Goal: Task Accomplishment & Management: Manage account settings

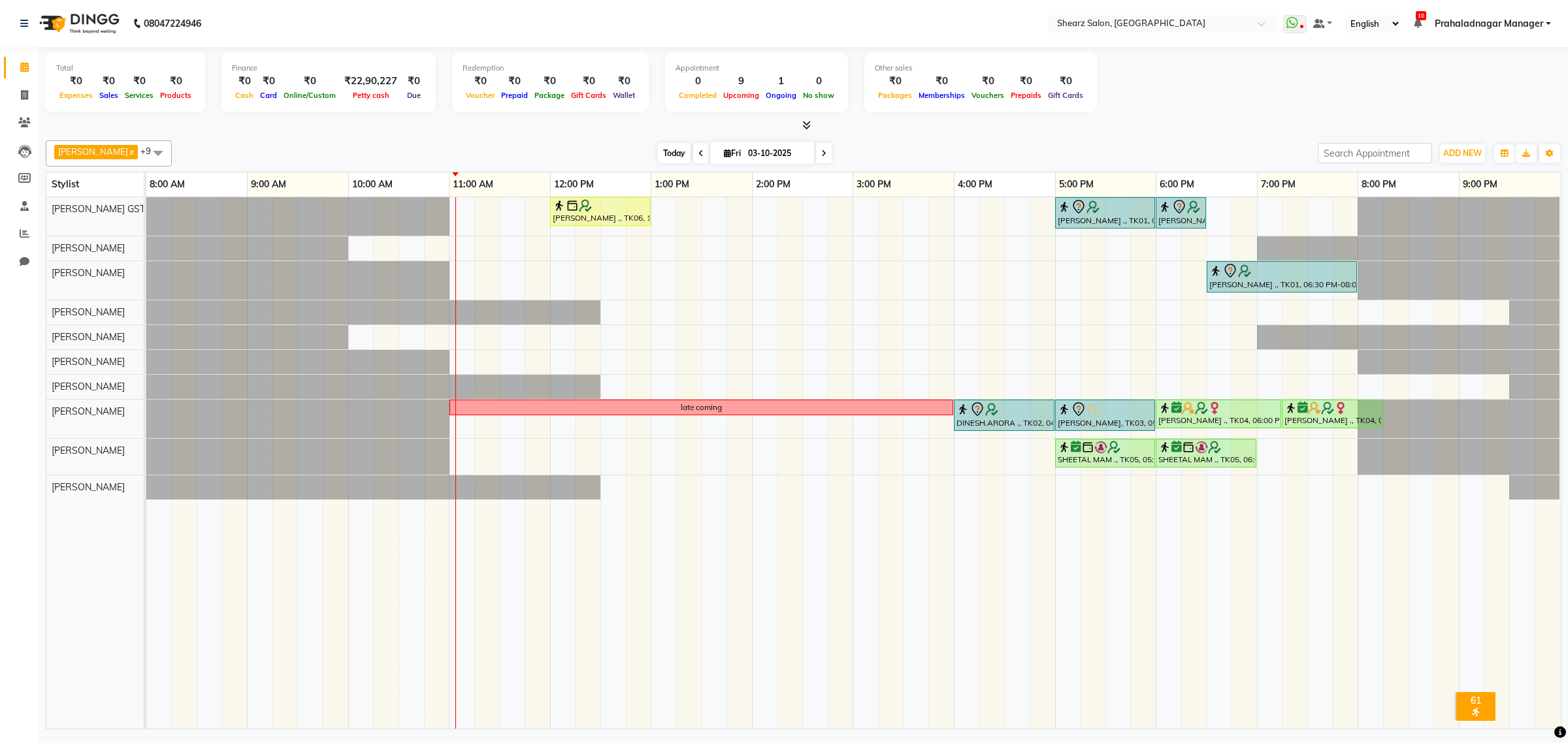
click at [667, 157] on span "Today" at bounding box center [674, 152] width 33 height 20
click at [668, 155] on span "Today" at bounding box center [674, 152] width 33 height 20
click at [684, 158] on div "Today Fri 03-10-2025" at bounding box center [744, 153] width 176 height 20
click at [693, 157] on span at bounding box center [701, 152] width 16 height 20
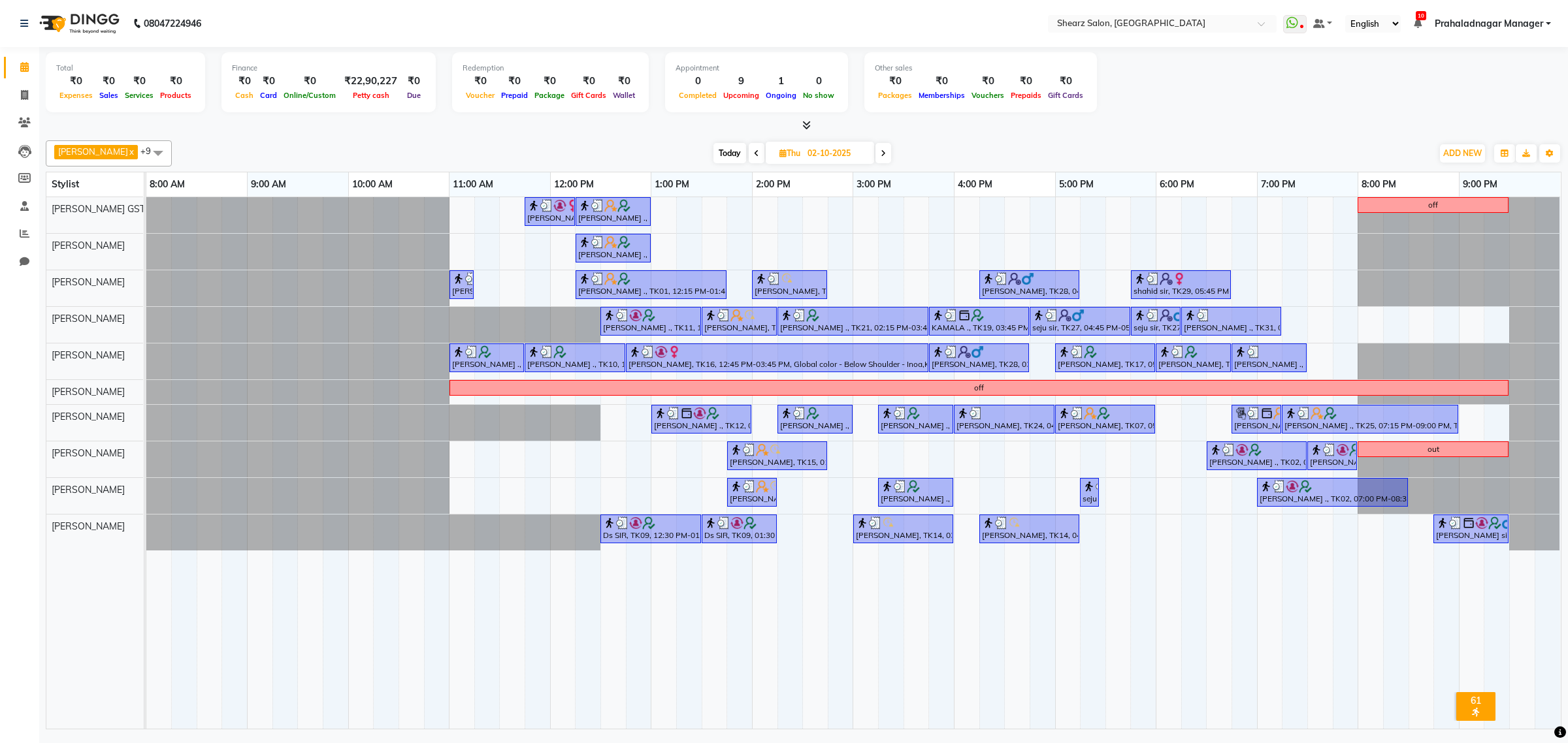
click at [881, 152] on icon at bounding box center [884, 153] width 5 height 8
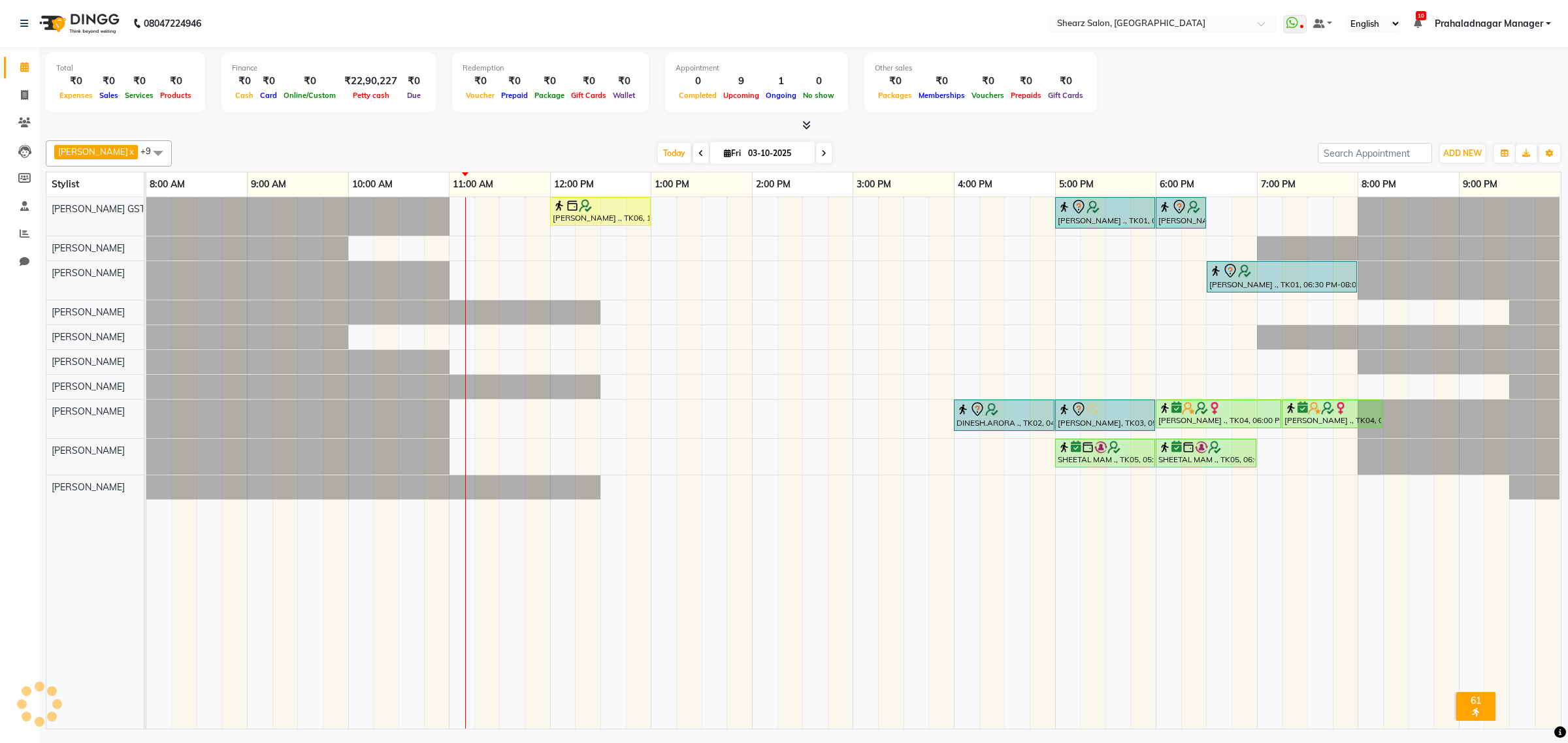
click at [820, 149] on span at bounding box center [824, 152] width 16 height 20
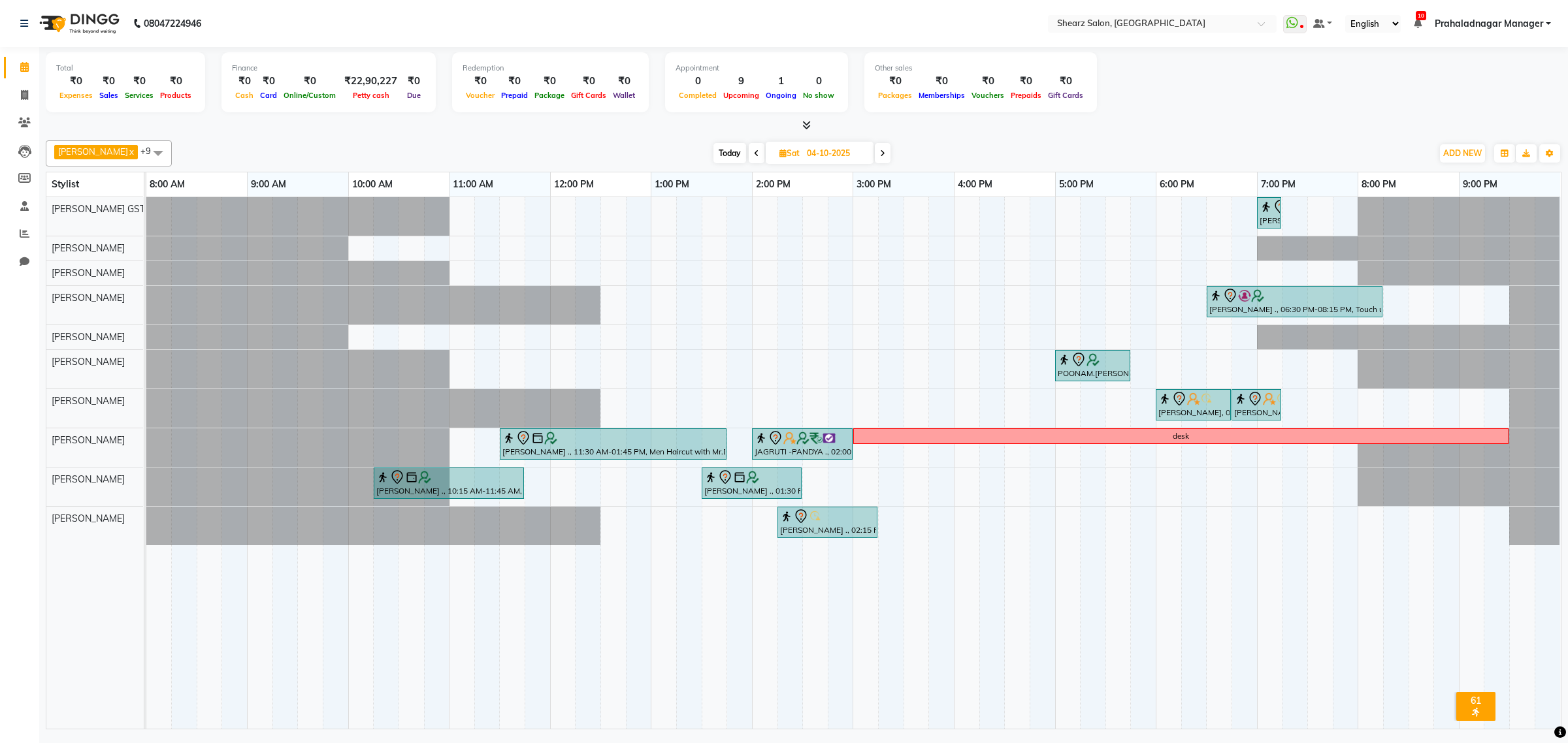
click at [875, 155] on span at bounding box center [882, 152] width 16 height 20
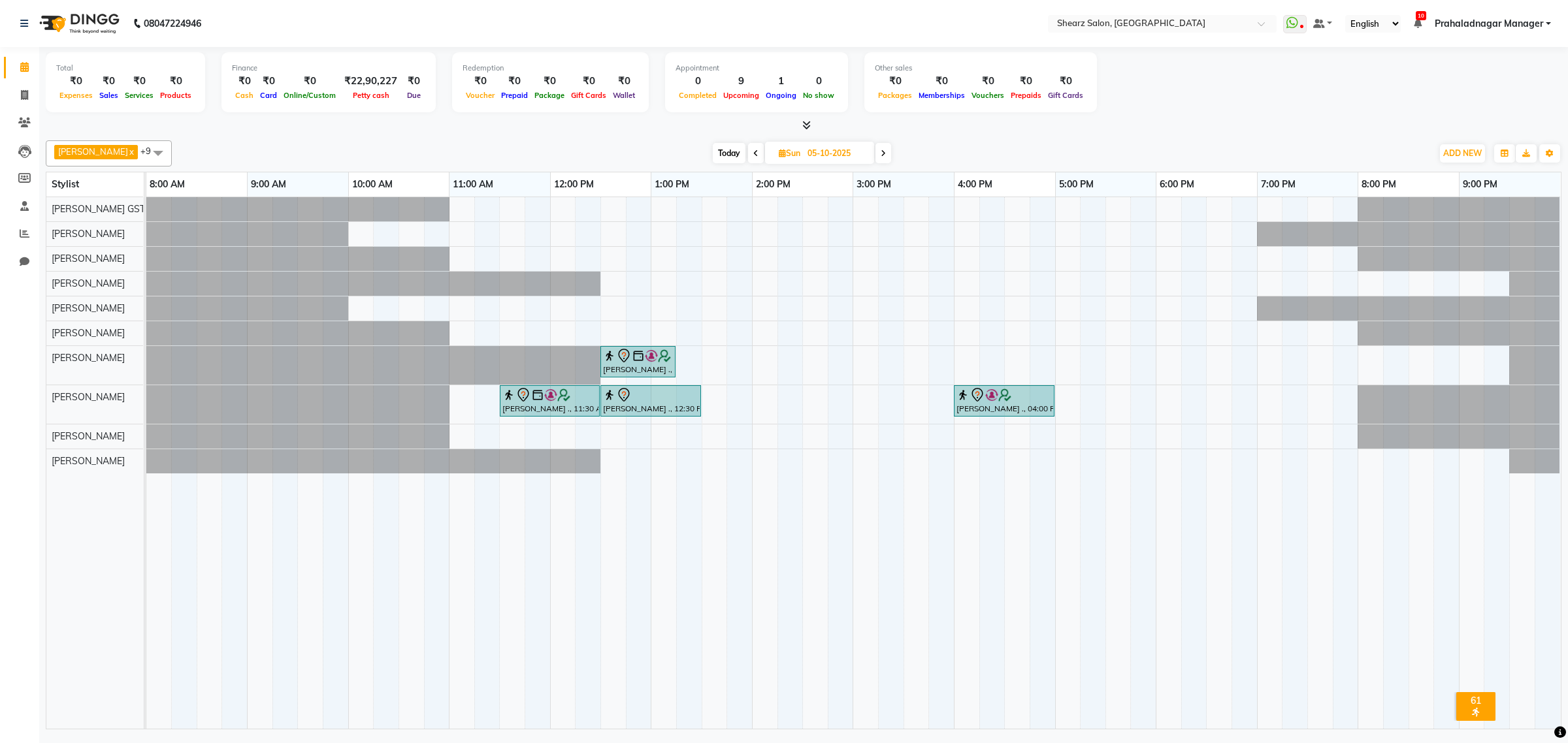
click at [881, 155] on icon at bounding box center [884, 153] width 5 height 8
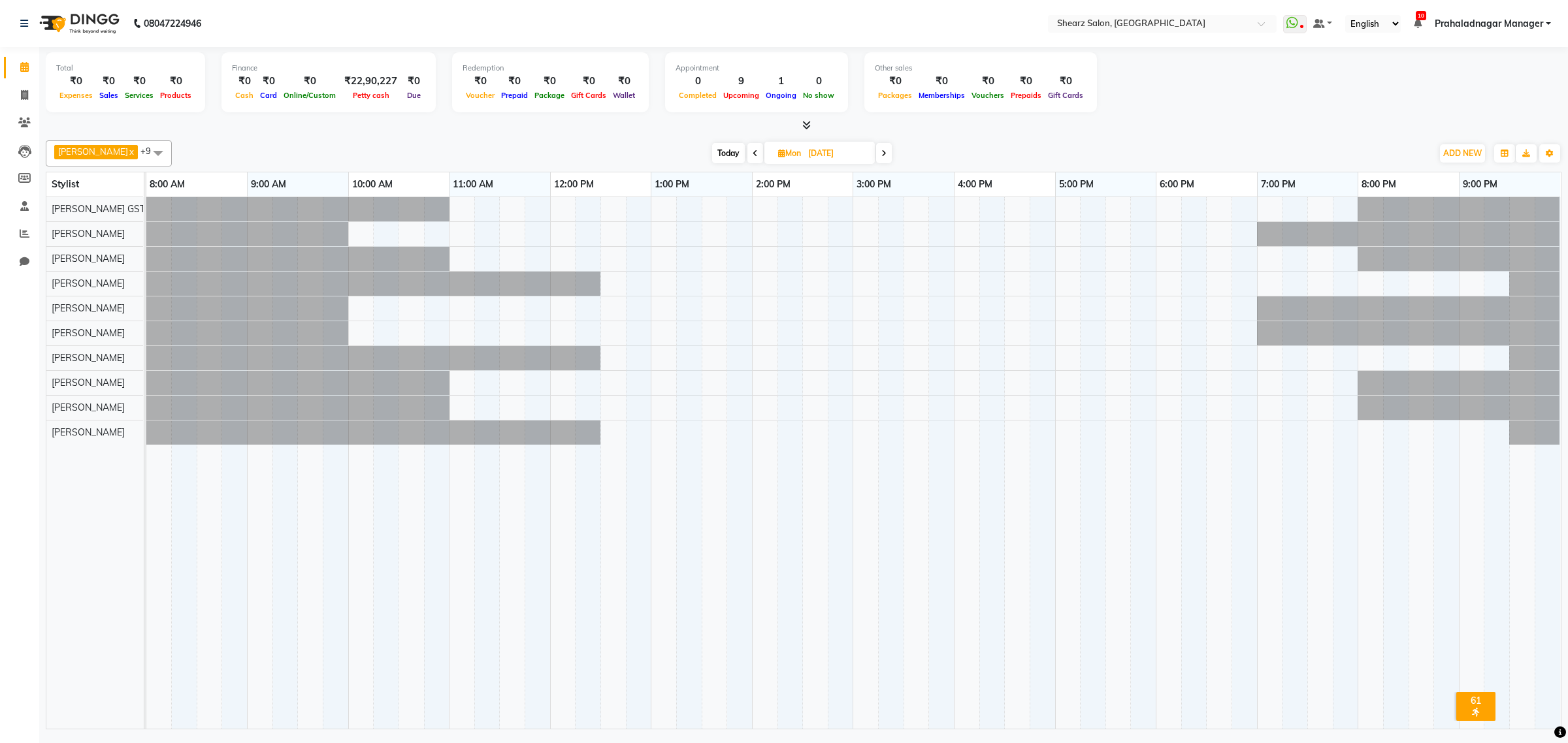
click at [881, 155] on icon at bounding box center [884, 153] width 5 height 8
type input "07-10-2025"
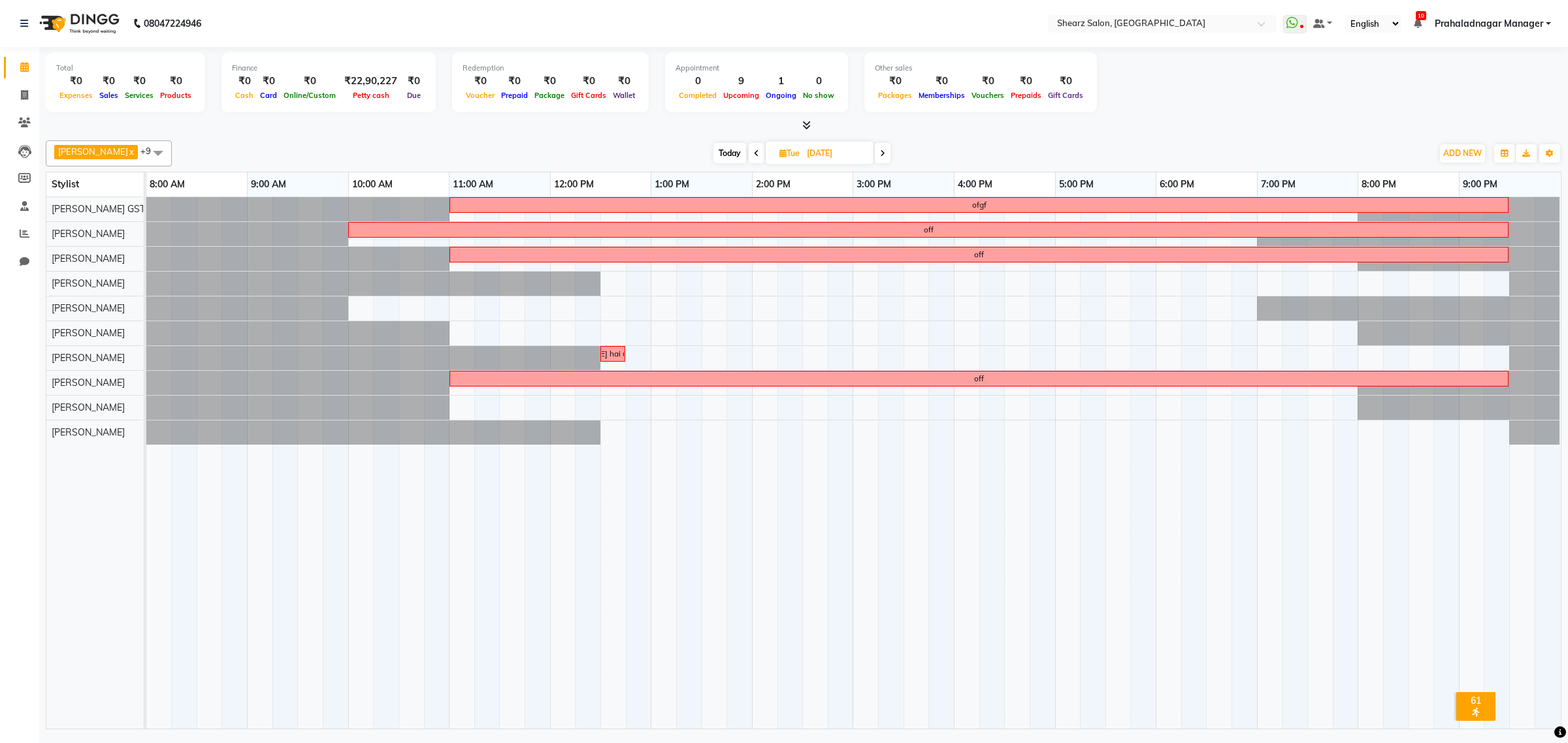
click at [465, 405] on div "ofgf off off rohit se 100rs lena hai udhaar diye hai one week k liye off" at bounding box center [853, 462] width 1414 height 532
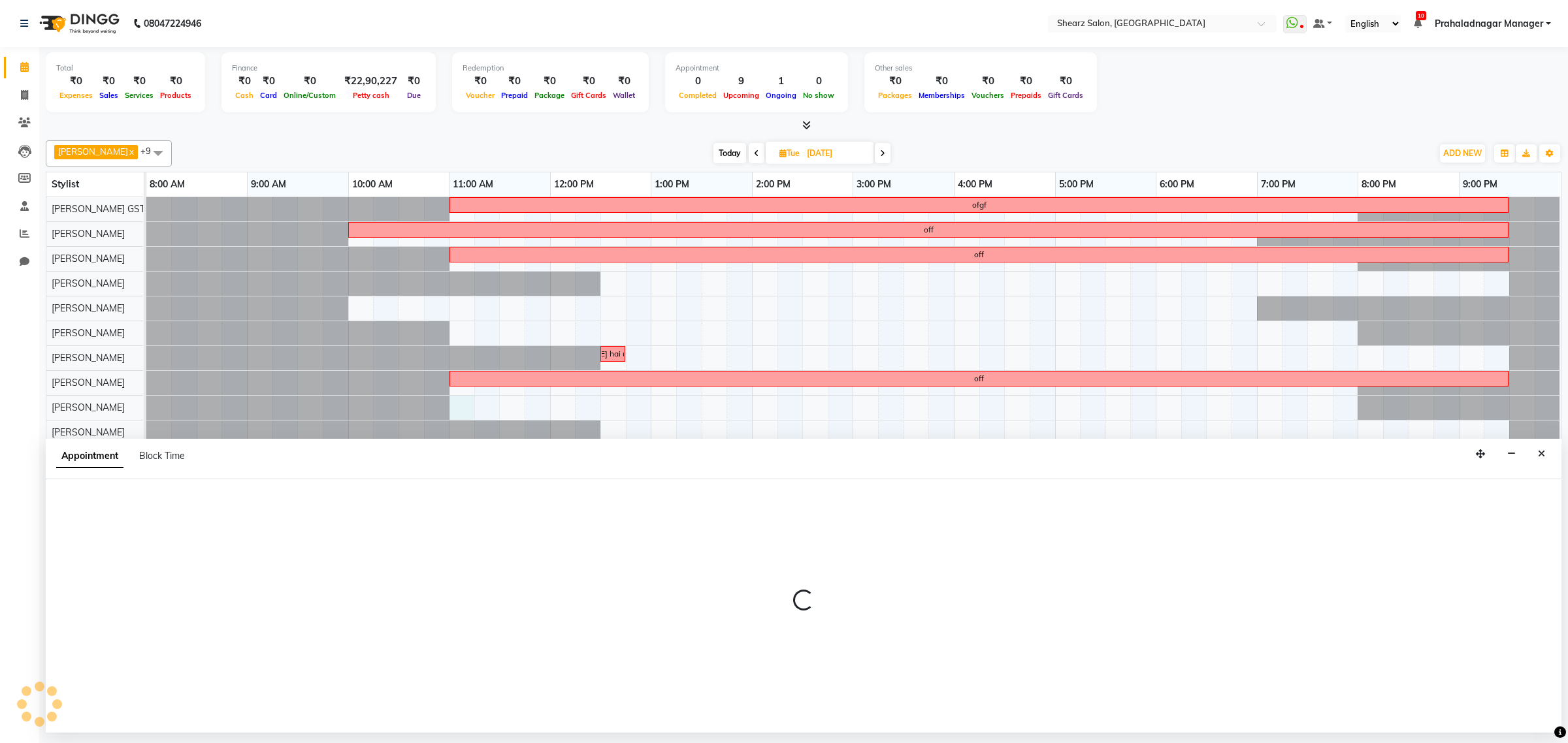
select select "77443"
select select "660"
select select "tentative"
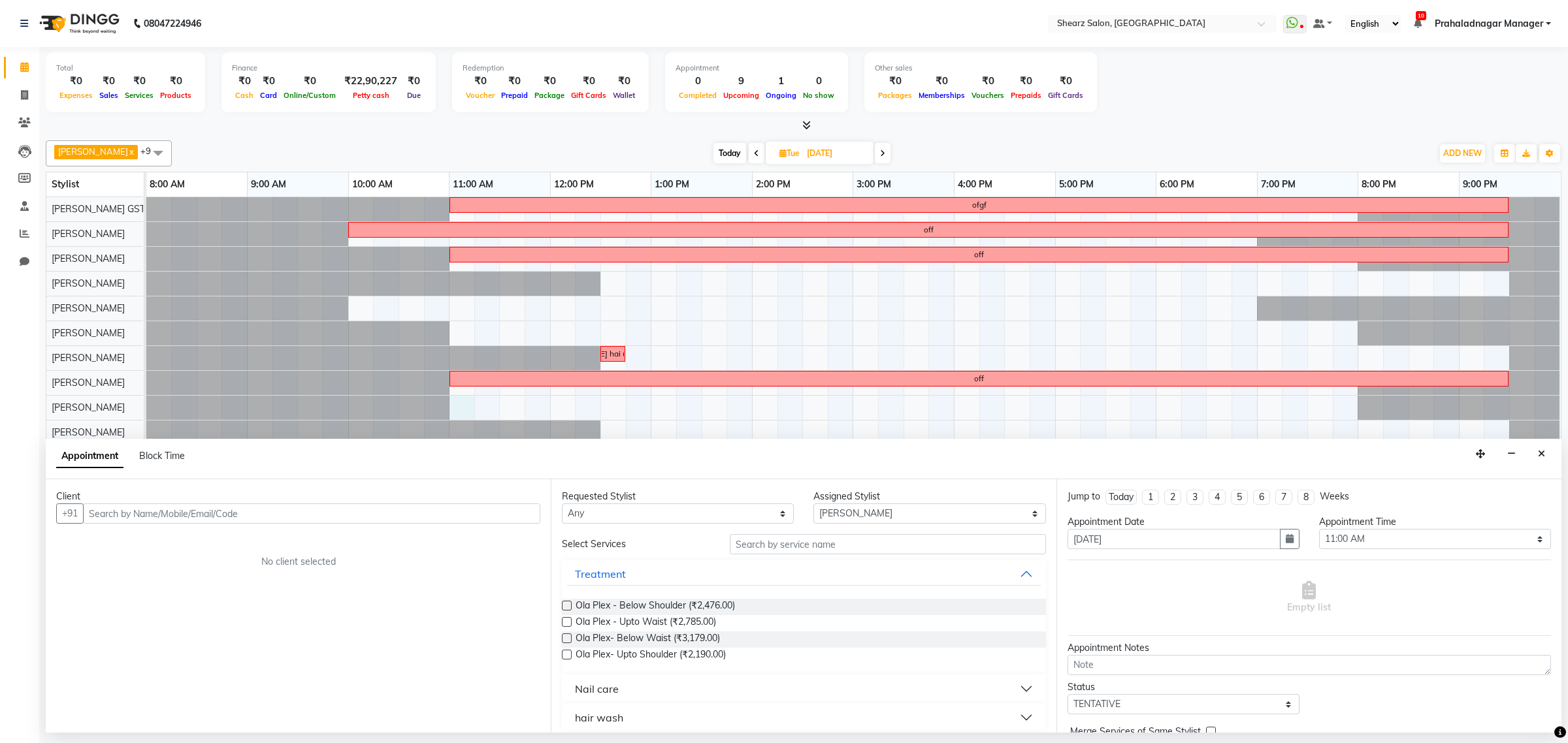
click at [220, 511] on input "text" at bounding box center [312, 513] width 457 height 20
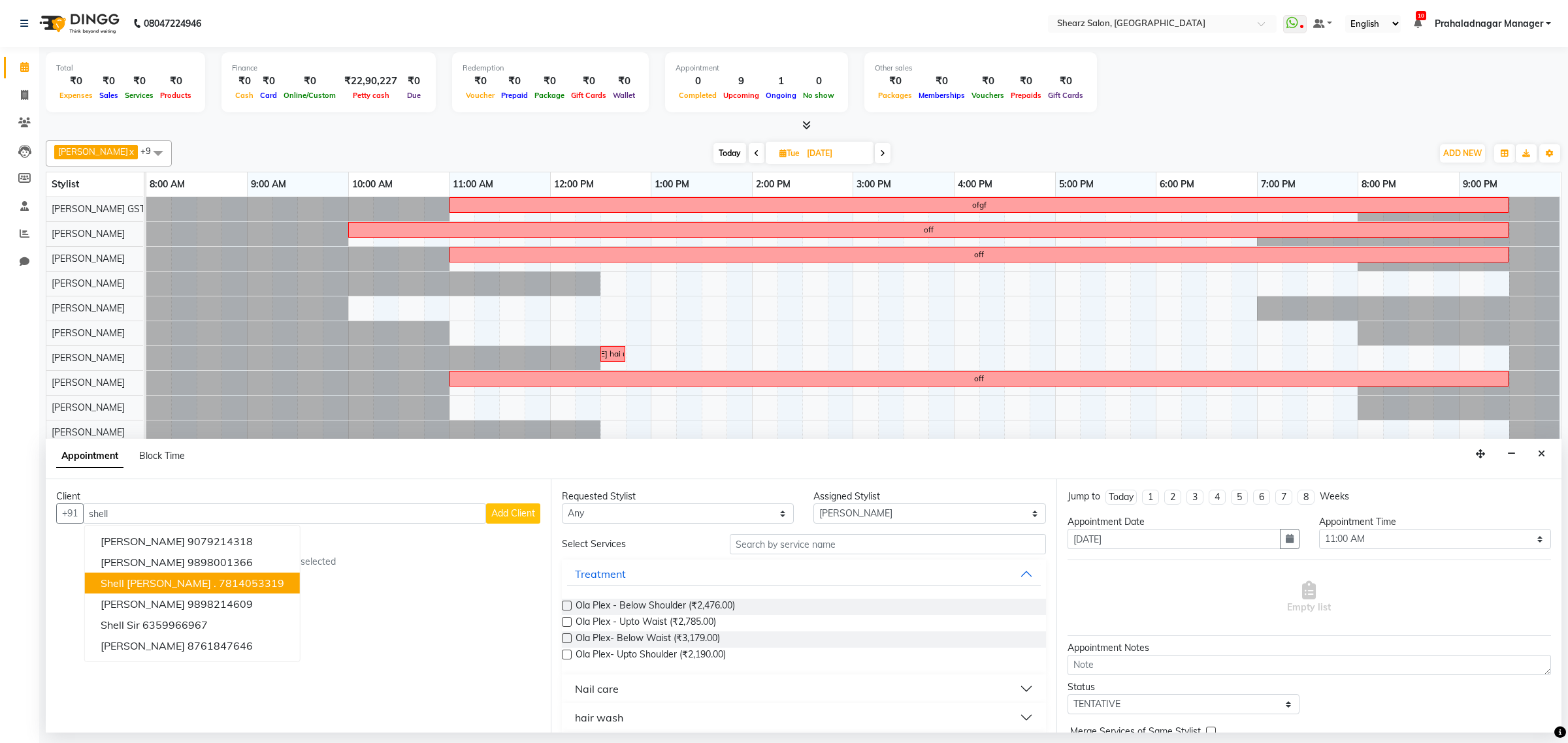
click at [222, 585] on ngb-highlight "7814053319" at bounding box center [251, 582] width 65 height 13
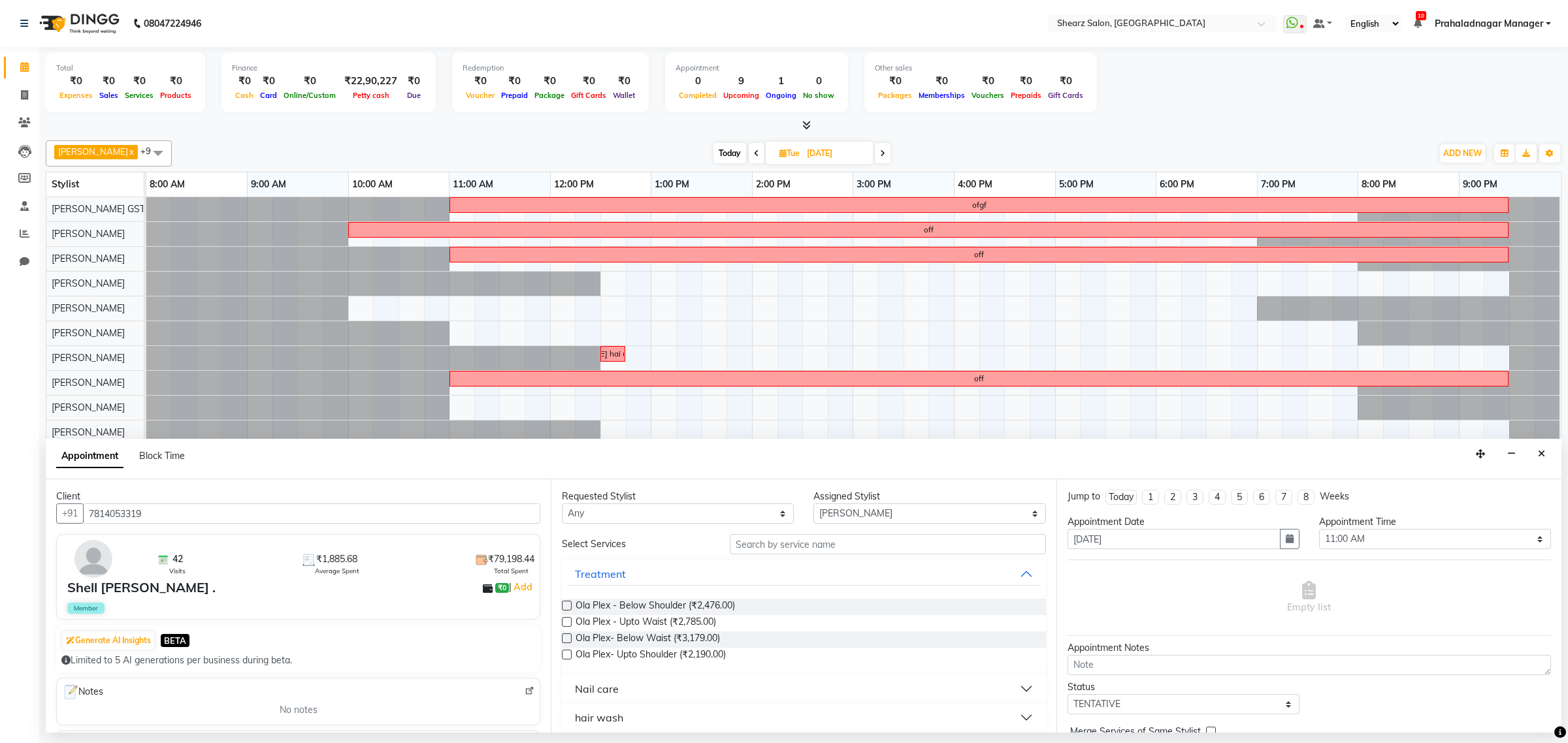
type input "7814053319"
click at [853, 546] on input "text" at bounding box center [888, 543] width 316 height 20
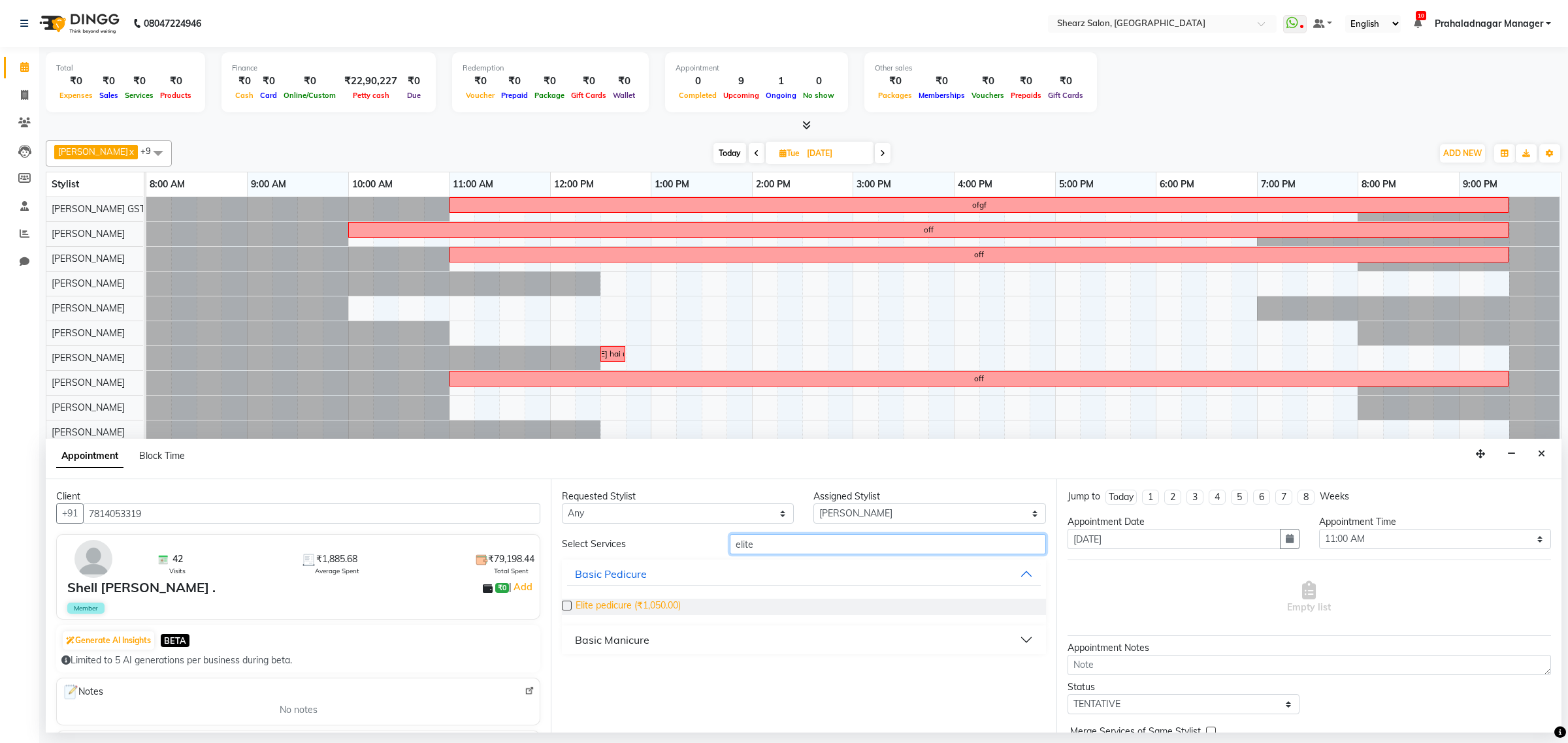
type input "elite"
click at [619, 609] on span "Elite pedicure (₹1,050.00)" at bounding box center [627, 607] width 105 height 16
checkbox input "false"
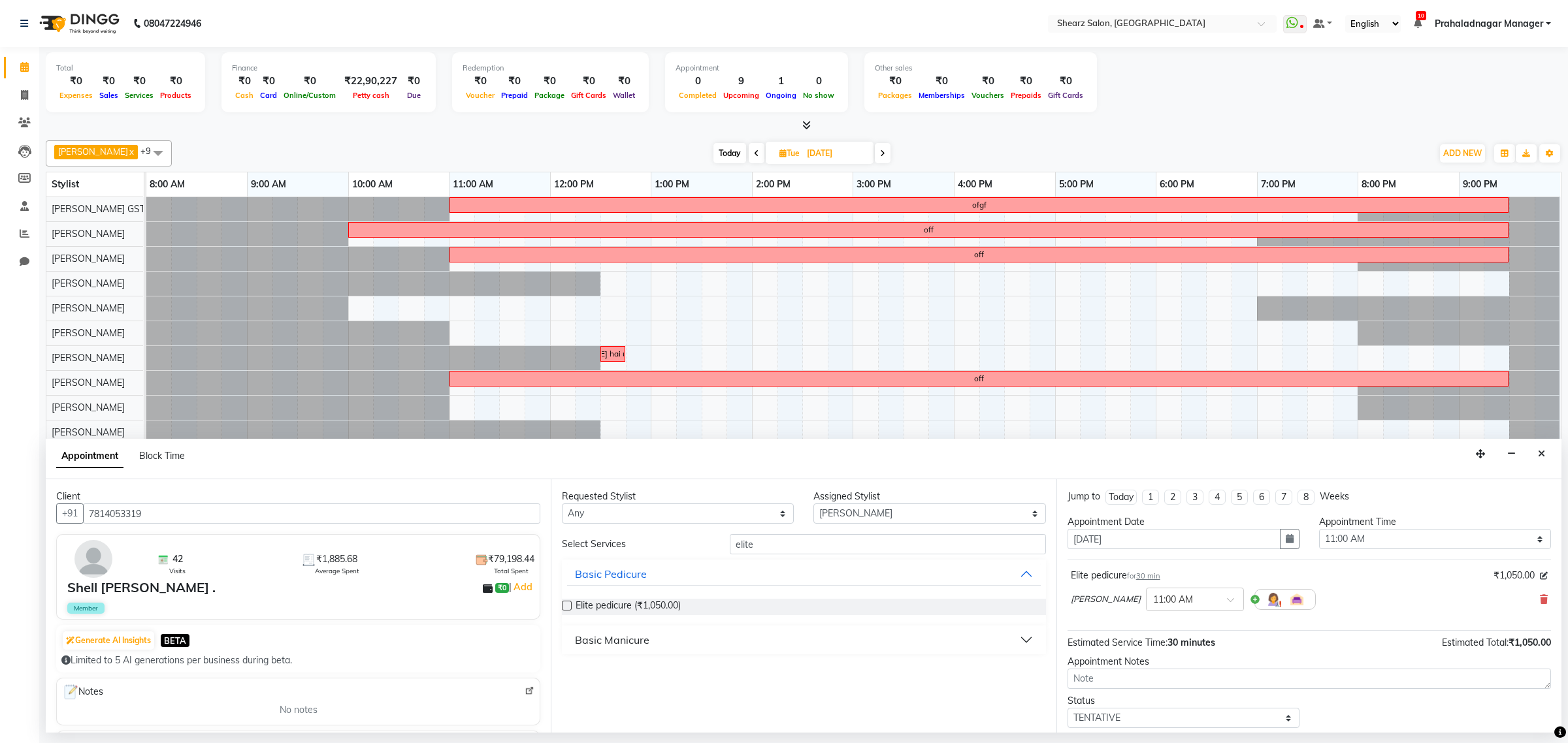
click at [619, 647] on div "Basic Manicure" at bounding box center [612, 639] width 74 height 16
click at [608, 670] on span "Elite manicure (₹975.00)" at bounding box center [625, 673] width 101 height 16
checkbox input "false"
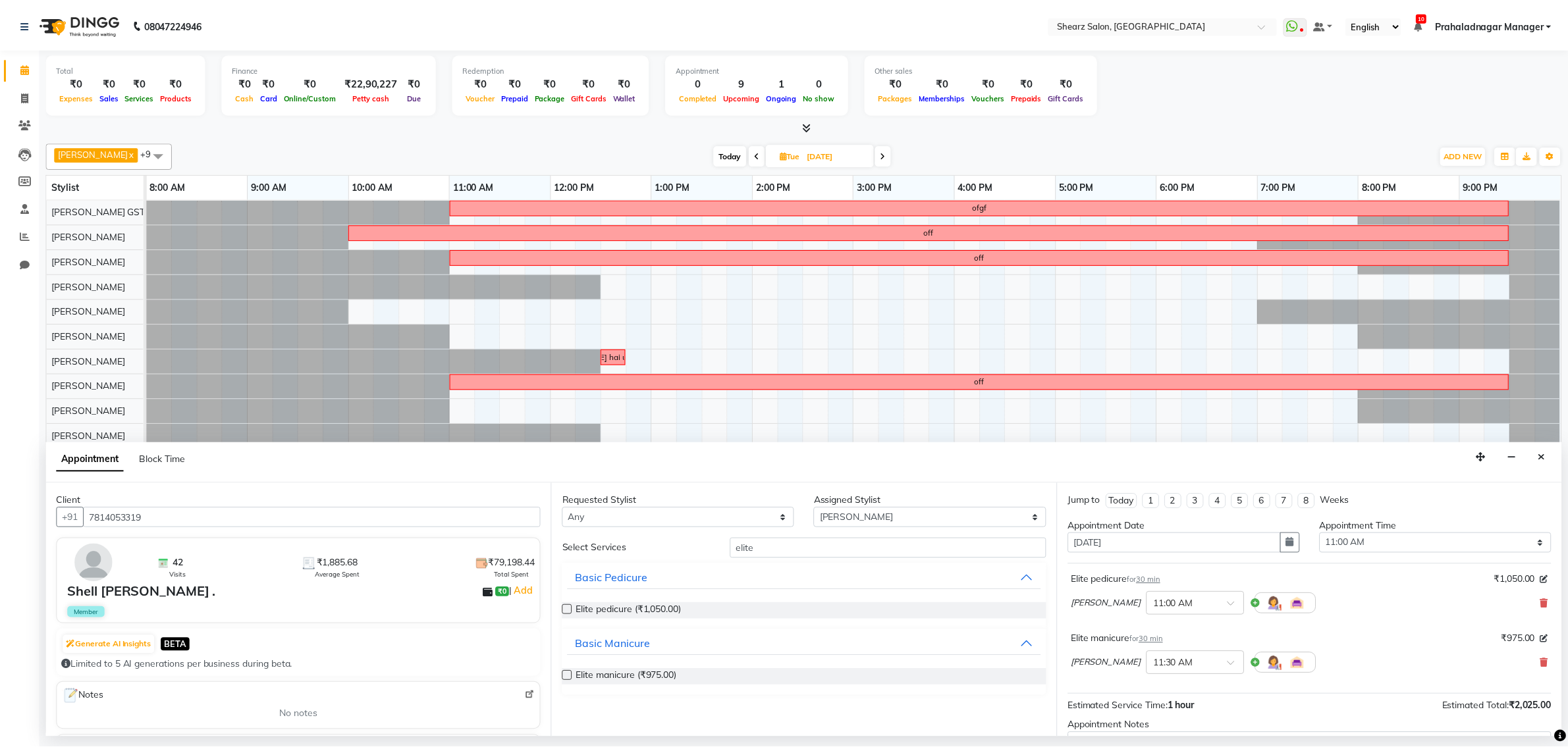
scroll to position [140, 0]
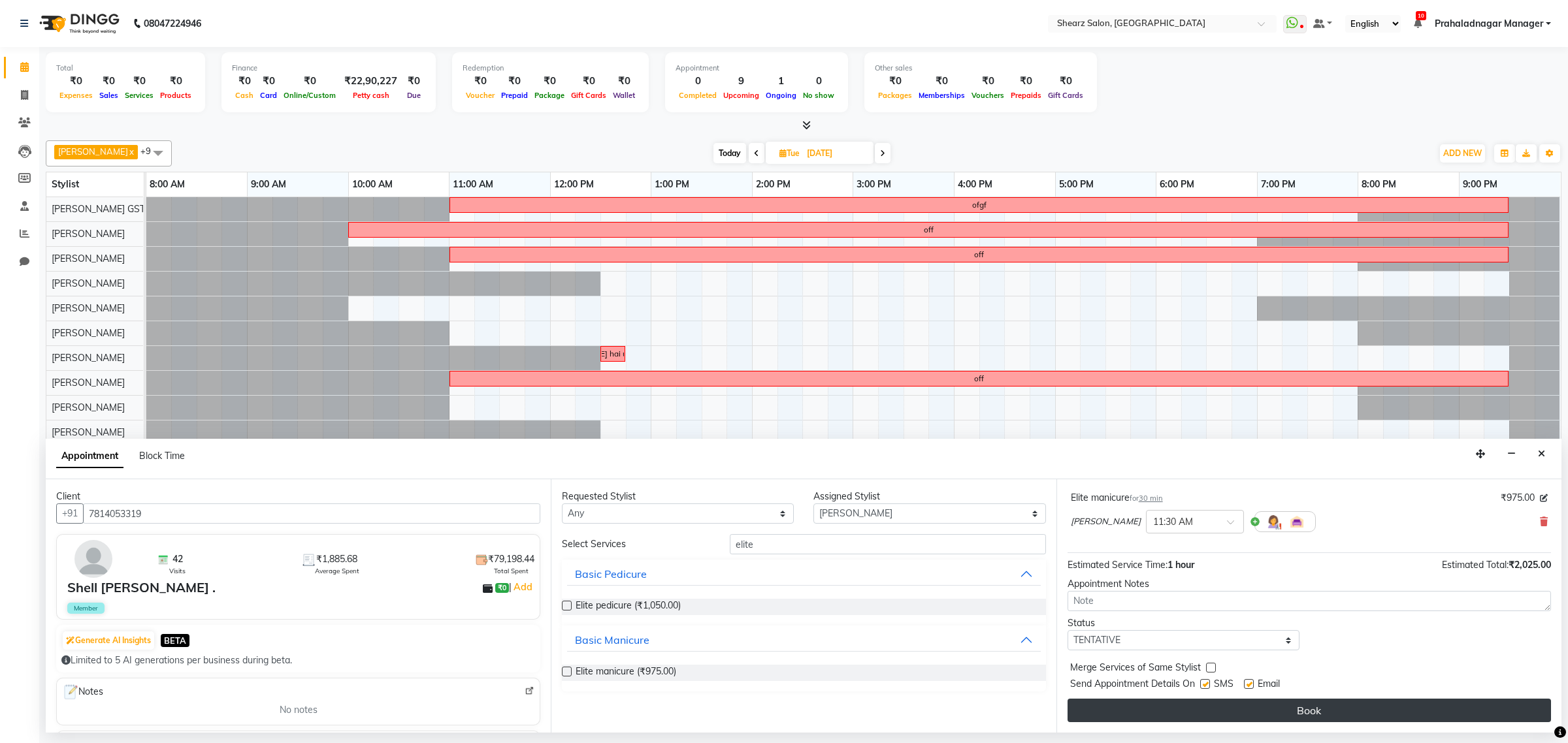
click at [1402, 713] on button "Book" at bounding box center [1309, 710] width 483 height 23
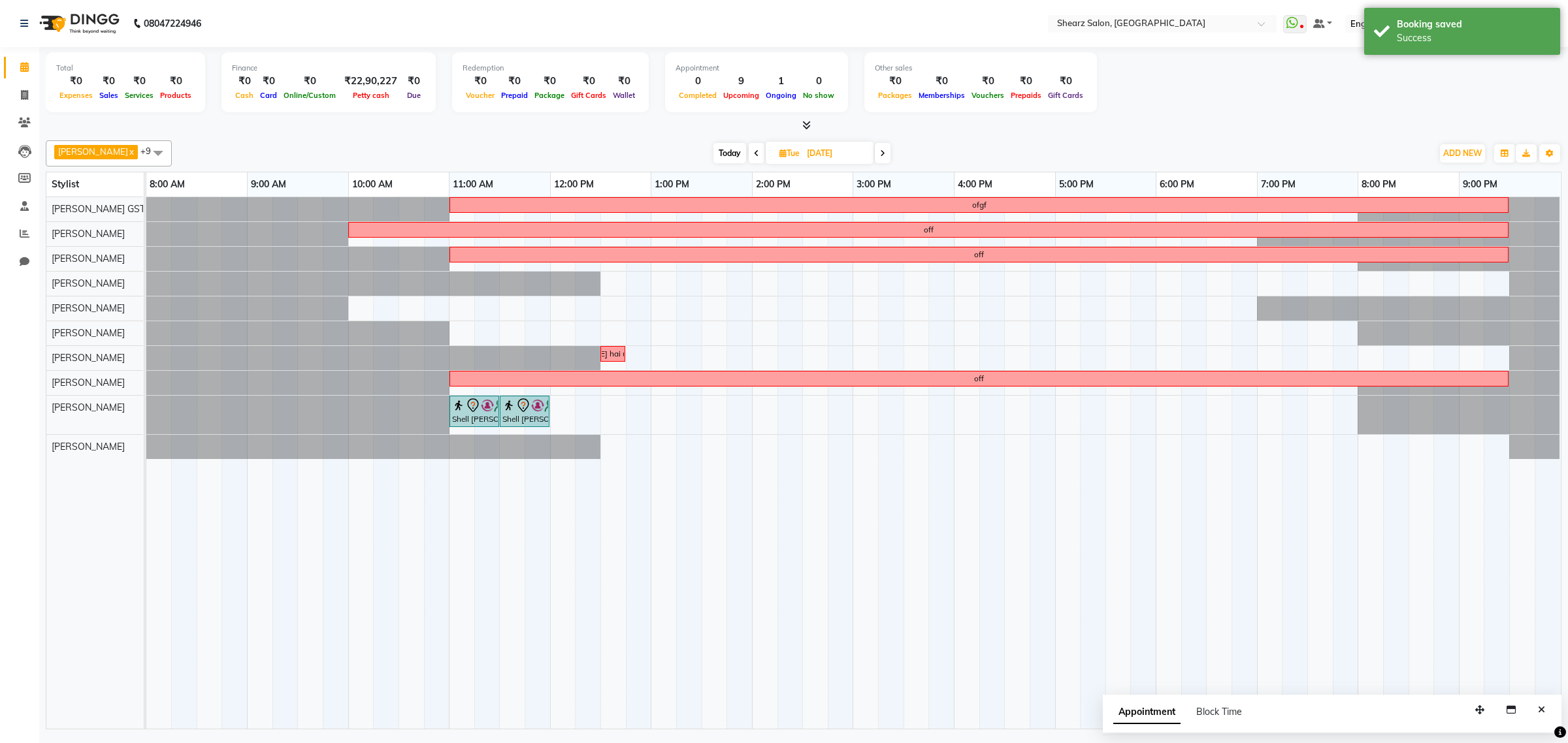
drag, startPoint x: 713, startPoint y: 150, endPoint x: 706, endPoint y: 150, distance: 7.0
click at [713, 150] on span "Today" at bounding box center [730, 152] width 33 height 20
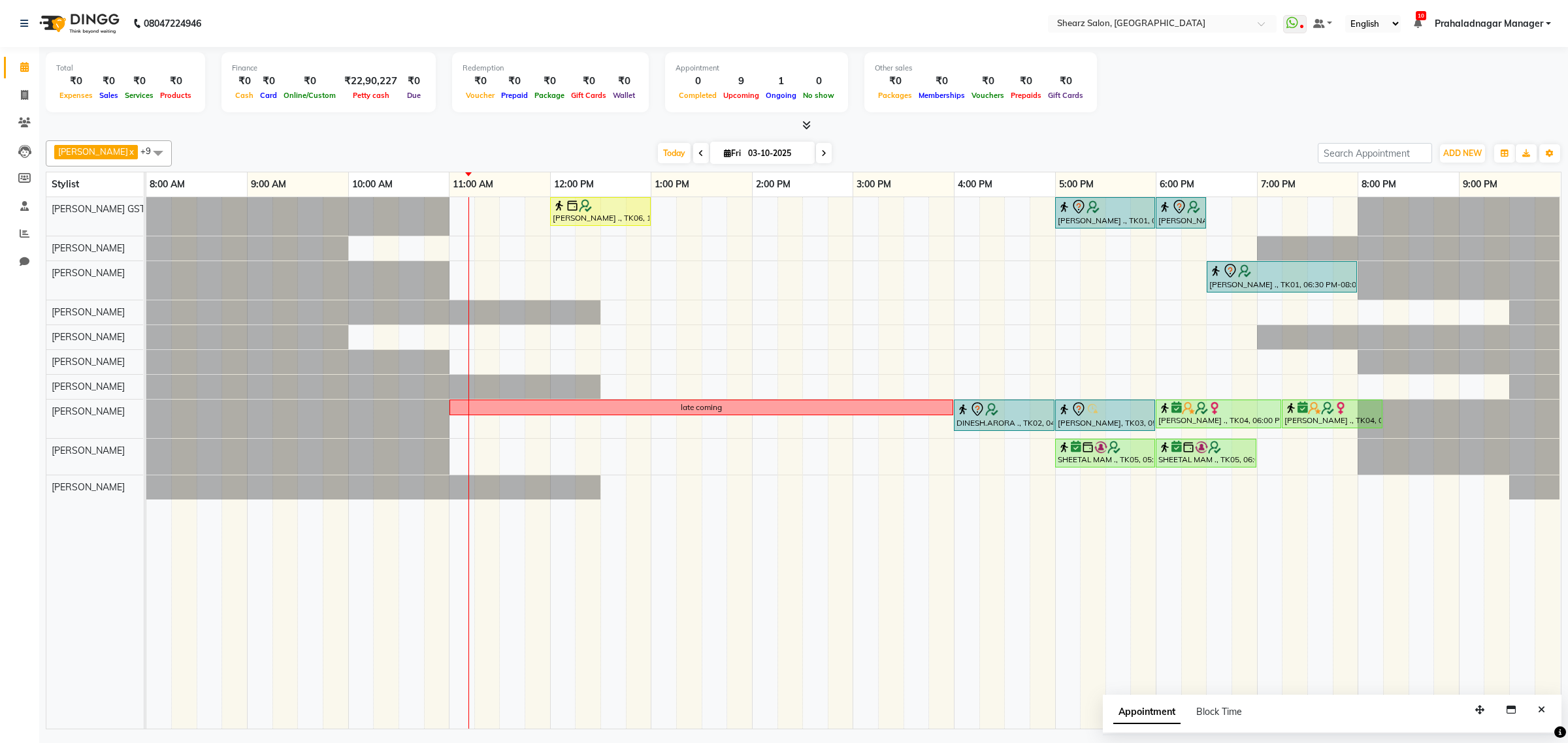
click at [816, 158] on span at bounding box center [824, 152] width 16 height 20
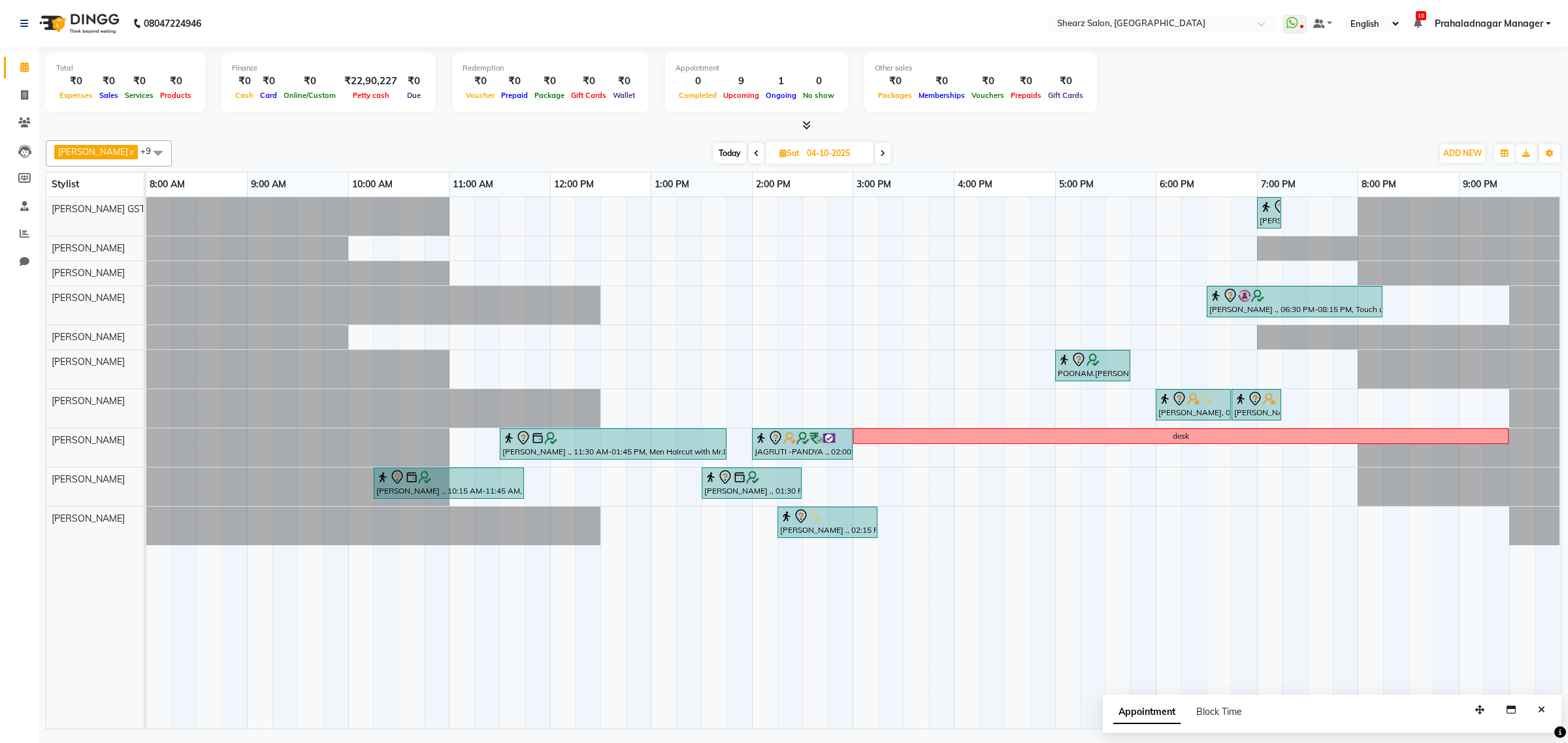
click at [724, 155] on span "Today" at bounding box center [730, 152] width 33 height 20
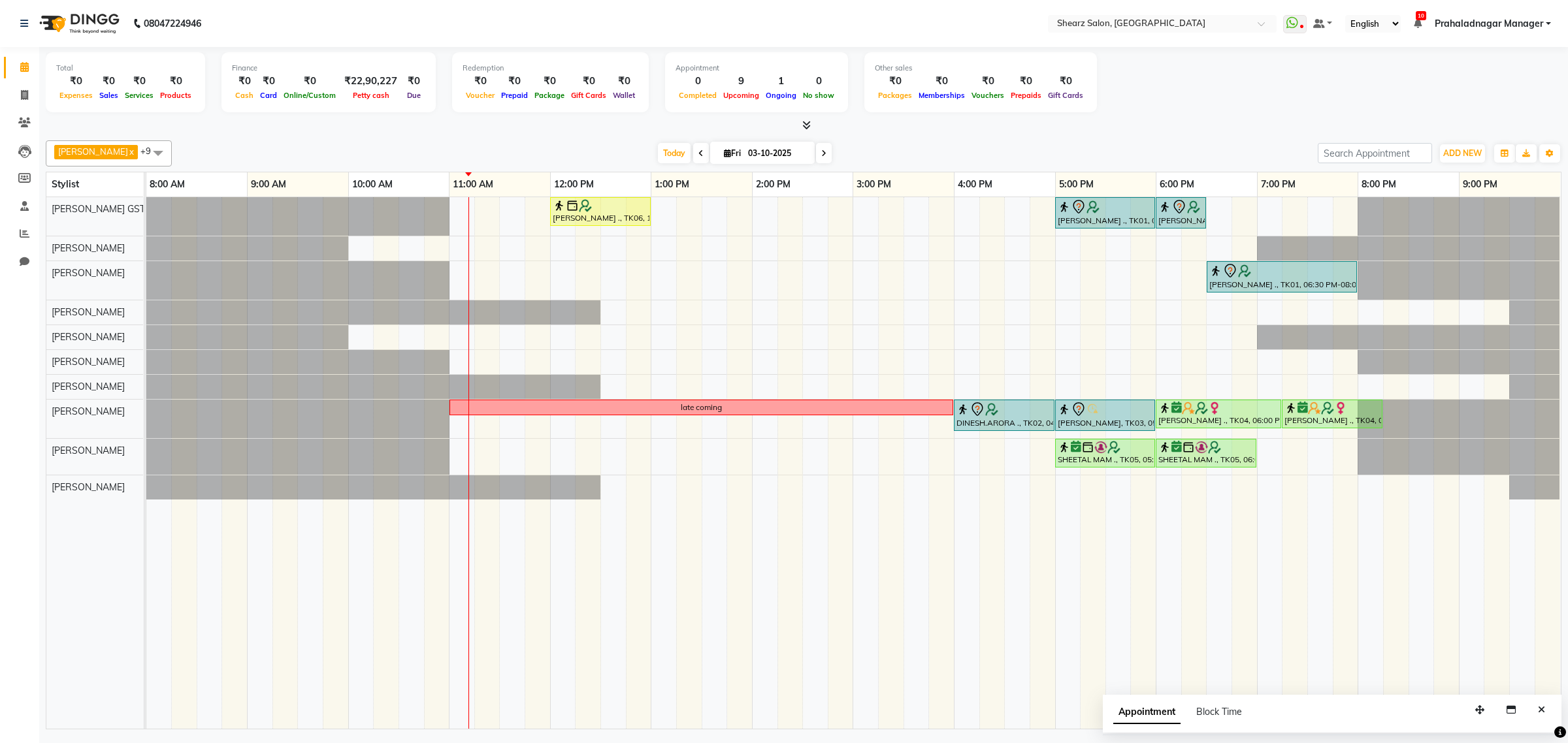
click at [698, 155] on icon at bounding box center [701, 153] width 5 height 8
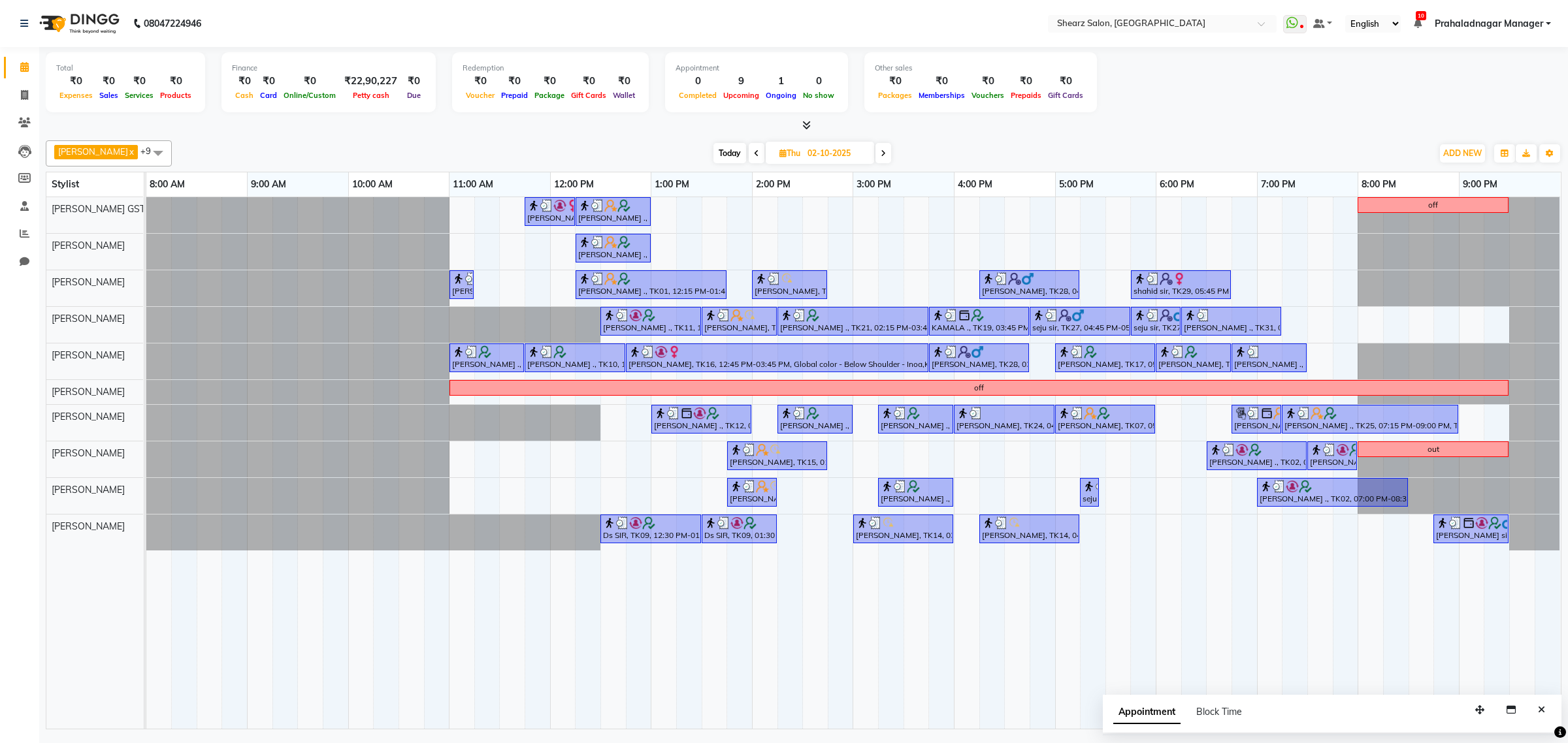
click at [729, 152] on span "Today" at bounding box center [730, 152] width 33 height 20
type input "03-10-2025"
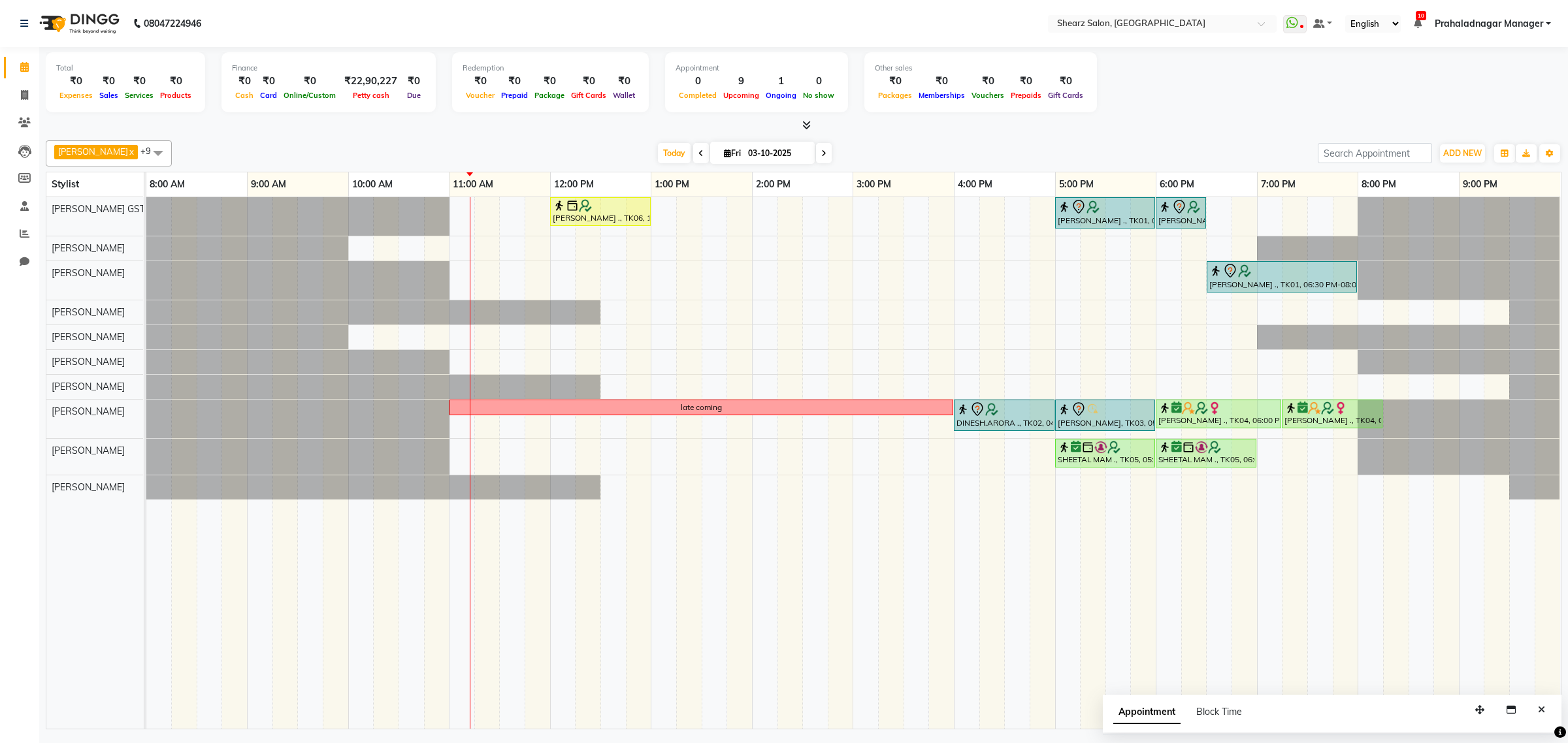
click at [145, 150] on span at bounding box center [158, 153] width 26 height 25
click at [117, 274] on div "[PERSON_NAME]" at bounding box center [108, 272] width 112 height 14
checkbox input "true"
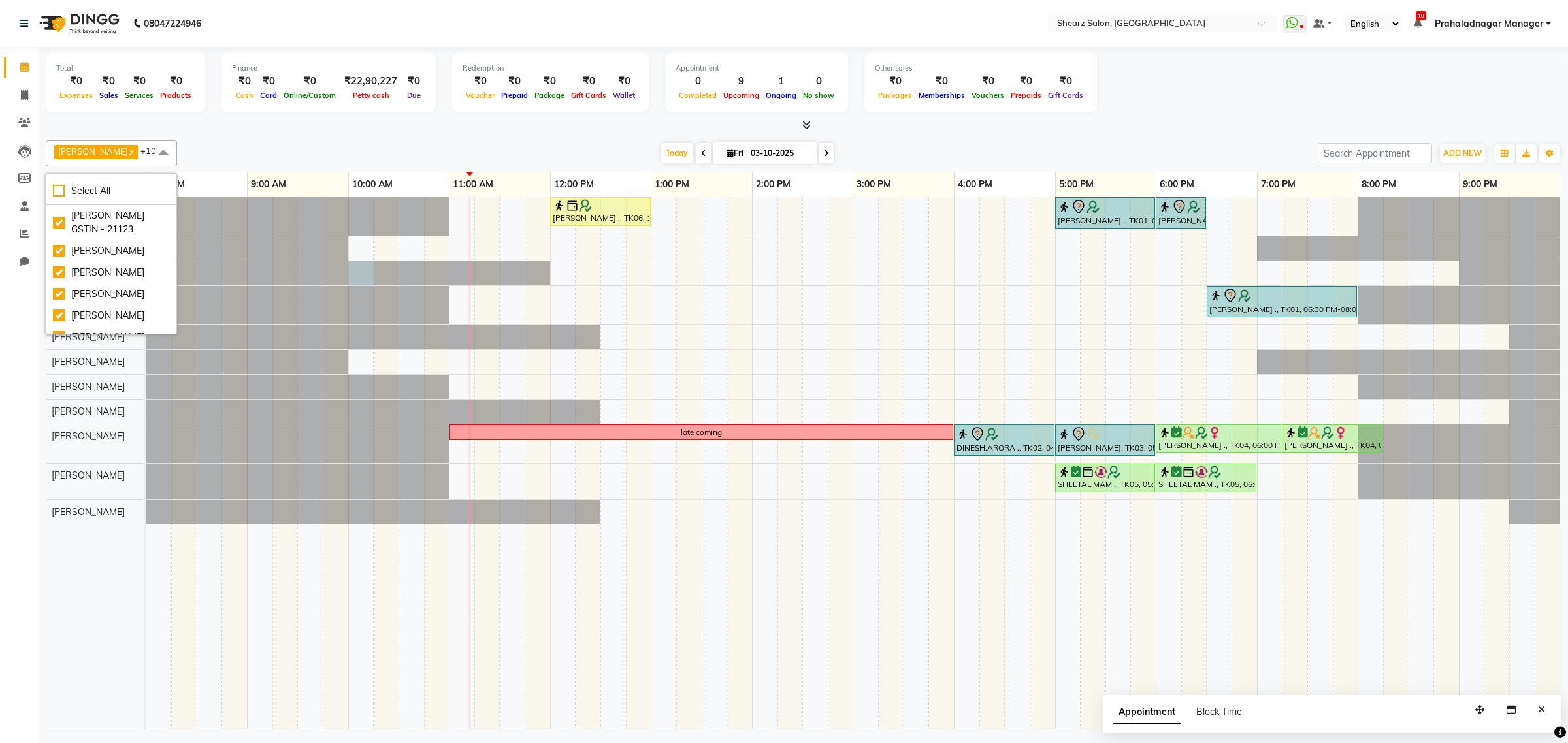
click at [146, 279] on div at bounding box center [146, 273] width 0 height 24
select select "91451"
select select "600"
select select "tentative"
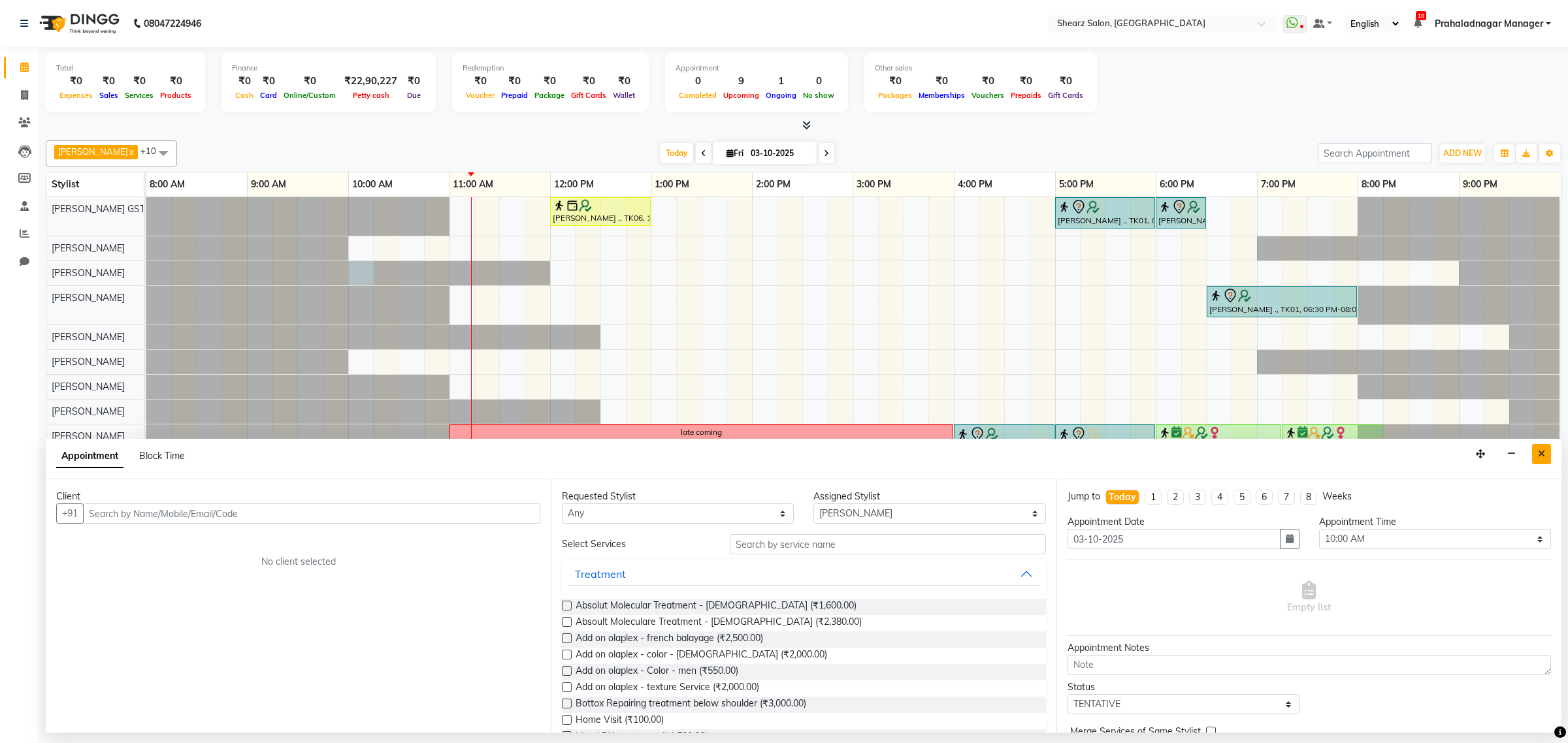
click at [1533, 452] on button "Close" at bounding box center [1541, 453] width 19 height 20
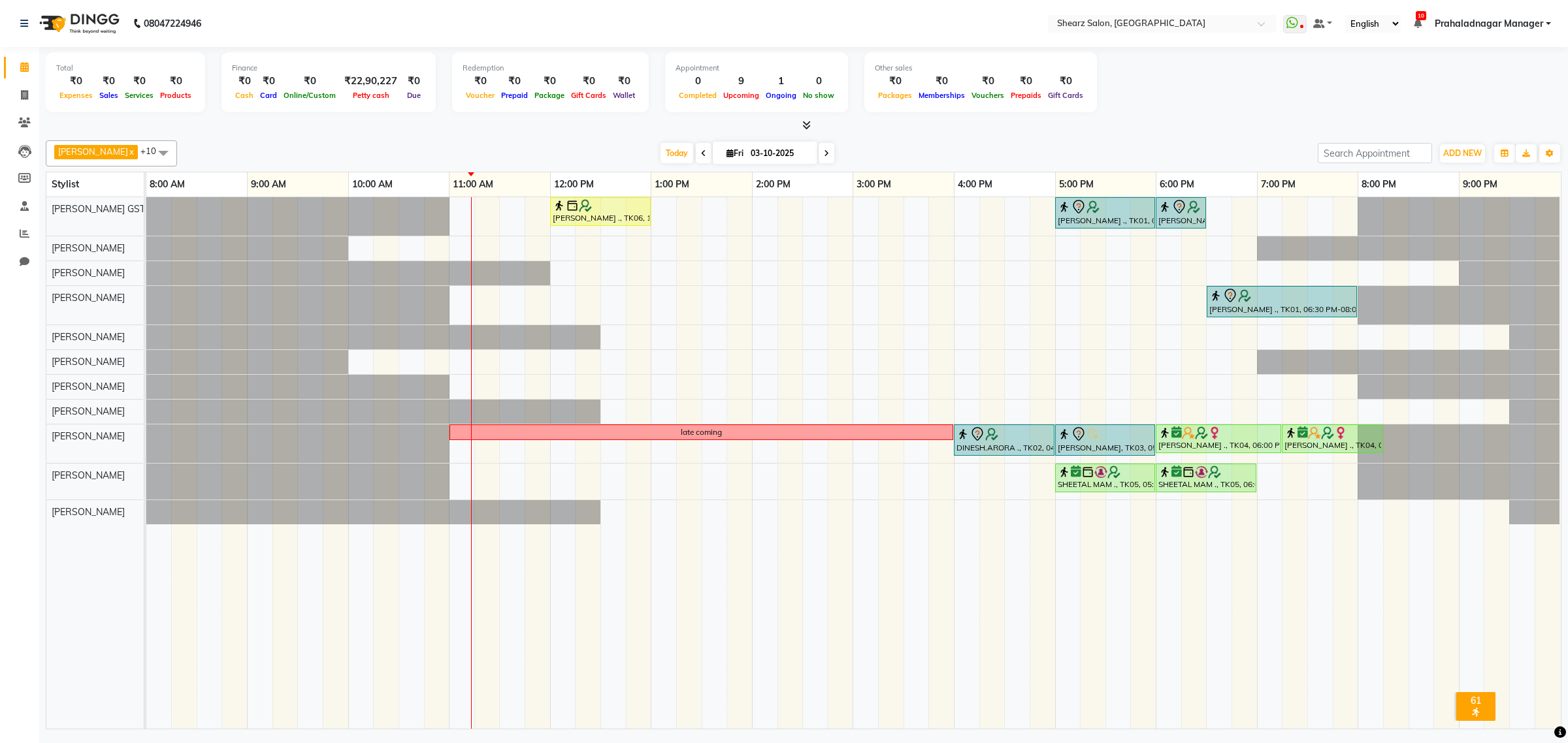
click at [818, 148] on span at bounding box center [826, 152] width 16 height 20
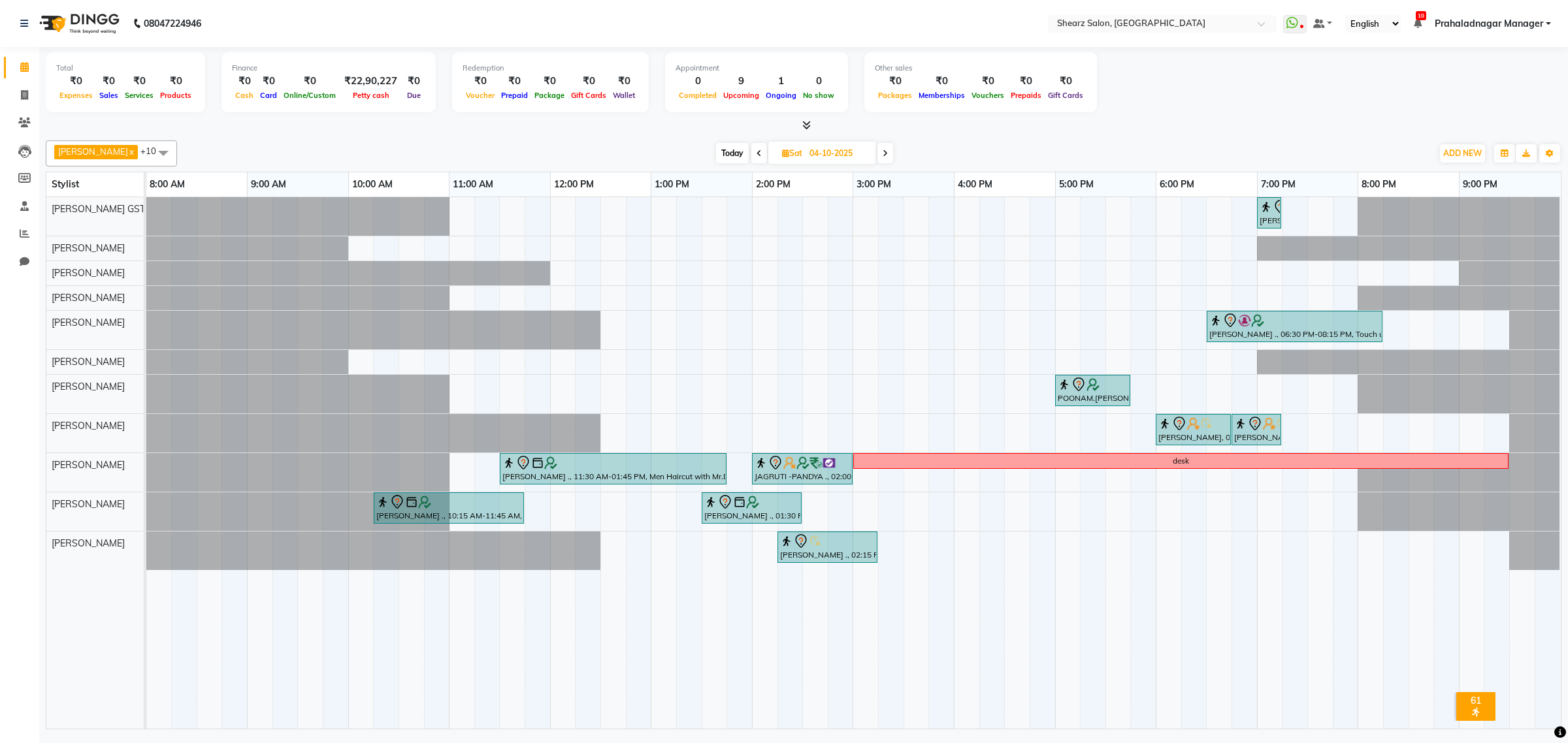
click at [884, 157] on span at bounding box center [885, 152] width 16 height 20
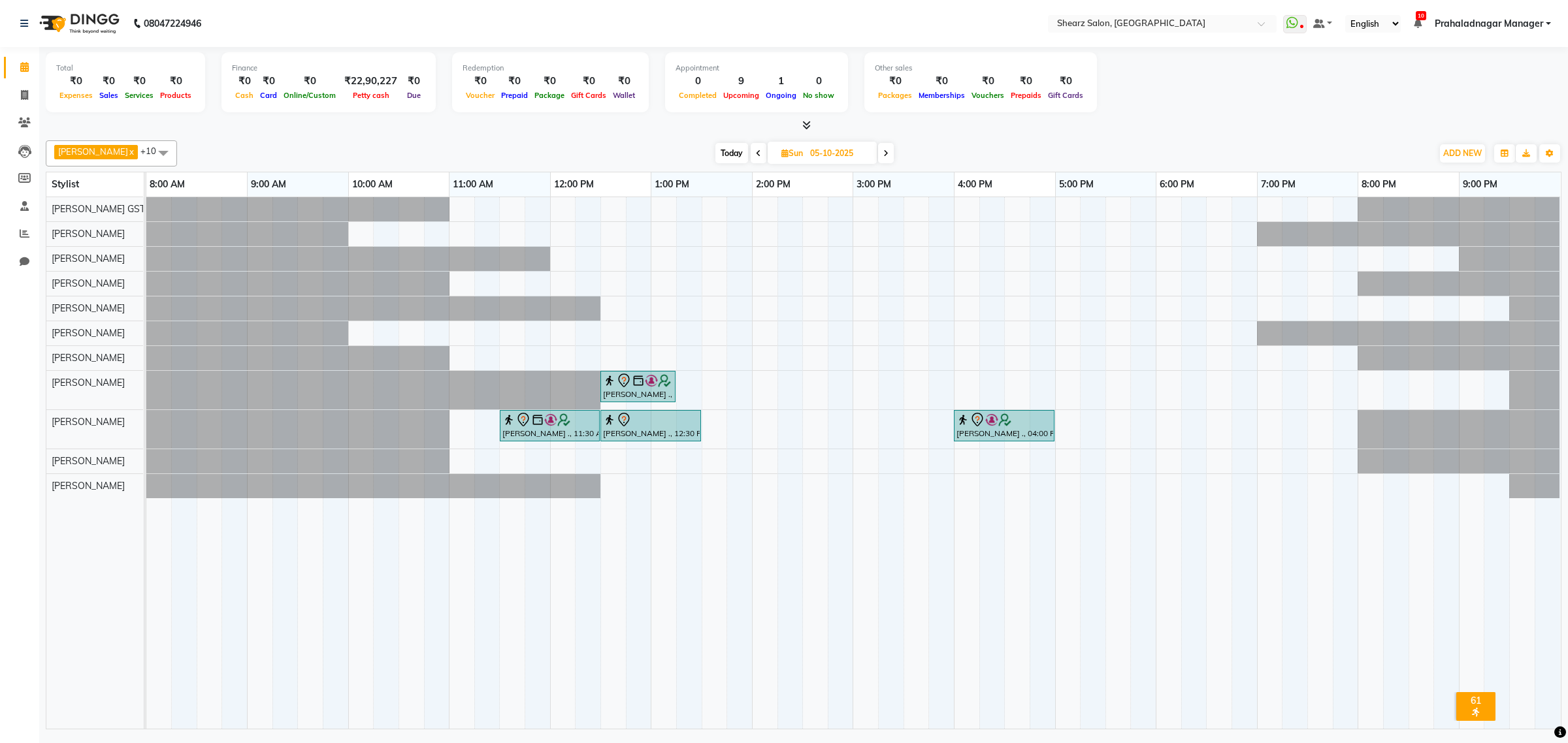
click at [732, 152] on span "Today" at bounding box center [732, 152] width 33 height 20
type input "03-10-2025"
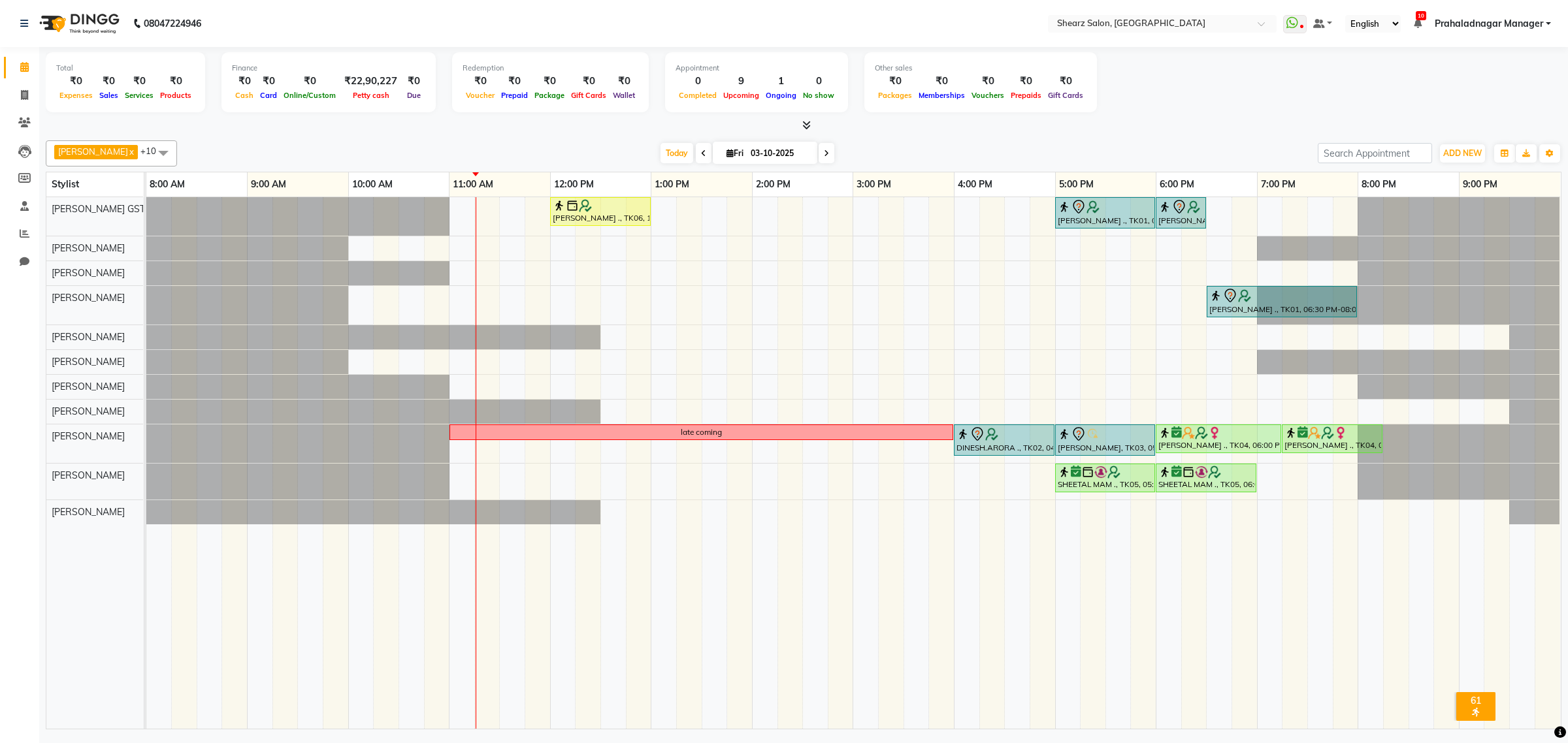
click at [729, 155] on span "Fri" at bounding box center [735, 153] width 23 height 10
select select "10"
select select "2025"
click at [233, 340] on div at bounding box center [373, 337] width 454 height 24
click at [20, 232] on icon at bounding box center [25, 233] width 10 height 10
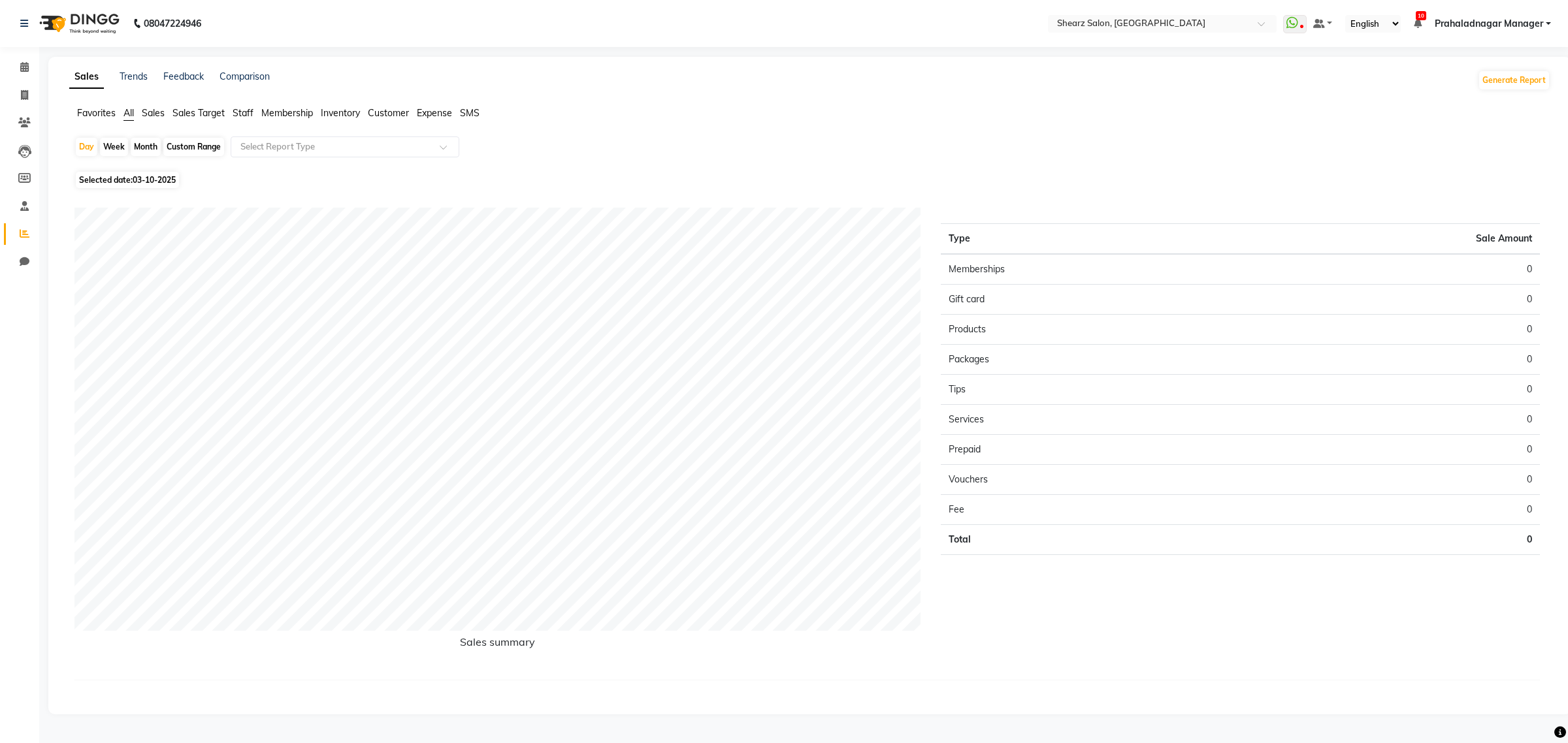
click at [152, 115] on span "Sales" at bounding box center [152, 113] width 23 height 12
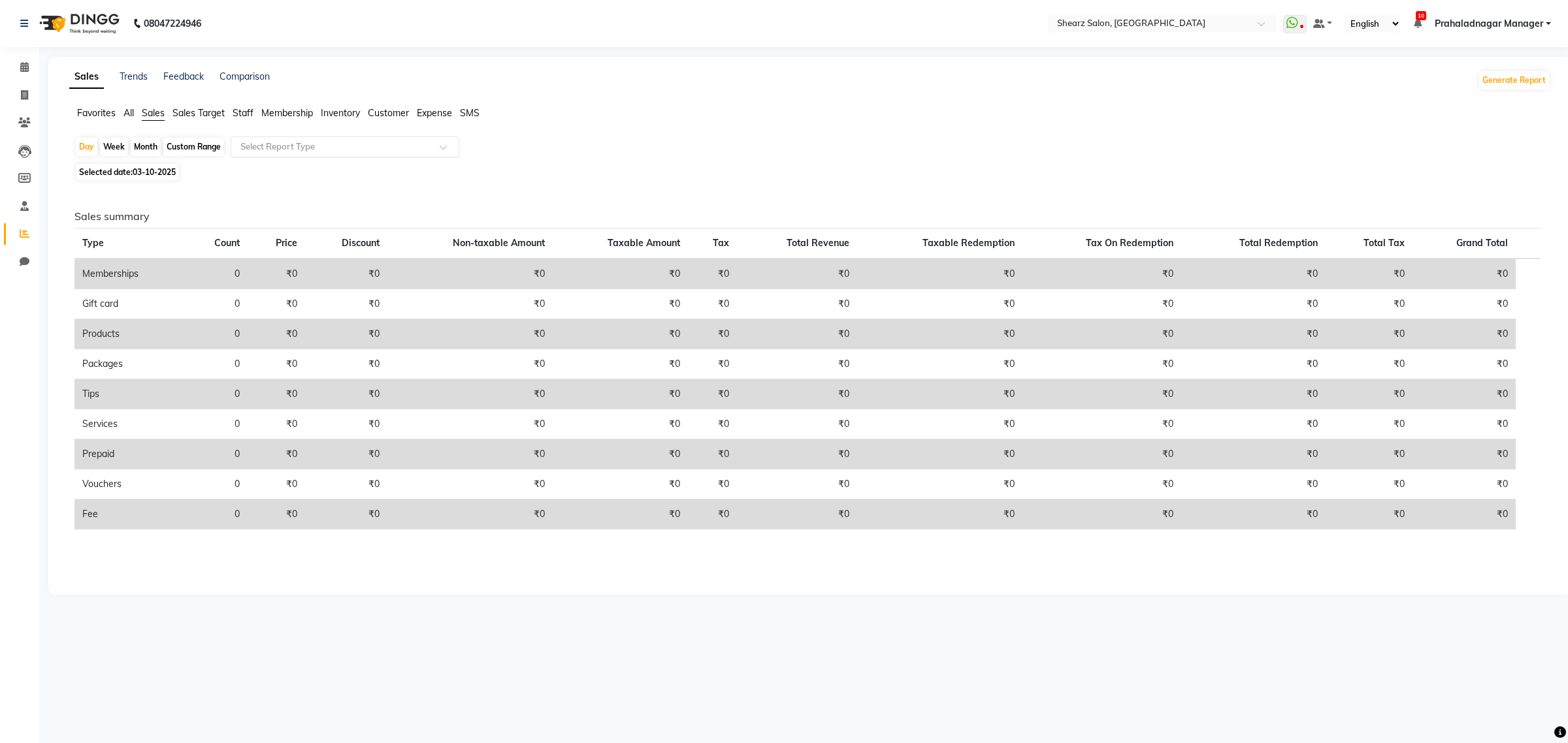
click at [338, 155] on div "Select Report Type" at bounding box center [345, 147] width 229 height 21
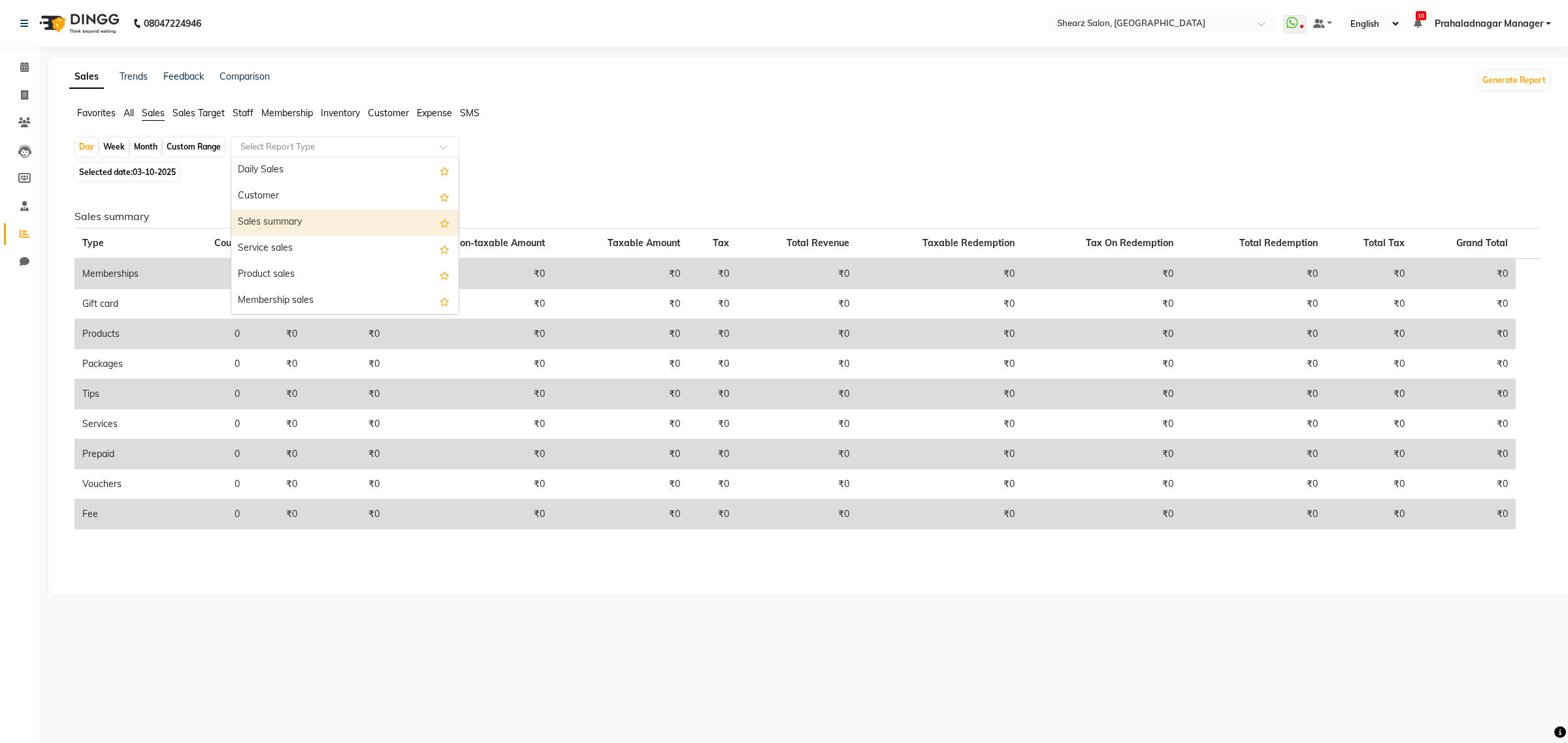
click at [301, 220] on div "Sales summary" at bounding box center [345, 222] width 227 height 26
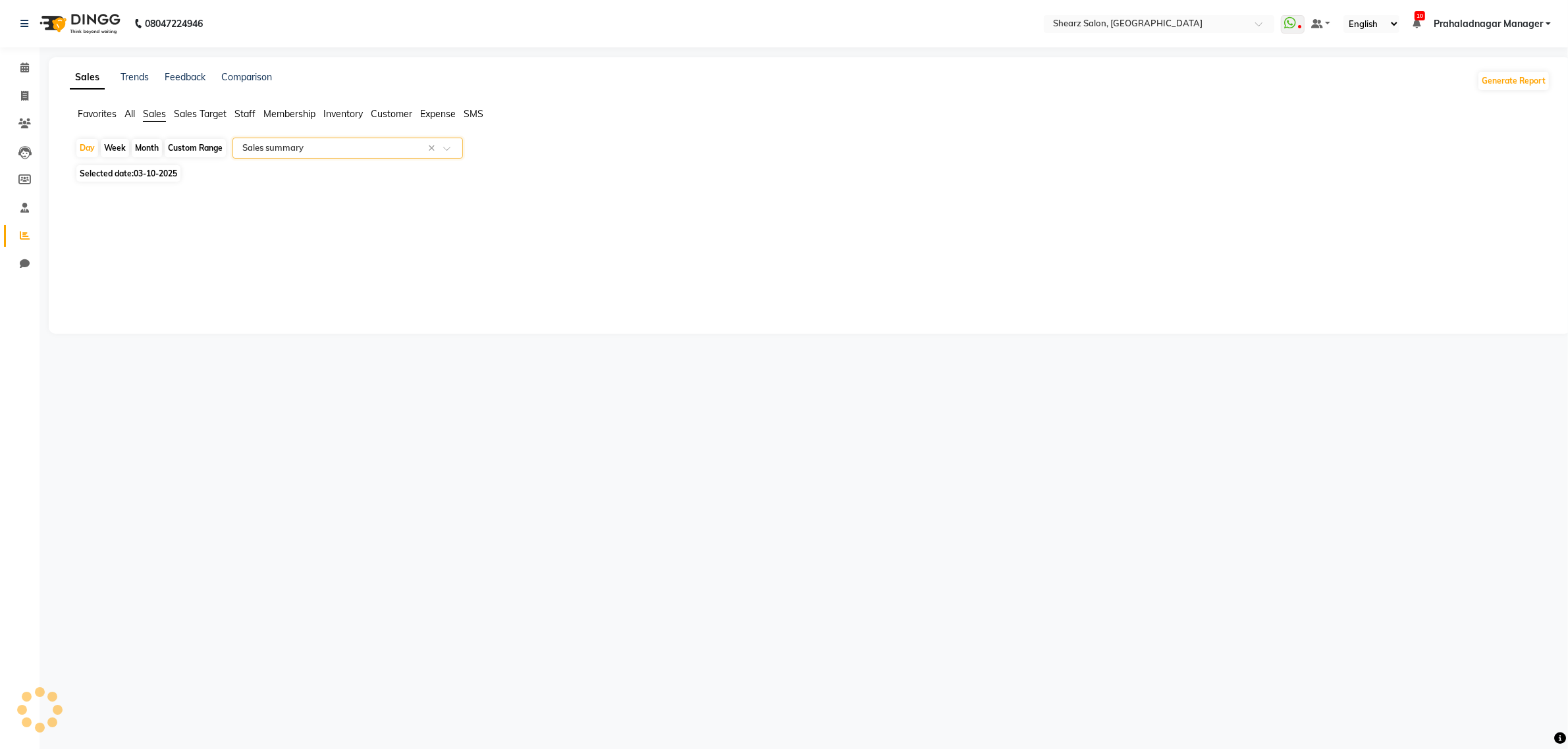
select select "csv"
click at [153, 142] on div "Month" at bounding box center [147, 148] width 30 height 19
select select "10"
select select "2025"
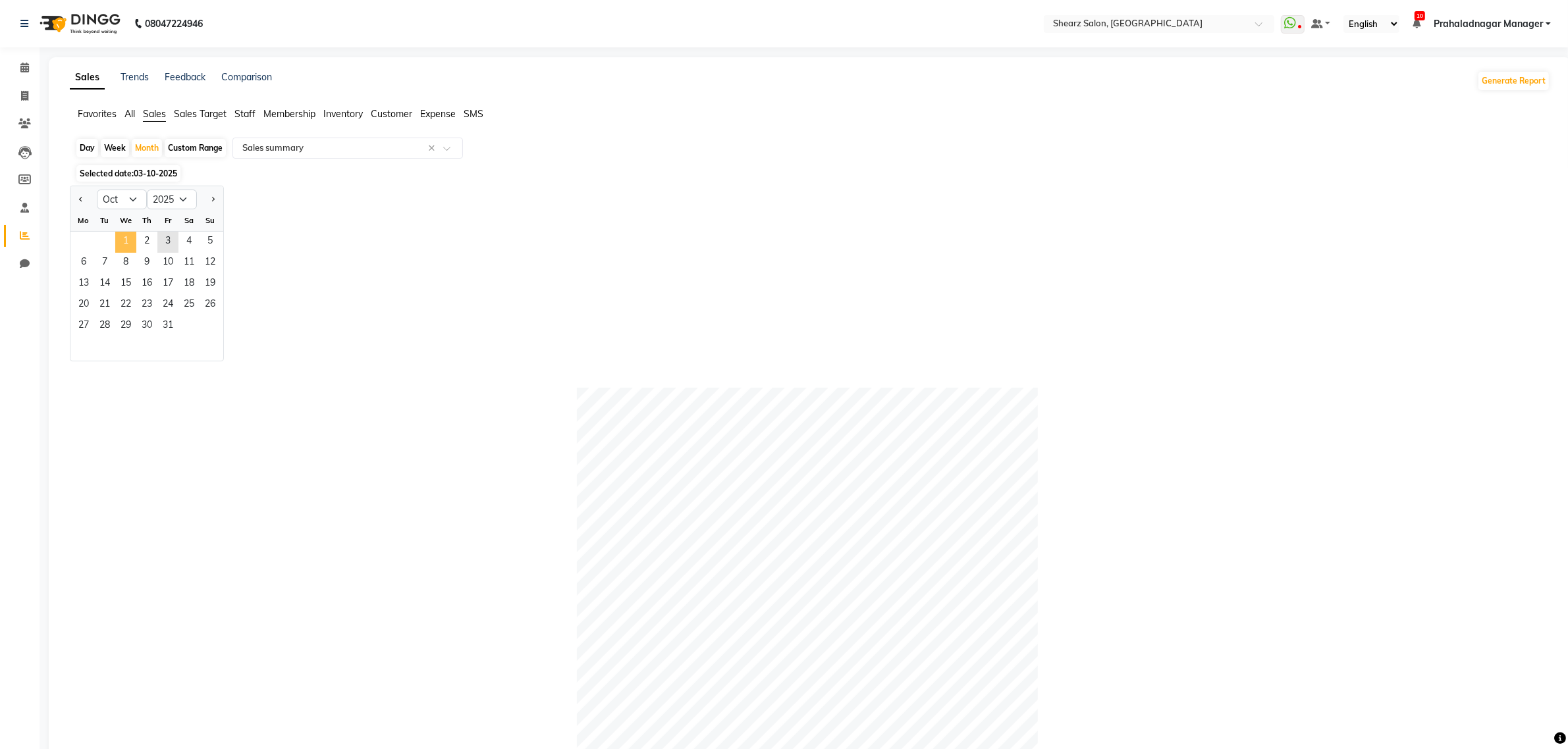
click at [127, 243] on span "1" at bounding box center [126, 242] width 21 height 21
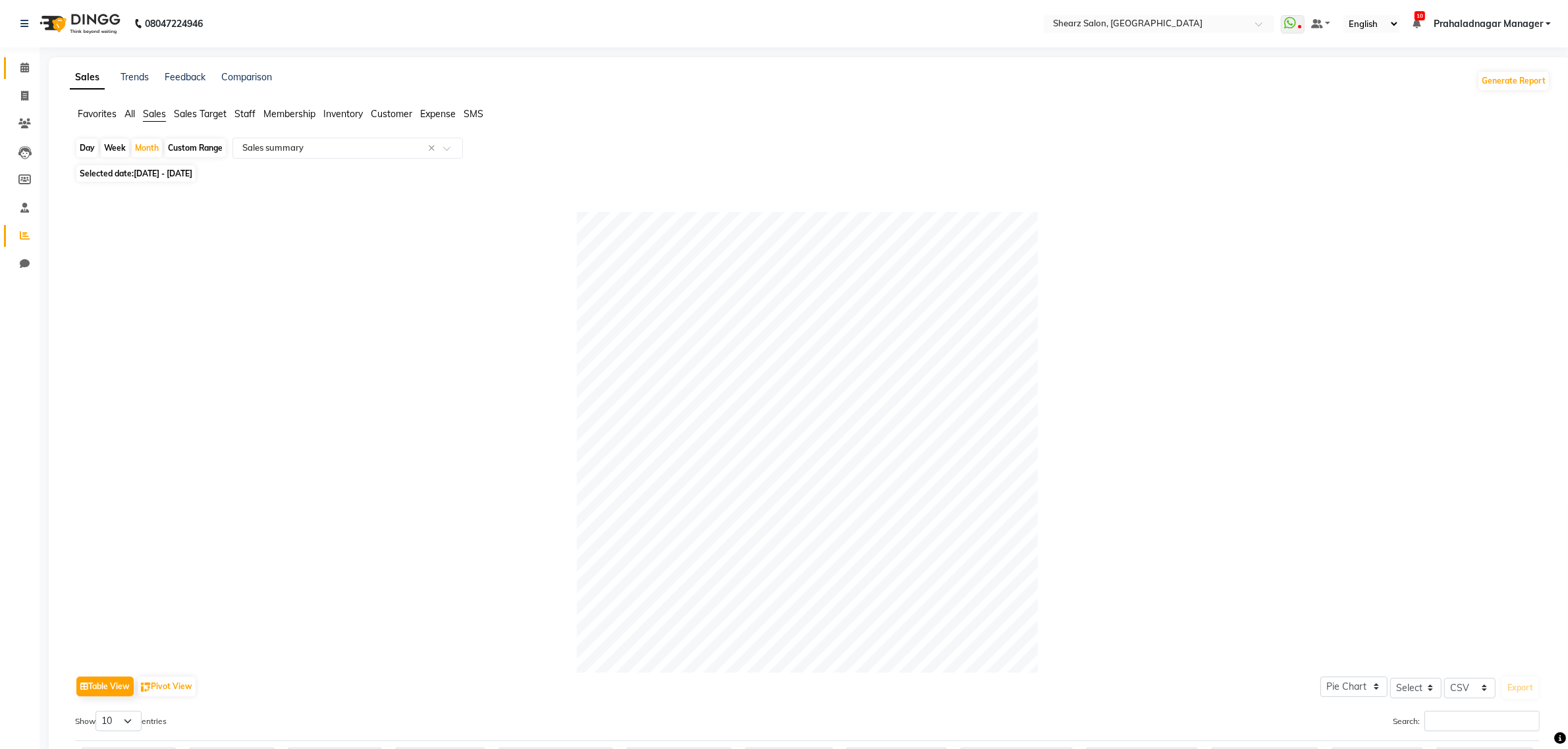
click at [25, 77] on link "Calendar" at bounding box center [20, 68] width 32 height 21
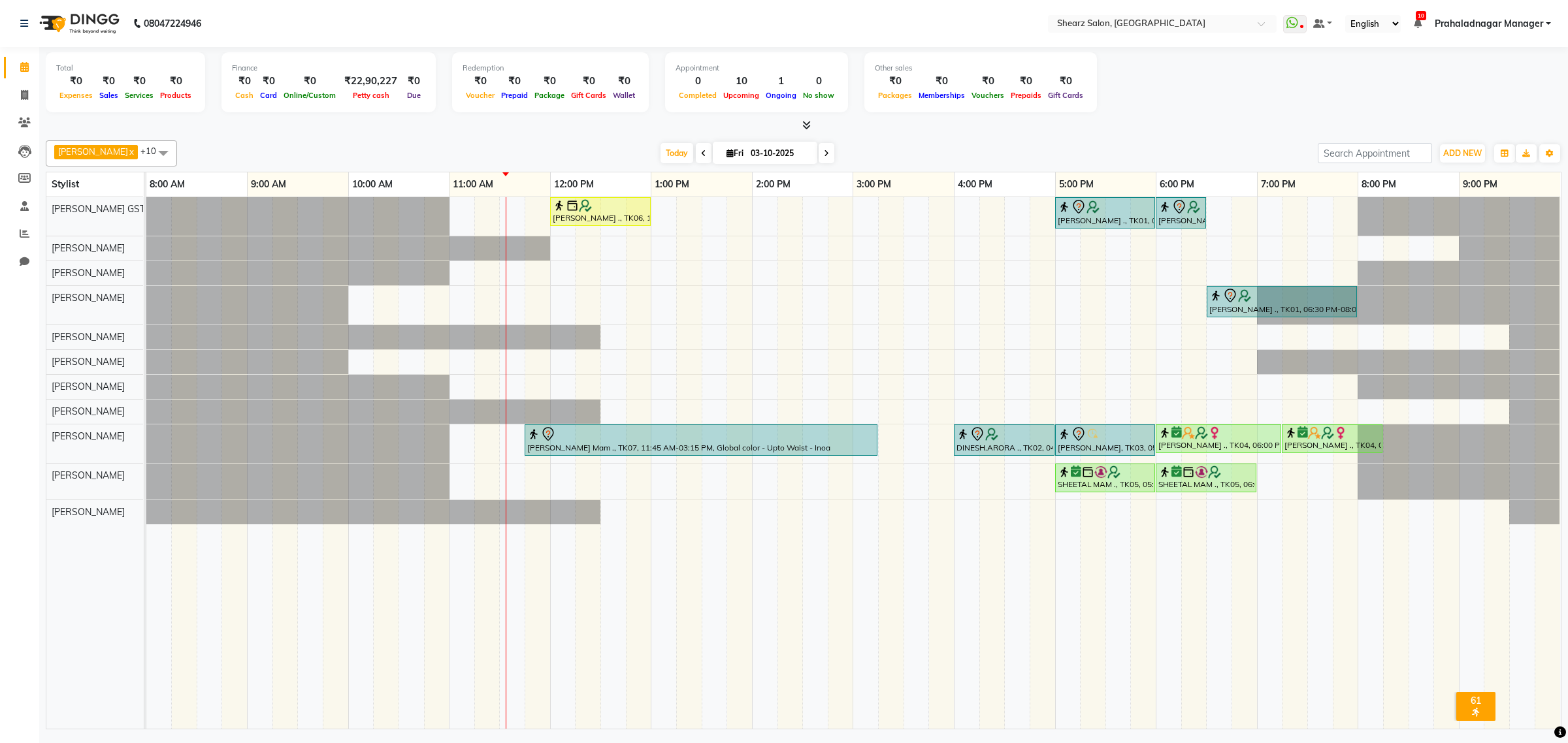
drag, startPoint x: 721, startPoint y: 423, endPoint x: 724, endPoint y: 438, distance: 15.3
click at [724, 438] on div "Sushma Marothi ., TK06, 12:00 PM-01:00 PM, Cirepil Roll On Wax SUMAN NEGI ., TK…" at bounding box center [853, 462] width 1414 height 532
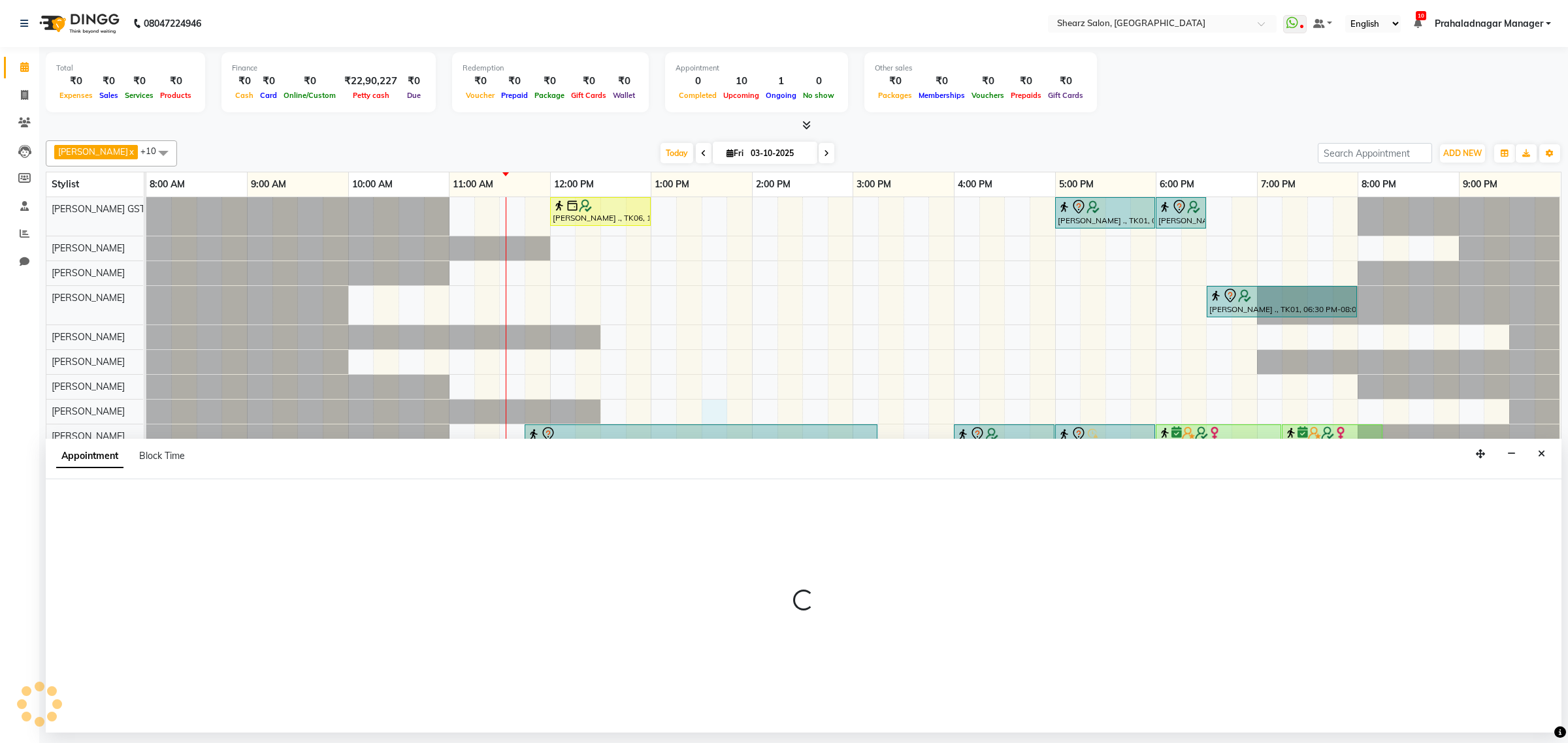
select select "77471"
select select "810"
select select "tentative"
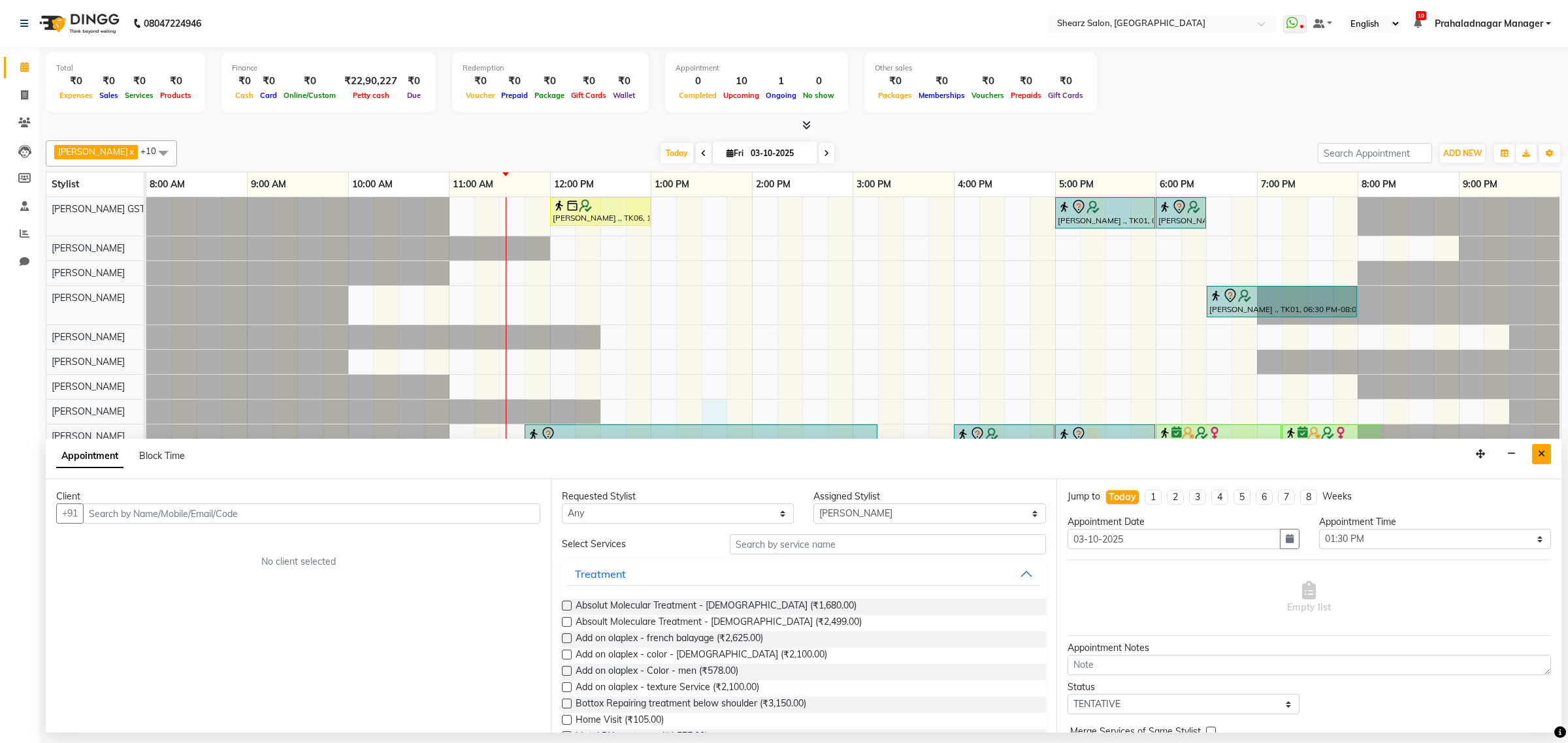
click at [1532, 451] on button "Close" at bounding box center [1541, 453] width 19 height 20
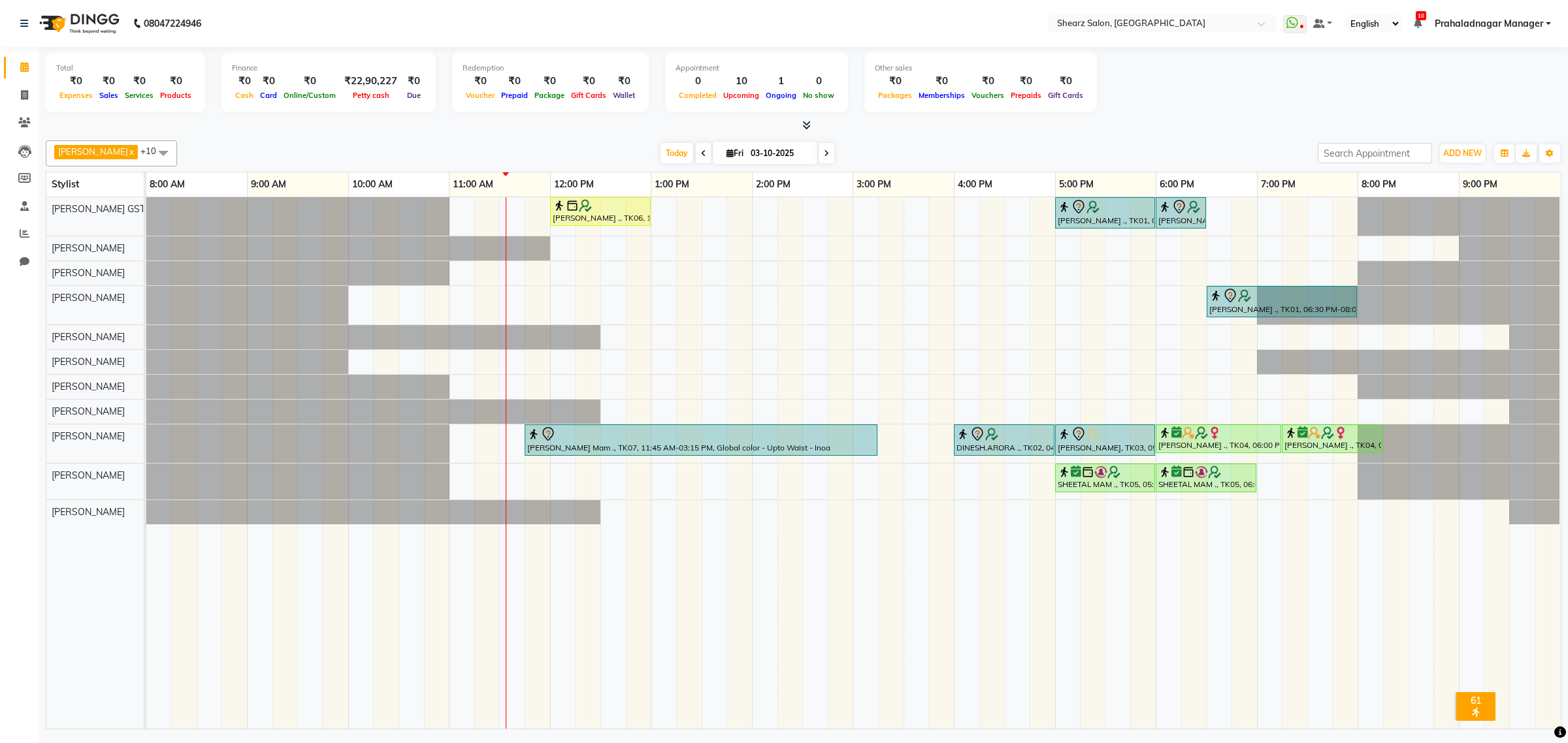
click at [695, 161] on span at bounding box center [703, 152] width 16 height 20
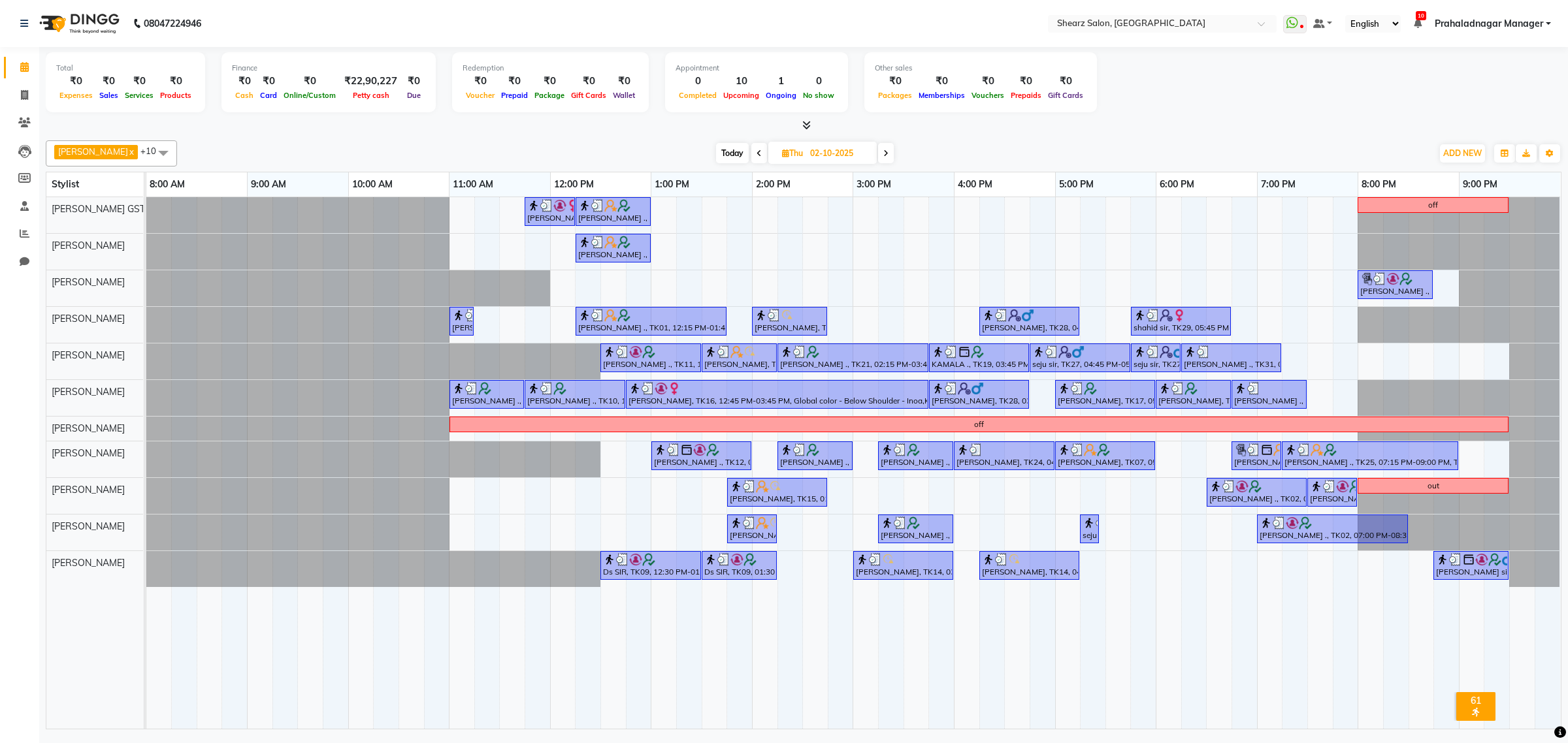
click at [881, 158] on span at bounding box center [886, 152] width 16 height 20
type input "03-10-2025"
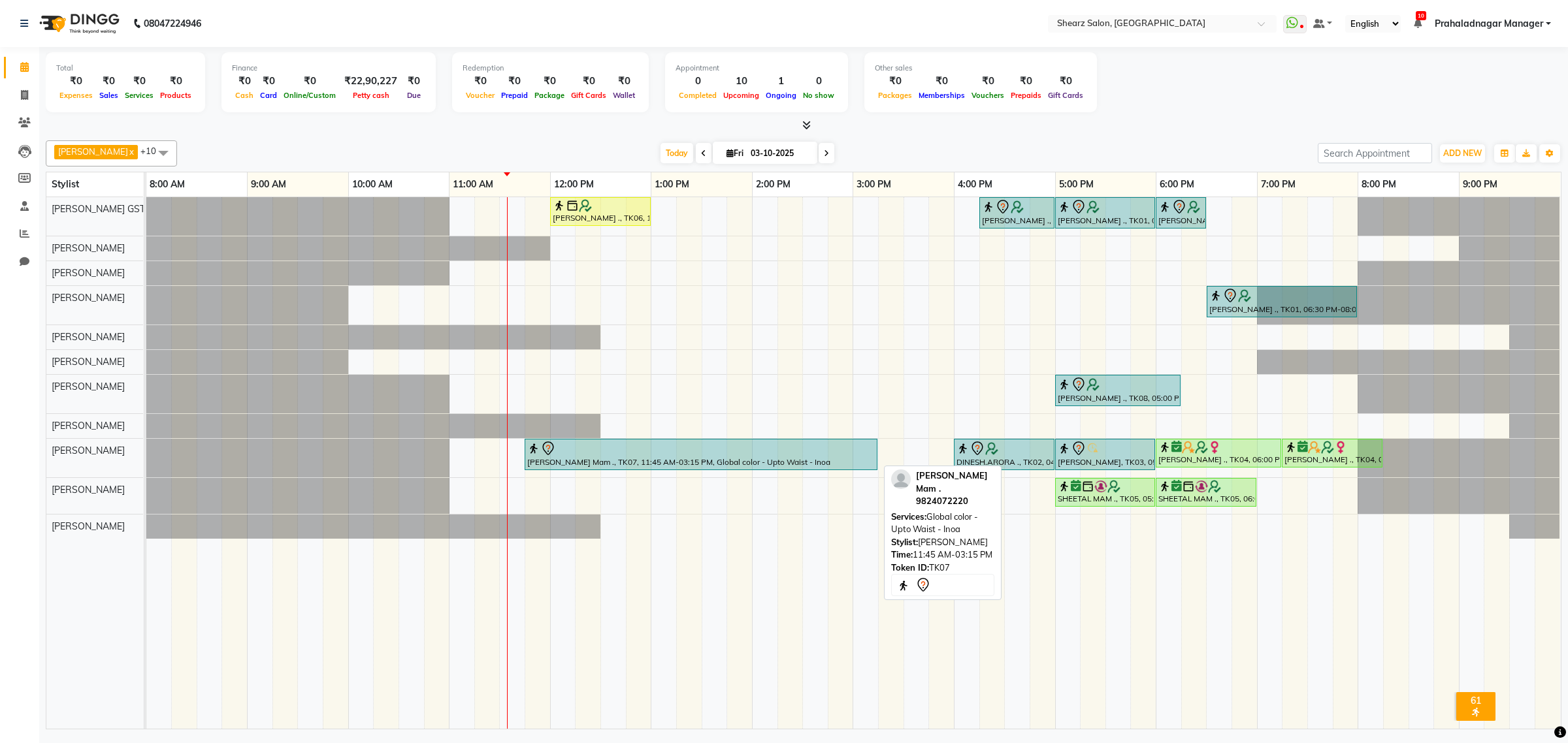
click at [713, 459] on div "Shilpi Mam ., TK07, 11:45 AM-03:15 PM, Global color - Upto Waist - Inoa" at bounding box center [701, 454] width 350 height 27
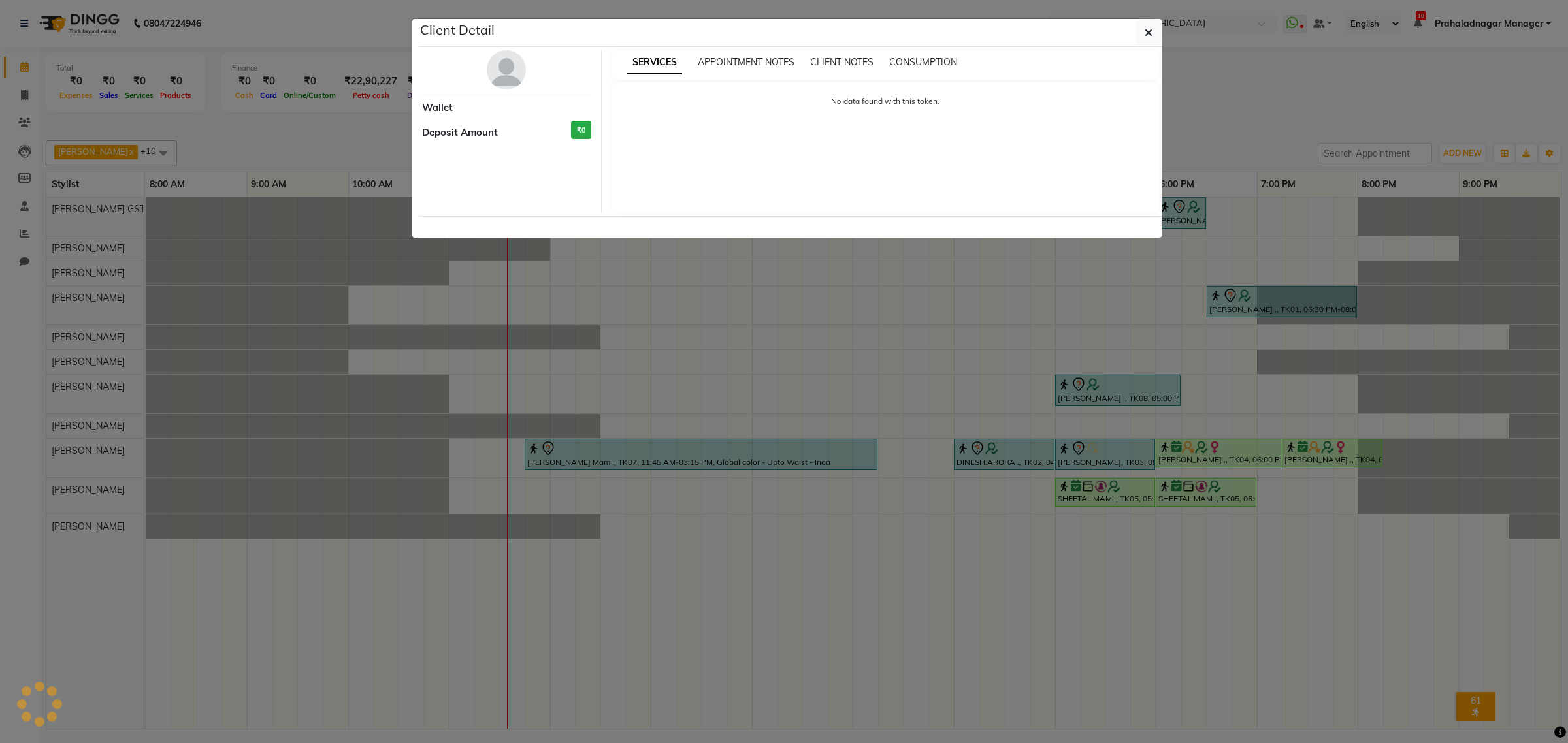
select select "7"
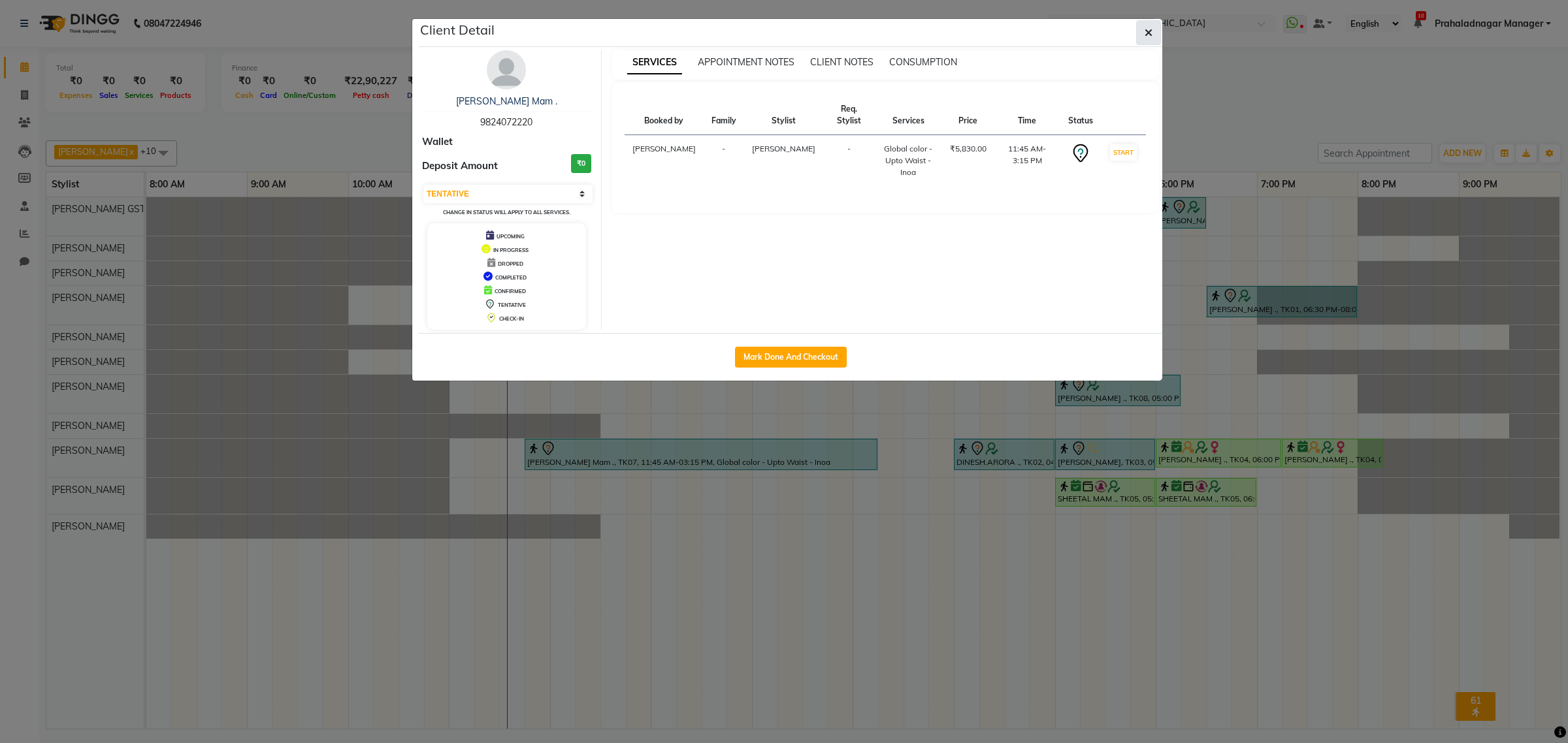
click at [1147, 31] on icon "button" at bounding box center [1148, 32] width 8 height 10
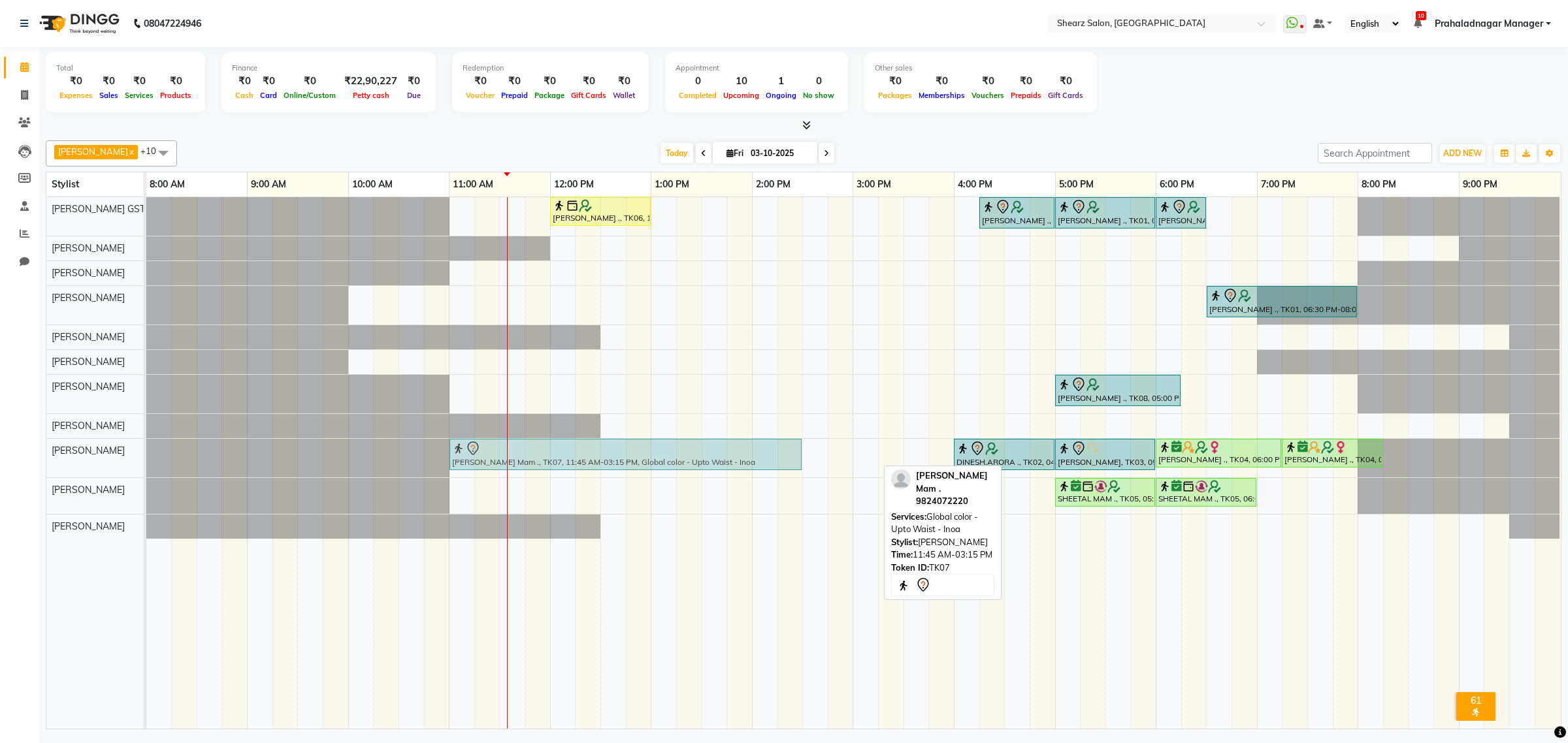
drag, startPoint x: 719, startPoint y: 447, endPoint x: 648, endPoint y: 462, distance: 72.6
click at [146, 462] on div "Shilpi Mam ., TK07, 11:45 AM-03:15 PM, Global color - Upto Waist - Inoa DINESH.…" at bounding box center [146, 458] width 0 height 38
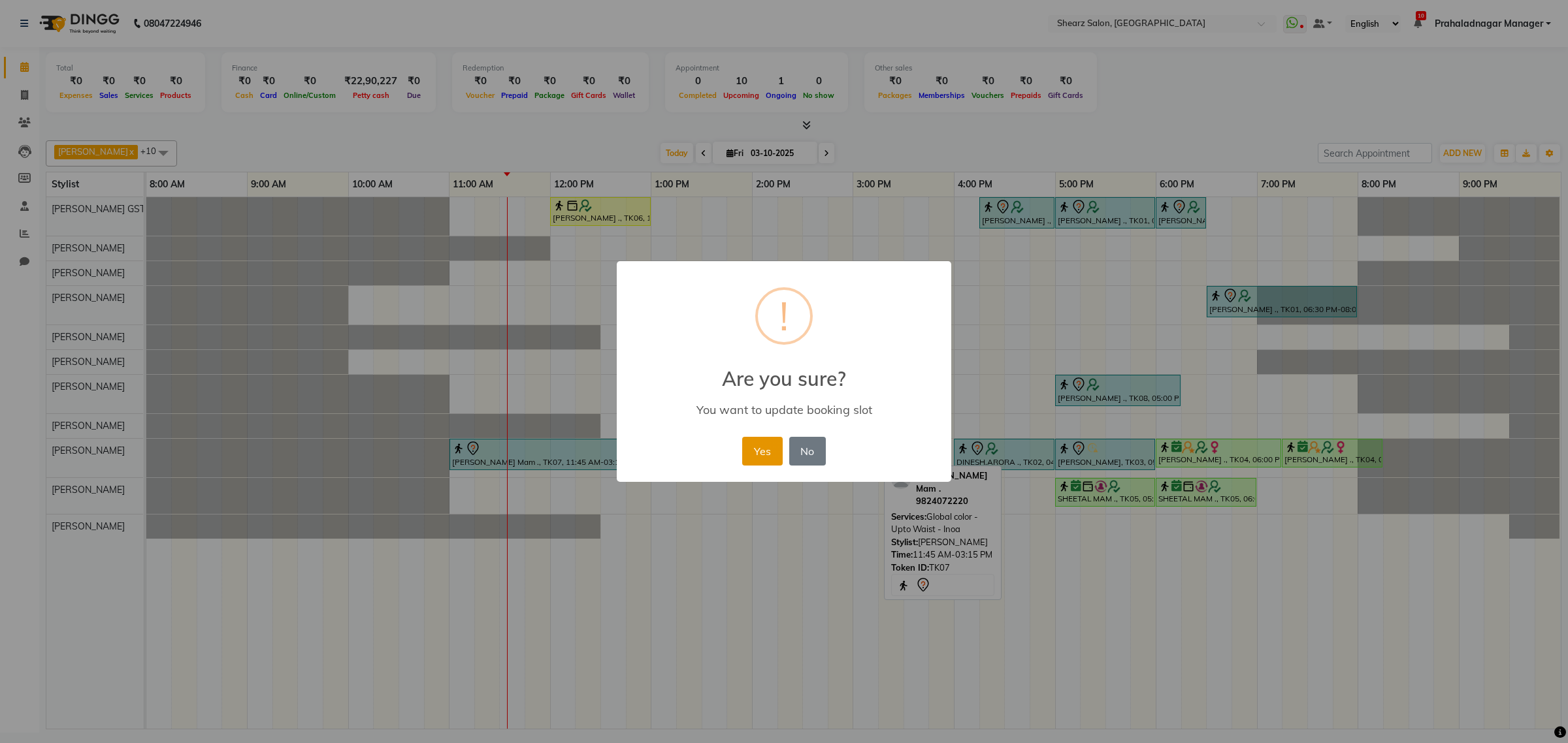
click at [765, 445] on button "Yes" at bounding box center [762, 451] width 40 height 29
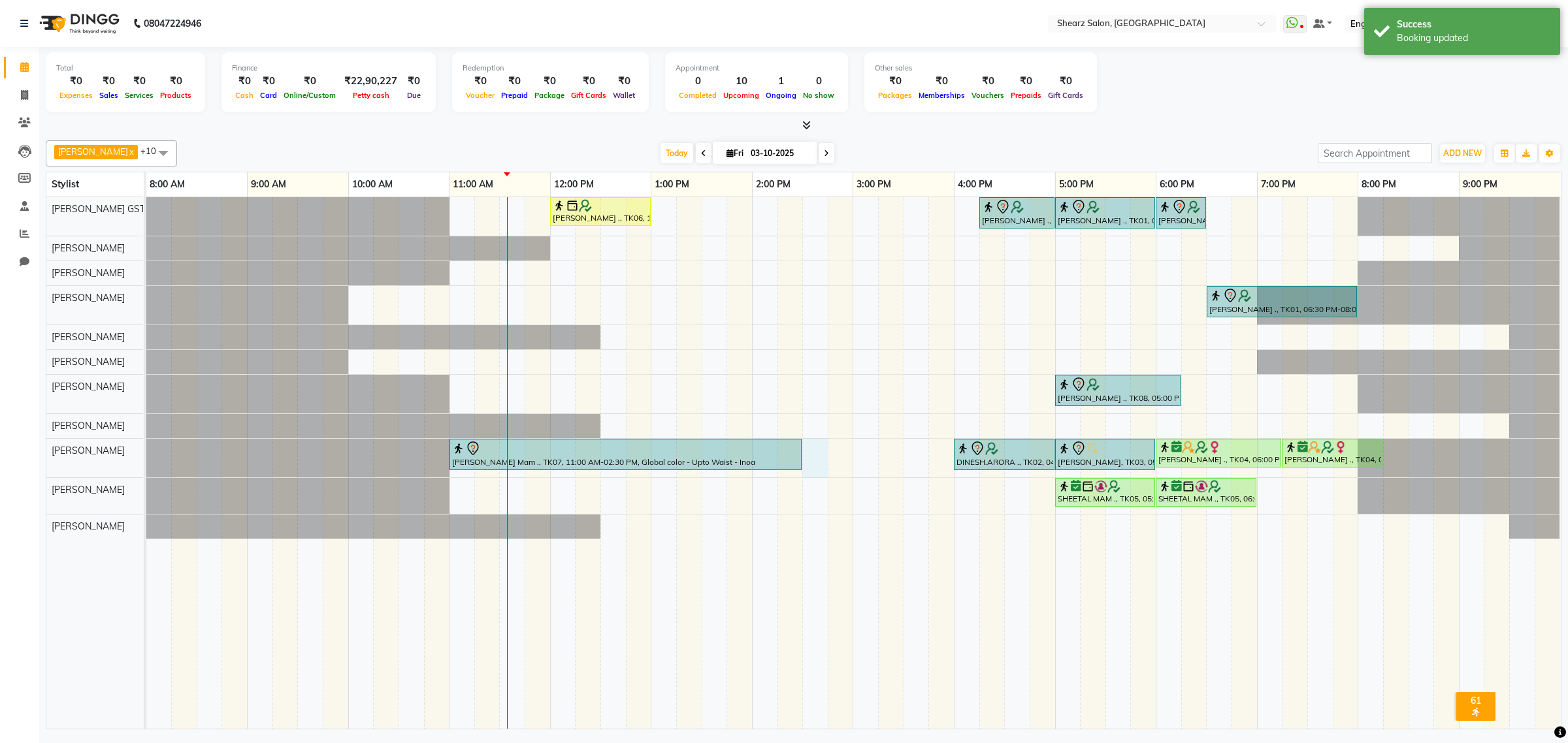
click at [808, 452] on div "Sushma Marothi ., TK06, 12:00 PM-01:00 PM, Cirepil Roll On Wax Rashi Agarwal .,…" at bounding box center [853, 462] width 1414 height 532
select select "77440"
select select "tentative"
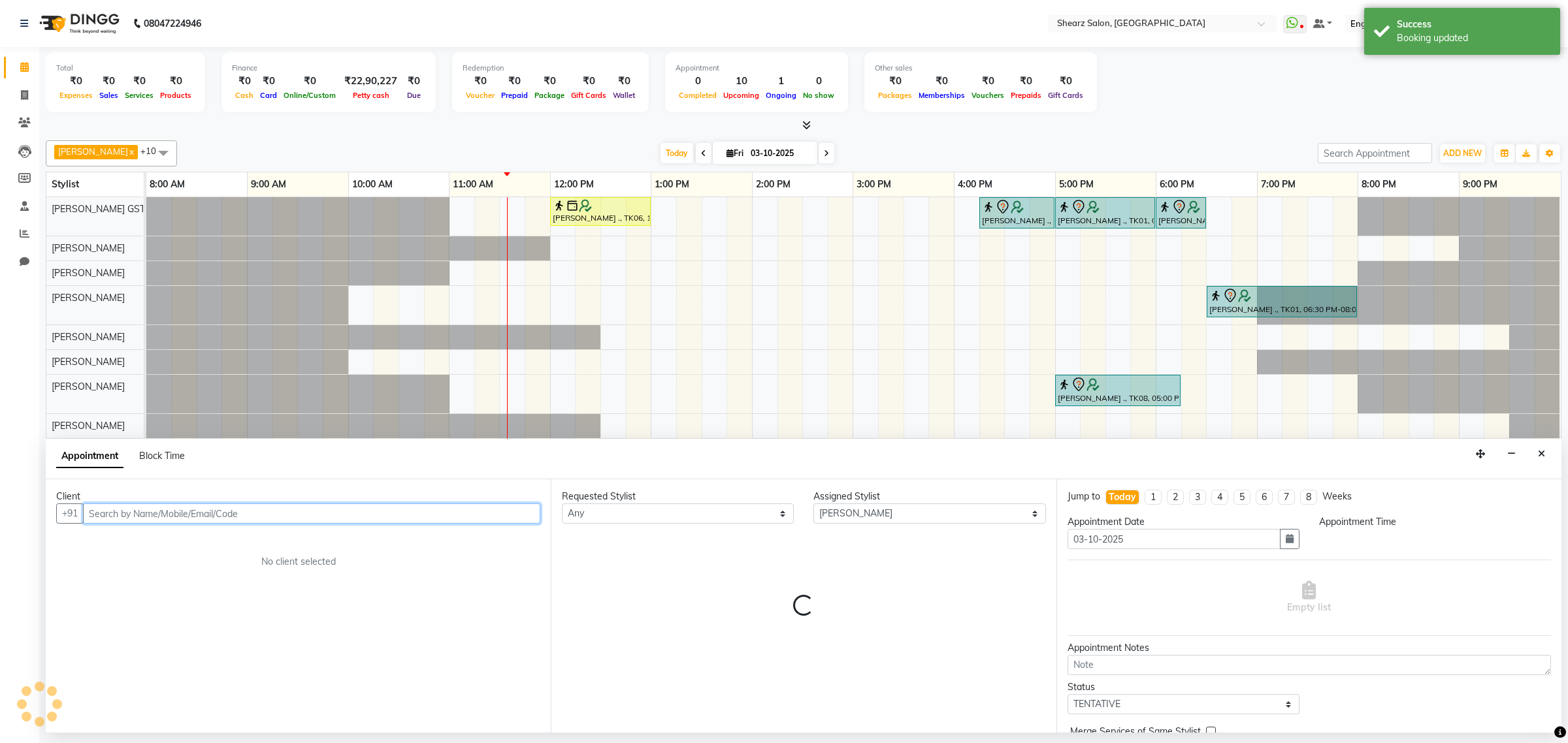
select select "870"
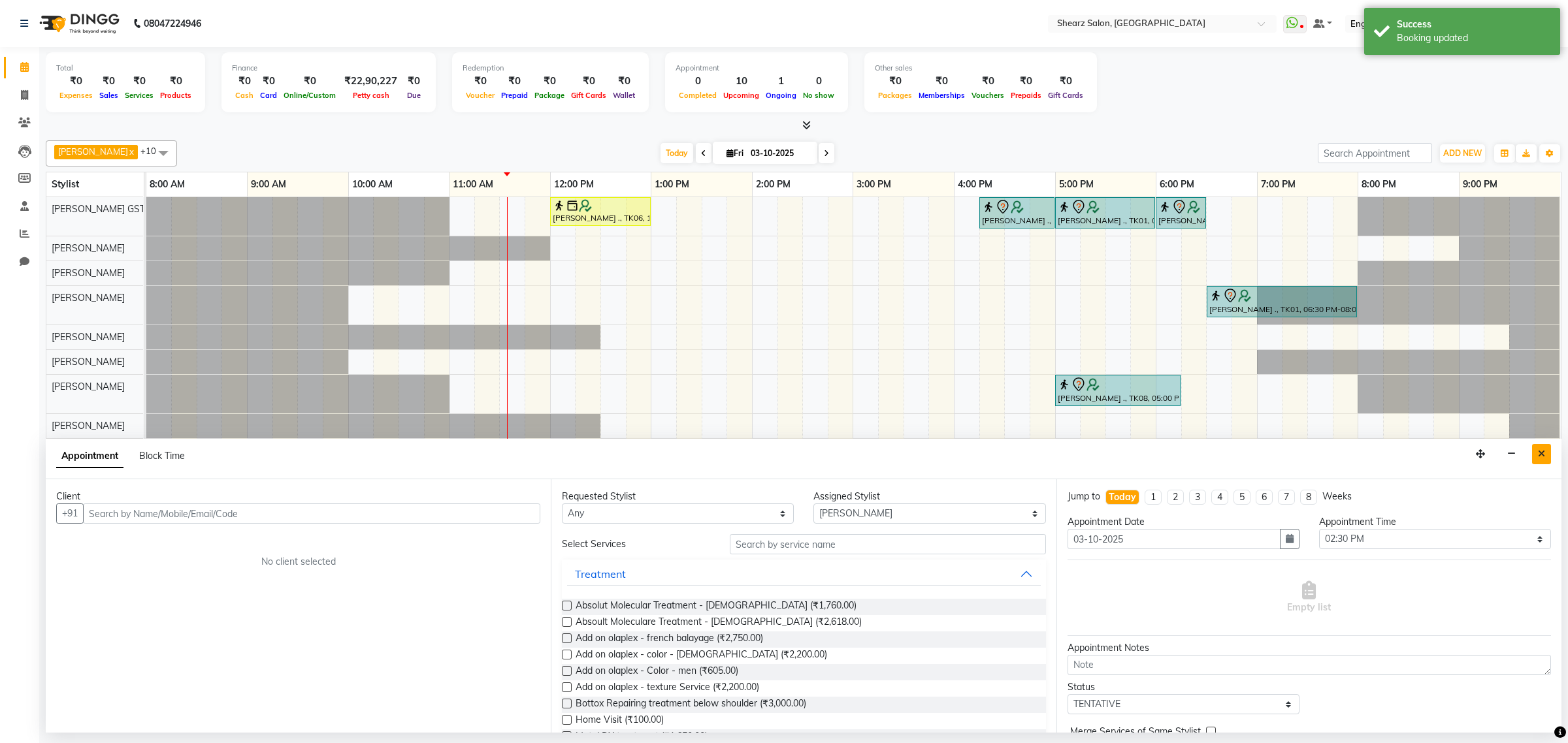
click at [1540, 455] on icon "Close" at bounding box center [1541, 453] width 7 height 9
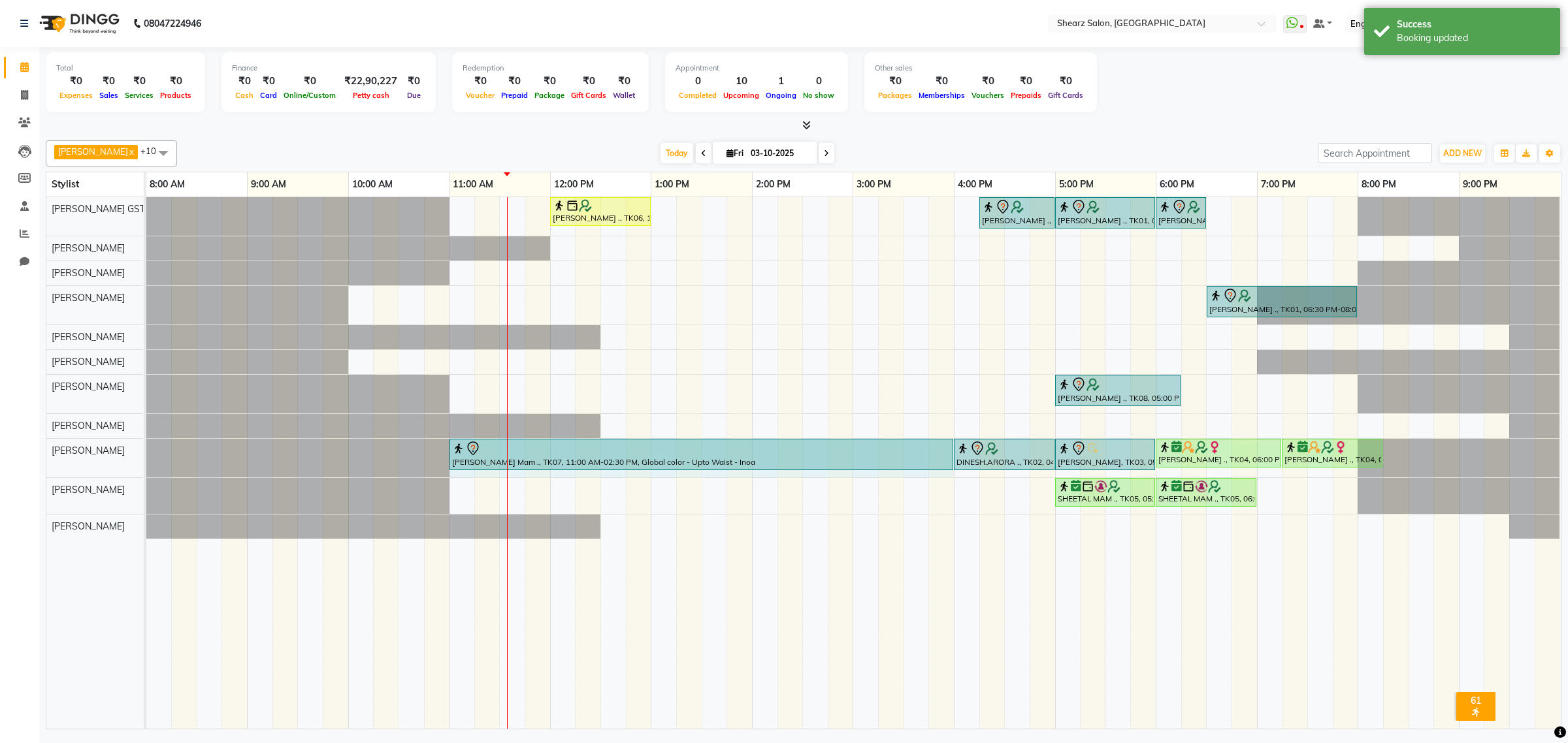
drag, startPoint x: 800, startPoint y: 456, endPoint x: 924, endPoint y: 467, distance: 124.5
click at [146, 464] on div "Shilpi Mam ., TK07, 11:00 AM-02:30 PM, Global color - Upto Waist - Inoa DINESH.…" at bounding box center [146, 458] width 0 height 38
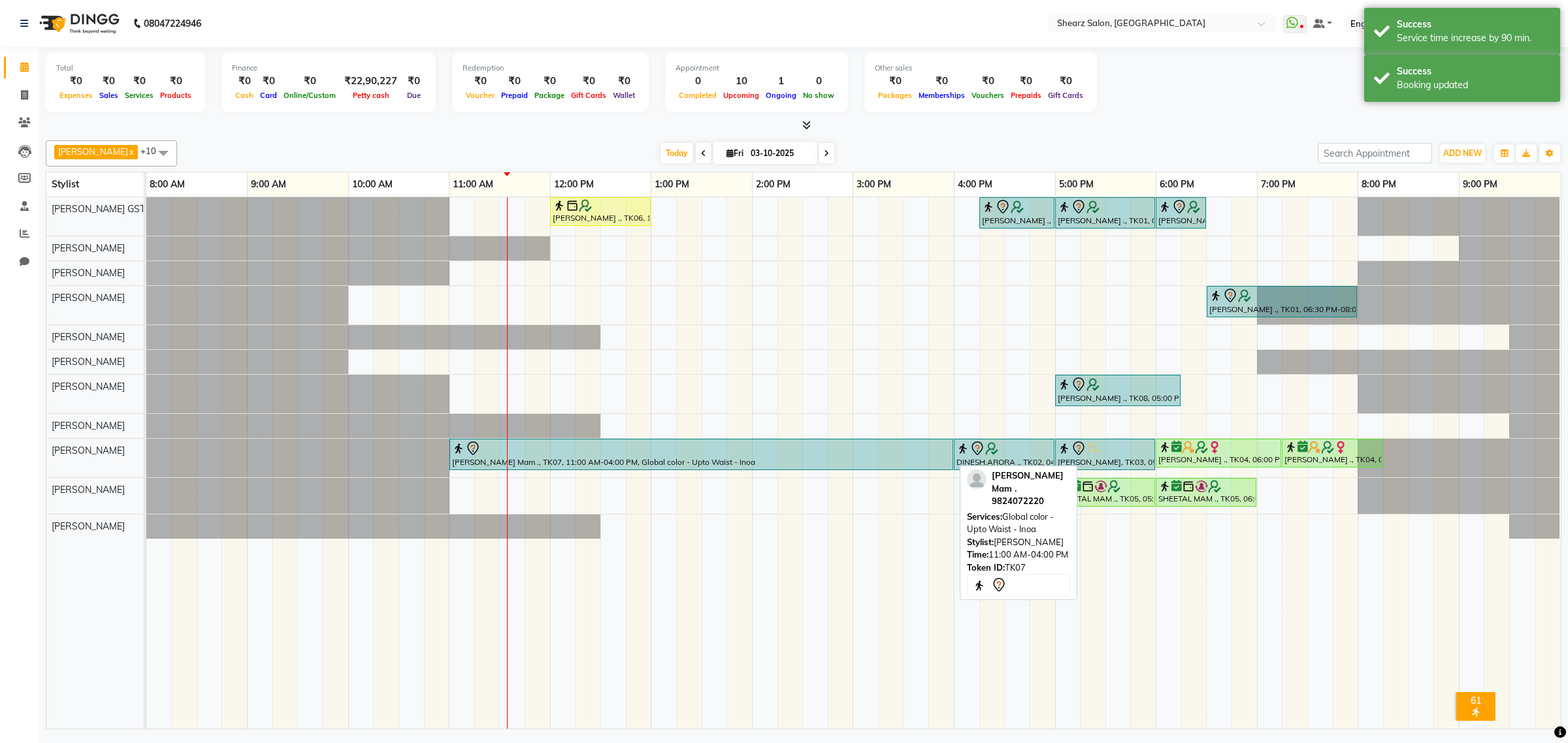
click at [856, 453] on div at bounding box center [701, 448] width 498 height 16
select select "7"
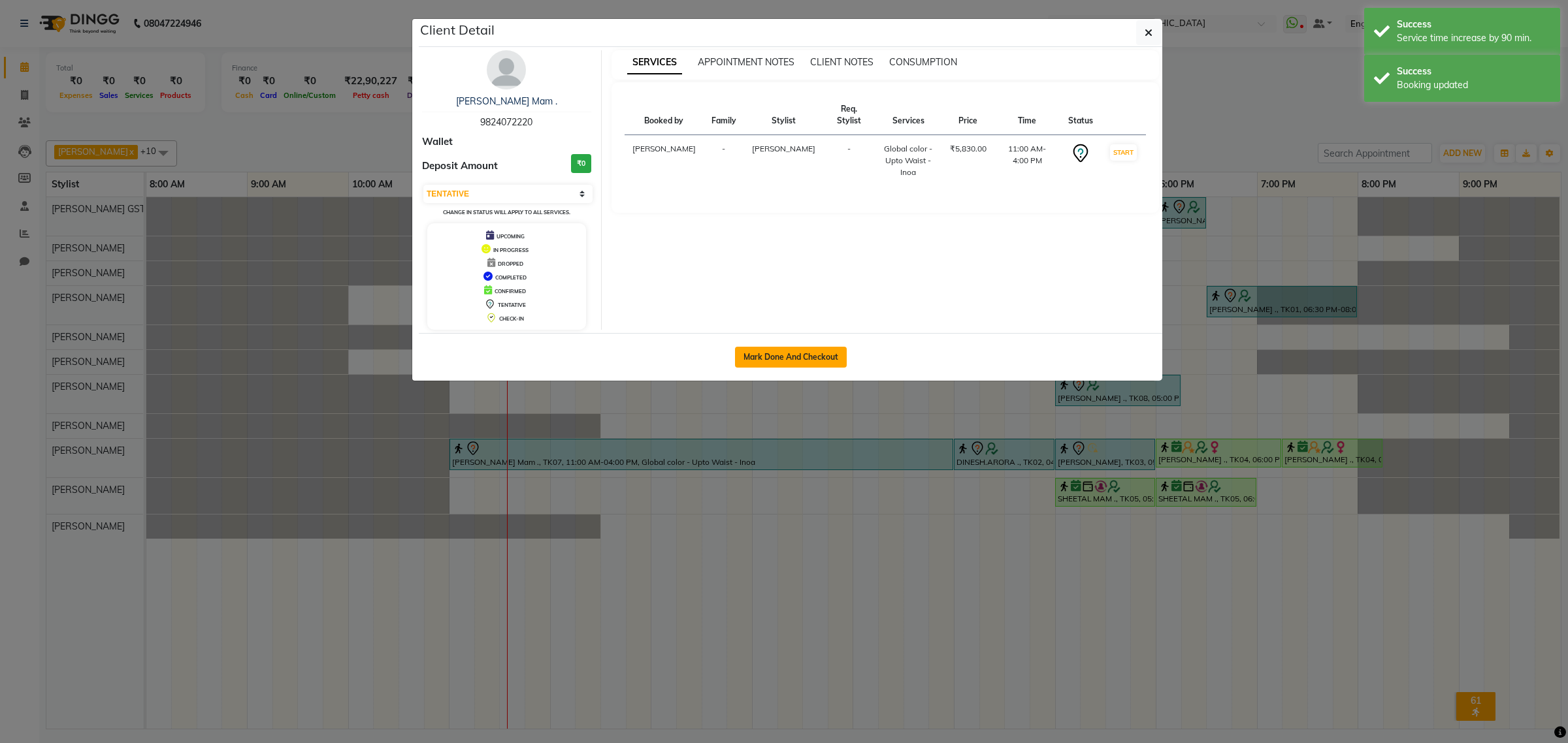
click at [831, 357] on button "Mark Done And Checkout" at bounding box center [791, 357] width 112 height 21
select select "8157"
select select "service"
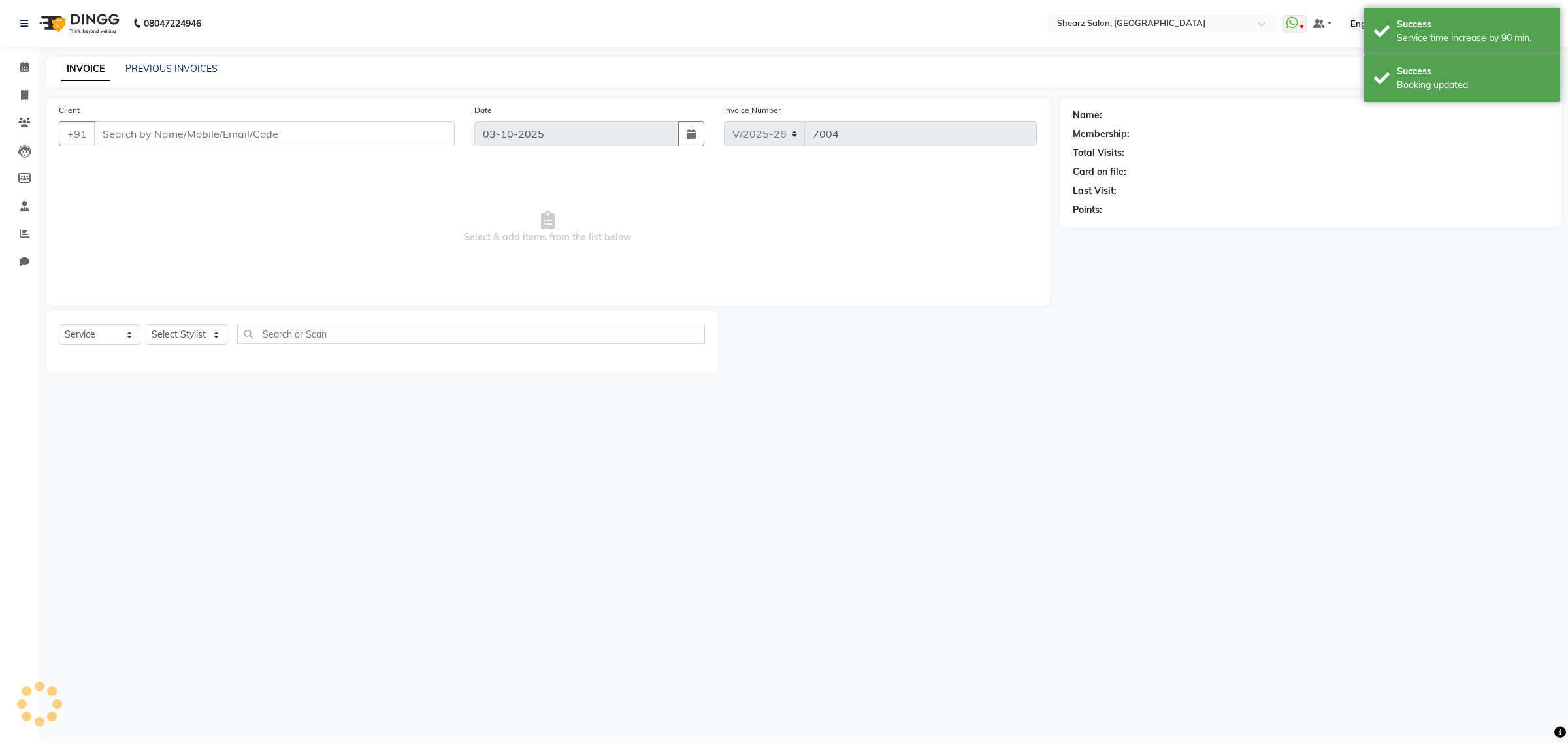
select select "3"
select select "77471"
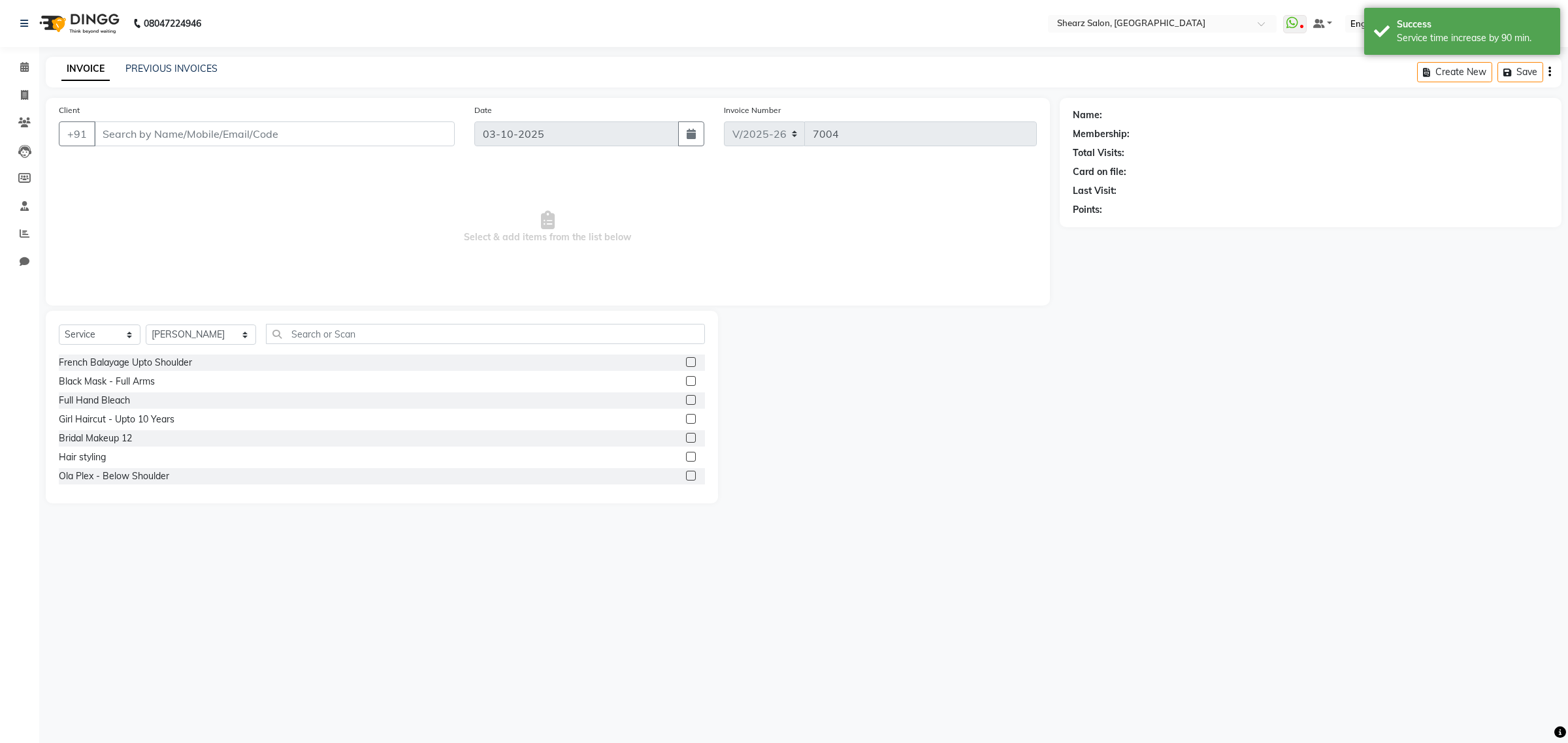
type input "9824072220"
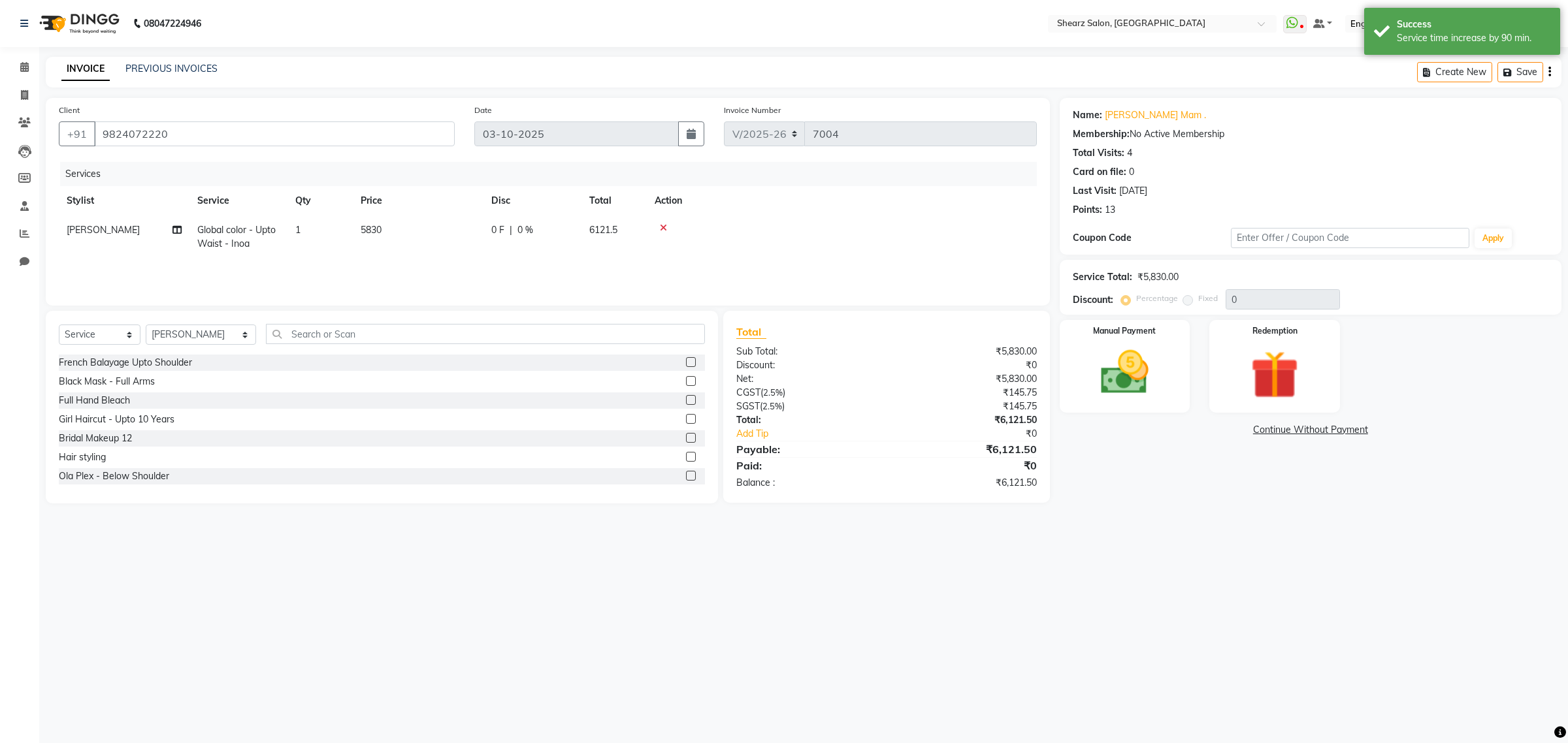
click at [662, 224] on icon at bounding box center [663, 227] width 7 height 9
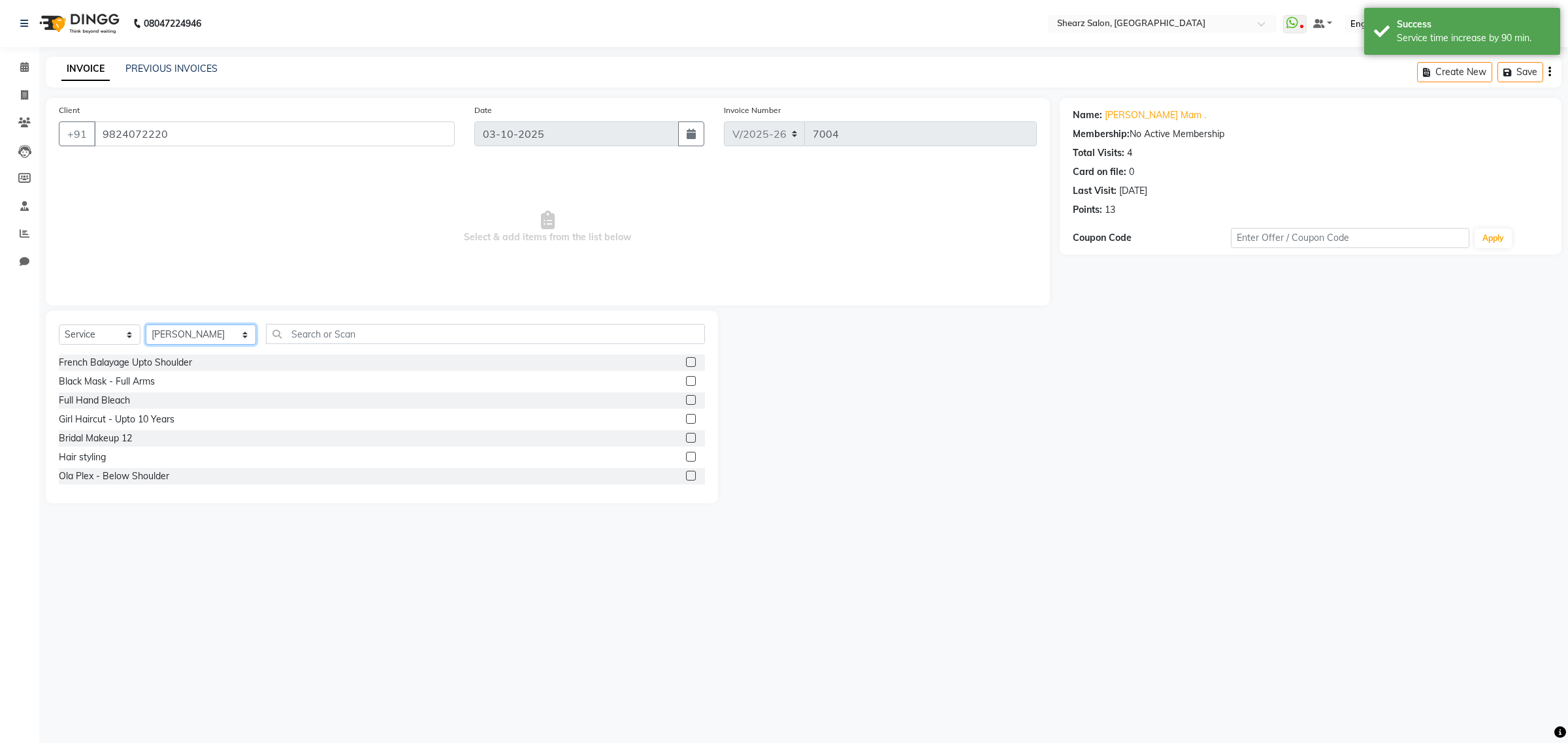
click at [183, 325] on select "Select Stylist Admin A General [PERSON_NAME] Asha Chavariya [PERSON_NAME] Cente…" at bounding box center [200, 334] width 111 height 20
select select "77440"
click at [146, 325] on select "Select Stylist Admin A General [PERSON_NAME] Asha Chavariya [PERSON_NAME] Cente…" at bounding box center [200, 334] width 111 height 20
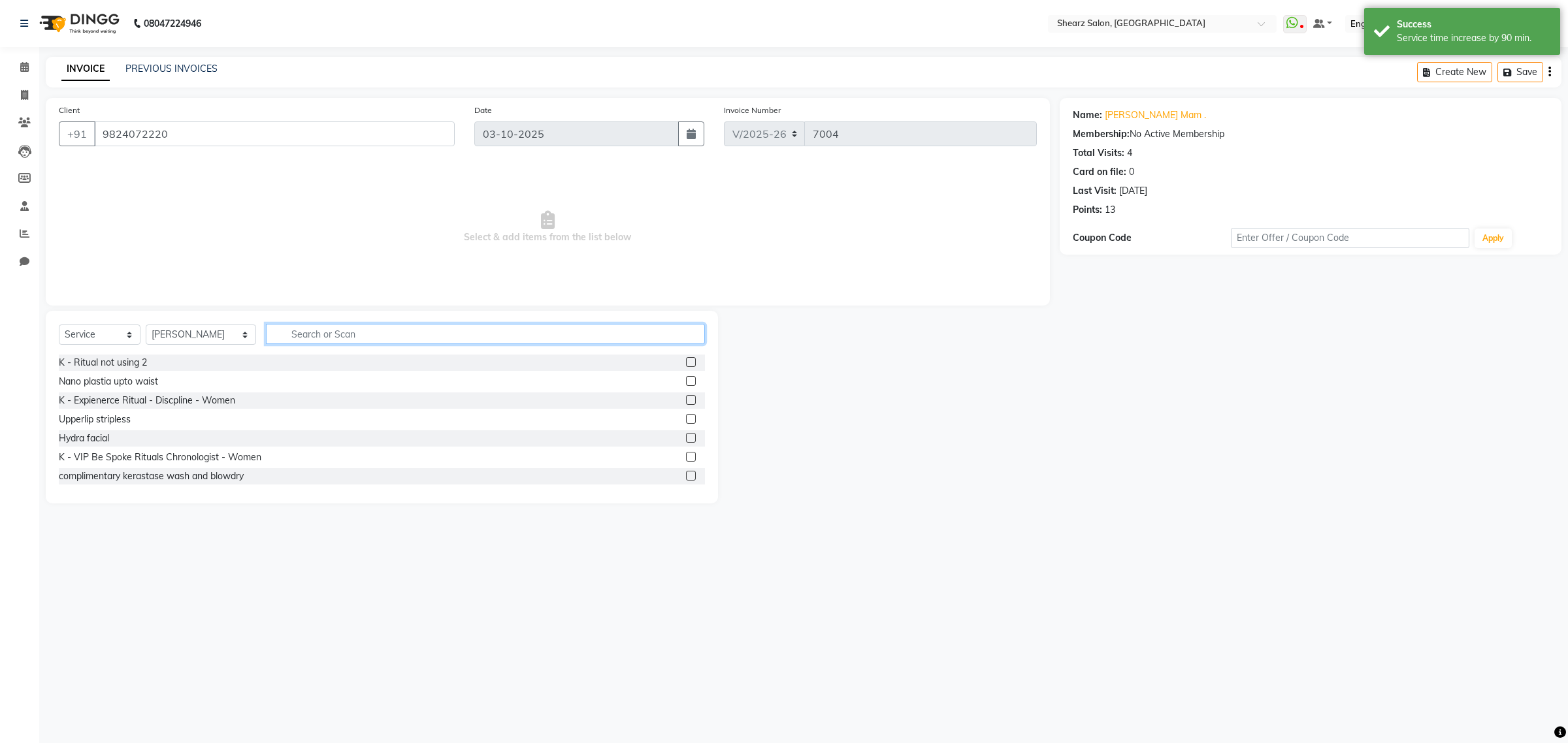
click at [302, 330] on input "text" at bounding box center [485, 333] width 439 height 20
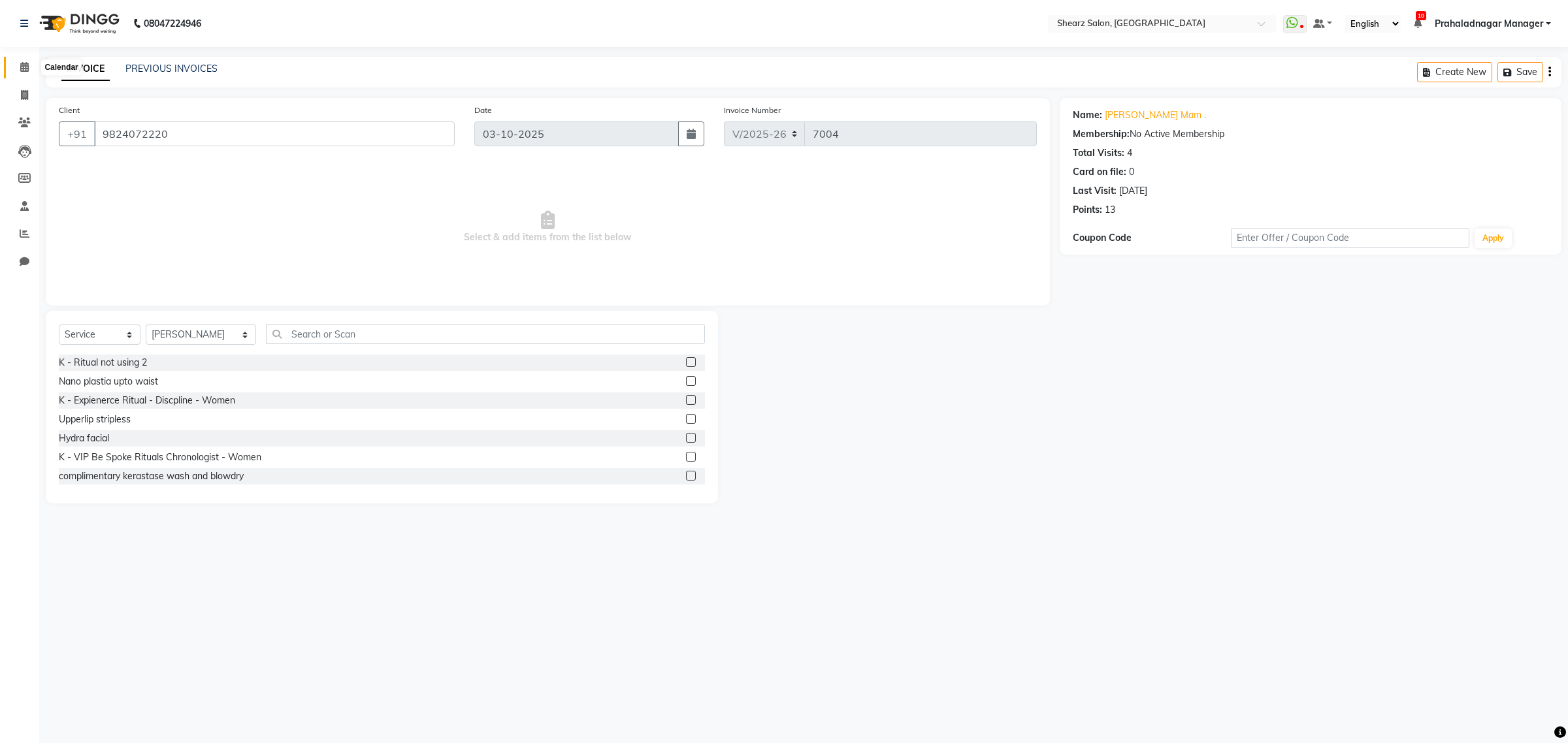
click at [28, 64] on span at bounding box center [24, 68] width 23 height 15
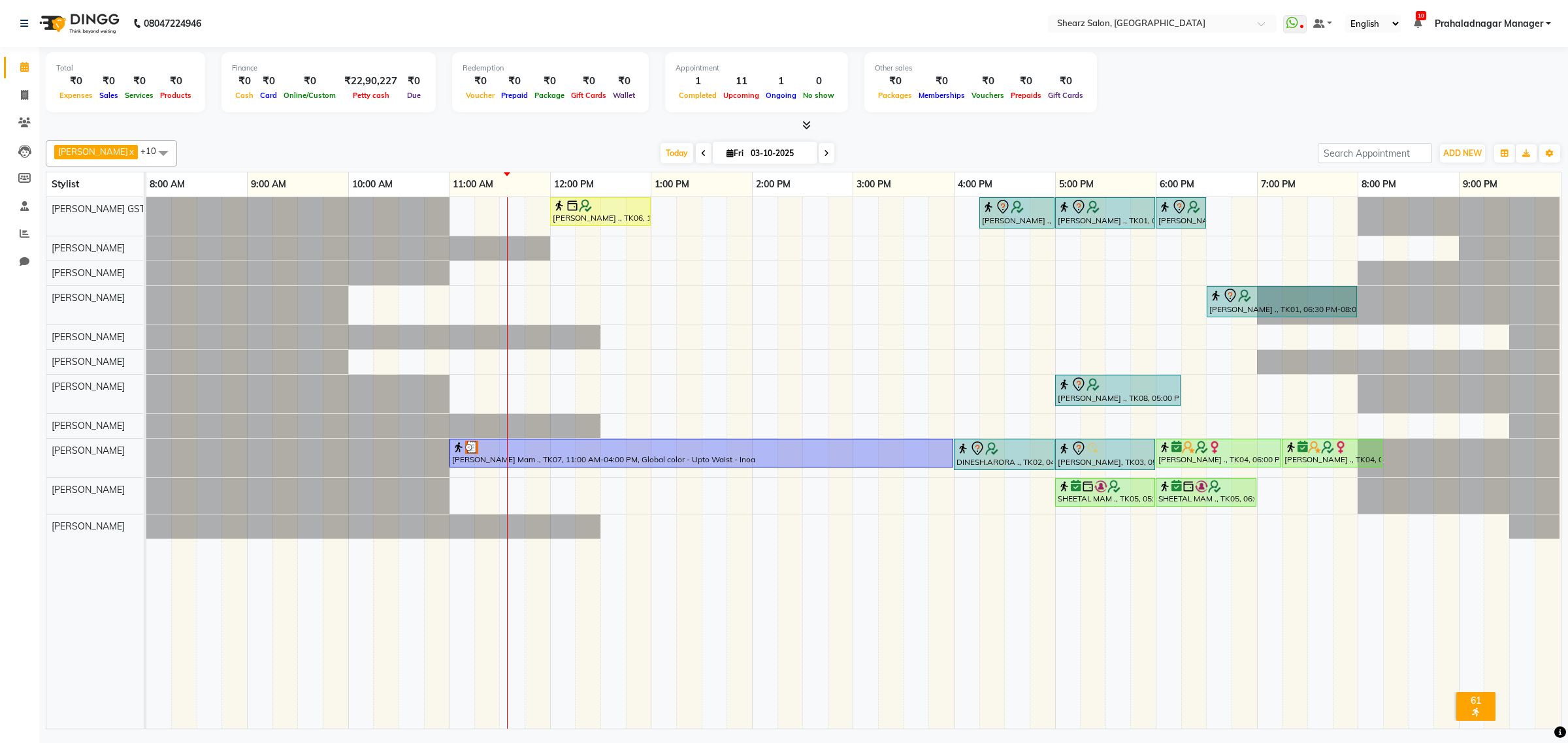
click at [695, 148] on span at bounding box center [703, 152] width 16 height 20
type input "02-10-2025"
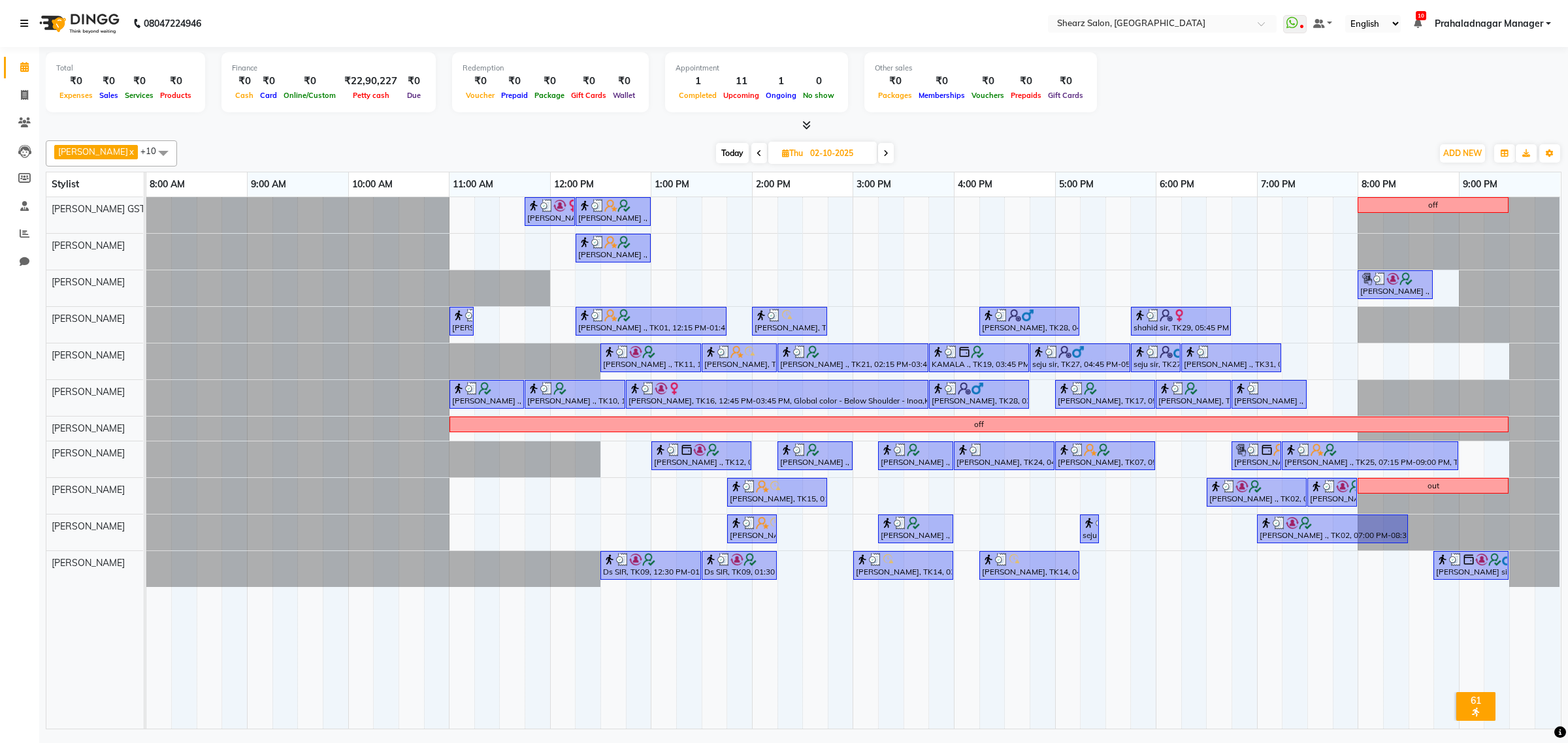
click at [20, 21] on icon at bounding box center [23, 23] width 8 height 9
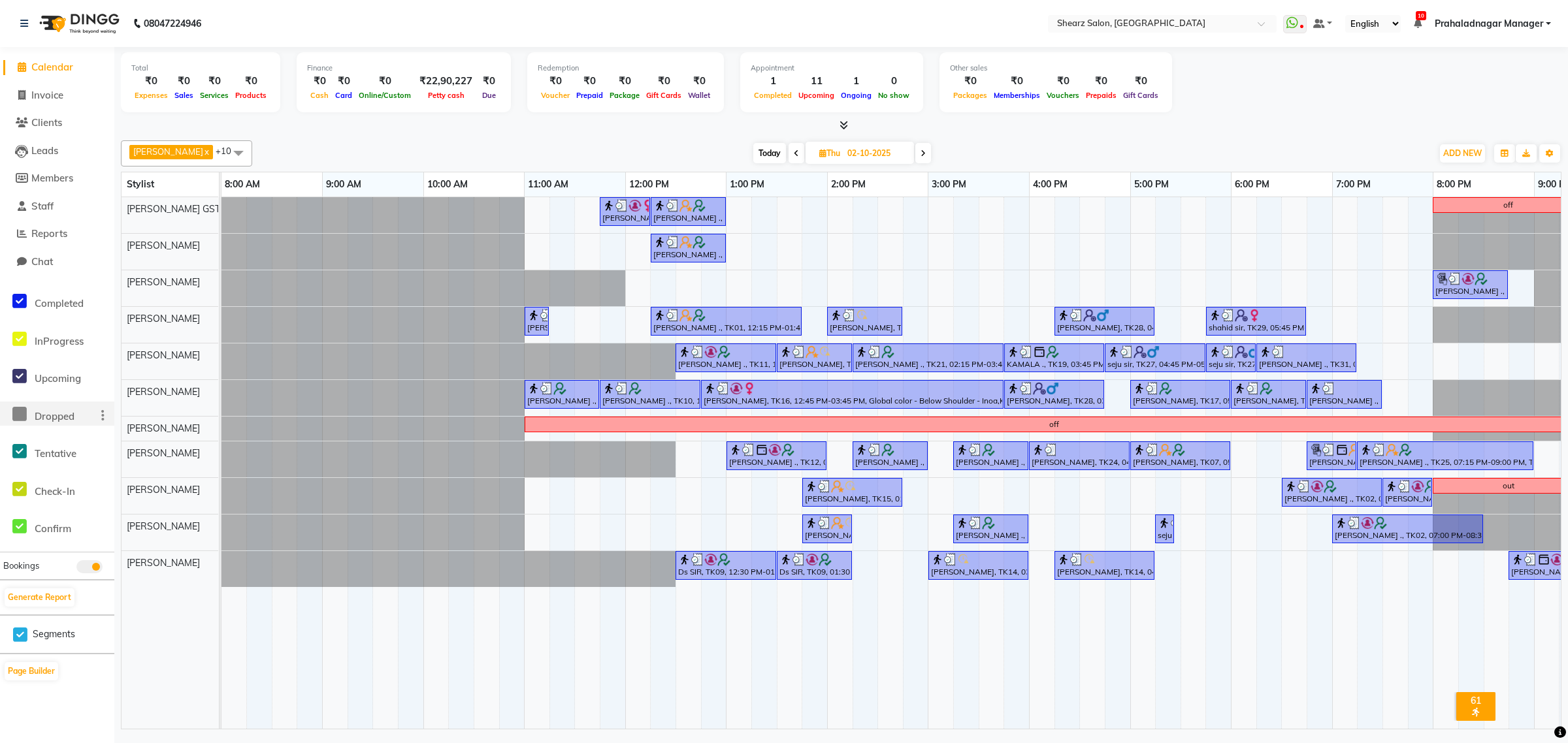
click at [52, 420] on span "Dropped" at bounding box center [54, 416] width 40 height 12
click at [20, 415] on icon at bounding box center [19, 414] width 14 height 16
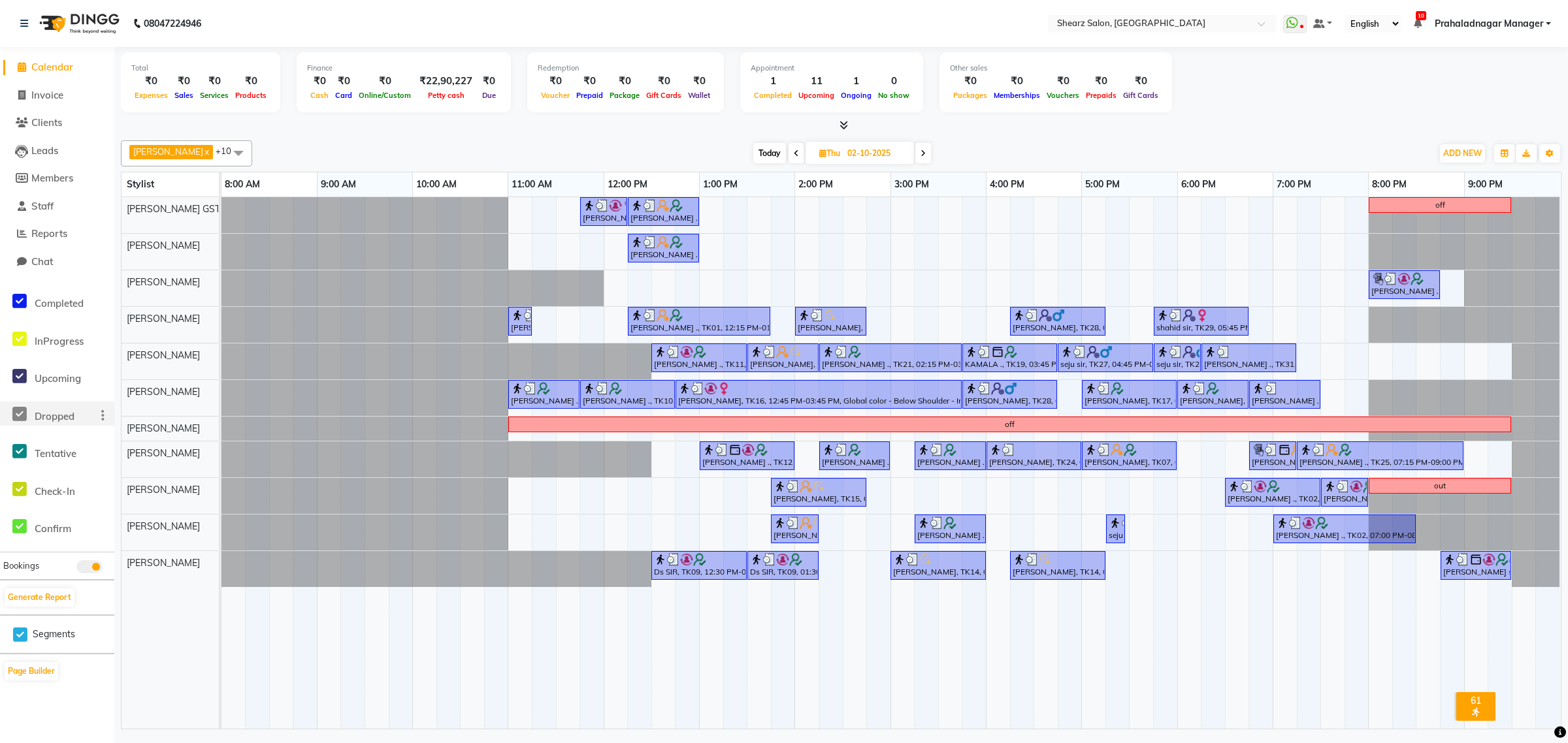
click at [222, 454] on div at bounding box center [222, 459] width 0 height 36
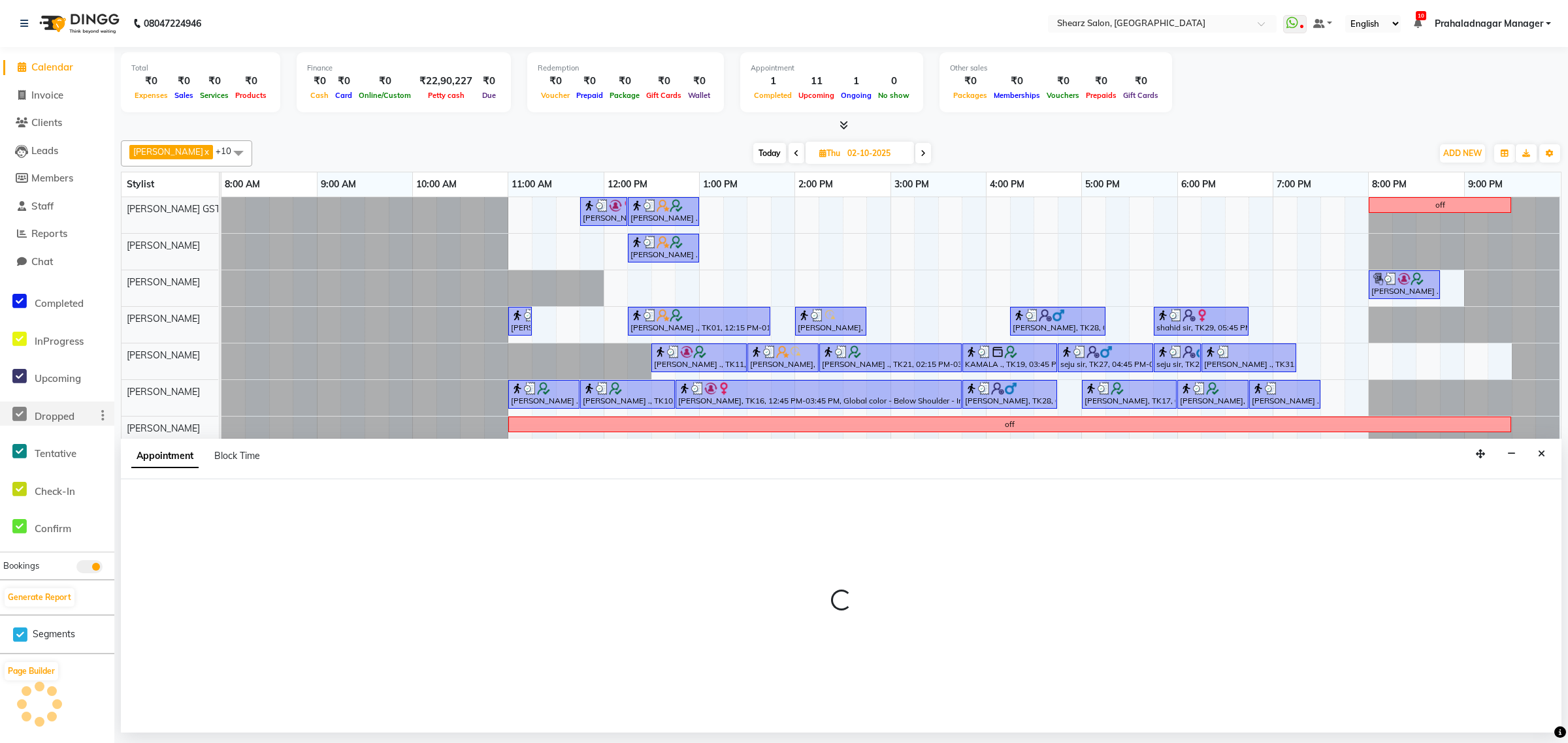
select select "77471"
select select "645"
select select "tentative"
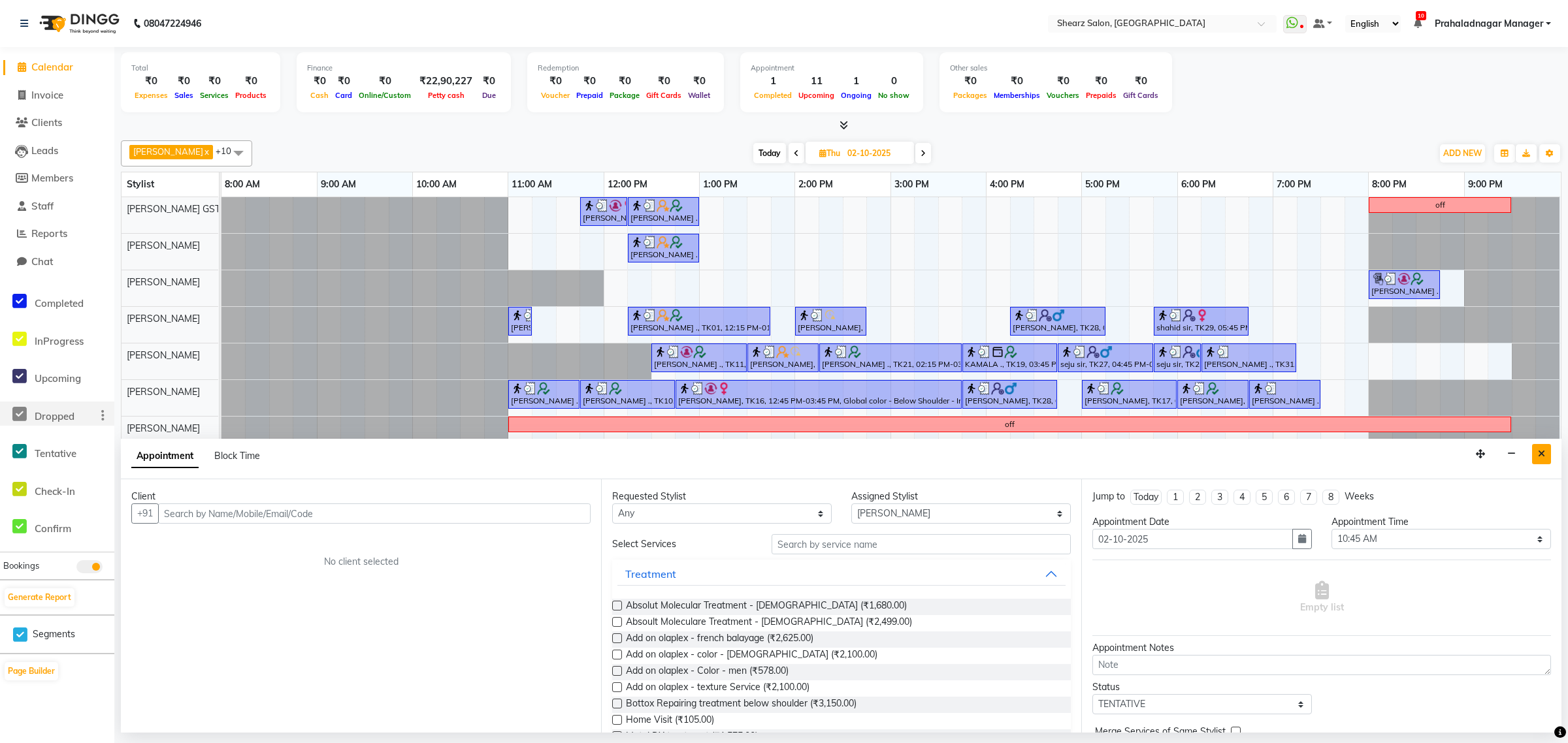
click at [1538, 455] on icon "Close" at bounding box center [1541, 453] width 7 height 9
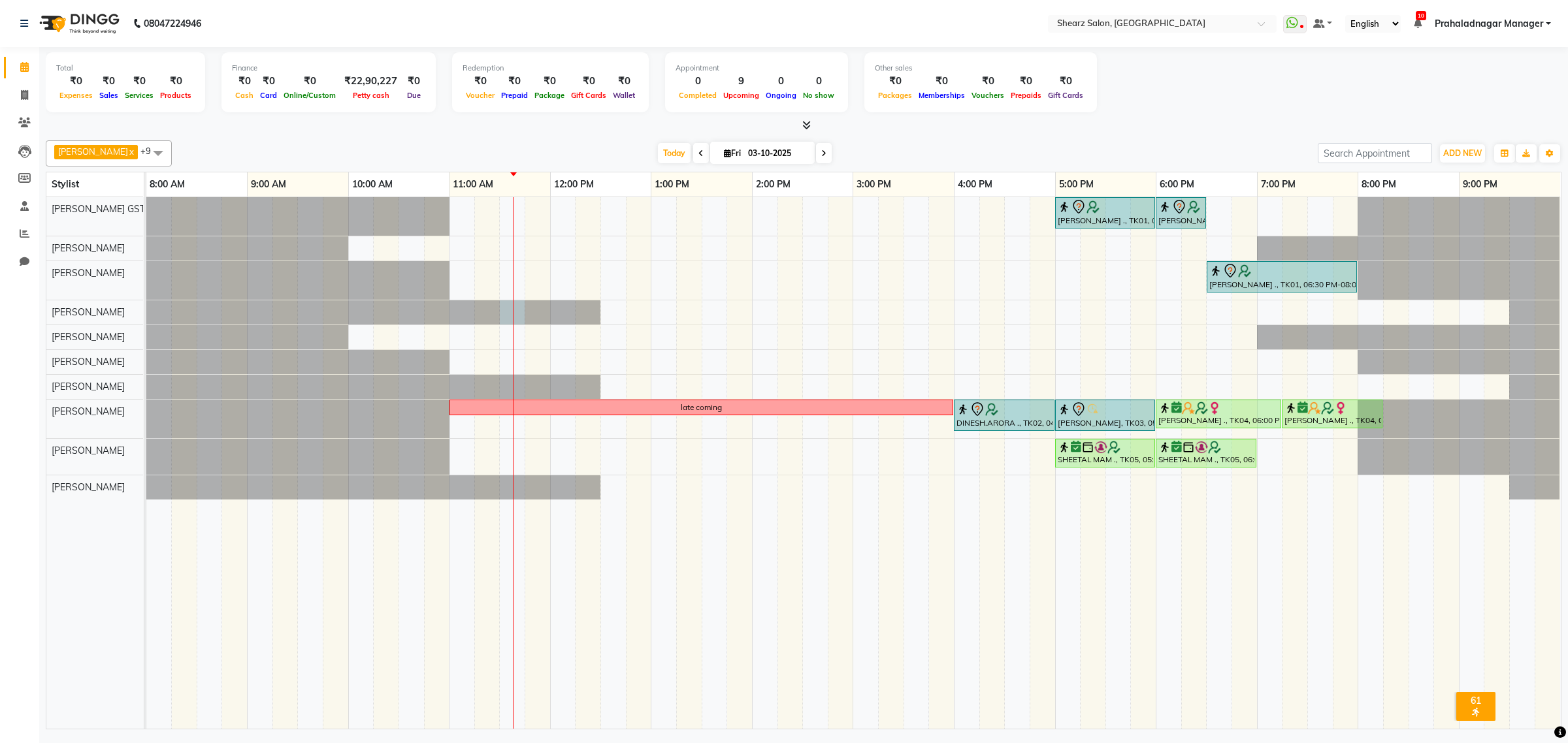
click at [146, 325] on div at bounding box center [146, 312] width 0 height 24
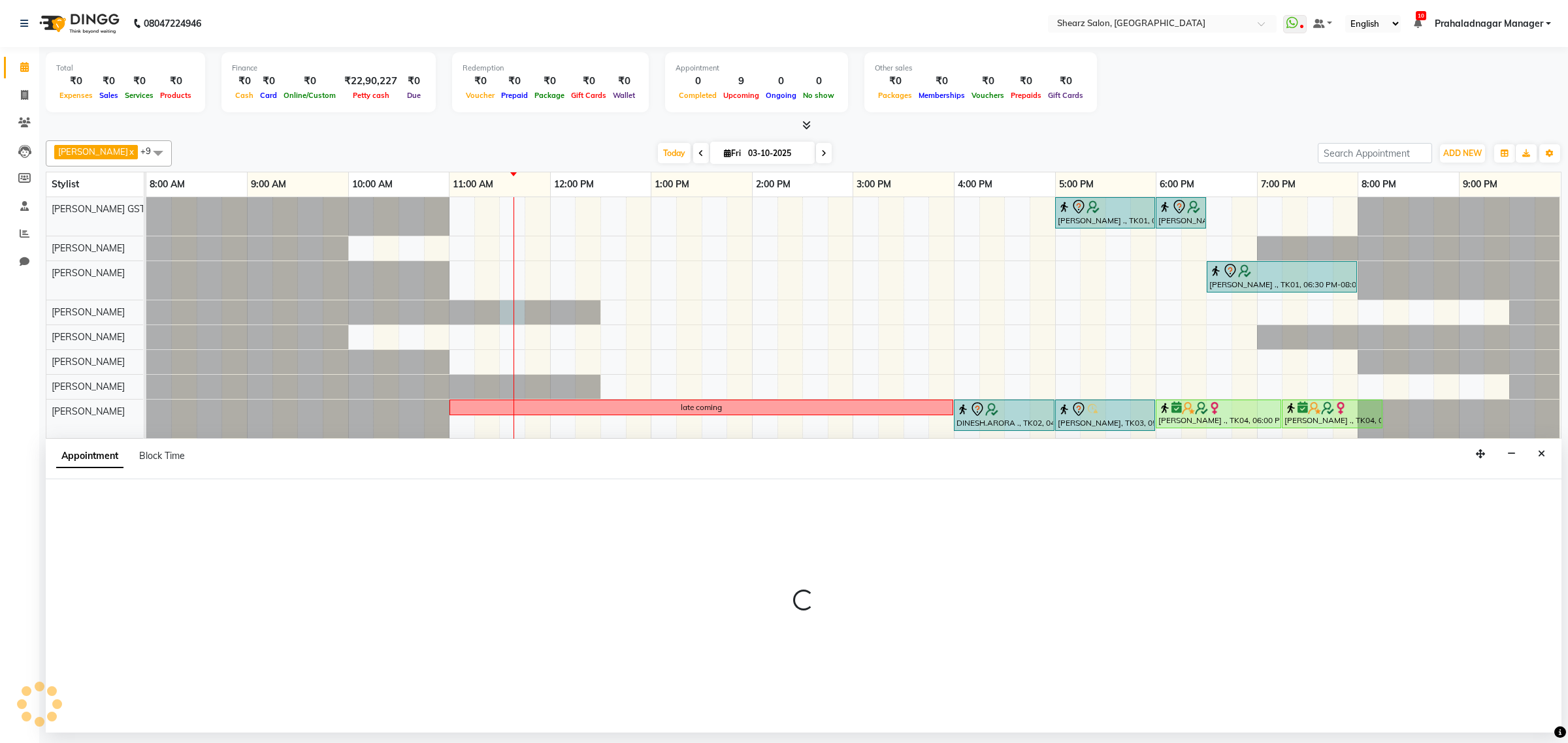
select select "77475"
select select "690"
select select "tentative"
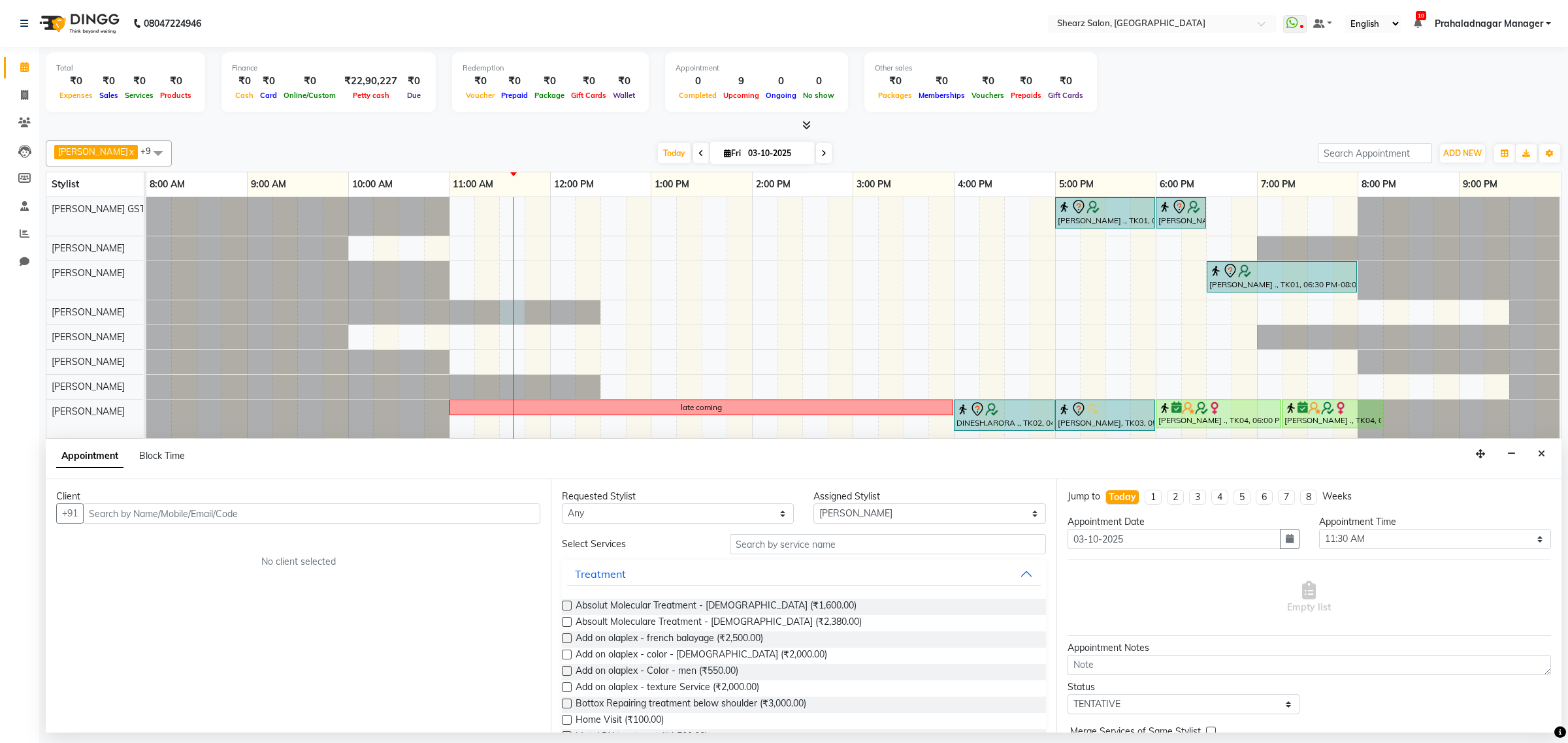
click at [426, 336] on div "SUMAN NEGI ., TK01, 05:00 PM-06:00 PM, Cirepil Roll On Wax SUMAN NEGI ., TK01, …" at bounding box center [853, 462] width 1414 height 532
type input "9409546918"
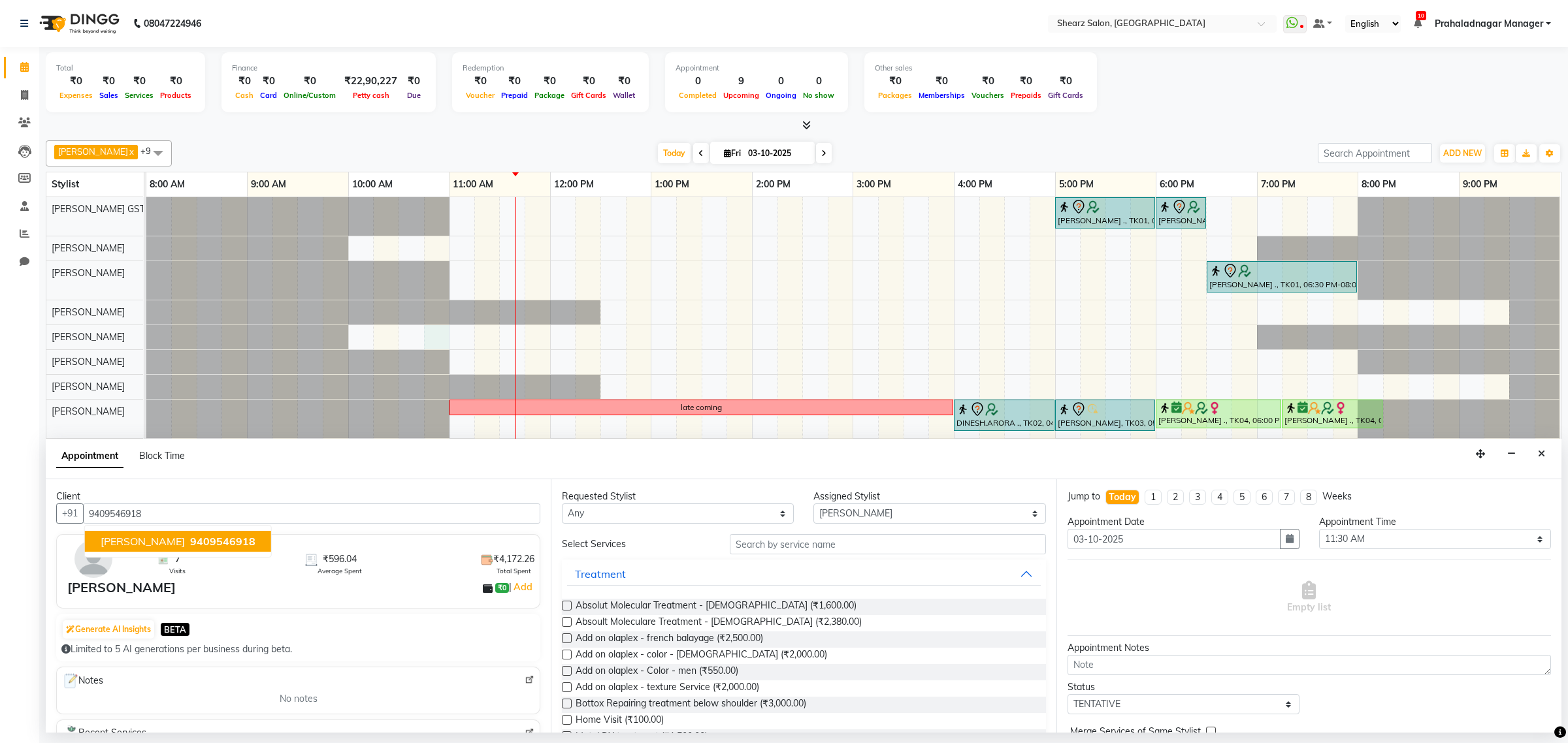
click at [139, 543] on span "[PERSON_NAME]" at bounding box center [143, 541] width 84 height 13
drag, startPoint x: 147, startPoint y: 511, endPoint x: 54, endPoint y: 510, distance: 93.0
click at [54, 510] on div "Client +91 9409546918 7 Visits ₹596.04 Average Spent ₹4,172.26 Total Spent Ravi…" at bounding box center [299, 605] width 505 height 253
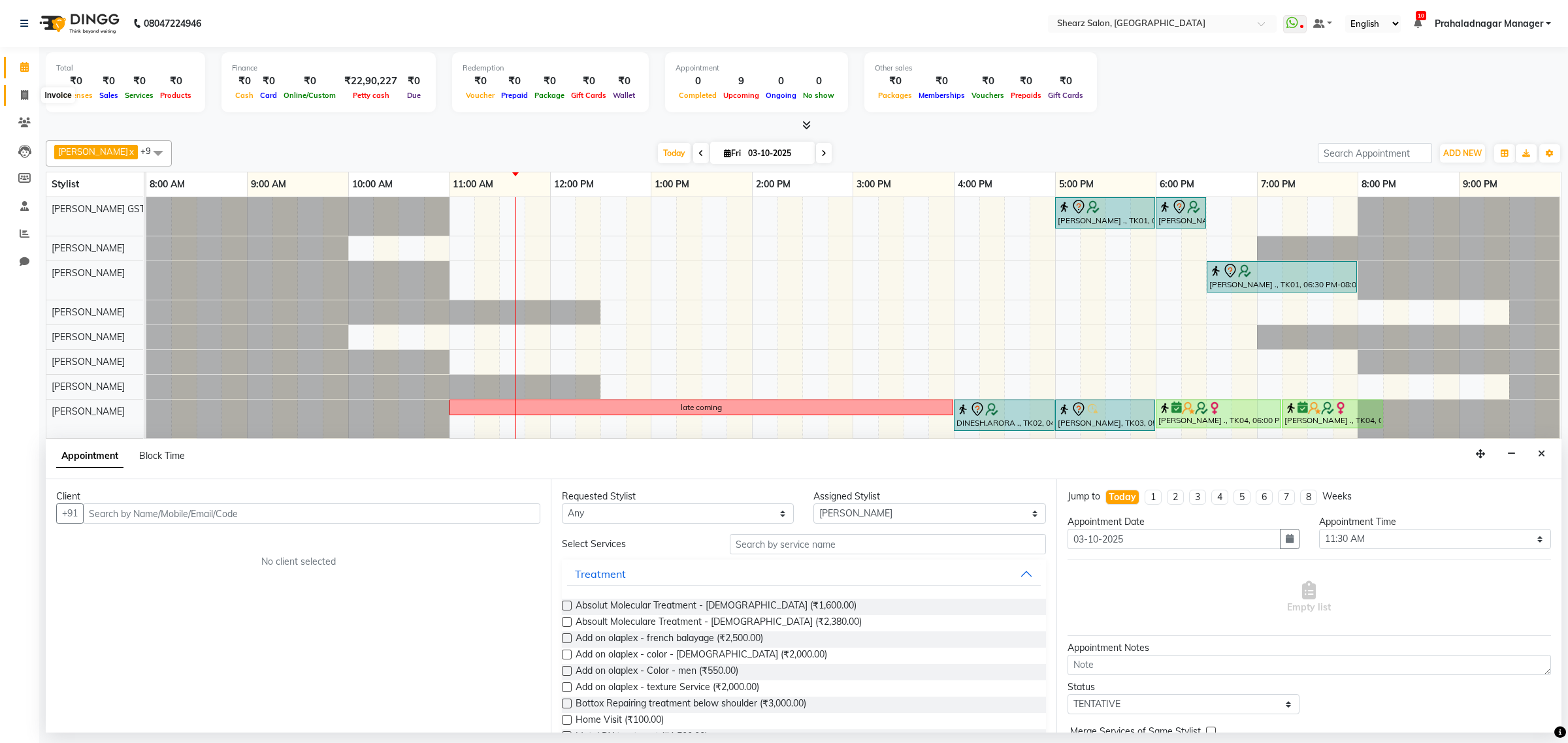
click at [20, 100] on span at bounding box center [24, 95] width 23 height 15
select select "service"
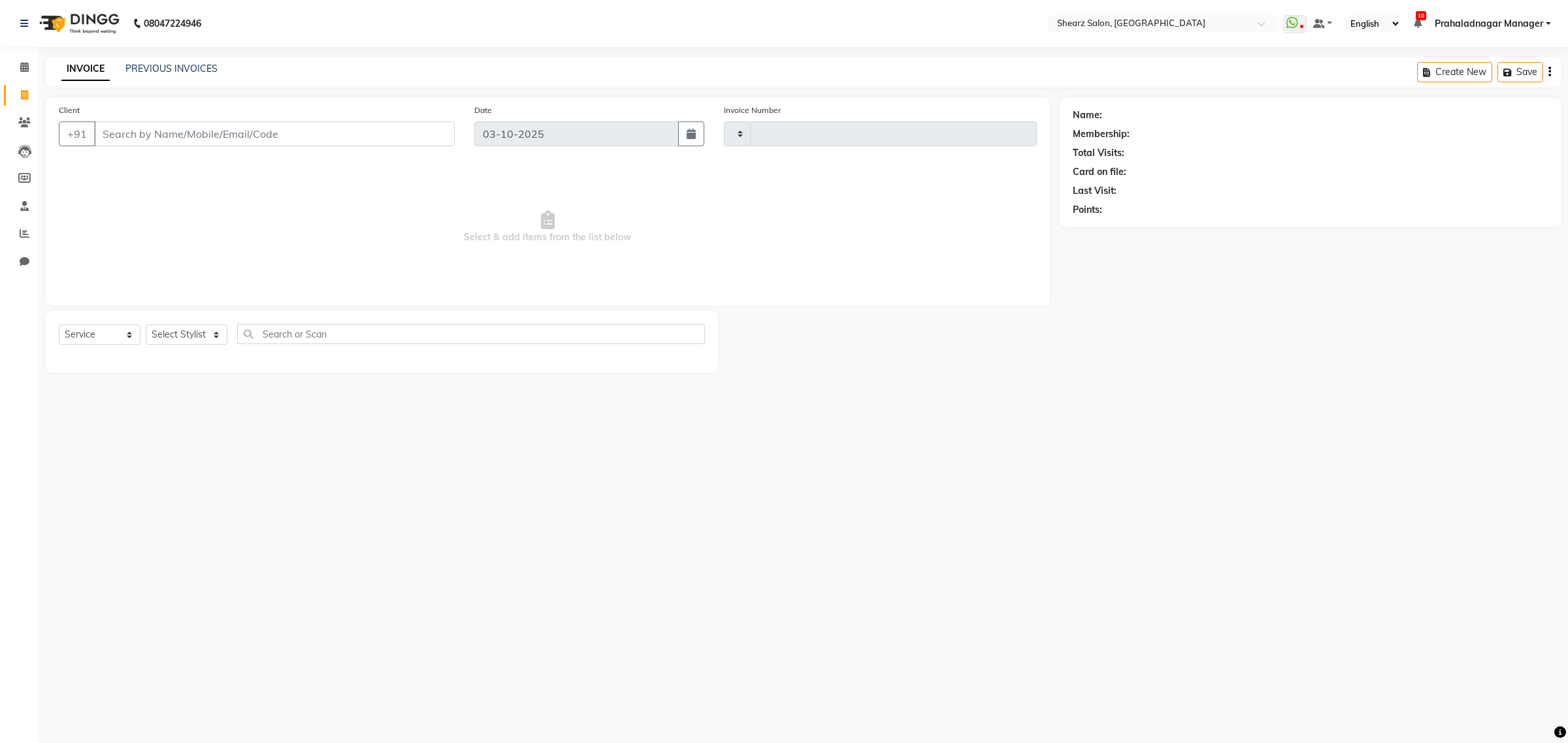
type input "7005"
select select "8157"
select select "77471"
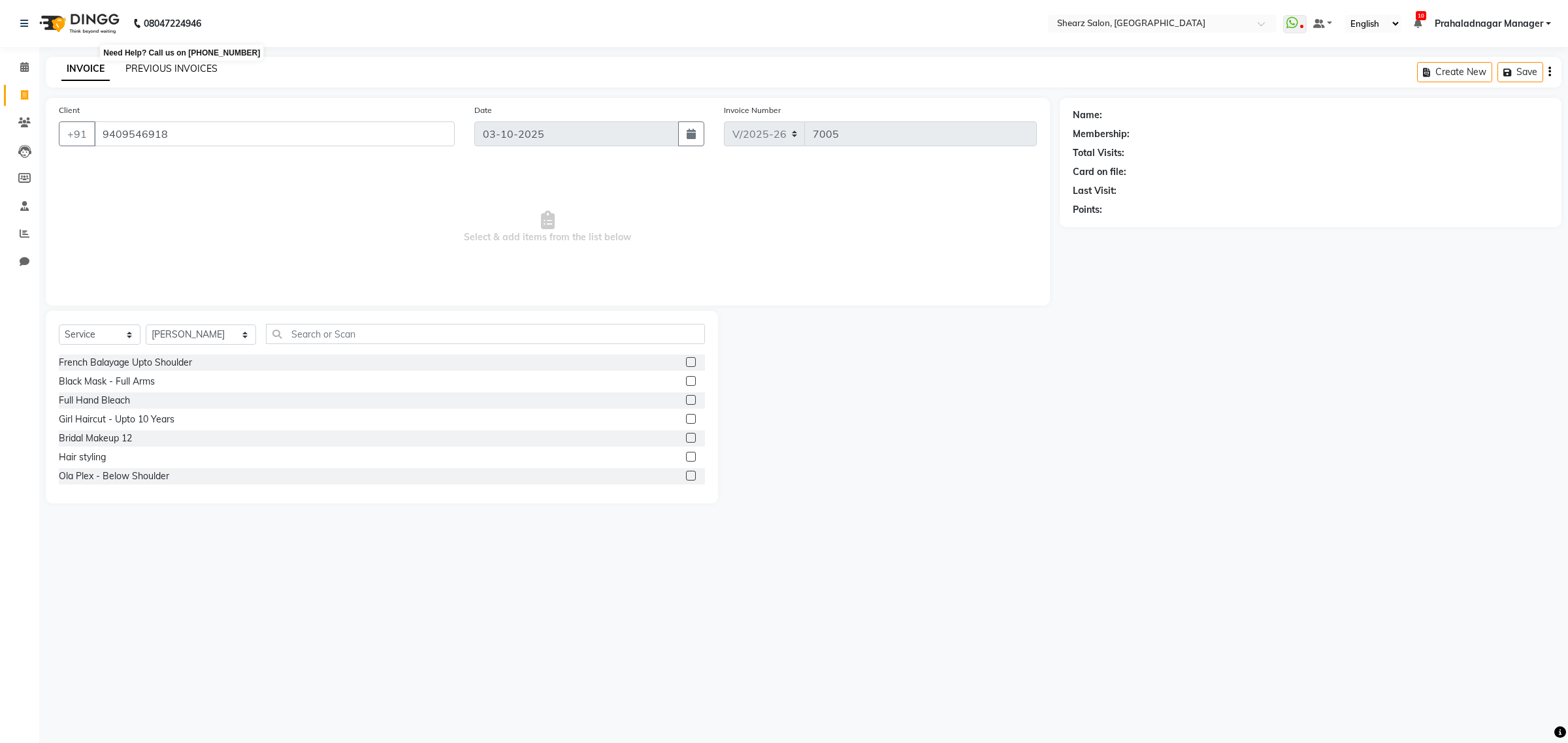
type input "9409546918"
click at [222, 331] on select "Select Stylist Admin A General [PERSON_NAME] Asha Chavariya [PERSON_NAME] Cente…" at bounding box center [200, 334] width 111 height 20
select select "77486"
click at [146, 325] on select "Select Stylist Admin A General [PERSON_NAME] Asha Chavariya [PERSON_NAME] Cente…" at bounding box center [200, 334] width 111 height 20
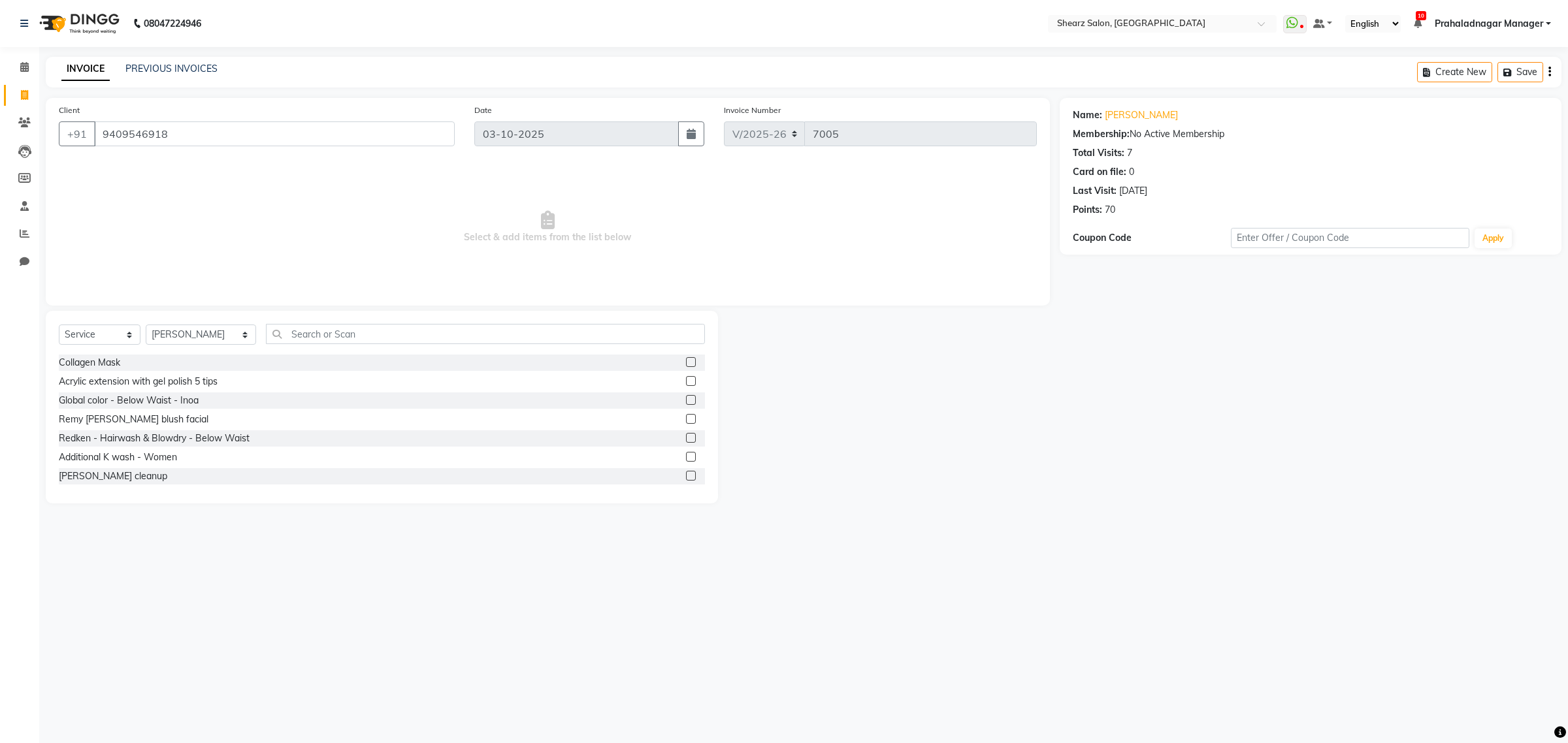
click at [314, 320] on div "Select Service Product Membership Package Voucher Prepaid Gift Card Select Styl…" at bounding box center [382, 407] width 672 height 193
click at [315, 328] on input "text" at bounding box center [485, 333] width 439 height 20
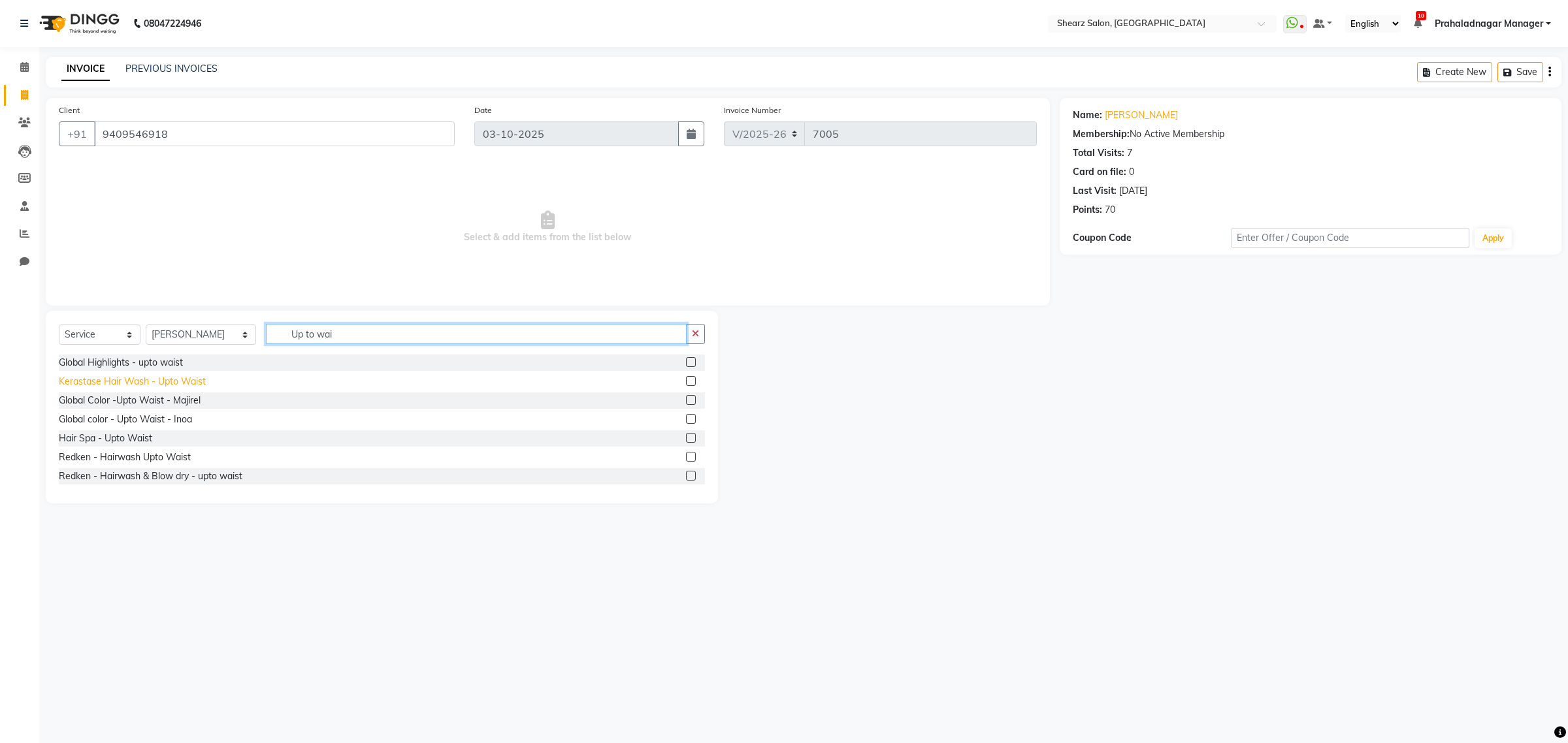
type input "Up to wai"
click at [158, 377] on div "Kerastase Hair Wash - Upto Waist" at bounding box center [132, 381] width 147 height 14
checkbox input "false"
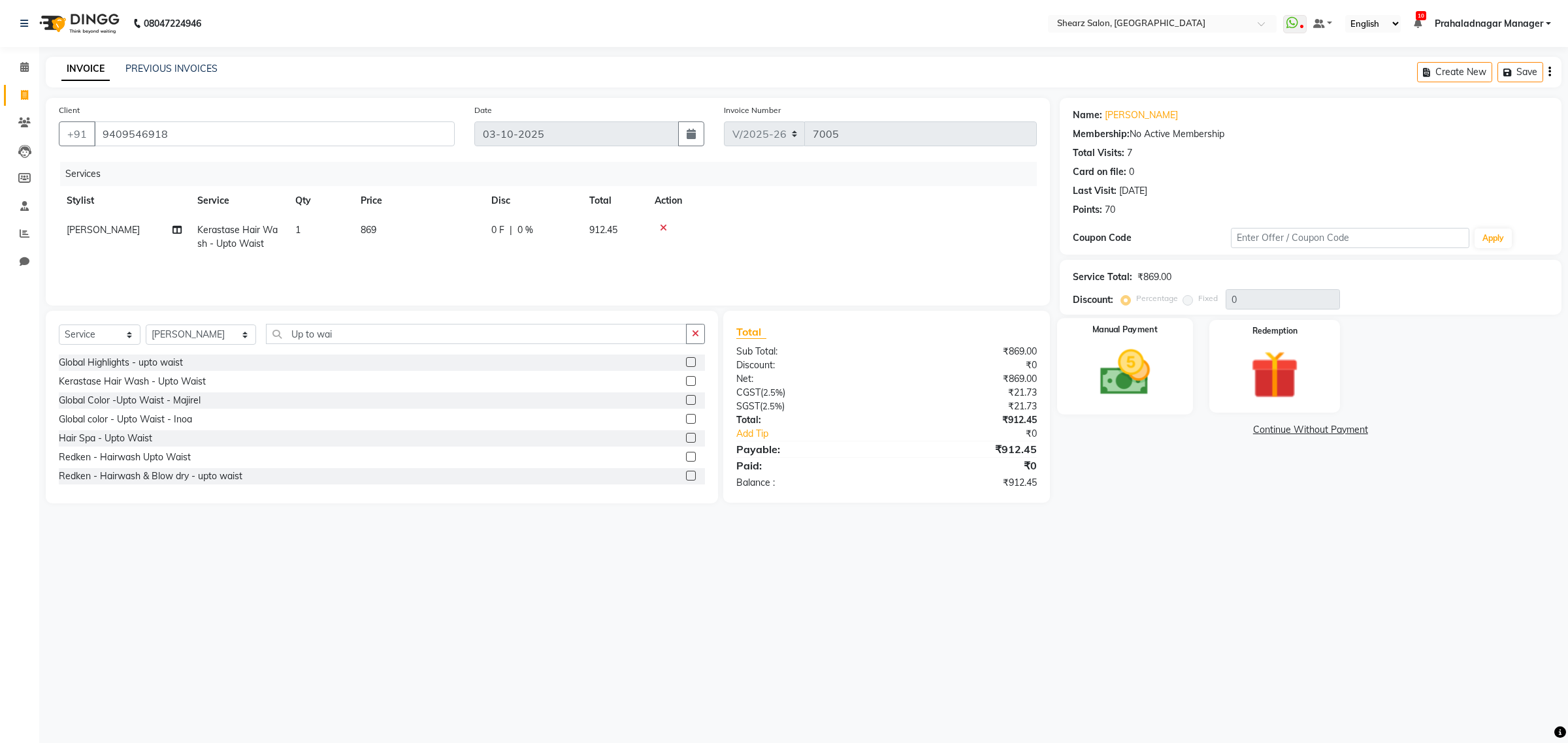
click at [1152, 357] on img at bounding box center [1125, 373] width 81 height 58
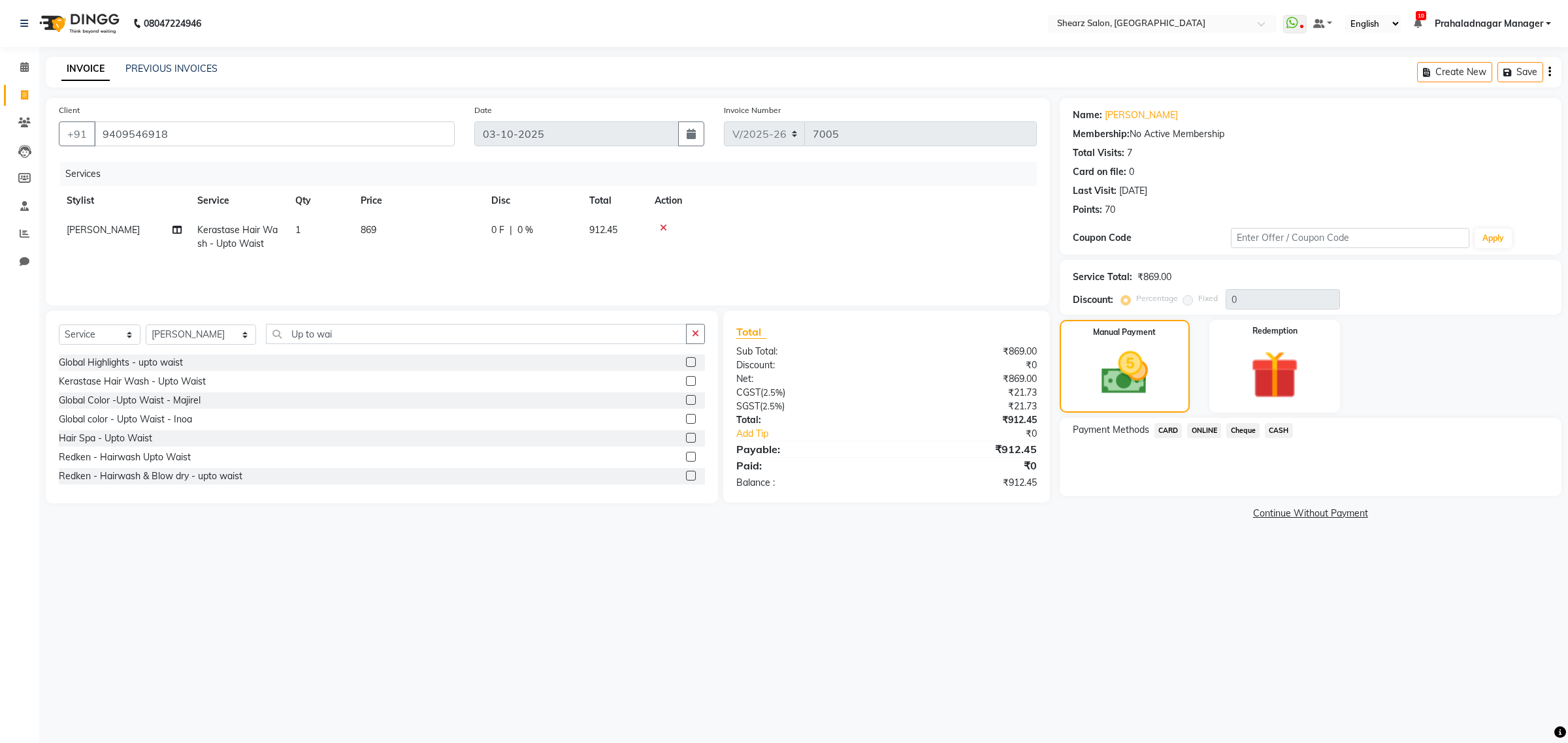
click at [1203, 427] on span "ONLINE" at bounding box center [1203, 431] width 34 height 15
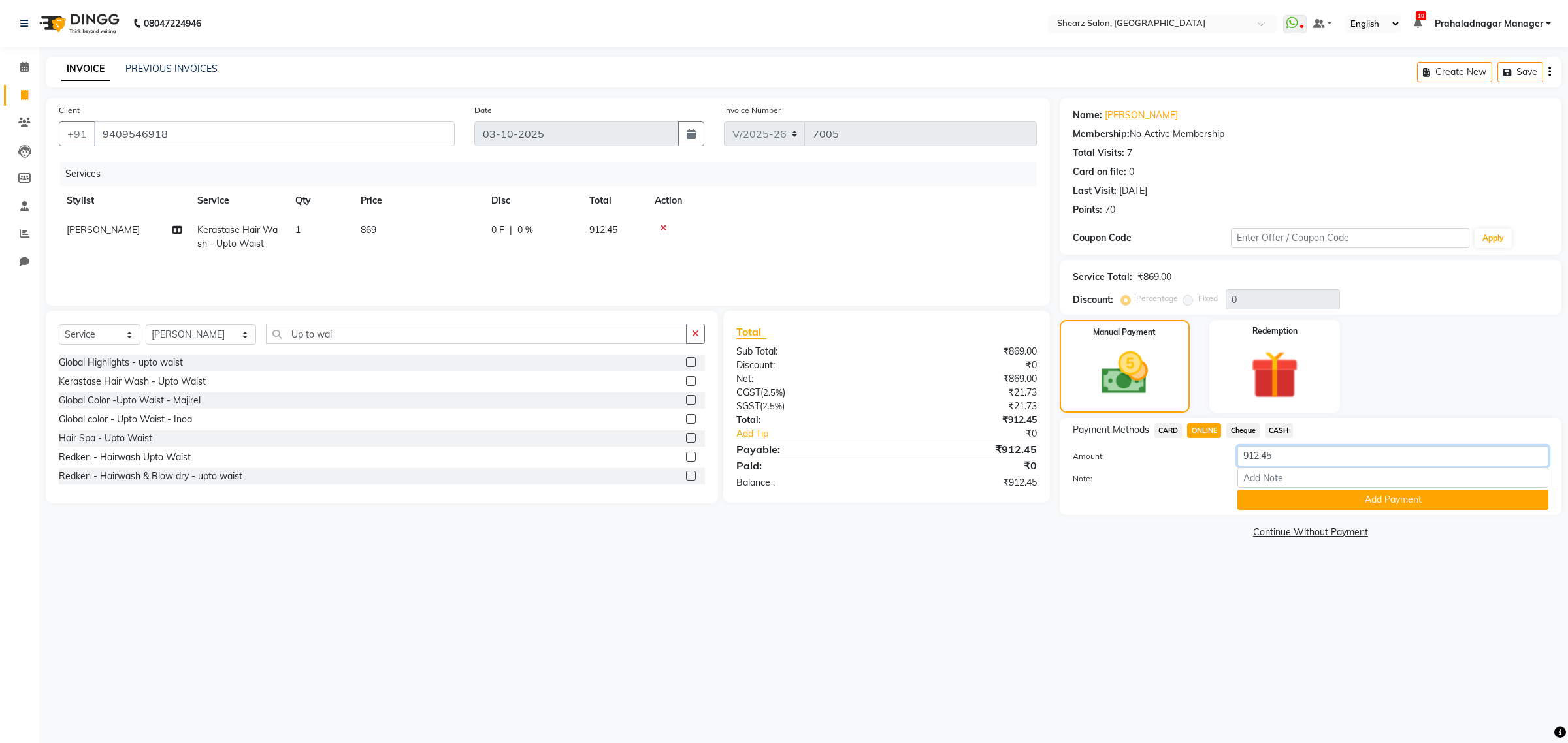
click at [1293, 451] on input "912.45" at bounding box center [1392, 456] width 311 height 20
click at [1377, 499] on button "Add Payment" at bounding box center [1392, 499] width 311 height 20
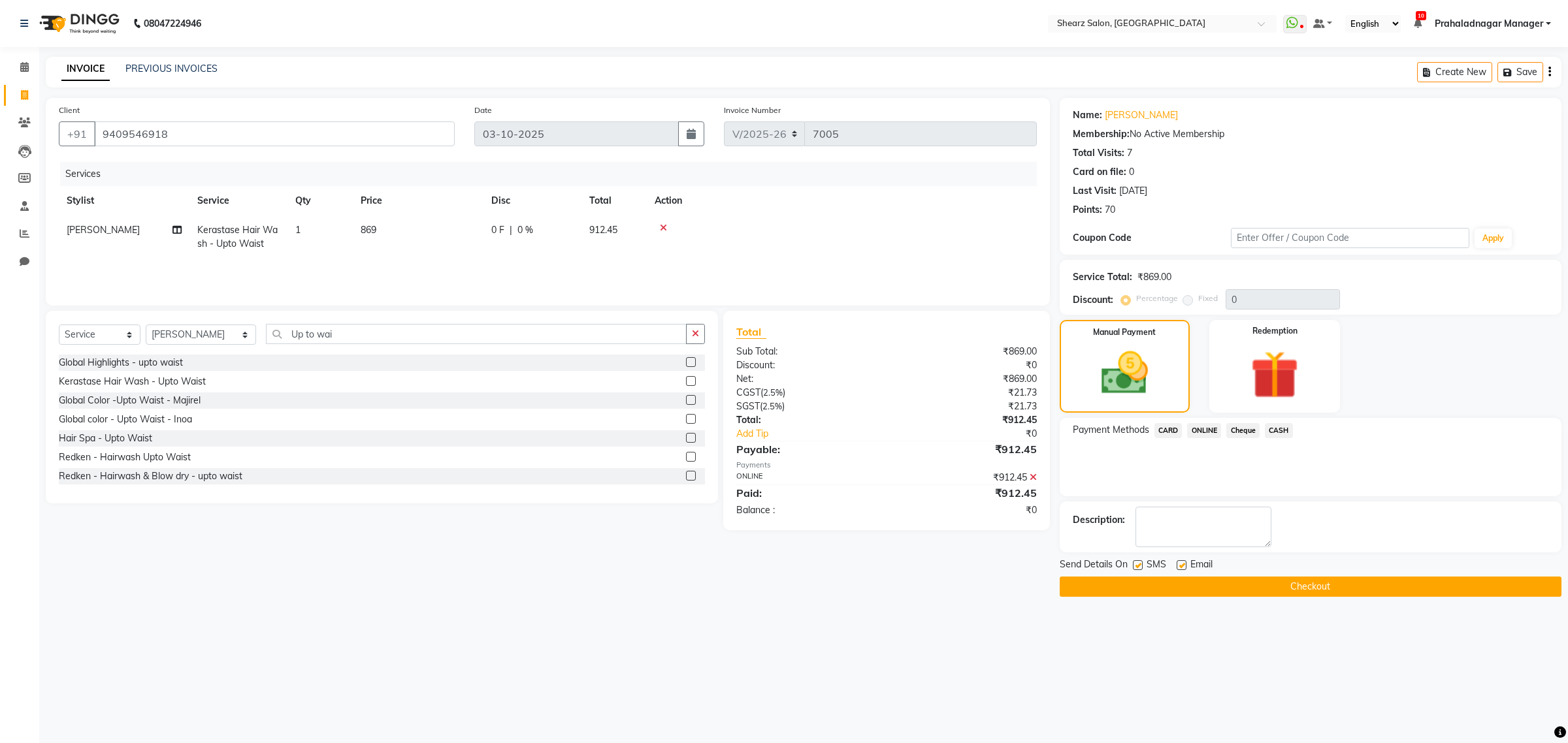
click at [1288, 591] on button "Checkout" at bounding box center [1310, 586] width 502 height 20
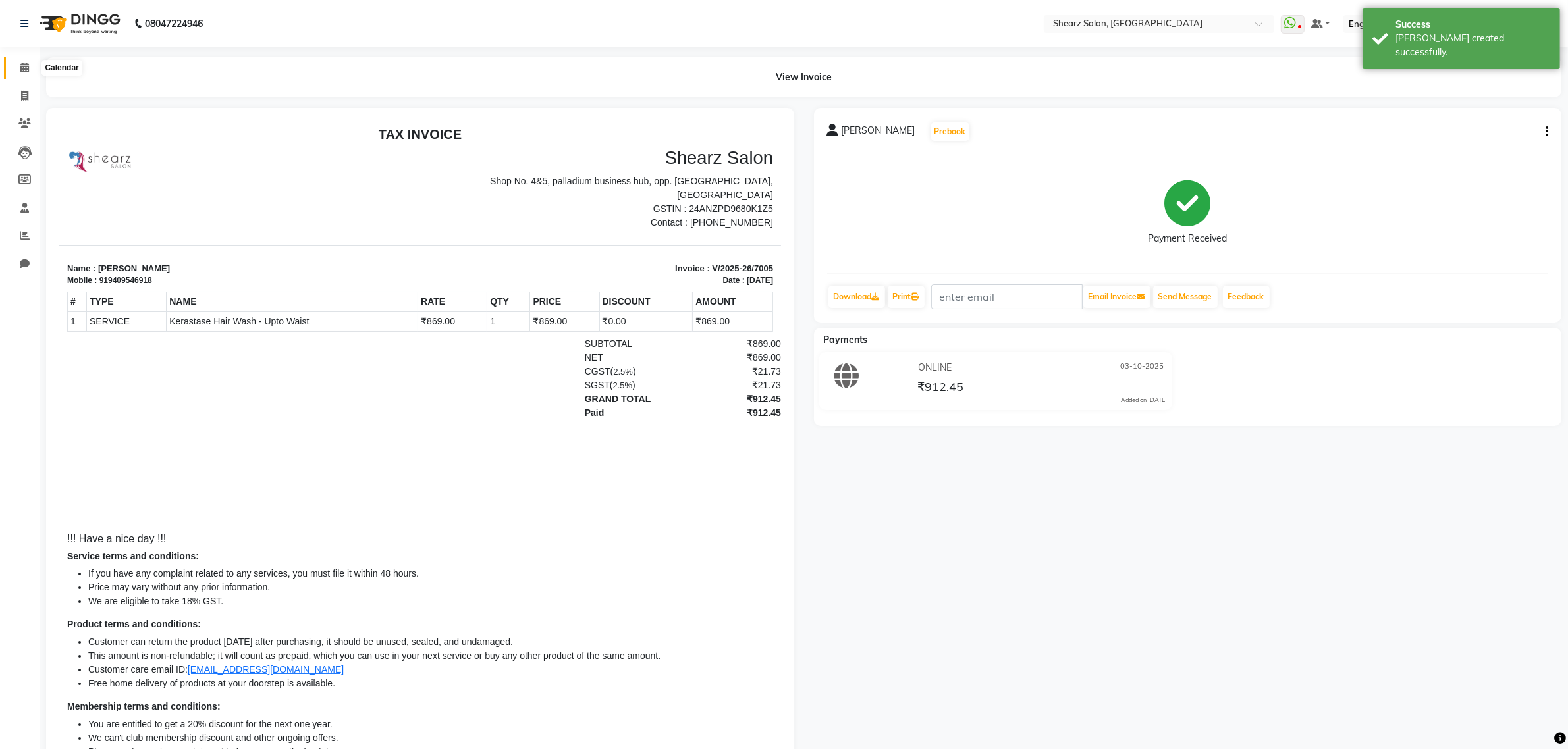
click at [24, 67] on icon at bounding box center [24, 67] width 8 height 10
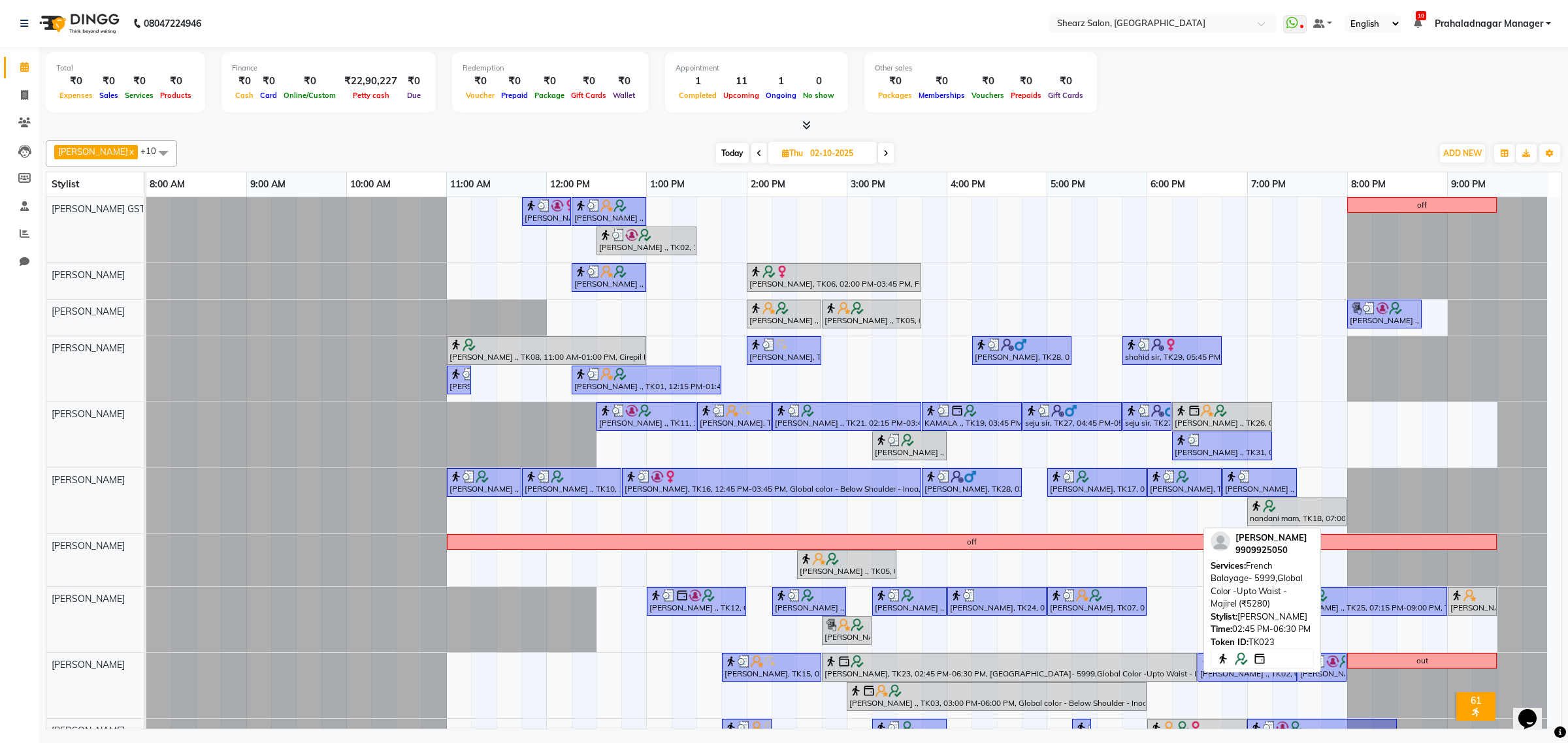
click at [972, 666] on div at bounding box center [1009, 661] width 370 height 13
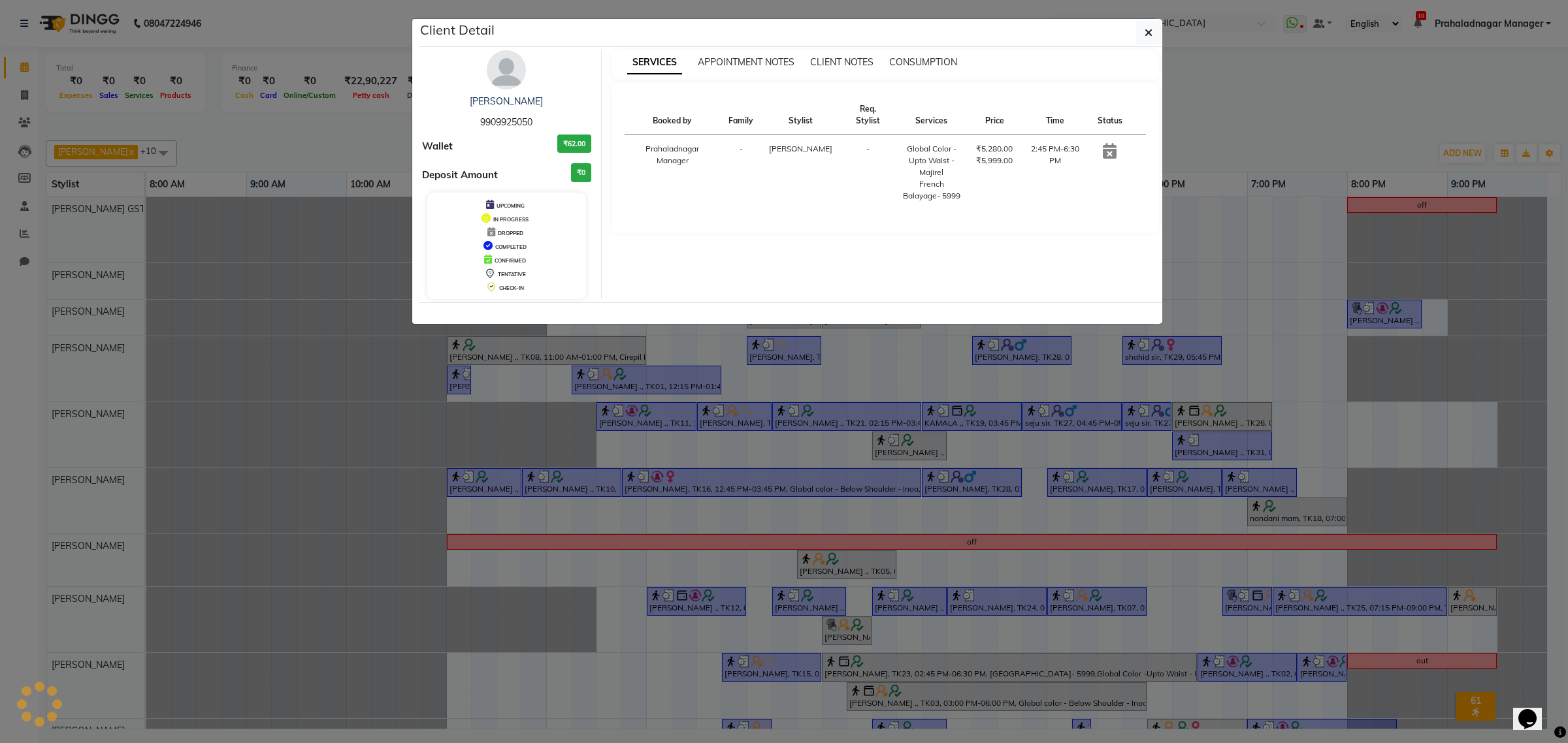
click at [972, 666] on ngb-modal-window "Client Detail Dipak Kaplish 9909925050 Wallet ₹62.00 Deposit Amount ₹0 UPCOMING…" at bounding box center [784, 371] width 1568 height 743
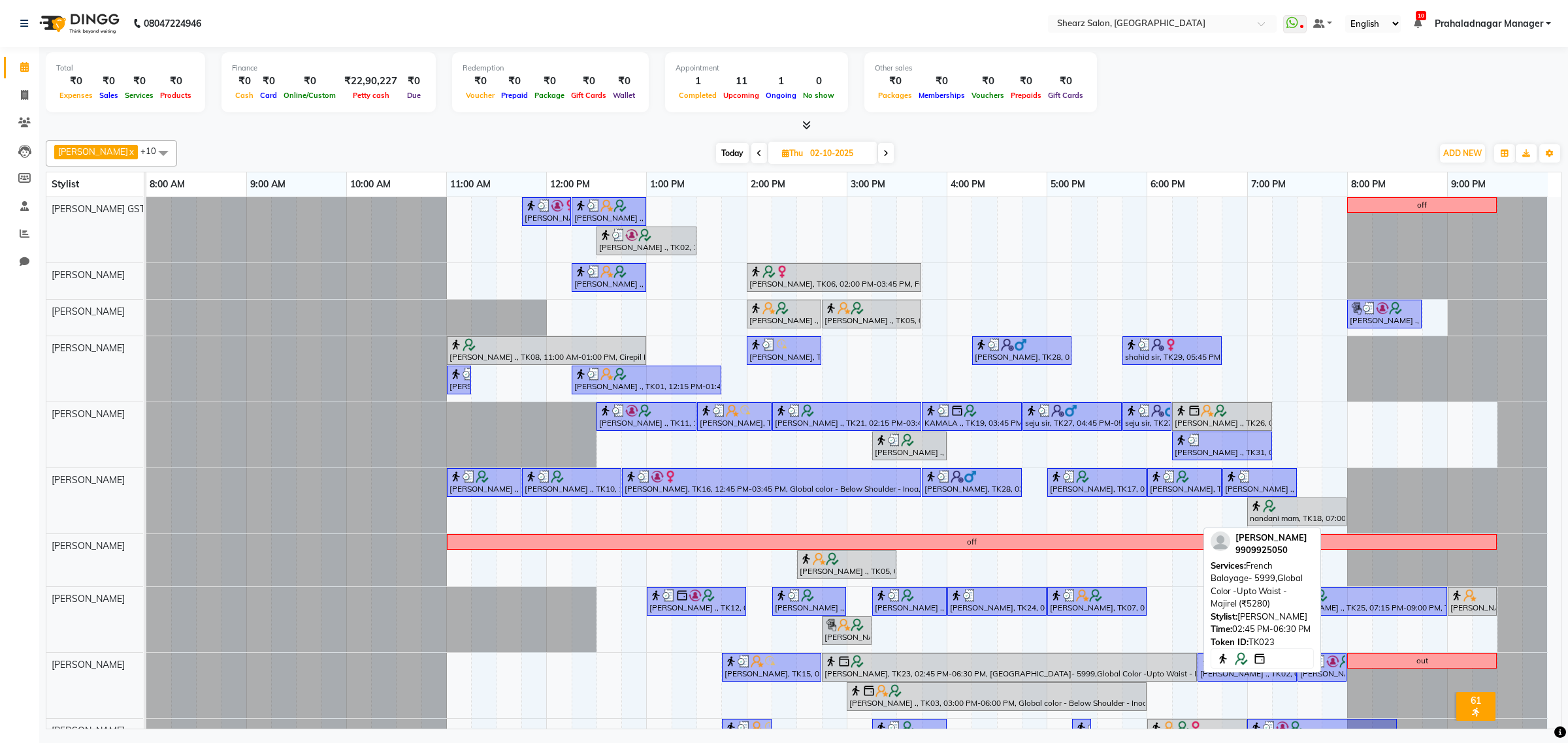
click at [972, 666] on div at bounding box center [1009, 661] width 370 height 13
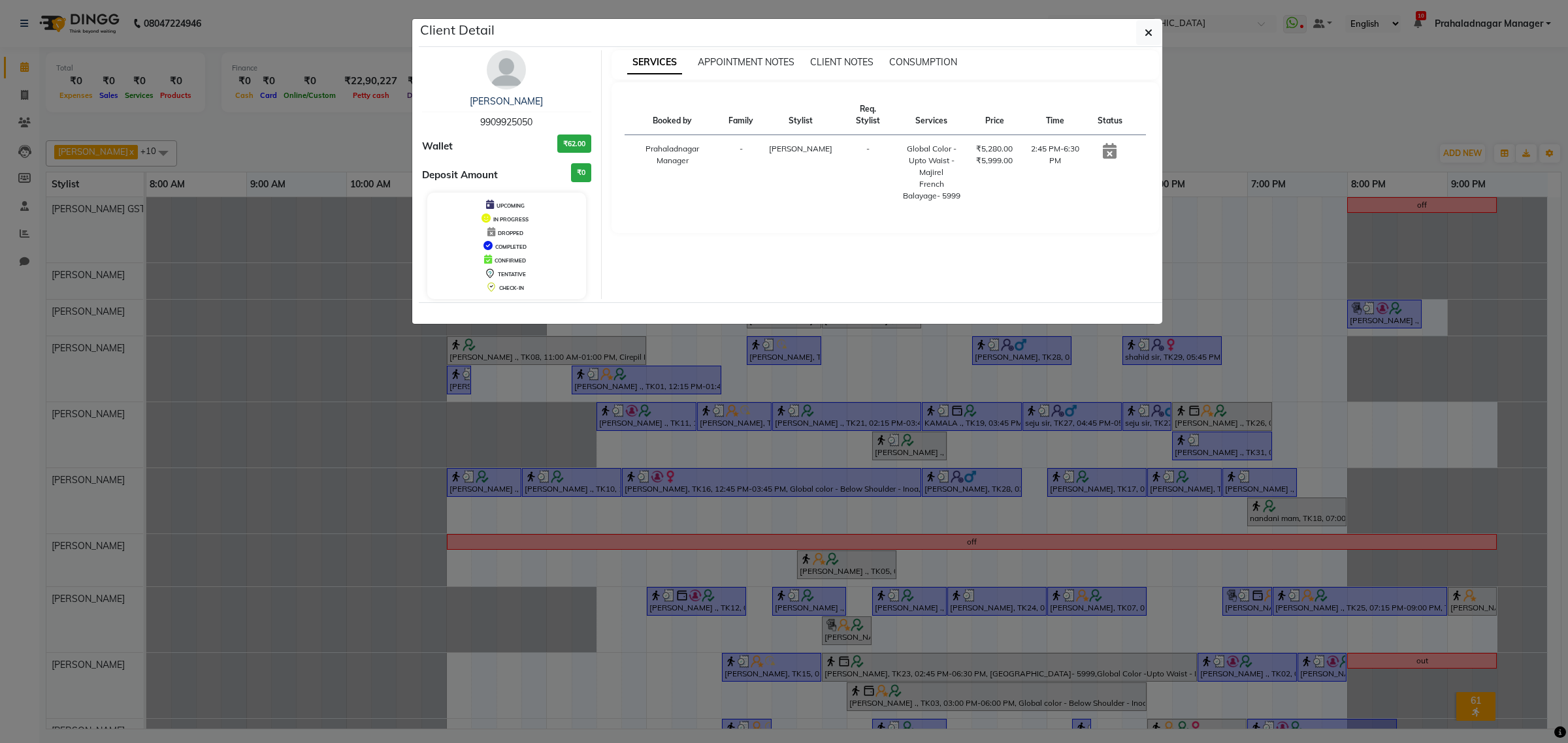
click at [510, 122] on span "9909925050" at bounding box center [506, 121] width 52 height 12
copy span "9909925050"
click at [1147, 36] on icon "button" at bounding box center [1148, 32] width 8 height 10
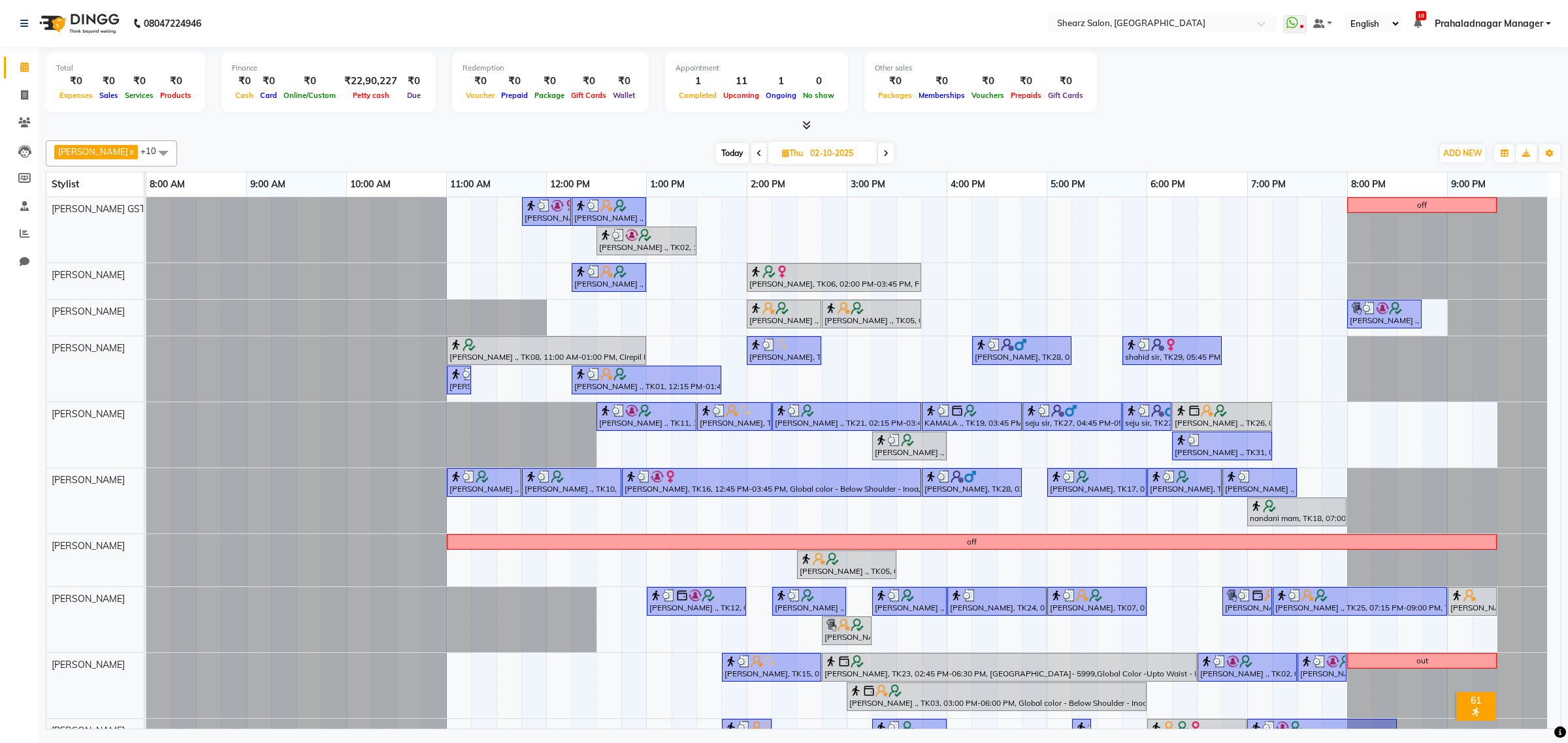
click at [884, 149] on span at bounding box center [886, 152] width 16 height 20
type input "03-10-2025"
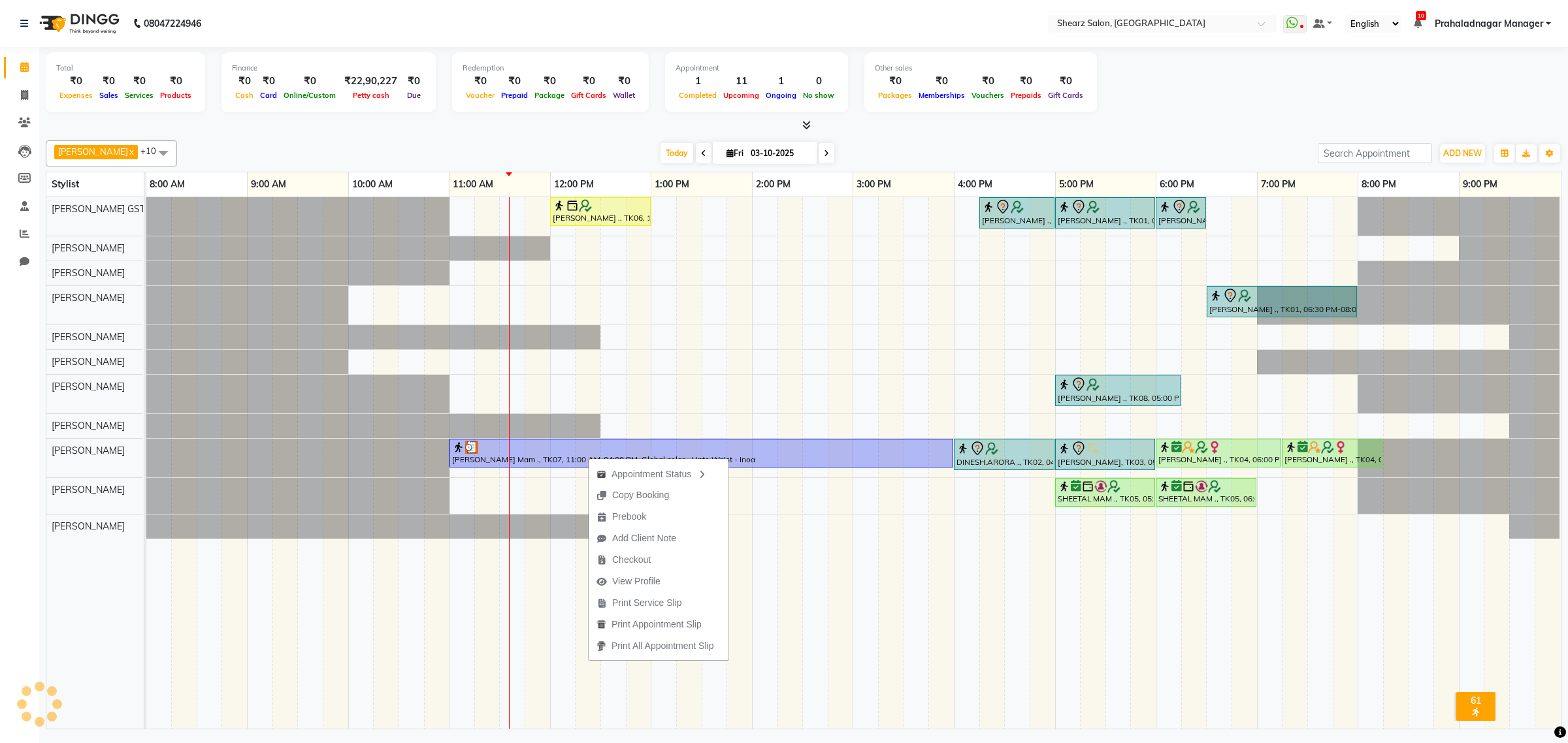
click at [588, 457] on div "Appointment Status Copy Booking Prebook Add Client Note Checkout View Profile P…" at bounding box center [658, 558] width 141 height 204
click at [554, 457] on div "Shilpi Mam ., TK07, 11:00 AM-04:00 PM, Global color - Upto Waist - Inoa" at bounding box center [702, 453] width 501 height 25
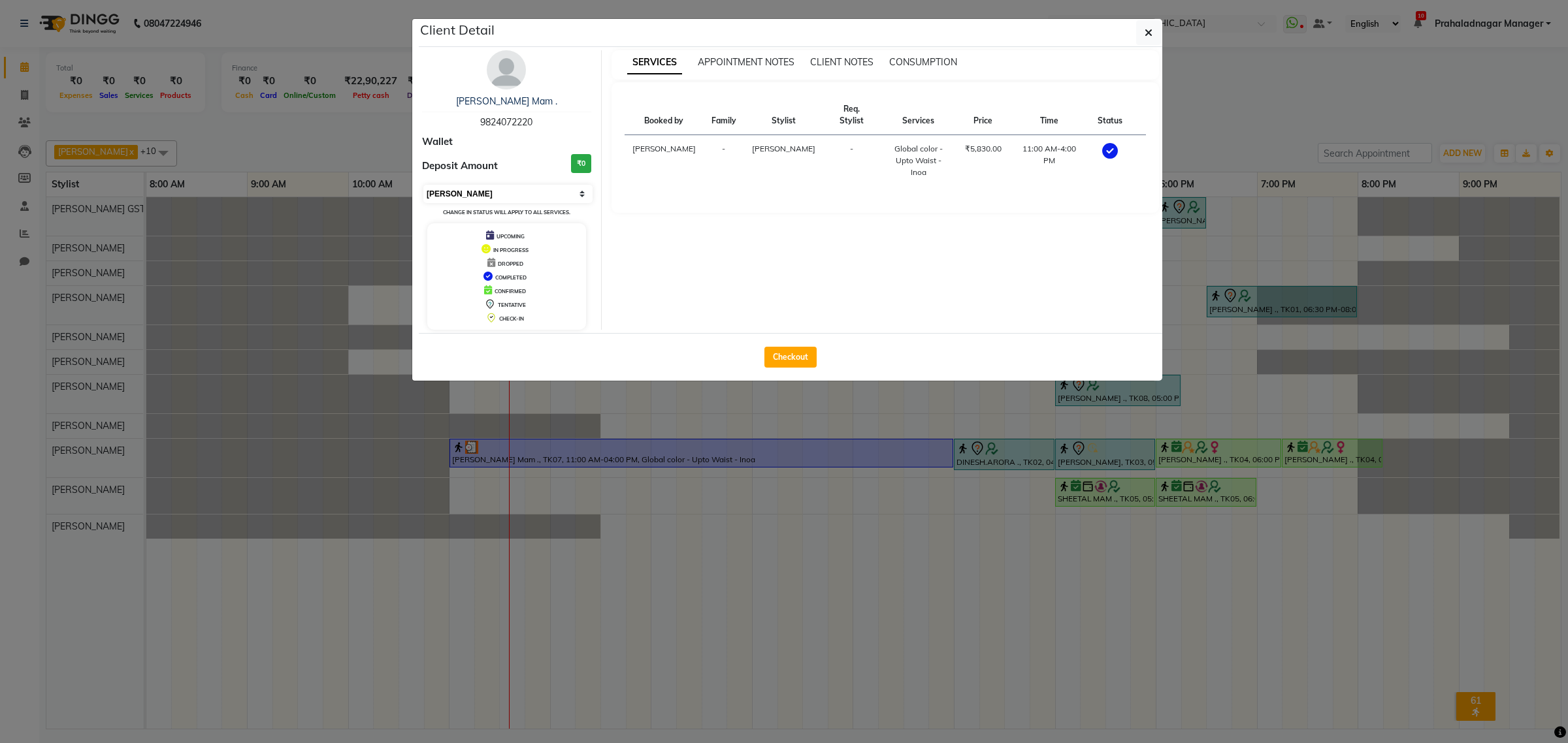
click at [474, 195] on select "Select MARK DONE UPCOMING" at bounding box center [508, 193] width 169 height 19
click at [424, 185] on select "Select MARK DONE UPCOMING" at bounding box center [508, 193] width 169 height 19
click at [472, 197] on select "Select MARK DONE UPCOMING" at bounding box center [508, 193] width 169 height 19
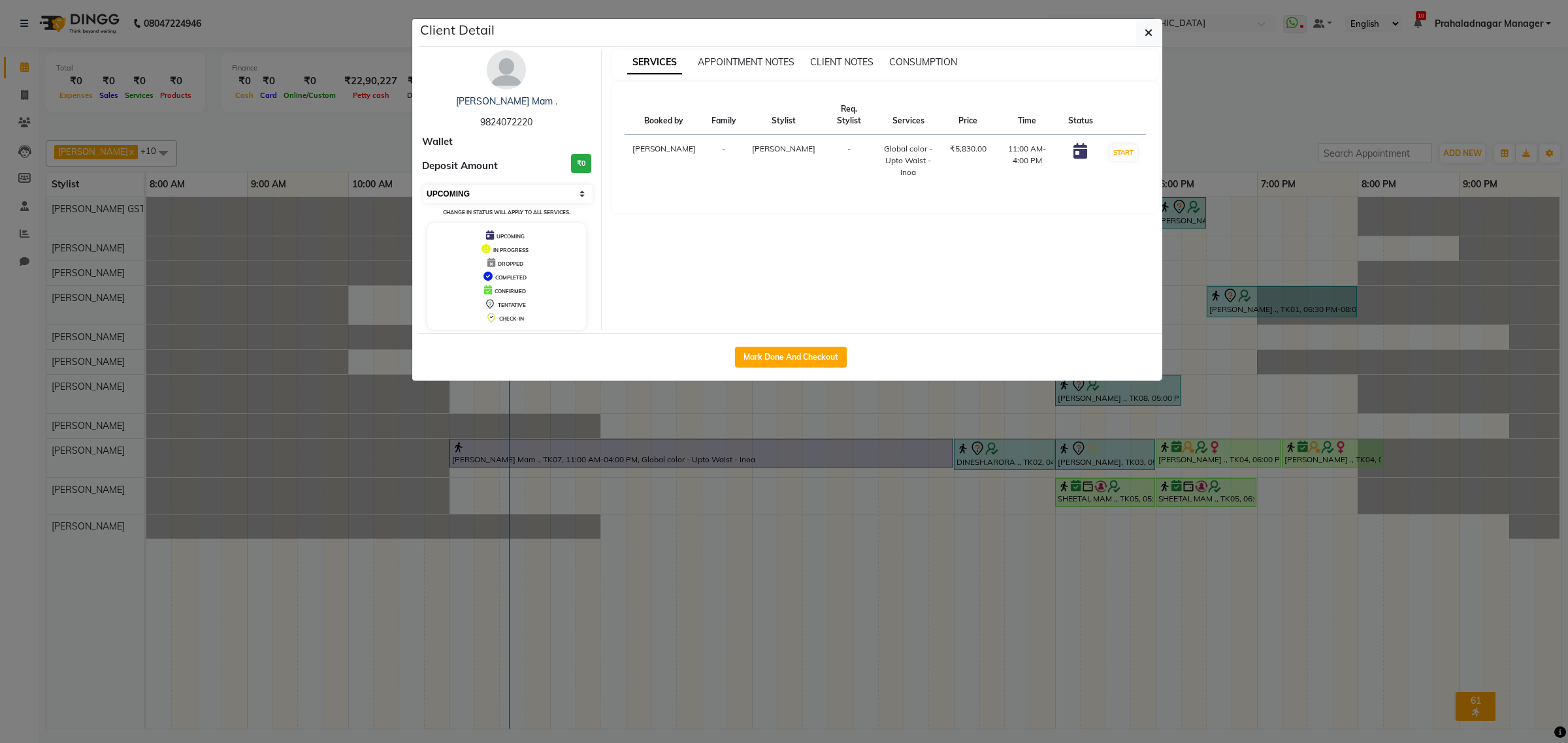
select select "2"
click at [424, 185] on select "Select IN SERVICE CONFIRMED TENTATIVE CHECK IN MARK DONE DROPPED UPCOMING" at bounding box center [508, 193] width 169 height 19
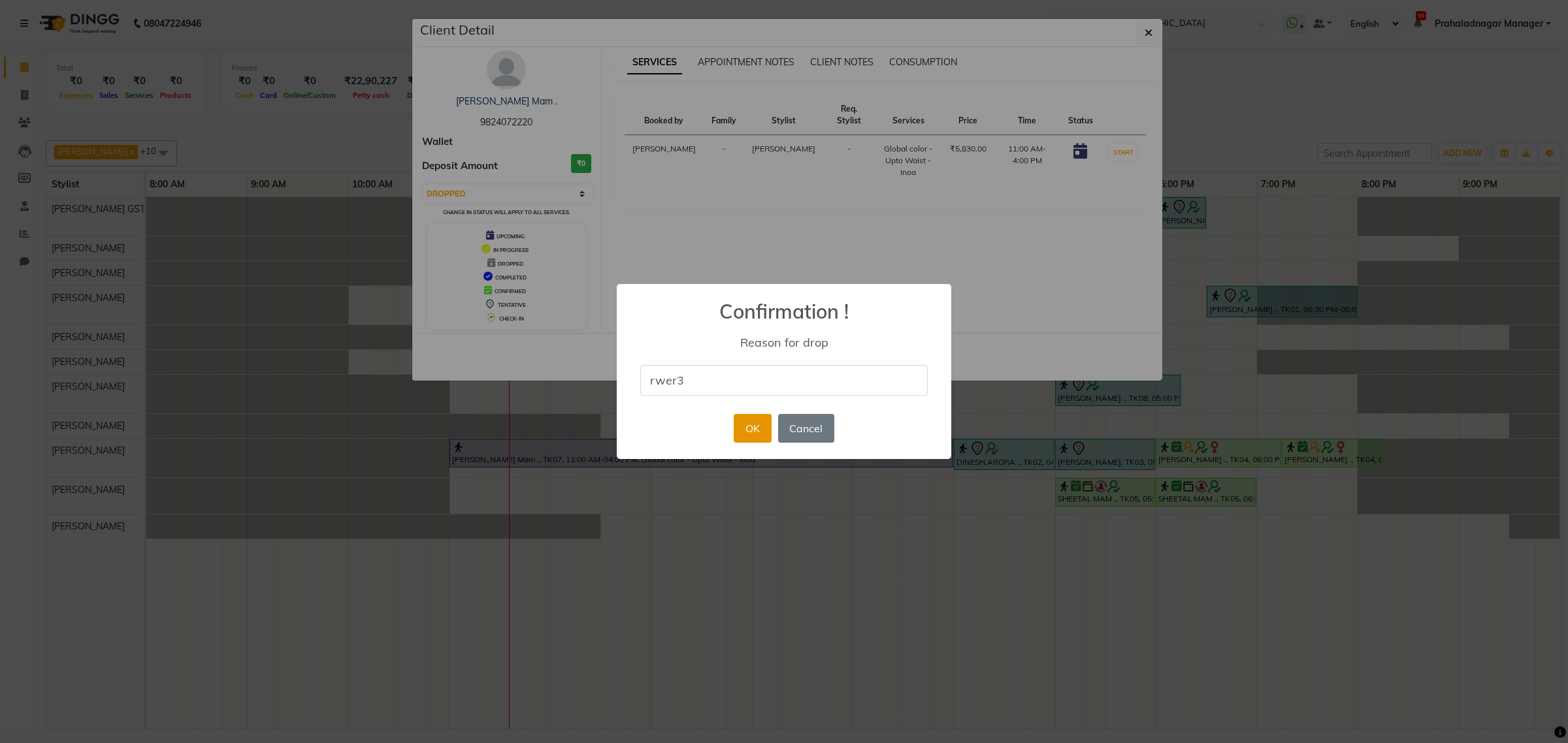
type input "rwer3"
click at [752, 423] on button "OK" at bounding box center [752, 428] width 37 height 29
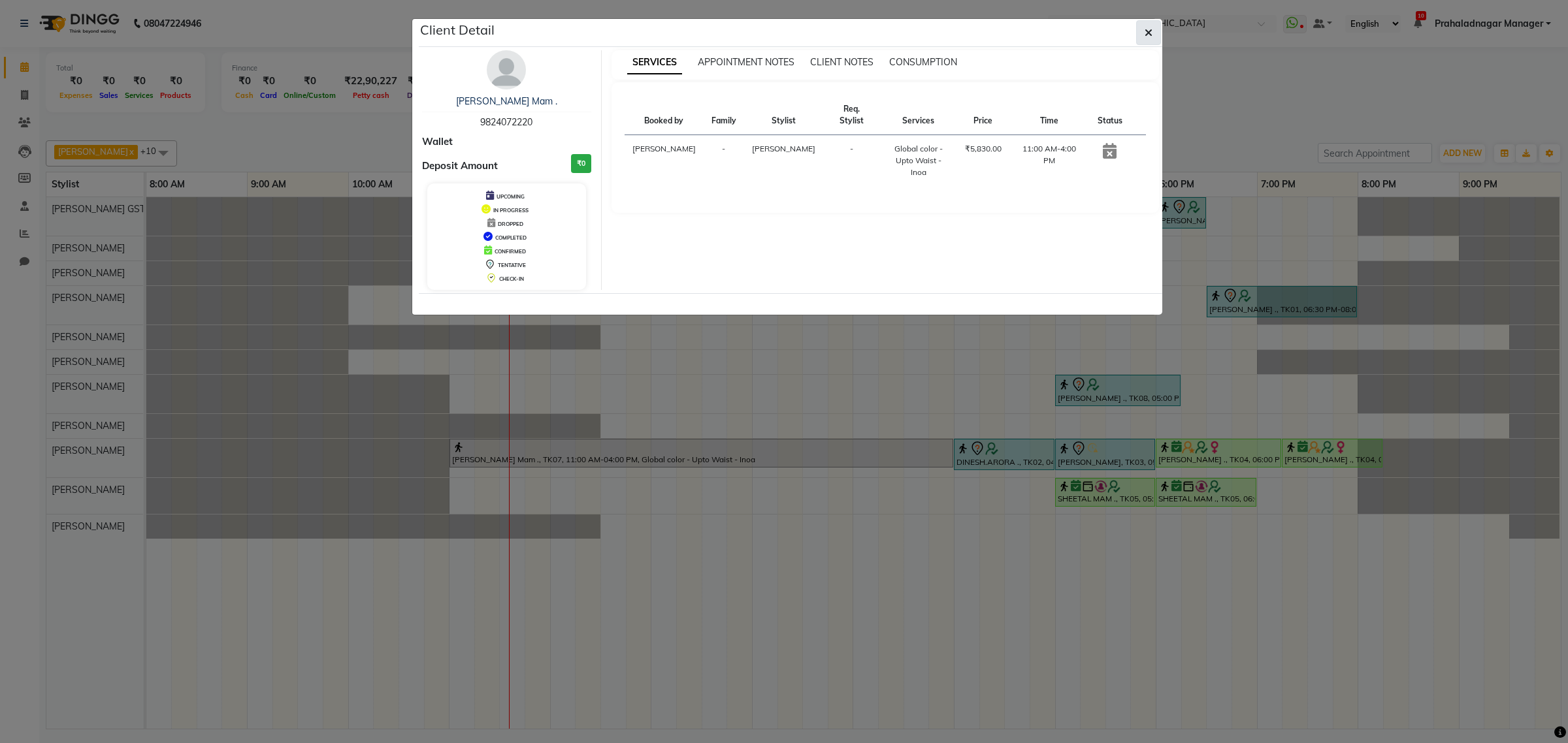
click at [1153, 32] on button "button" at bounding box center [1149, 32] width 25 height 25
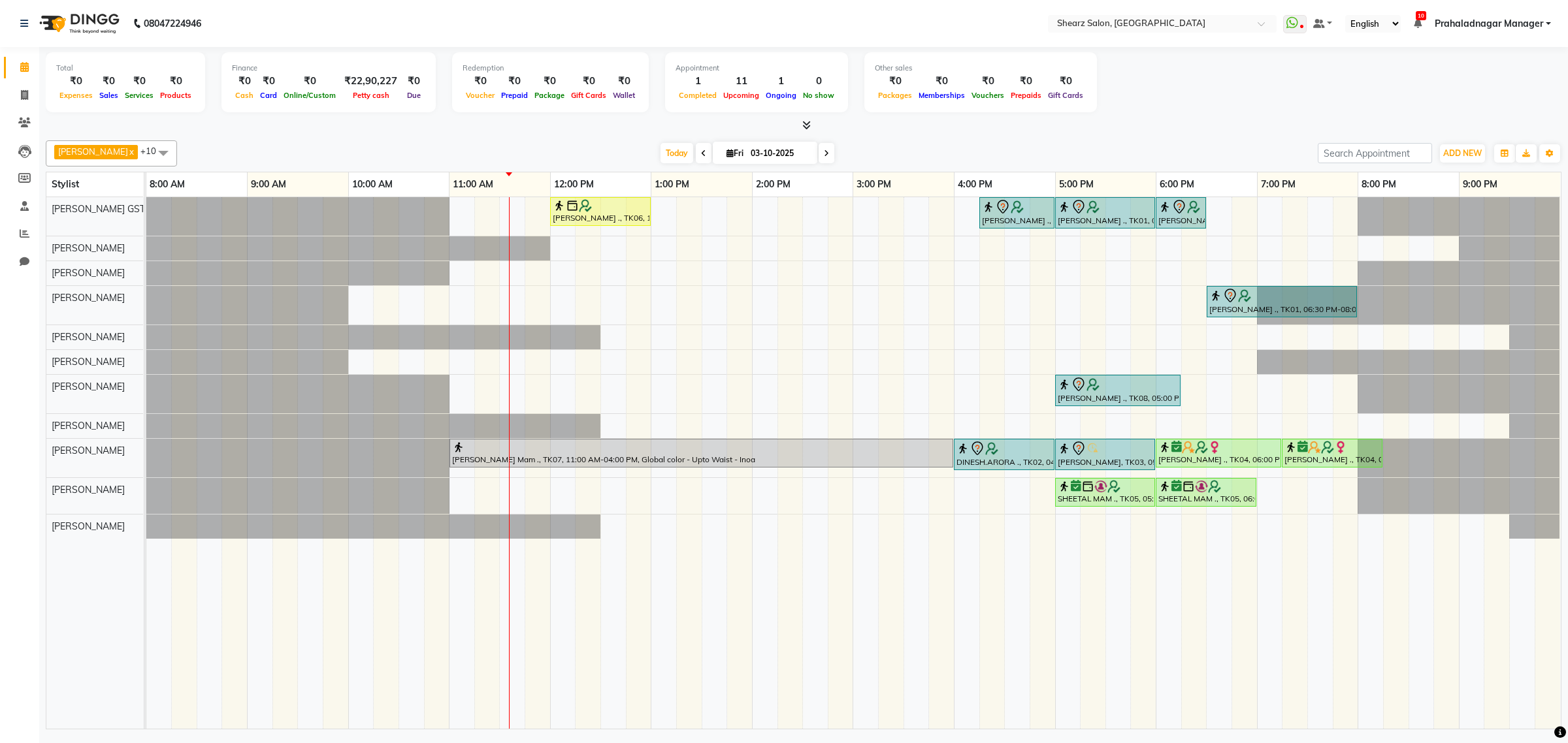
click at [19, 23] on div "08047224946" at bounding box center [111, 23] width 200 height 36
click at [456, 475] on div "Sushma Marothi ., TK06, 12:00 PM-01:00 PM, Cirepil Roll On Wax Rashi Agarwal .,…" at bounding box center [853, 462] width 1414 height 532
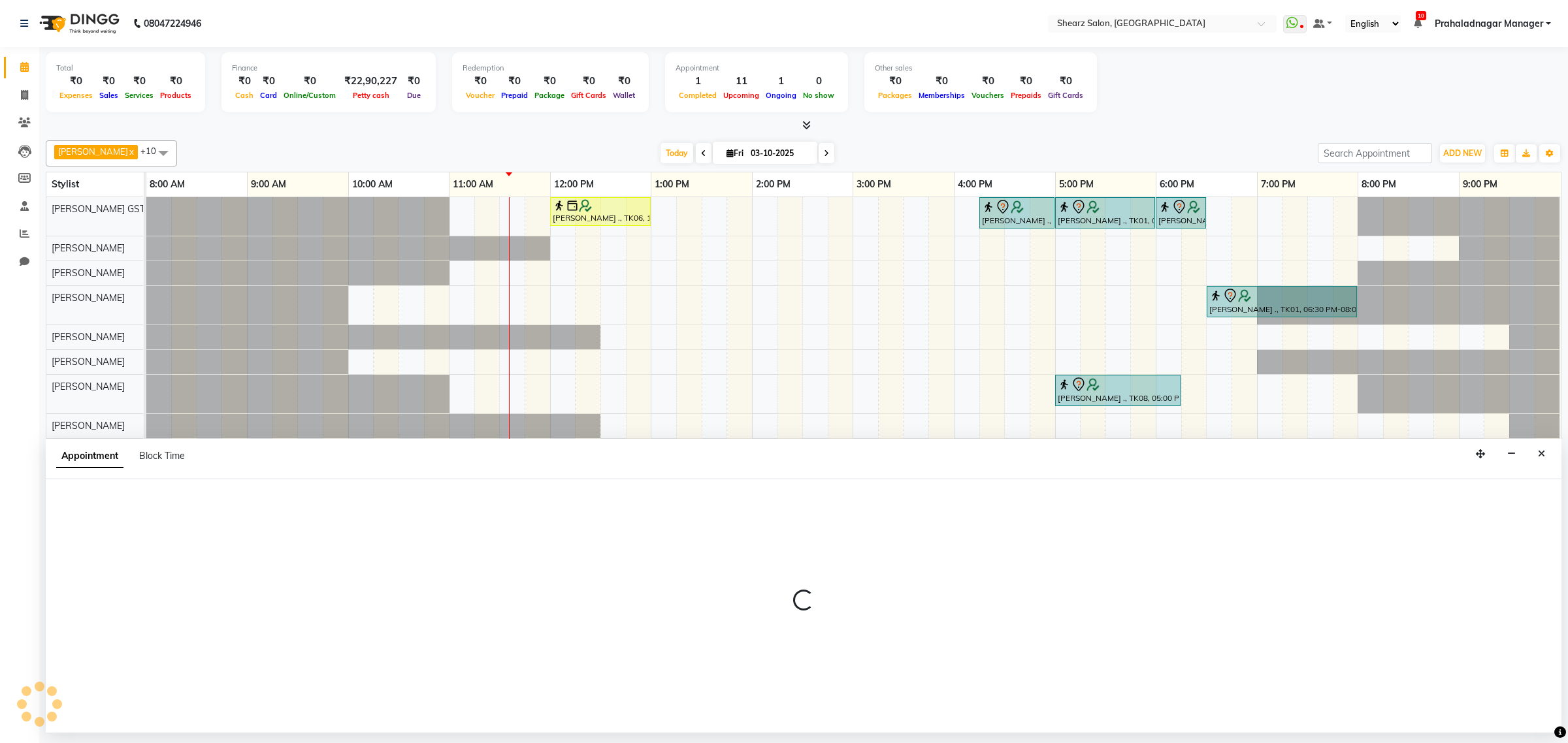
select select "77440"
select select "660"
select select "tentative"
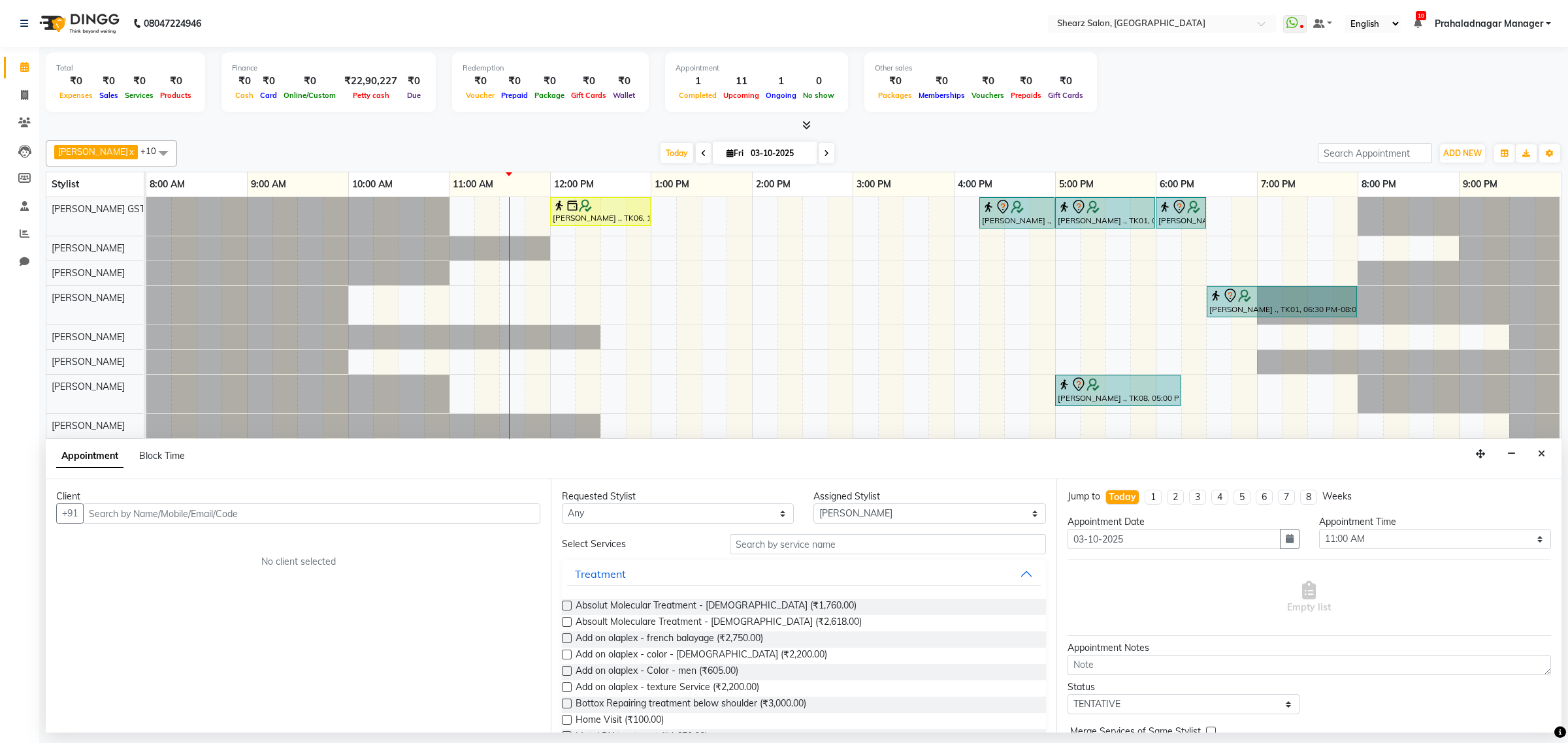
click at [147, 519] on input "text" at bounding box center [312, 513] width 457 height 20
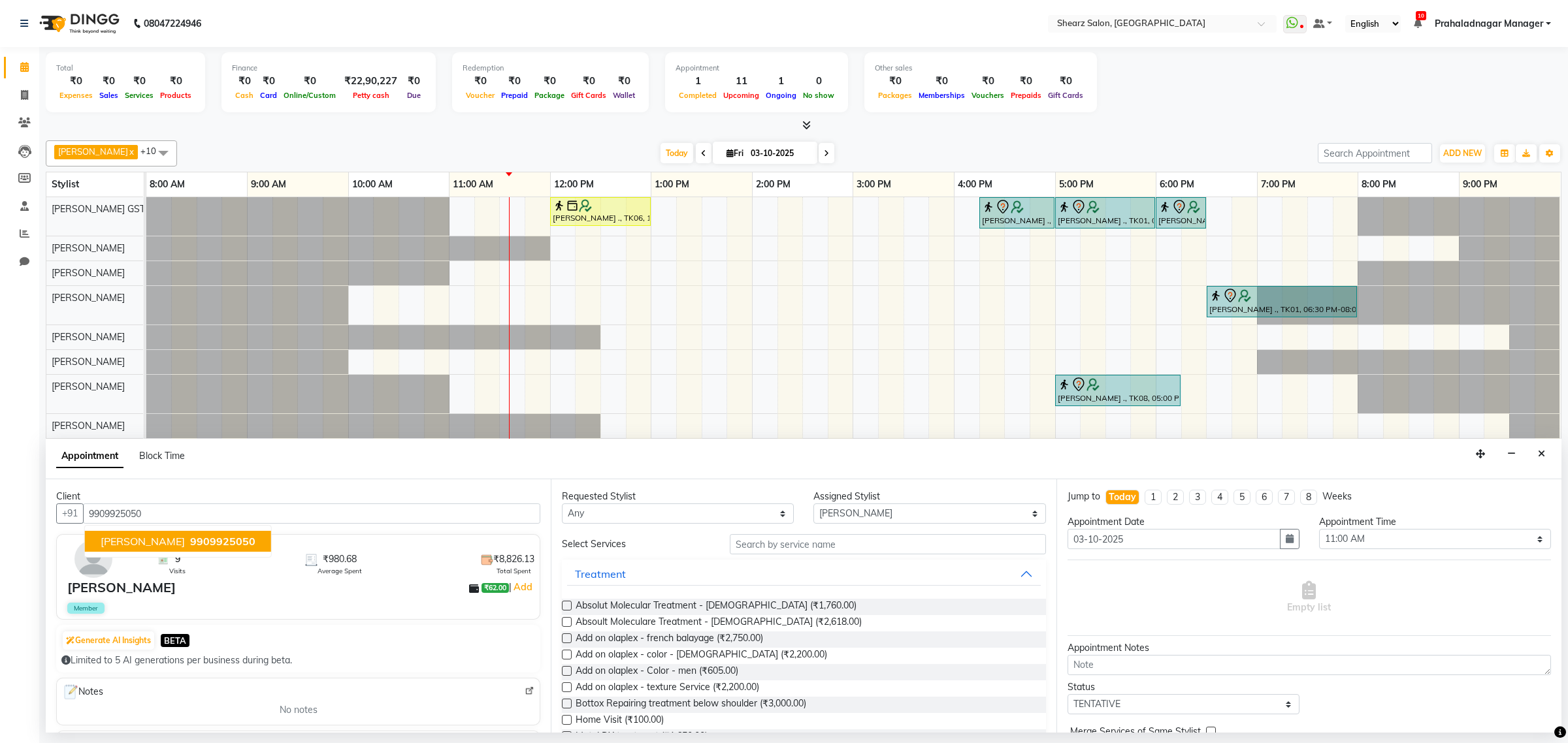
click at [142, 537] on span "[PERSON_NAME]" at bounding box center [143, 541] width 84 height 13
type input "9909925050"
click at [815, 552] on input "text" at bounding box center [888, 543] width 316 height 20
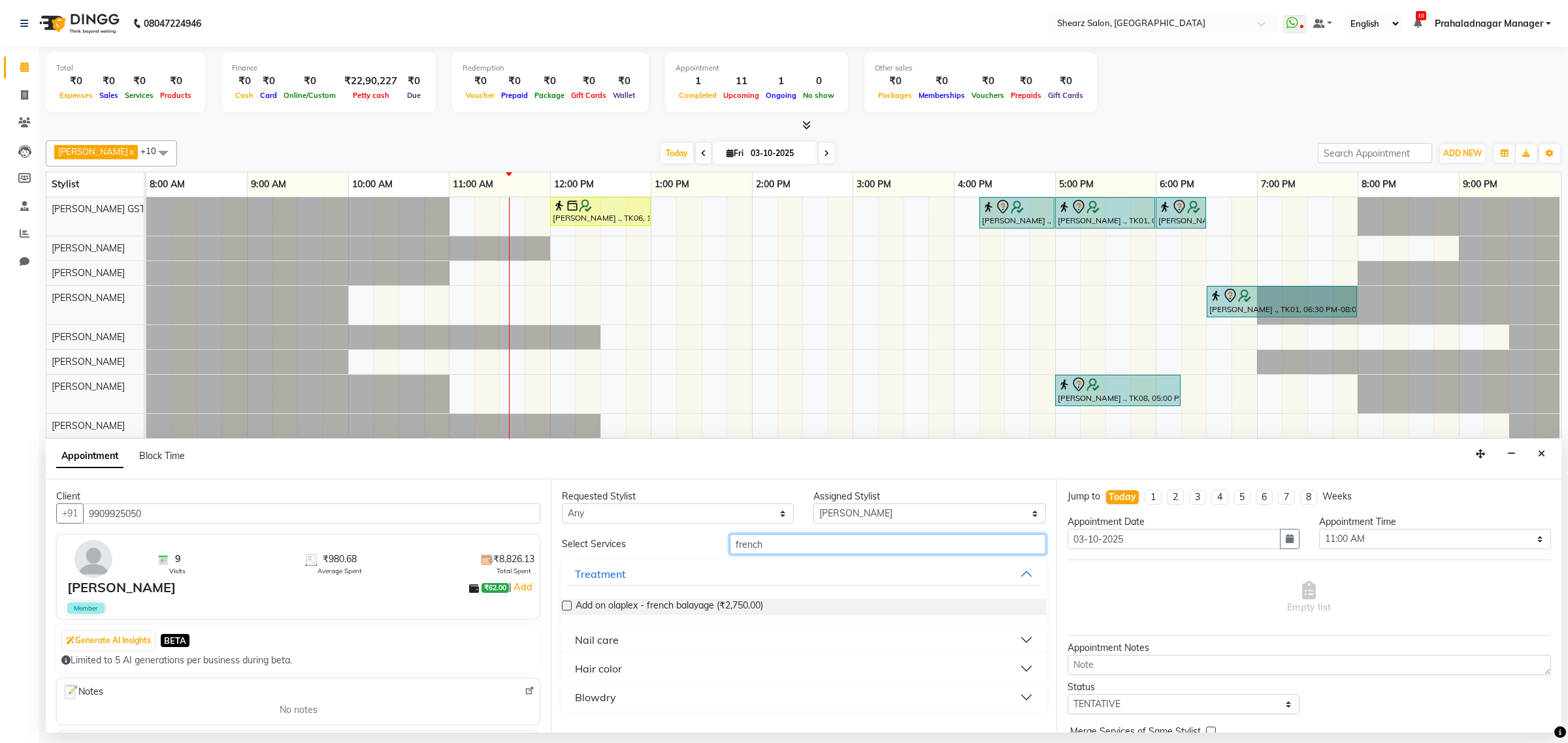
type input "french"
click at [668, 670] on button "Hair color" at bounding box center [803, 668] width 473 height 23
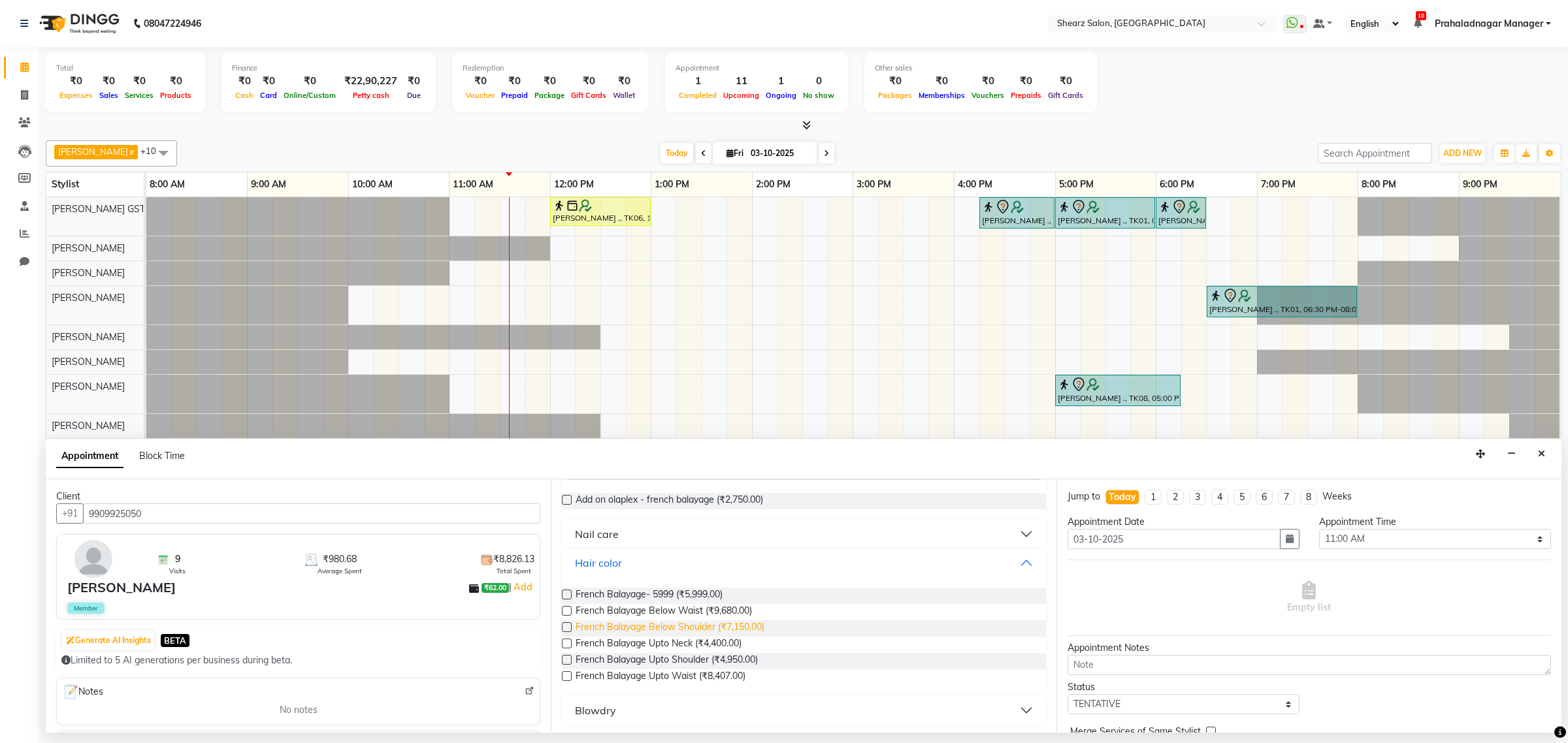
scroll to position [108, 0]
click at [651, 594] on span "French Balayage- 5999 (₹5,999.00)" at bounding box center [649, 593] width 147 height 16
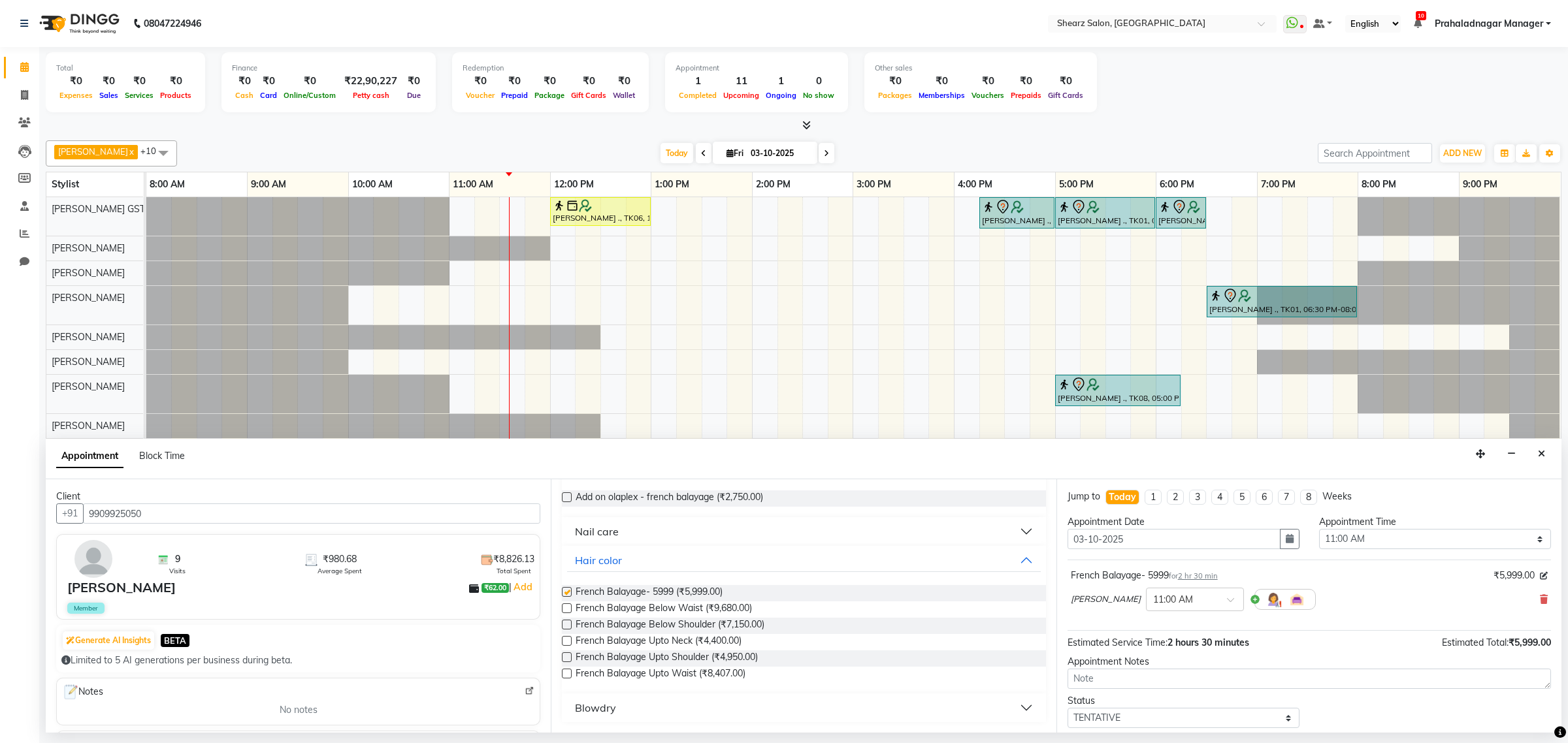
checkbox input "false"
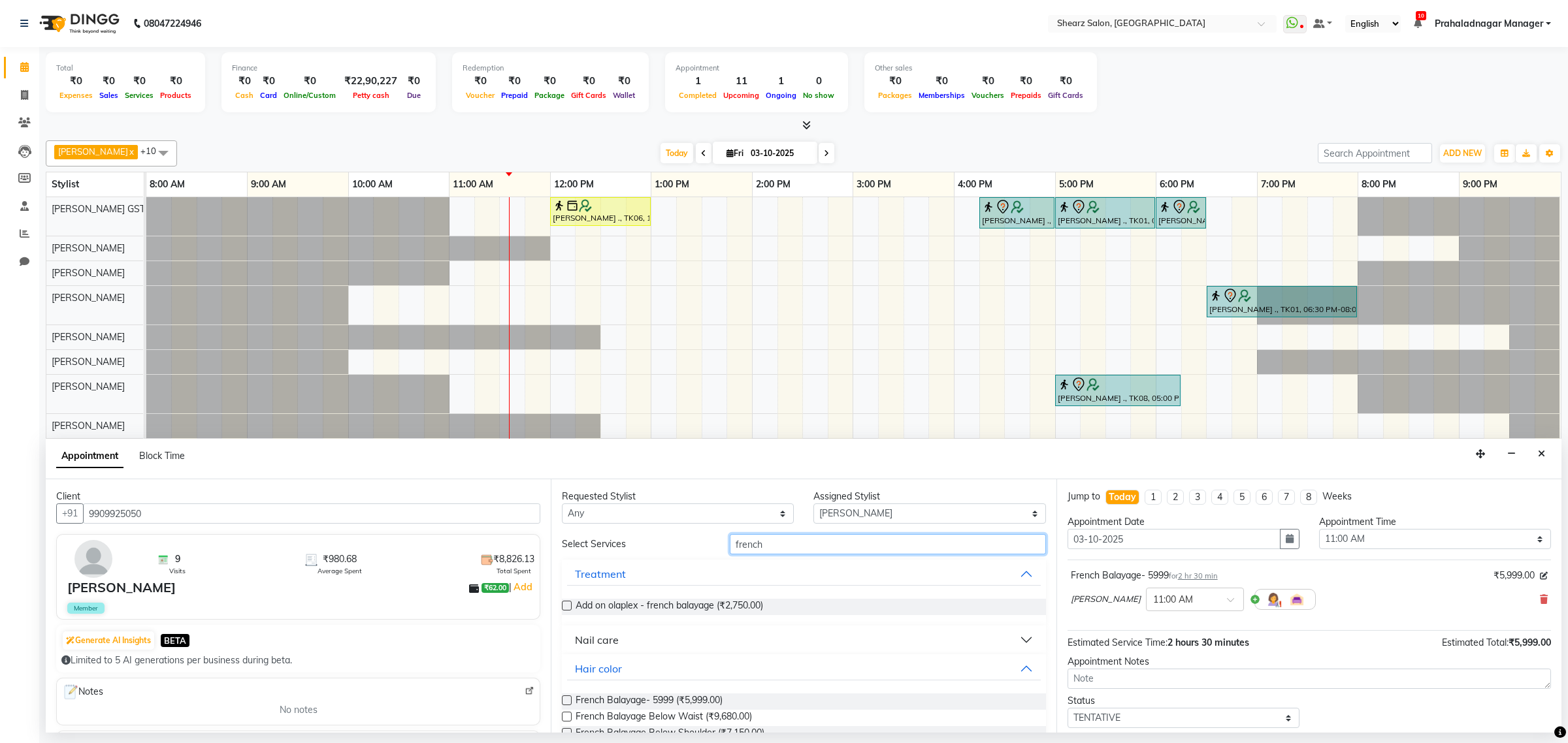
drag, startPoint x: 808, startPoint y: 550, endPoint x: 283, endPoint y: 486, distance: 528.9
click at [332, 484] on div "Client +91 9909925050 9 Visits ₹980.68 Average Spent ₹8,826.13 Total Spent Dipa…" at bounding box center [804, 605] width 1516 height 253
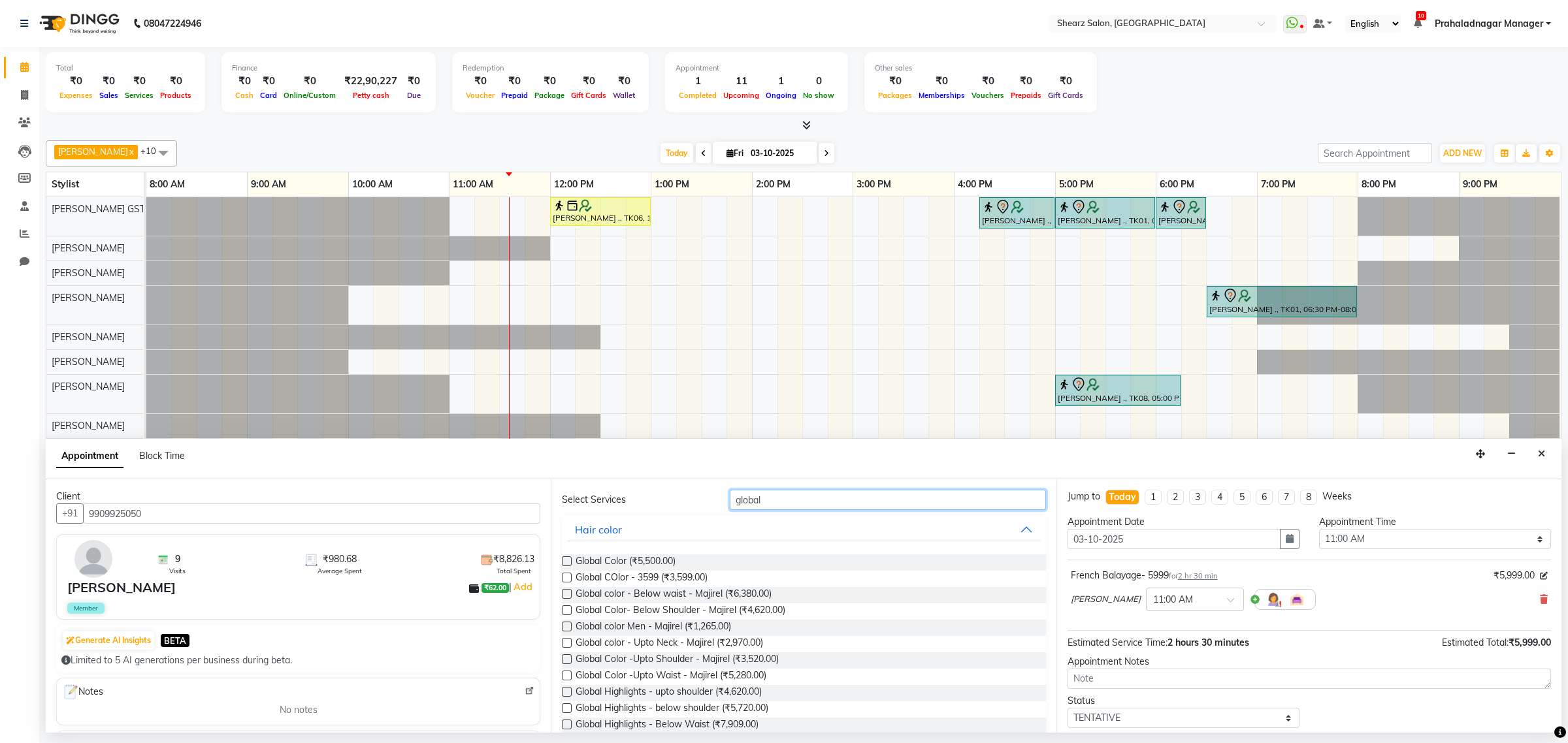
scroll to position [82, 0]
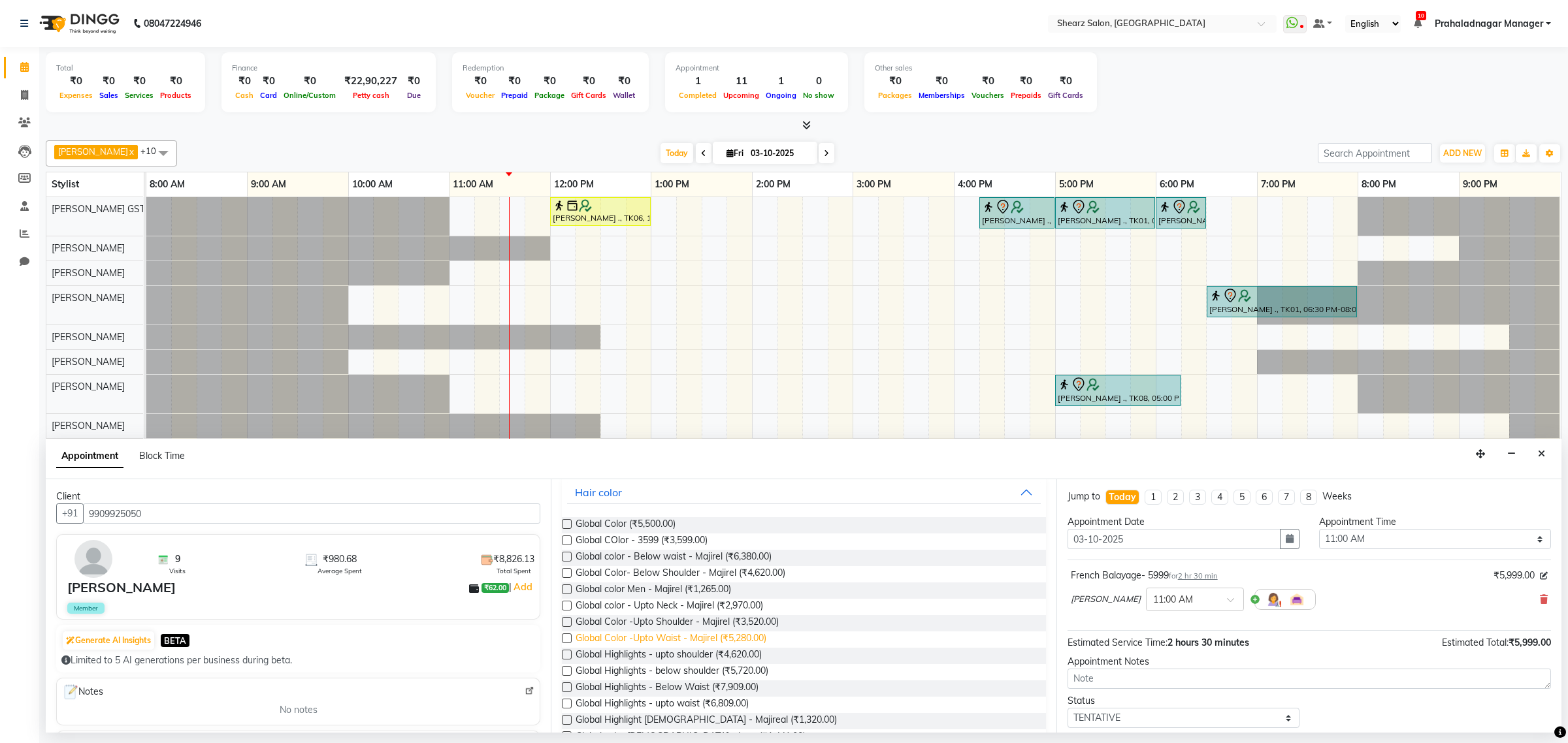
type input "global"
click at [697, 638] on span "Global Color -Upto Waist - Majirel (₹5,280.00)" at bounding box center [671, 639] width 191 height 16
checkbox input "false"
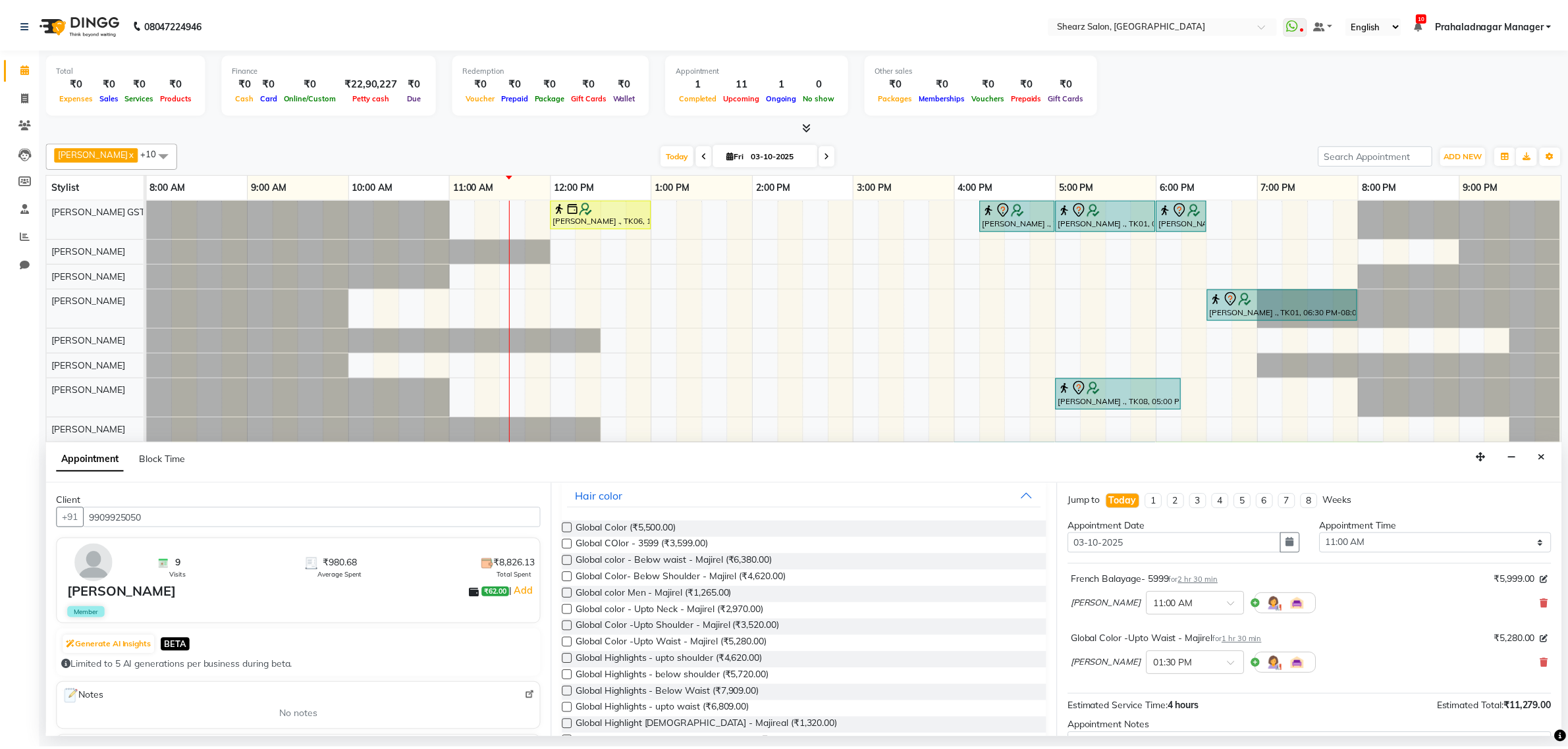
scroll to position [140, 0]
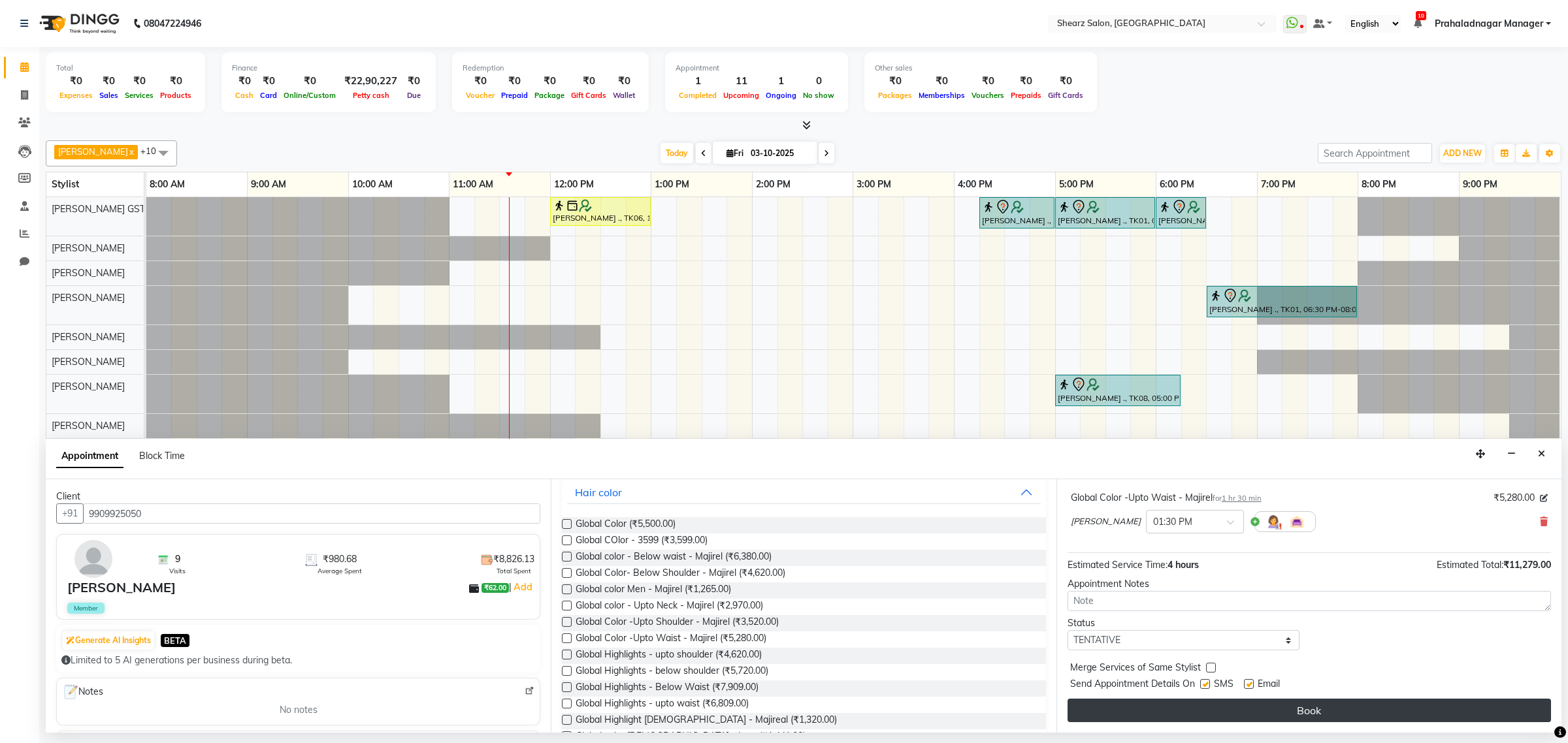
click at [1114, 703] on button "Book" at bounding box center [1309, 710] width 483 height 23
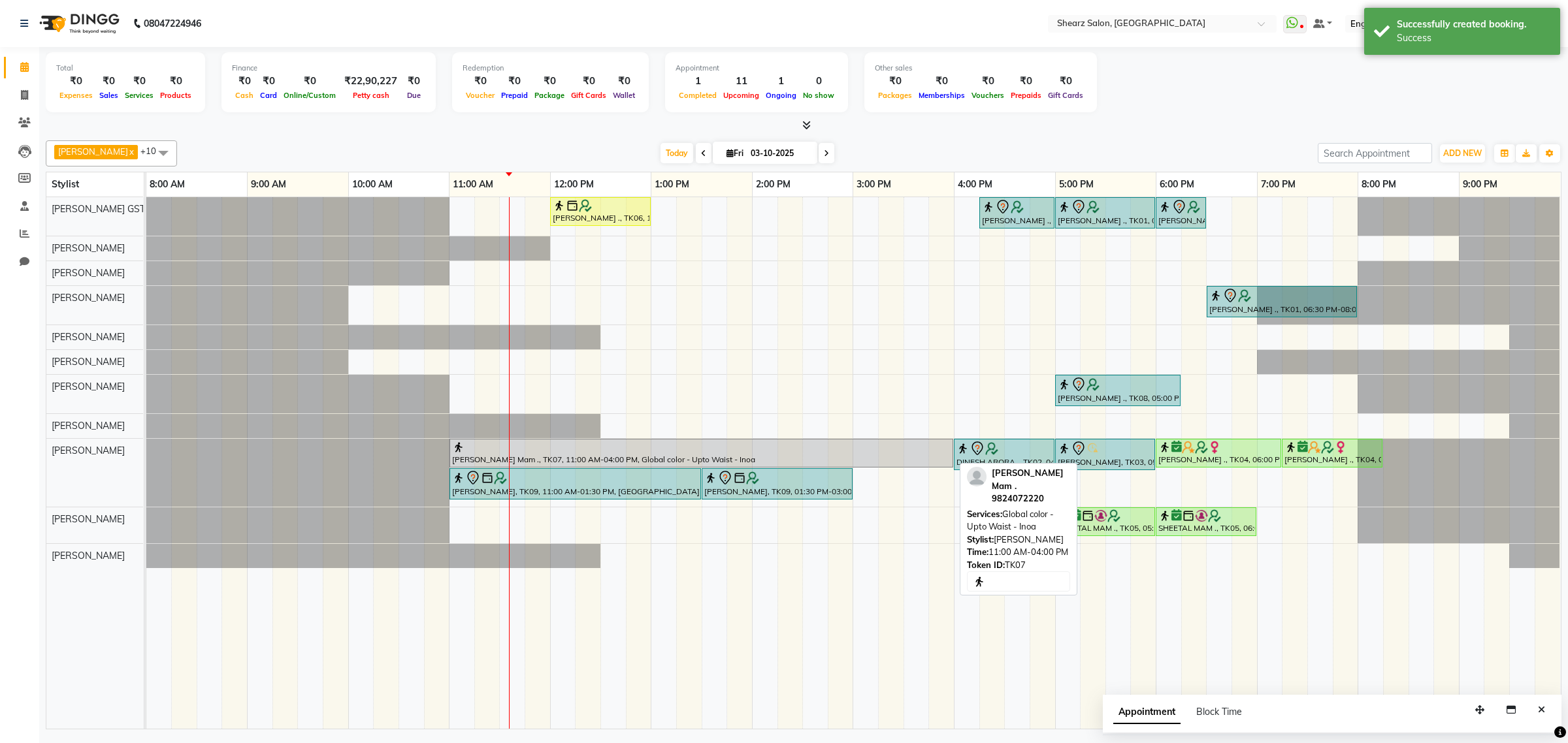
click at [626, 451] on div at bounding box center [701, 447] width 498 height 13
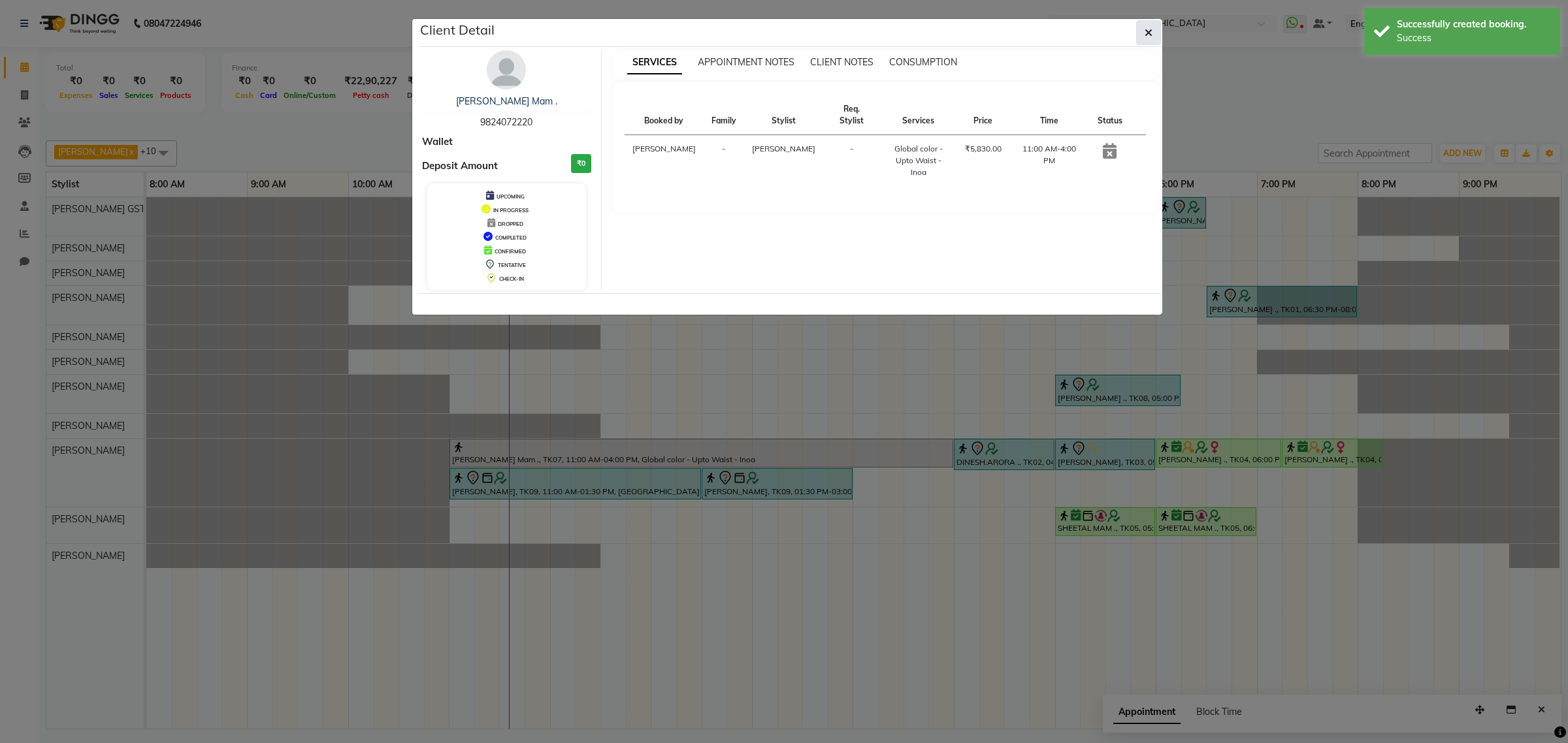
click at [1139, 40] on button "button" at bounding box center [1149, 32] width 25 height 25
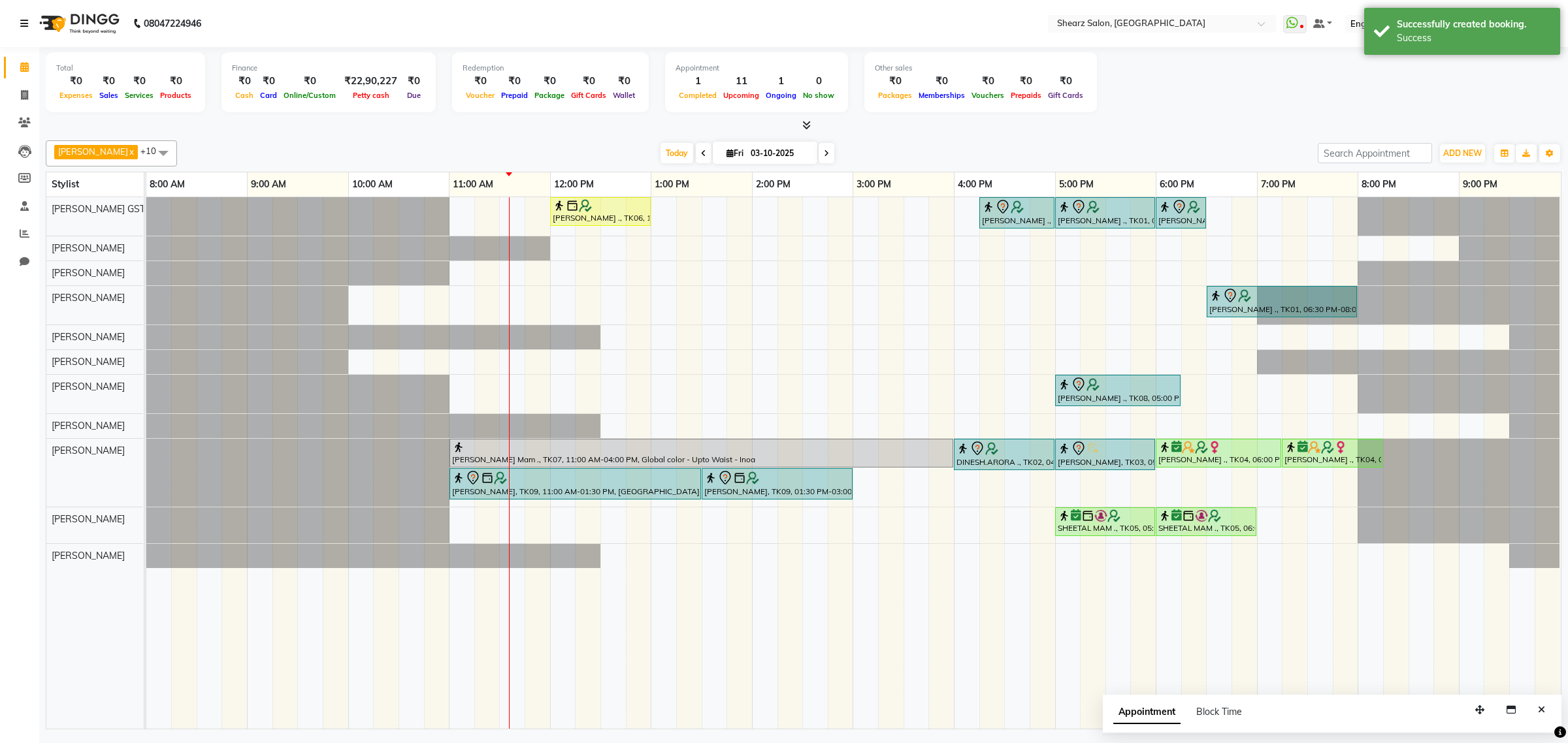
click at [23, 23] on icon at bounding box center [23, 23] width 8 height 9
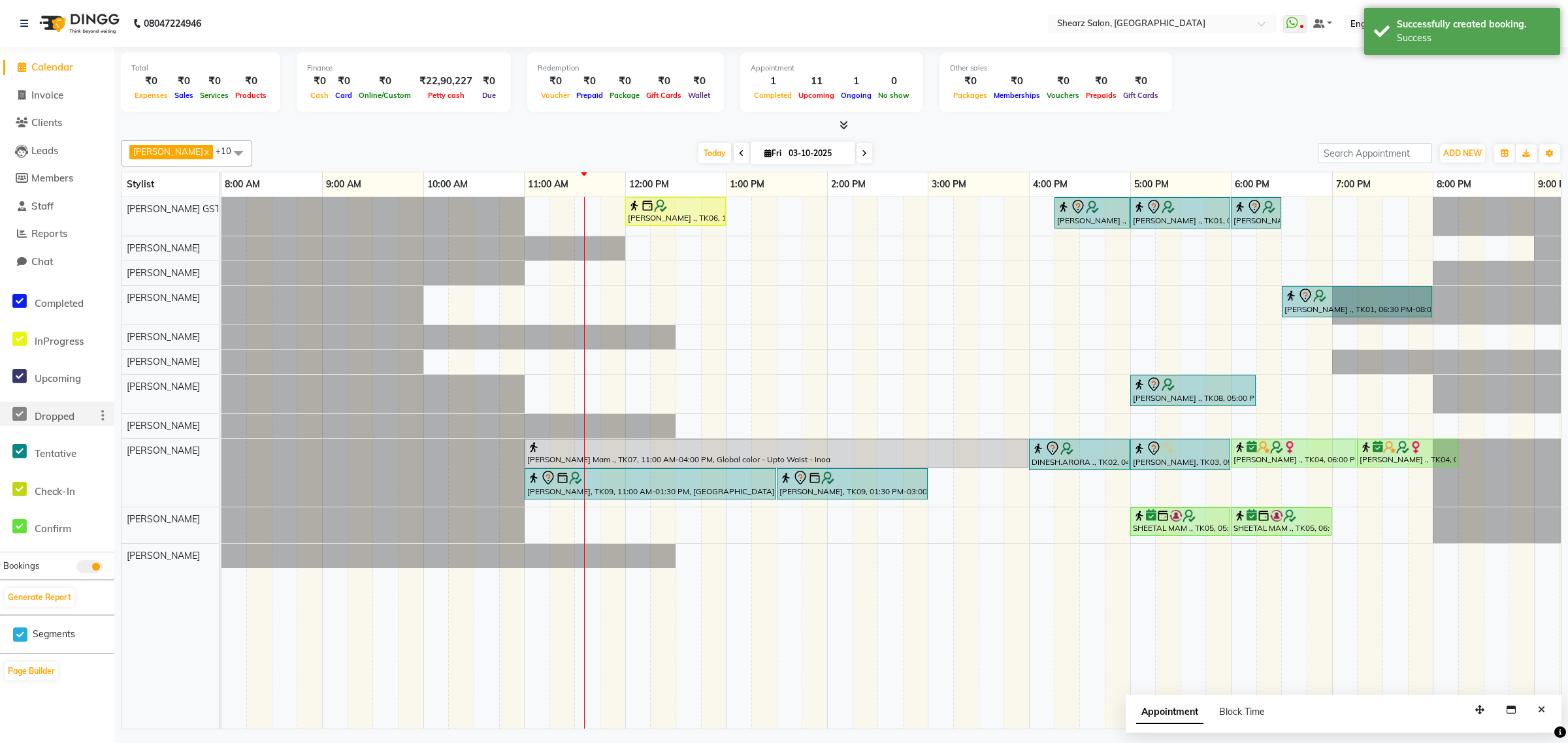
click at [20, 416] on icon at bounding box center [19, 414] width 14 height 16
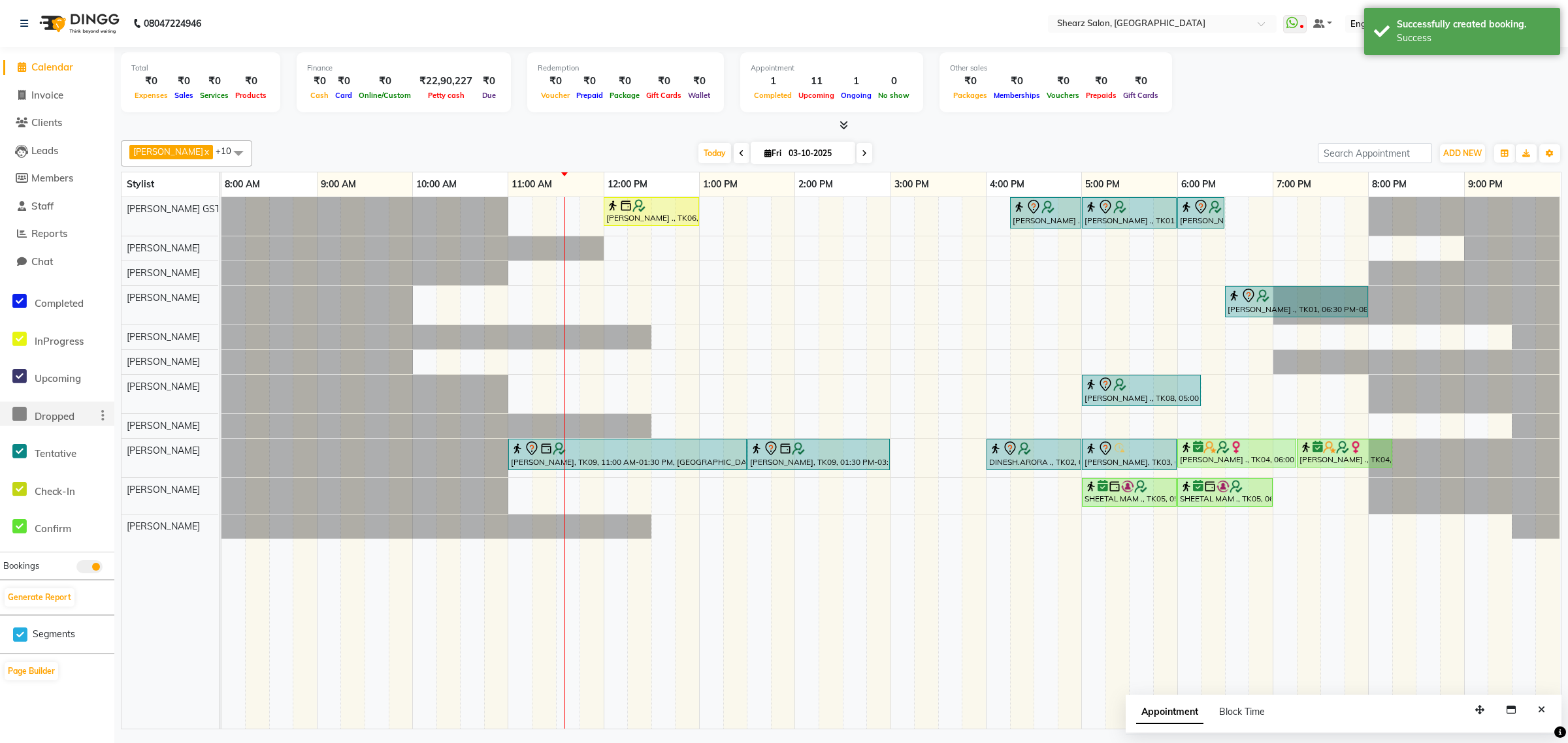
click at [296, 416] on div at bounding box center [437, 425] width 430 height 24
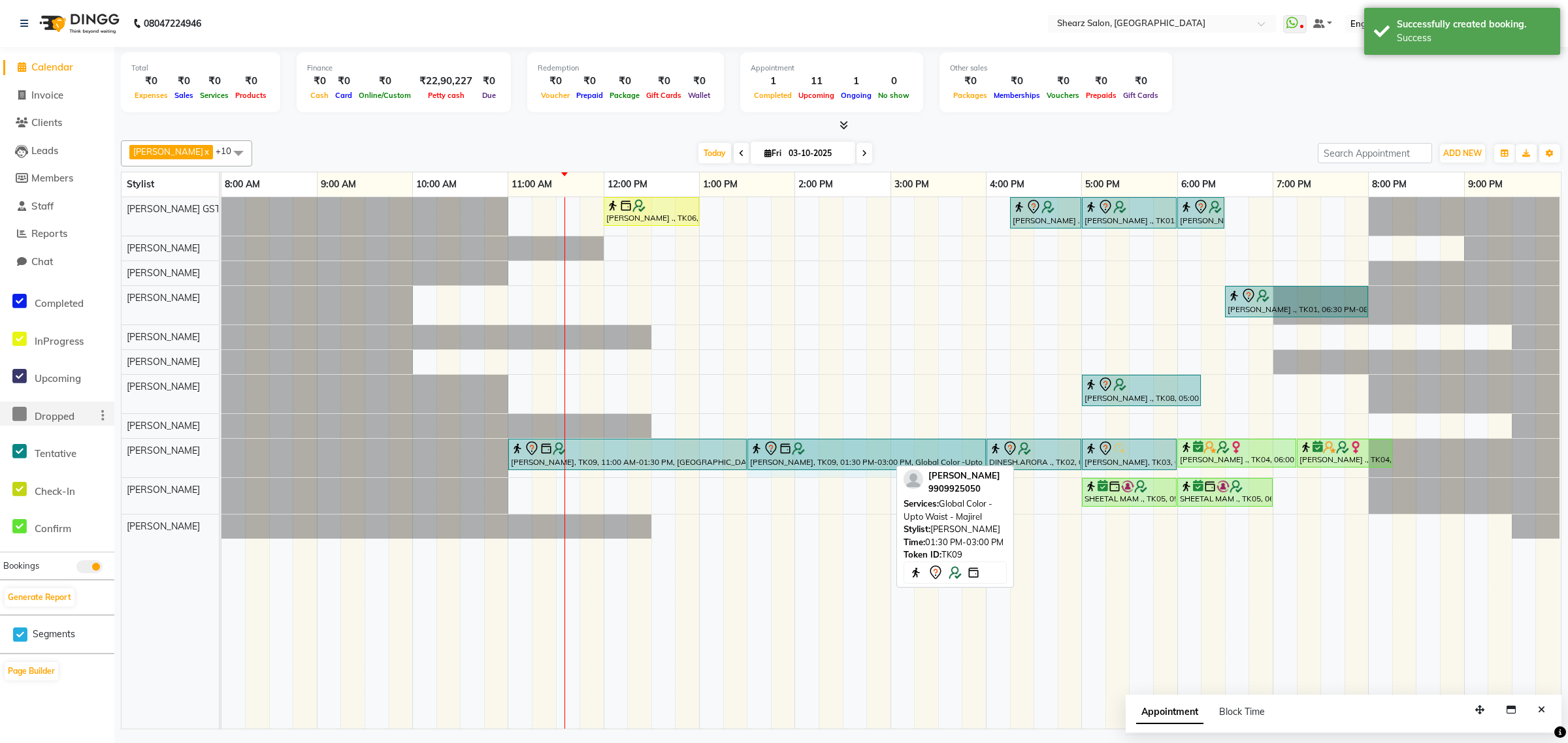
drag, startPoint x: 886, startPoint y: 451, endPoint x: 974, endPoint y: 448, distance: 88.1
click at [222, 448] on div "Dipak Kaplish, TK09, 11:00 AM-01:30 PM, French Balayage- 5999 Dipak Kaplish, TK…" at bounding box center [222, 458] width 0 height 38
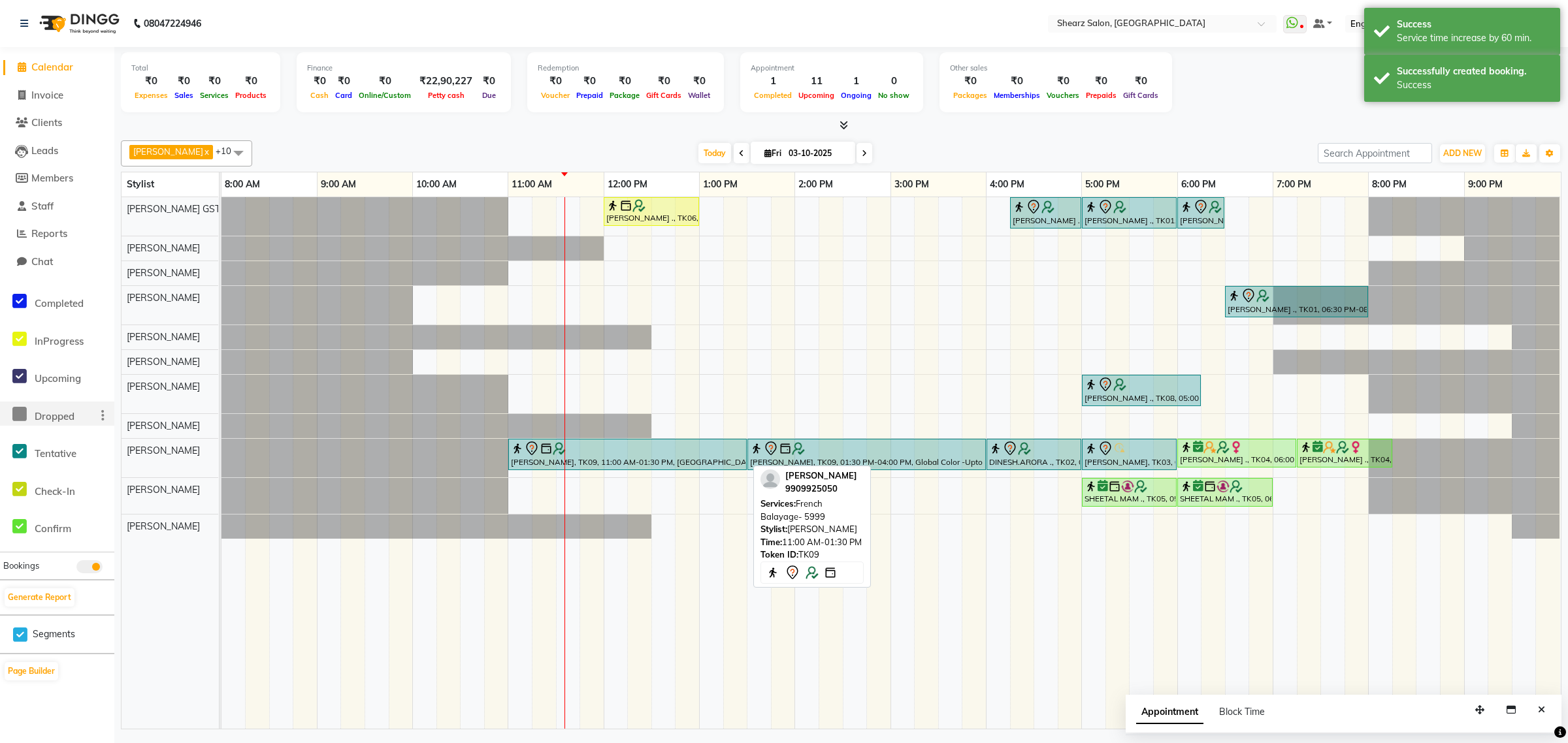
click at [621, 454] on div at bounding box center [627, 448] width 233 height 16
select select "7"
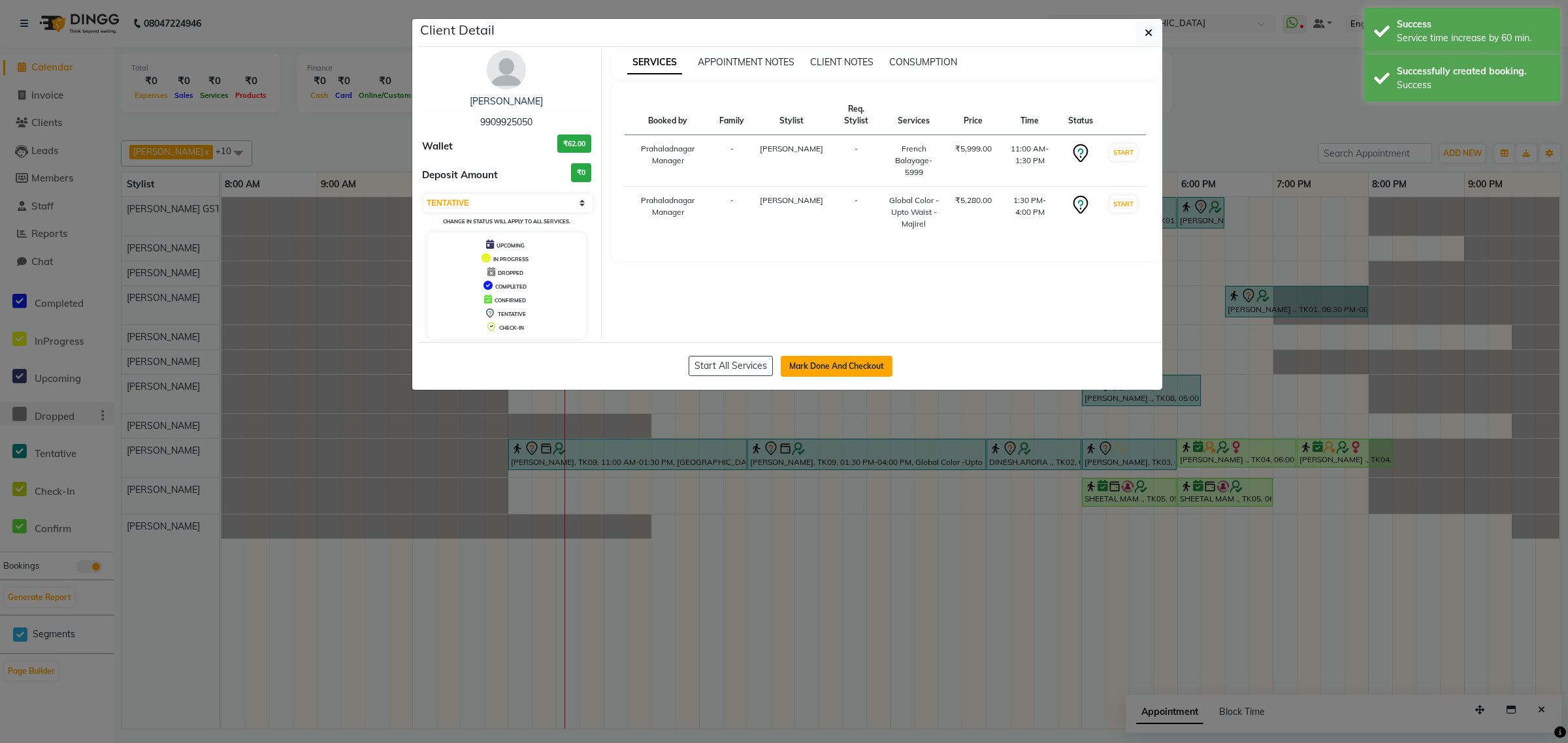
click at [831, 363] on button "Mark Done And Checkout" at bounding box center [836, 366] width 112 height 21
select select "service"
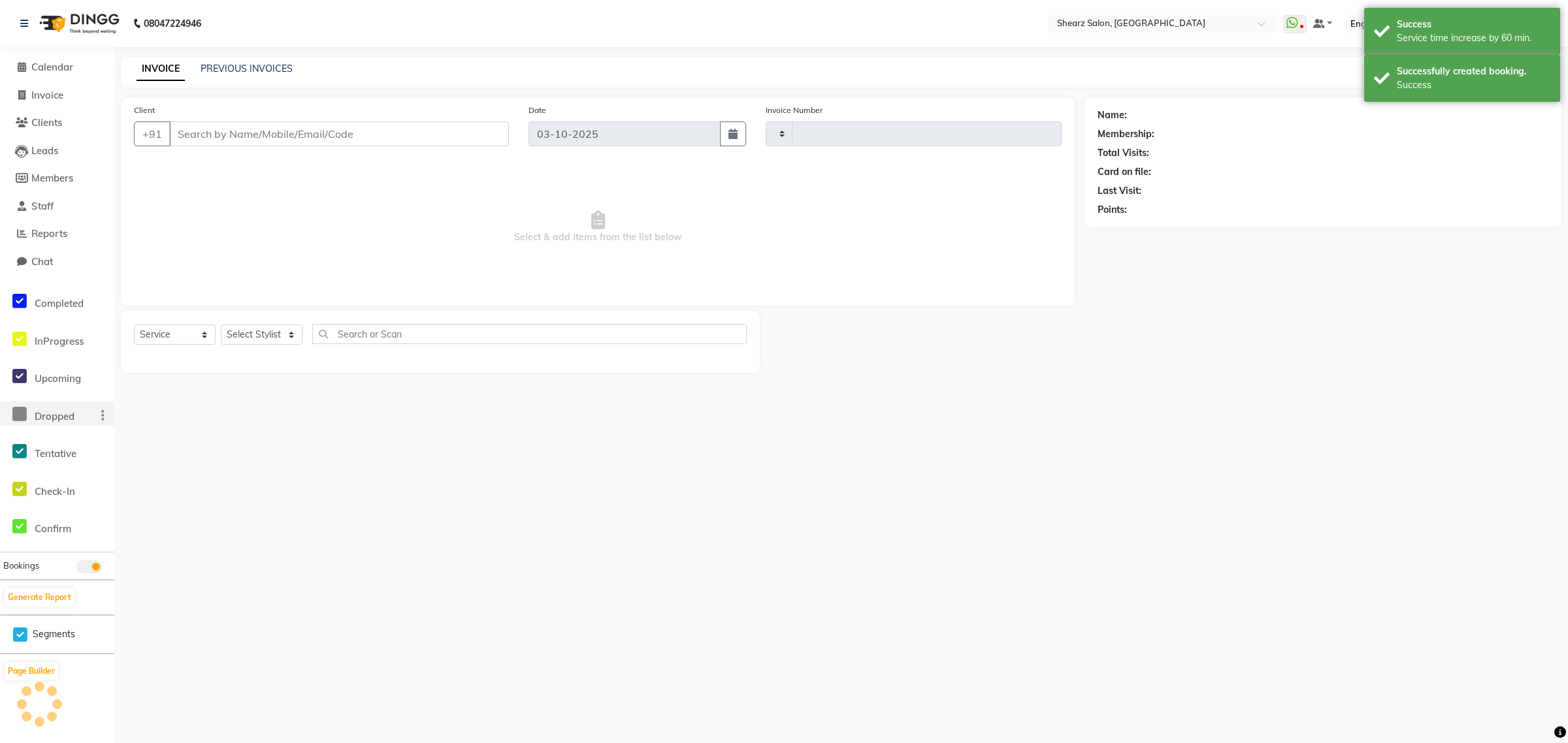
type input "7004"
select select "8157"
select select "77471"
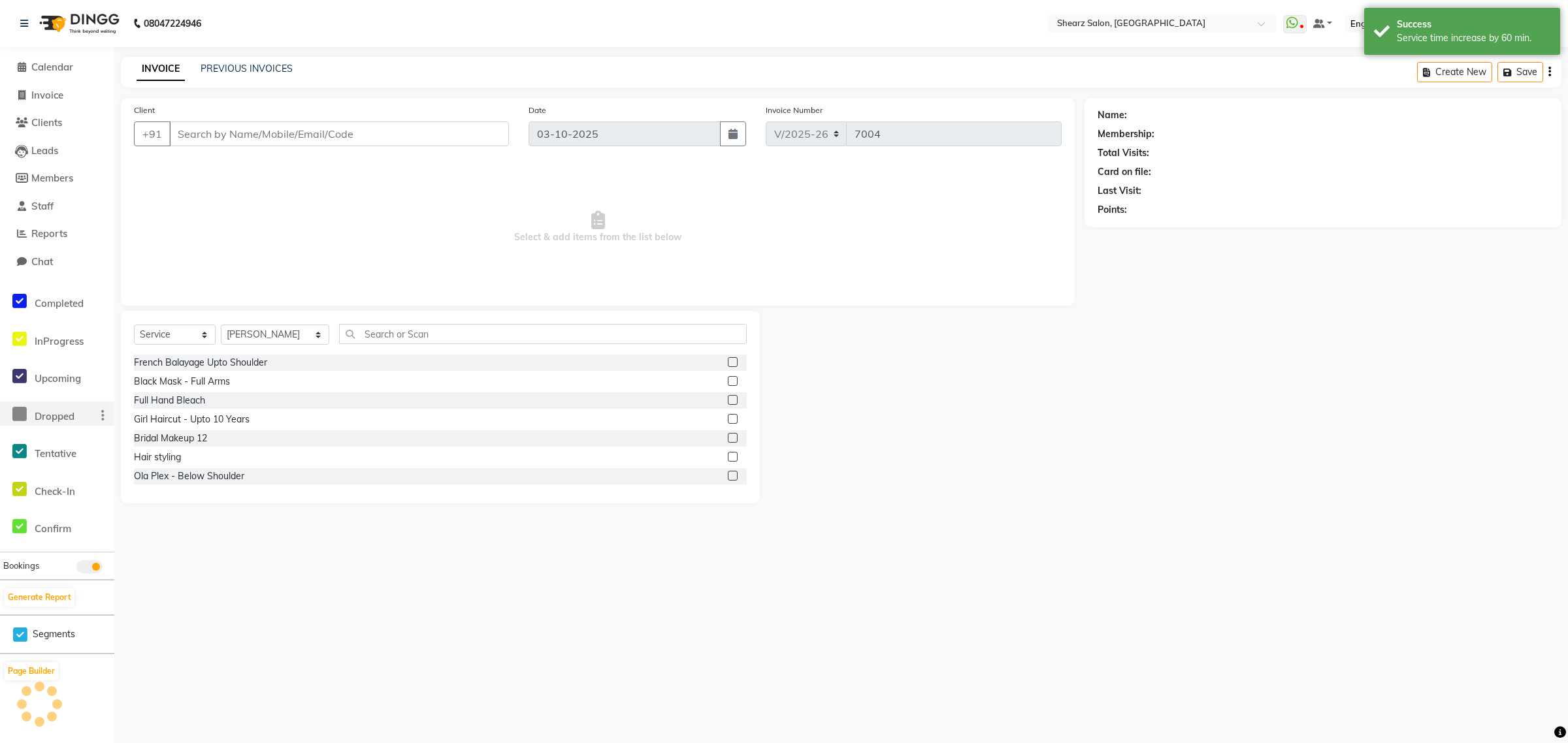
type input "9909925050"
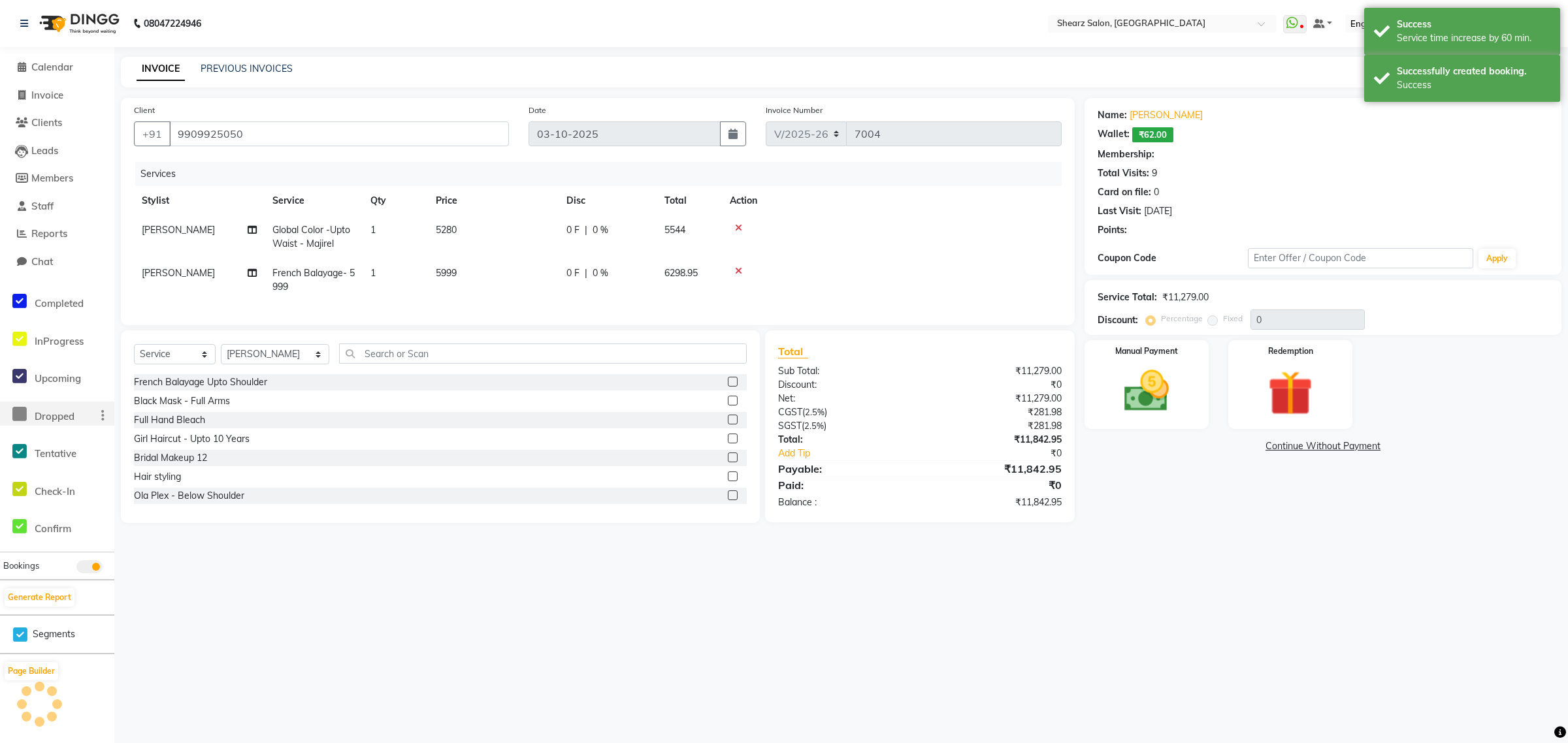
select select "1: Object"
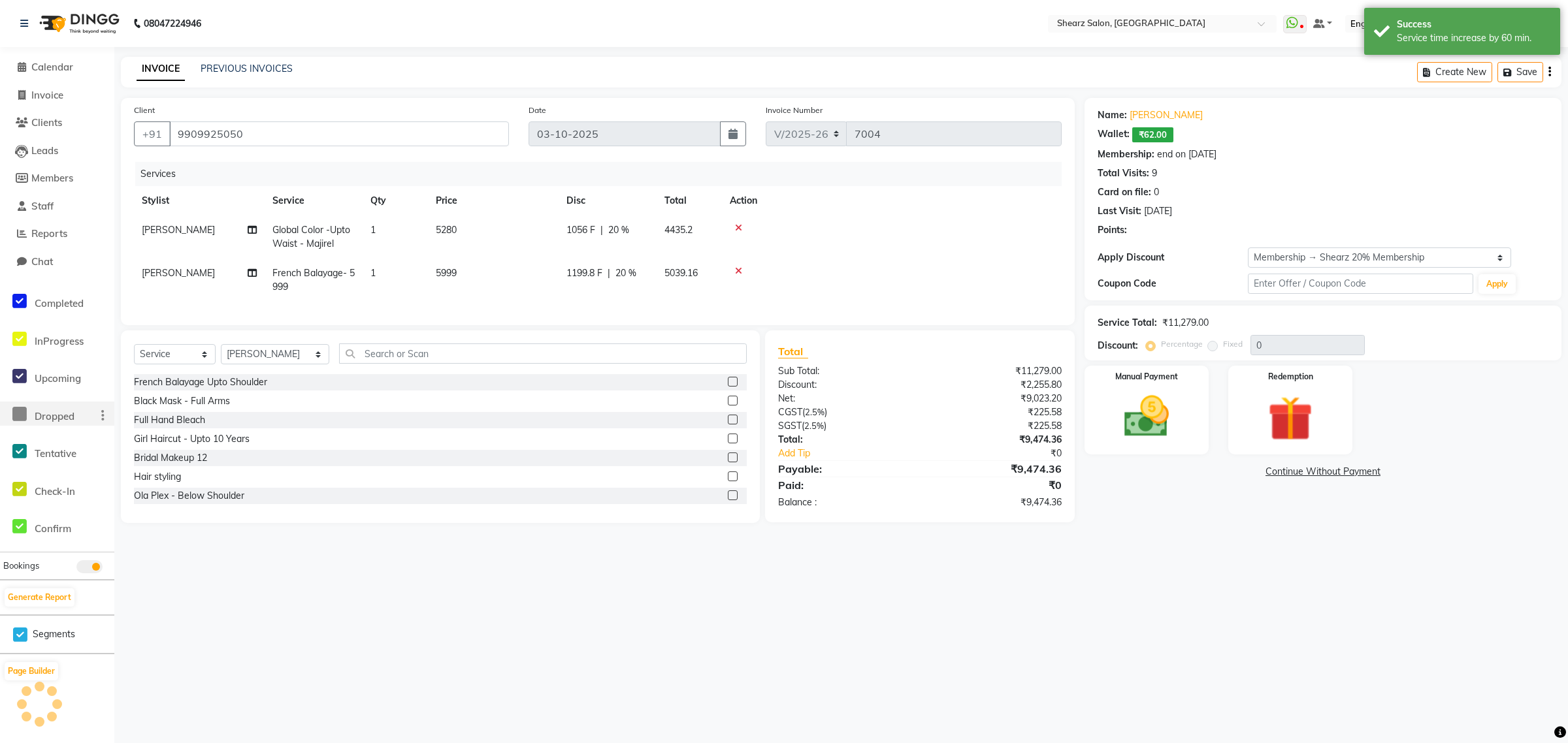
type input "20"
click at [1297, 256] on select "Select Membership → Shearz 20% Membership" at bounding box center [1379, 257] width 263 height 20
select select "0:"
click at [1247, 248] on select "Select Membership → Shearz 20% Membership" at bounding box center [1379, 257] width 263 height 20
type input "0"
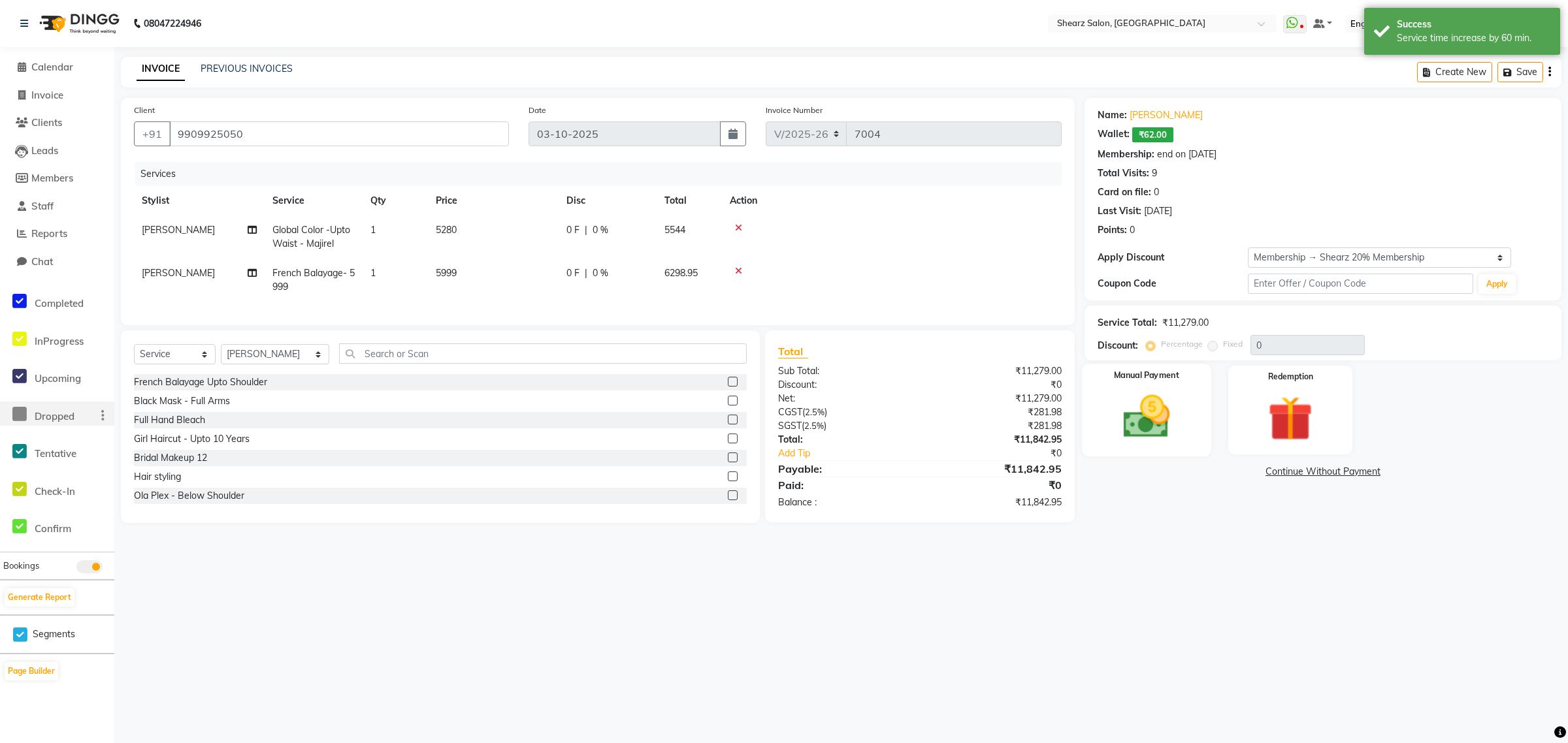
click at [1157, 445] on div "Manual Payment" at bounding box center [1146, 410] width 129 height 92
click at [1310, 471] on span "CASH" at bounding box center [1303, 473] width 28 height 15
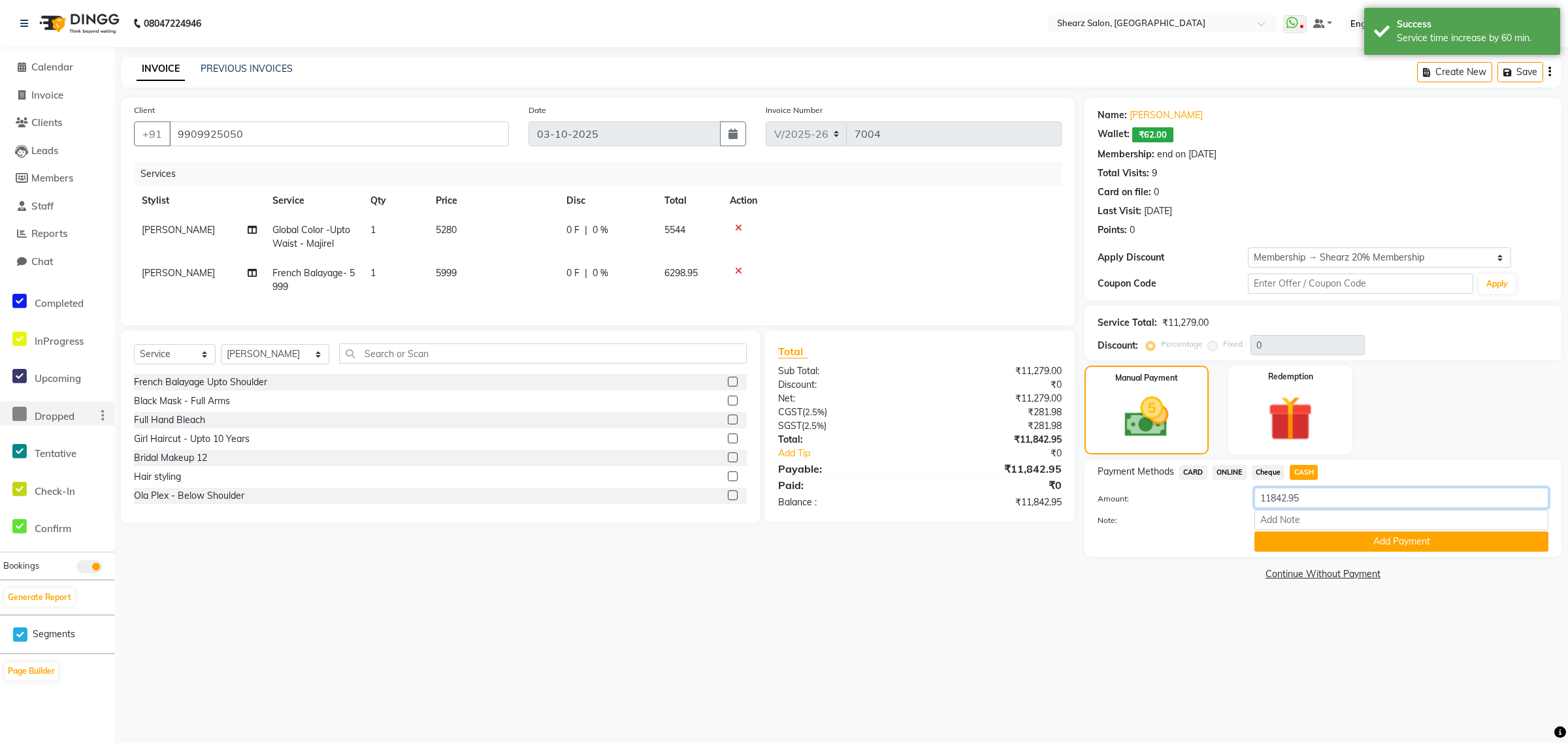
drag, startPoint x: 1312, startPoint y: 497, endPoint x: 664, endPoint y: 471, distance: 648.5
click at [668, 473] on div "Client +91 9909925050 Date 03-10-2025 Invoice Number V/2025 V/2025-26 7004 Serv…" at bounding box center [841, 341] width 1460 height 486
type input "3500"
click at [1409, 537] on button "Add Payment" at bounding box center [1401, 541] width 294 height 20
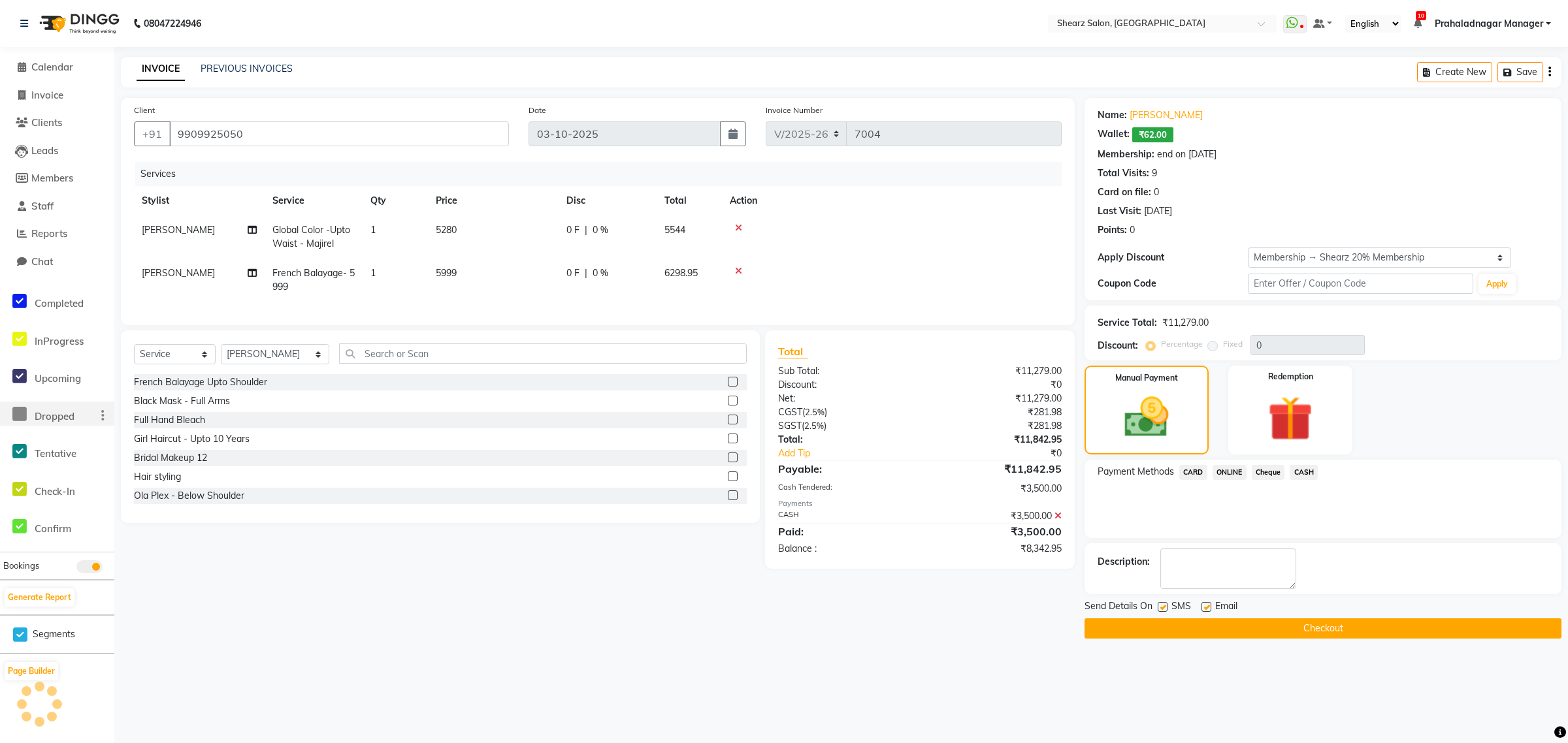
click at [1234, 471] on span "ONLINE" at bounding box center [1229, 473] width 34 height 15
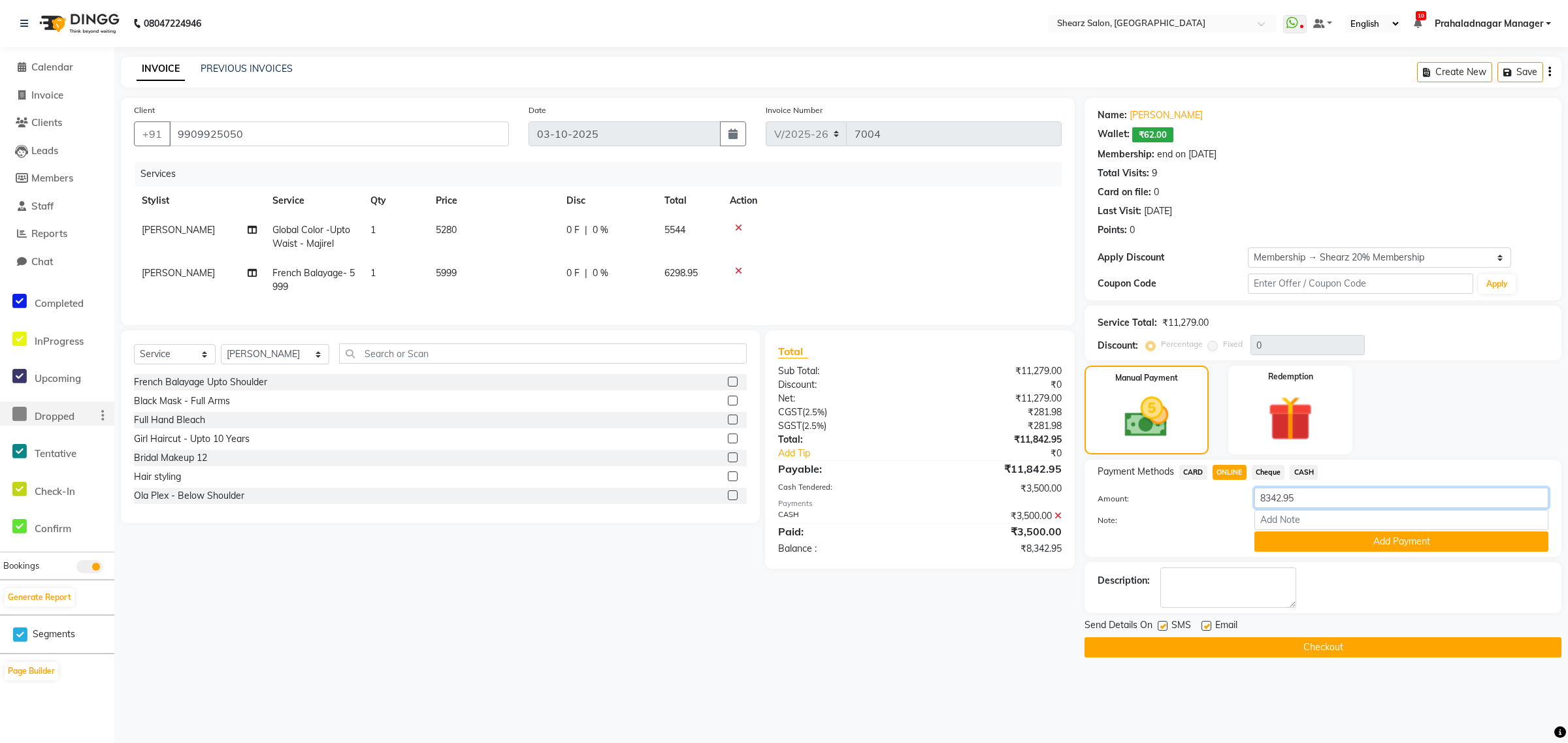
drag, startPoint x: 1320, startPoint y: 490, endPoint x: 781, endPoint y: 491, distance: 539.0
click at [781, 491] on div "Client +91 9909925050 Date 03-10-2025 Invoice Number V/2025 V/2025-26 7004 Serv…" at bounding box center [841, 377] width 1460 height 559
type input "8100"
click at [1458, 544] on button "Add Payment" at bounding box center [1401, 541] width 294 height 20
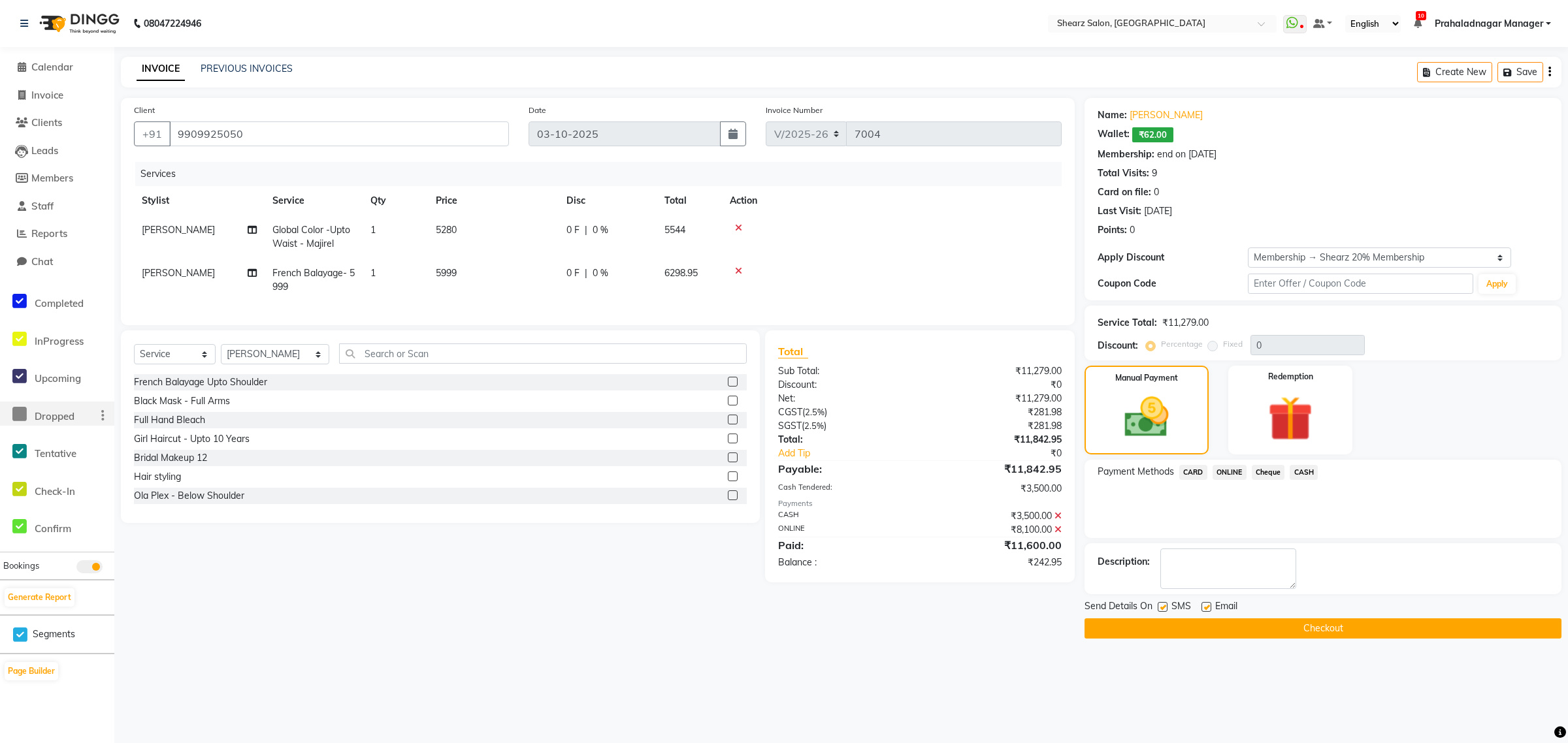
click at [1217, 626] on button "Checkout" at bounding box center [1323, 628] width 477 height 20
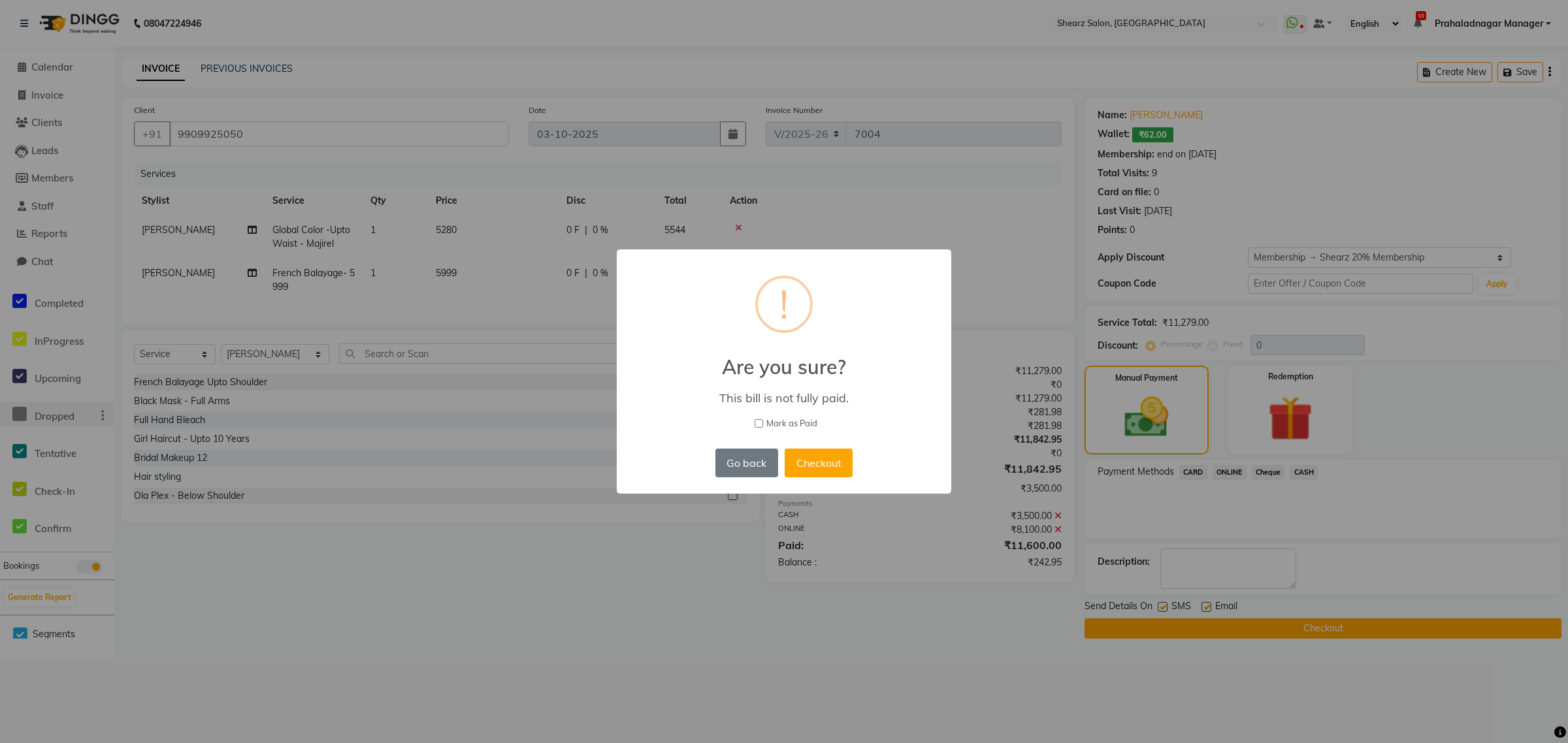
click at [757, 421] on input "Mark as Paid" at bounding box center [759, 423] width 8 height 8
checkbox input "true"
click at [815, 468] on button "Checkout" at bounding box center [818, 463] width 68 height 29
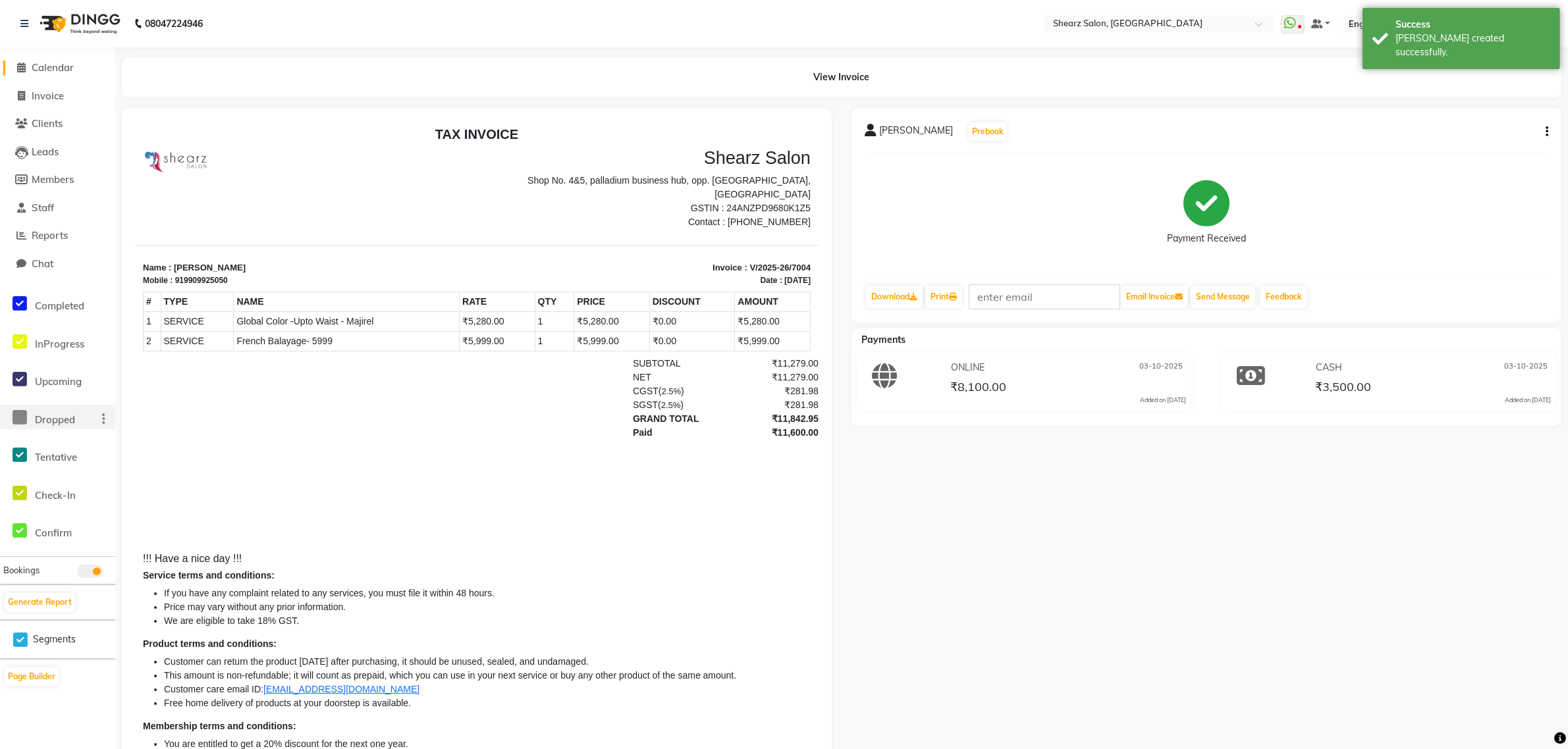
click at [47, 64] on span "Calendar" at bounding box center [53, 67] width 42 height 12
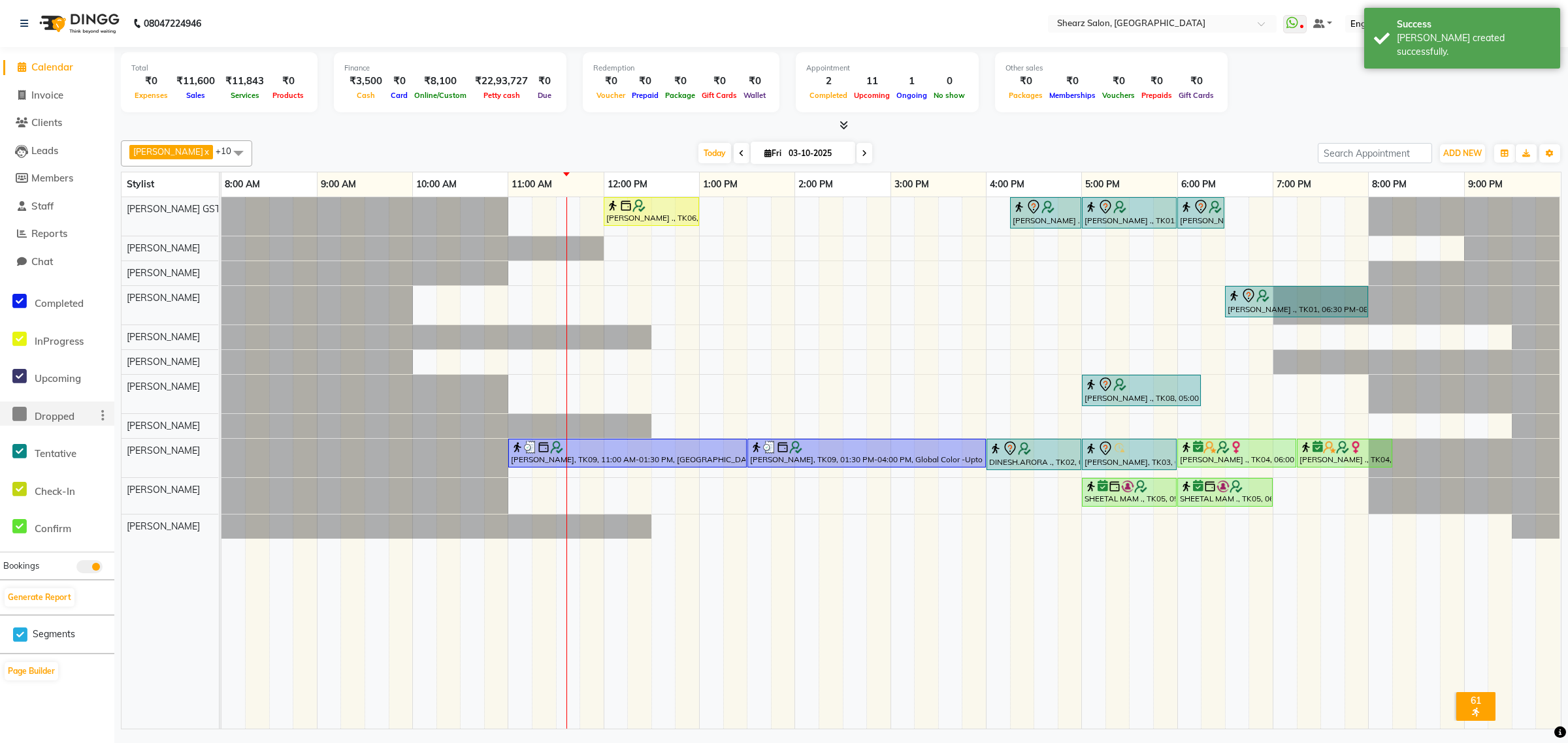
click at [1454, 163] on div "ADD NEW Toggle Dropdown Add Appointment Add Invoice Add Expense Add Attendance …" at bounding box center [1462, 153] width 47 height 21
click at [1462, 152] on span "ADD NEW" at bounding box center [1462, 153] width 38 height 10
click at [1459, 219] on link "Add Expense" at bounding box center [1433, 212] width 103 height 17
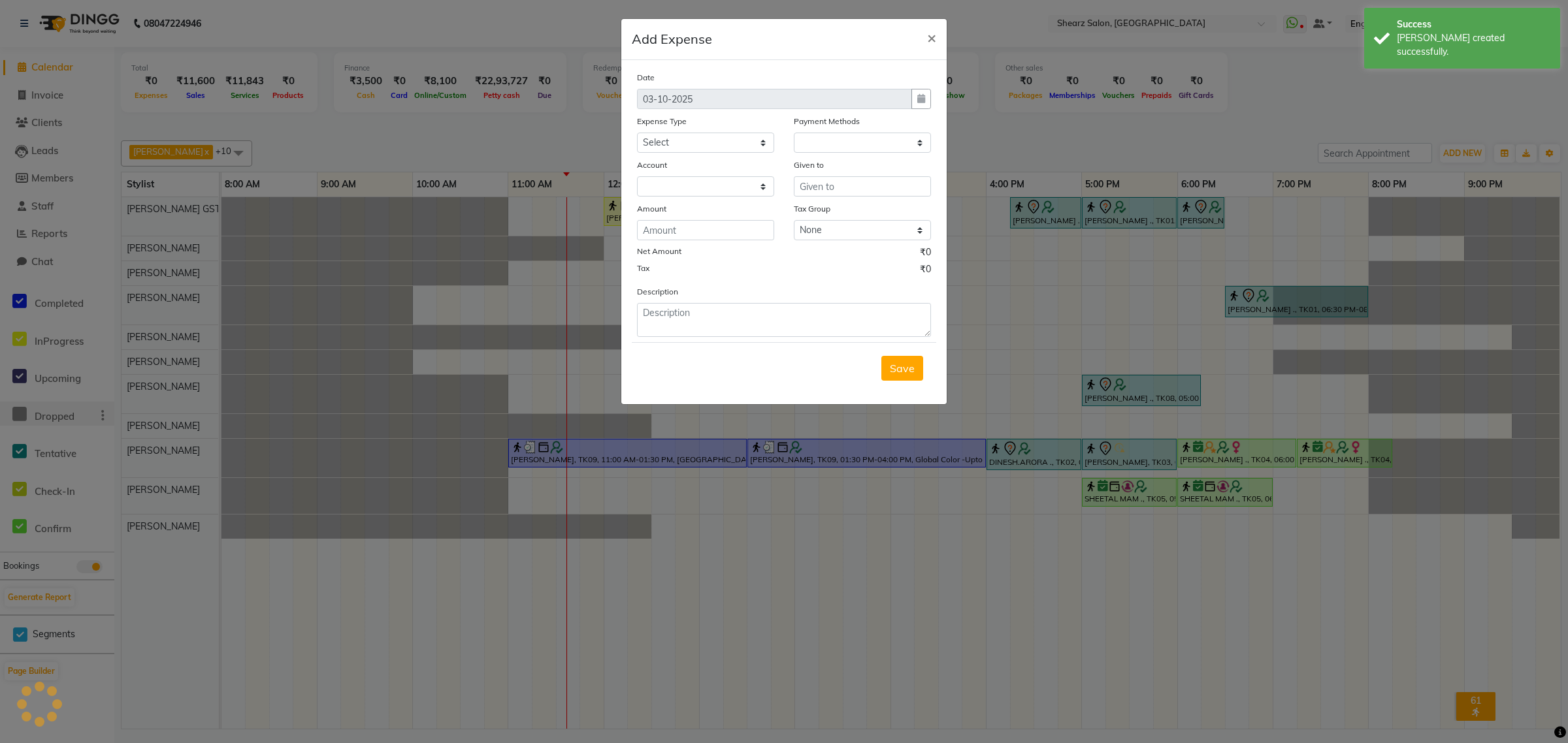
select select "1"
select select "7285"
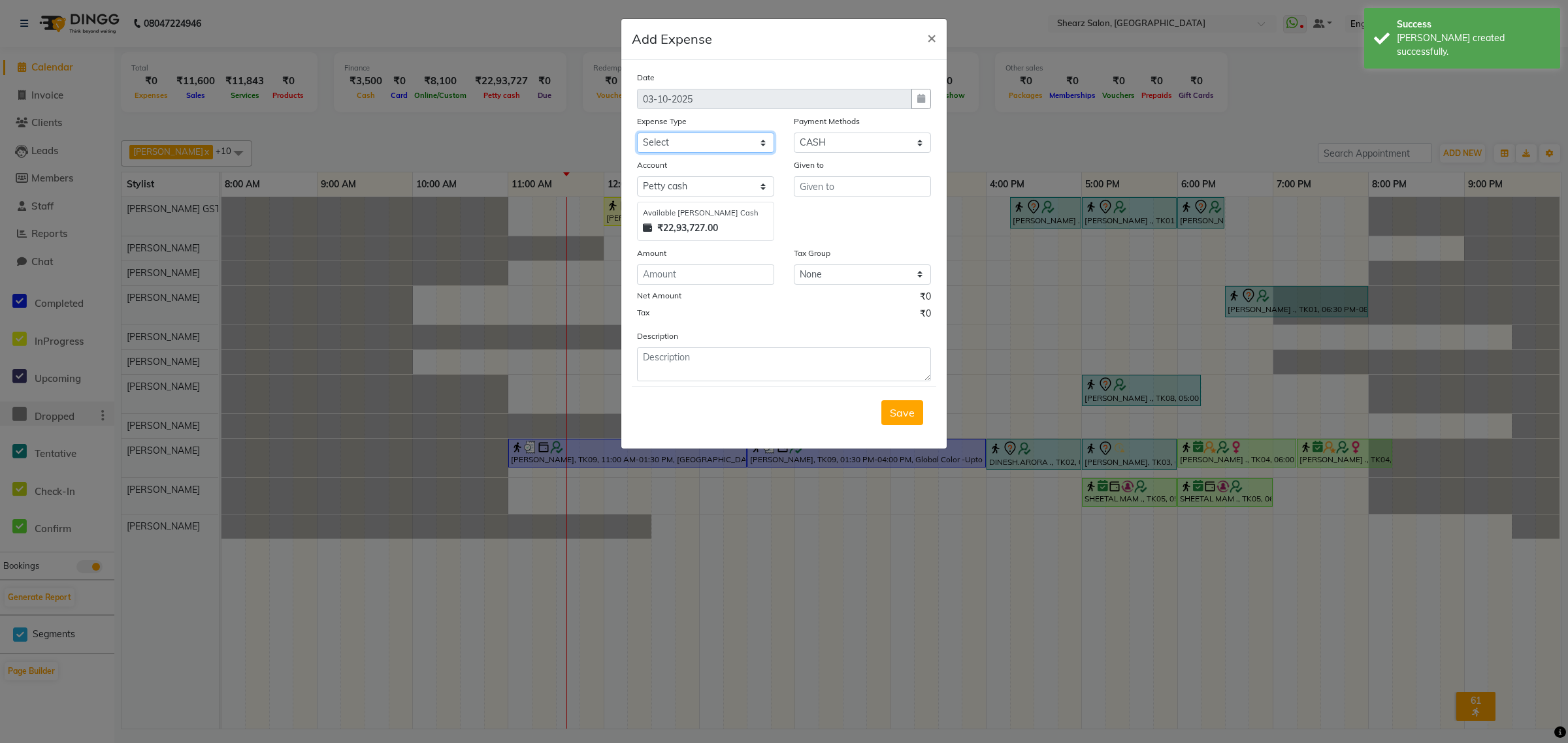
drag, startPoint x: 683, startPoint y: 137, endPoint x: 682, endPoint y: 144, distance: 7.1
click at [683, 137] on select "Select Advance Salary Bank charges Car maintenance Cash transfer to bank Cash t…" at bounding box center [706, 142] width 137 height 20
select select "10"
click at [637, 132] on select "Select Advance Salary Bank charges Car maintenance Cash transfer to bank Cash t…" at bounding box center [706, 142] width 137 height 20
click at [838, 181] on input "text" at bounding box center [862, 186] width 137 height 20
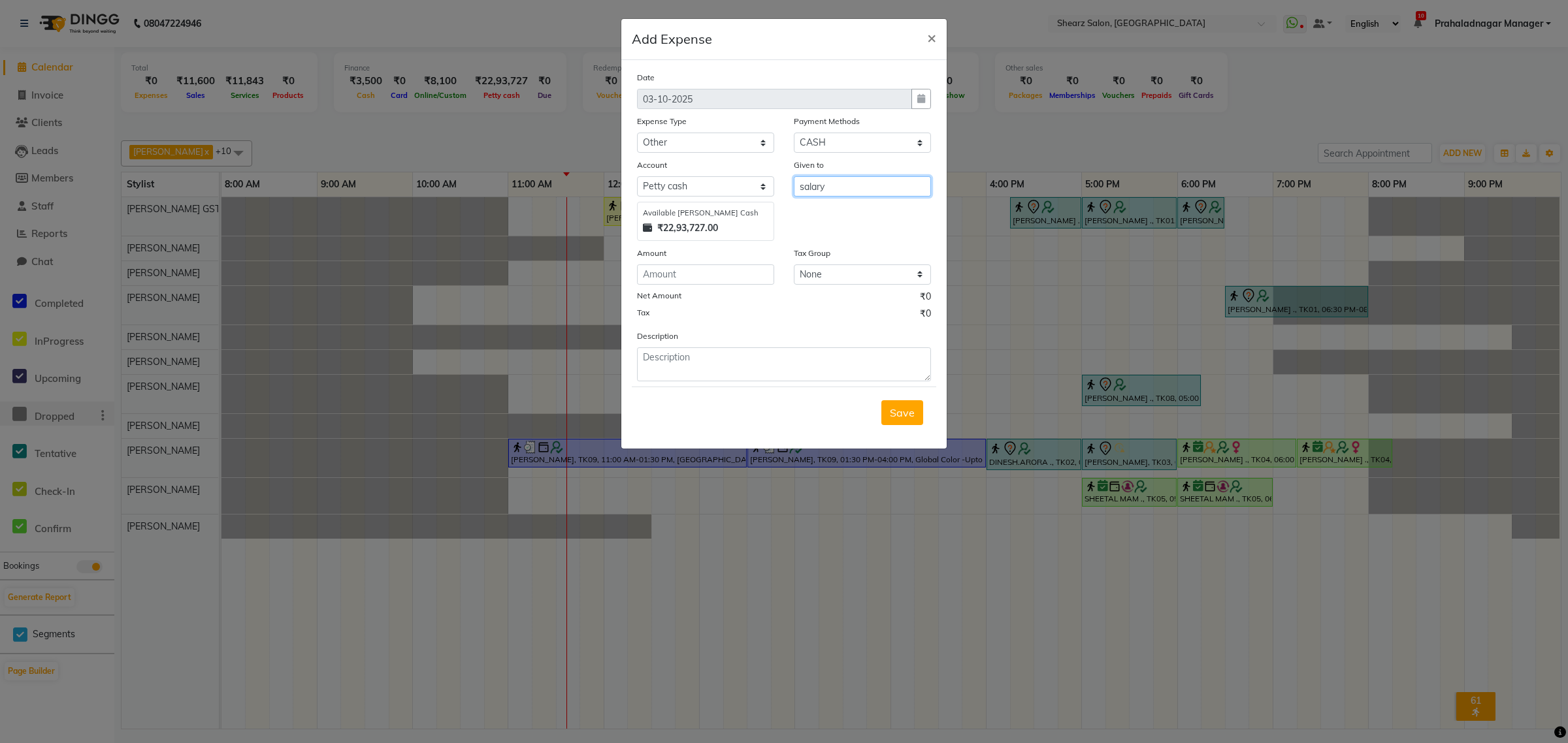
type input "salary"
click at [726, 264] on input "number" at bounding box center [706, 274] width 137 height 20
type input "3000"
click at [894, 420] on button "Save" at bounding box center [902, 412] width 42 height 25
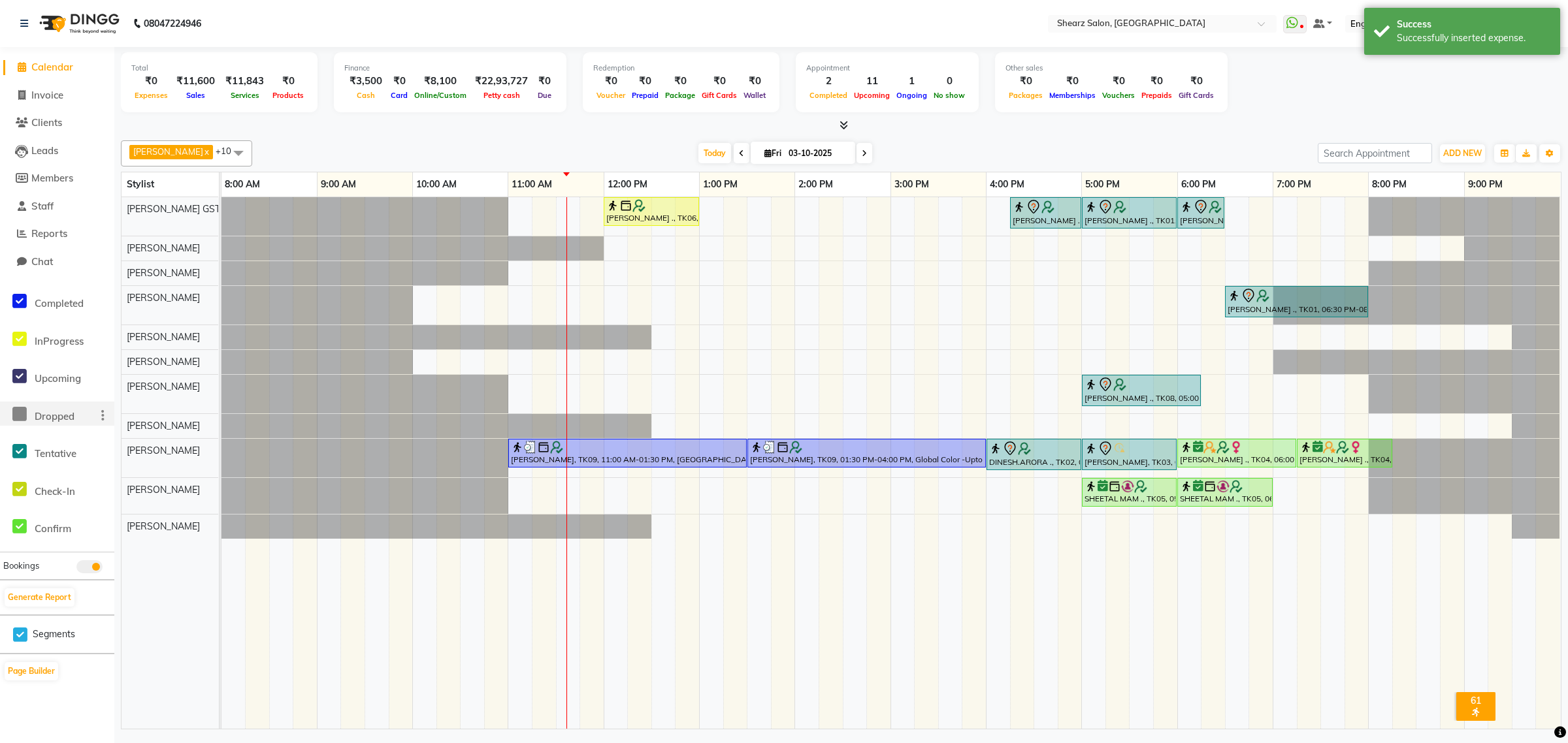
click at [310, 314] on div at bounding box center [317, 305] width 192 height 38
drag, startPoint x: 21, startPoint y: 21, endPoint x: 41, endPoint y: 30, distance: 21.9
click at [21, 21] on icon at bounding box center [23, 23] width 8 height 9
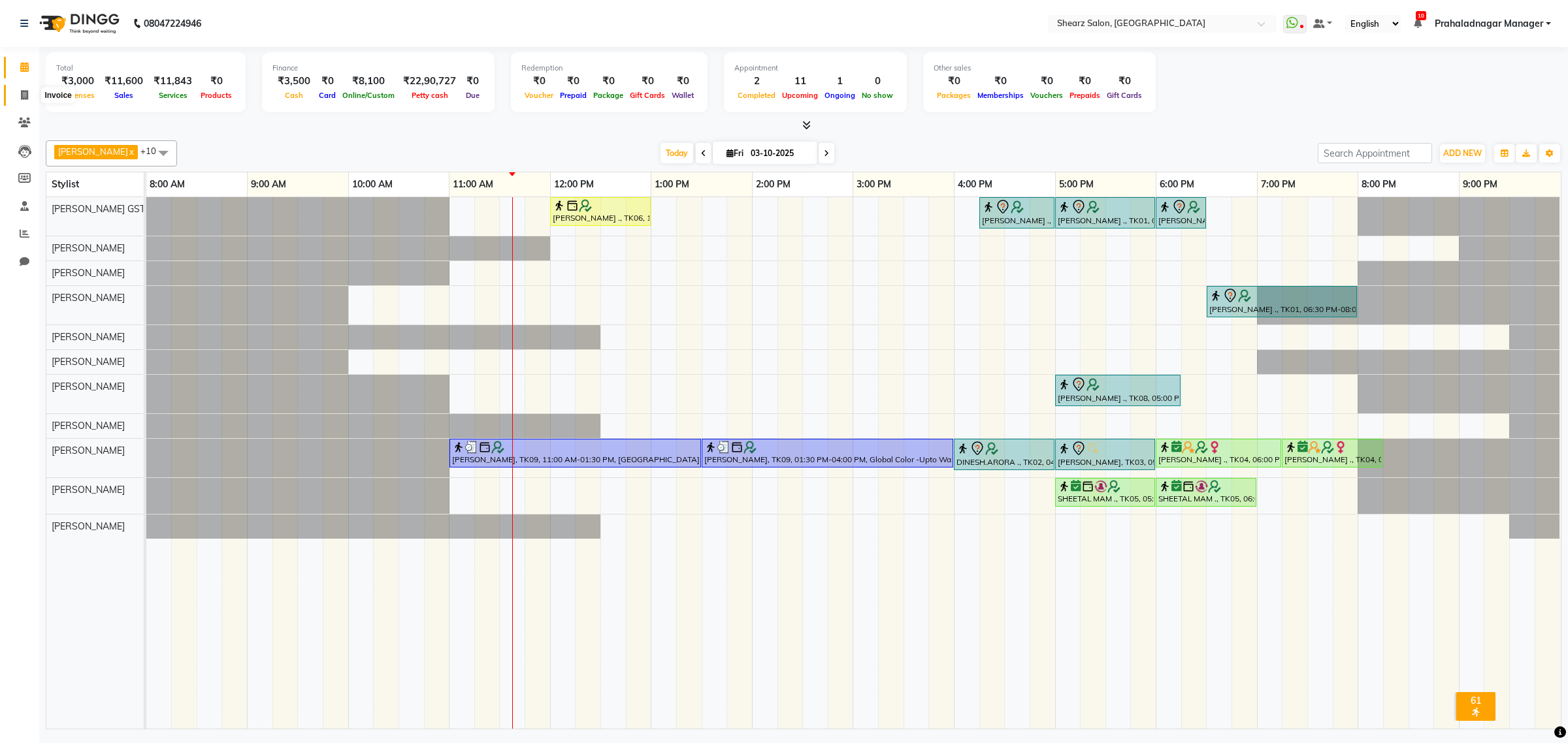
click at [30, 97] on span at bounding box center [24, 95] width 23 height 15
select select "8157"
select select "service"
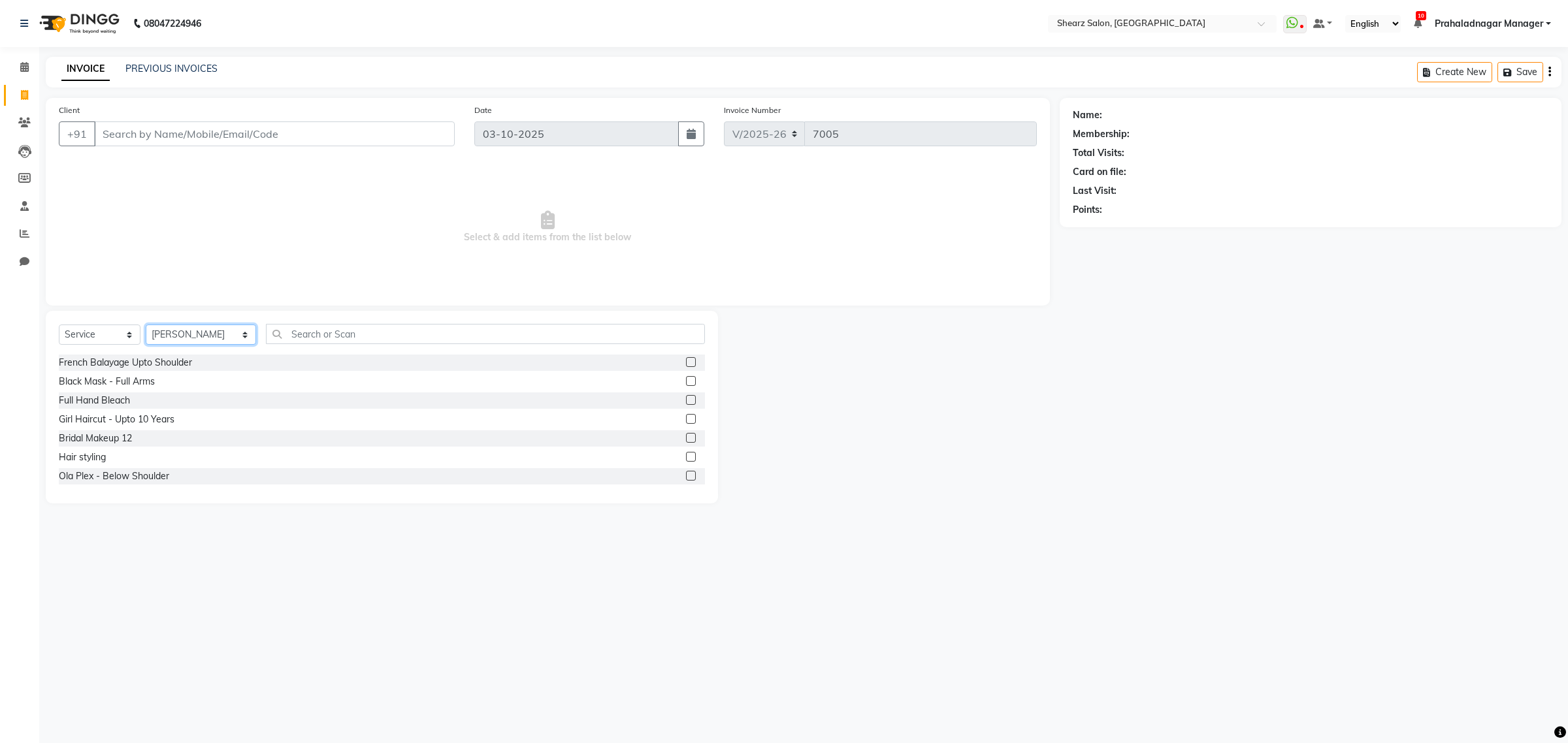
click at [181, 331] on select "Select Stylist Admin A General [PERSON_NAME] Asha Chavariya [PERSON_NAME] Cente…" at bounding box center [200, 334] width 111 height 20
click at [146, 325] on select "Select Stylist Admin A General [PERSON_NAME] Asha Chavariya [PERSON_NAME] Cente…" at bounding box center [200, 334] width 111 height 20
select select "77486"
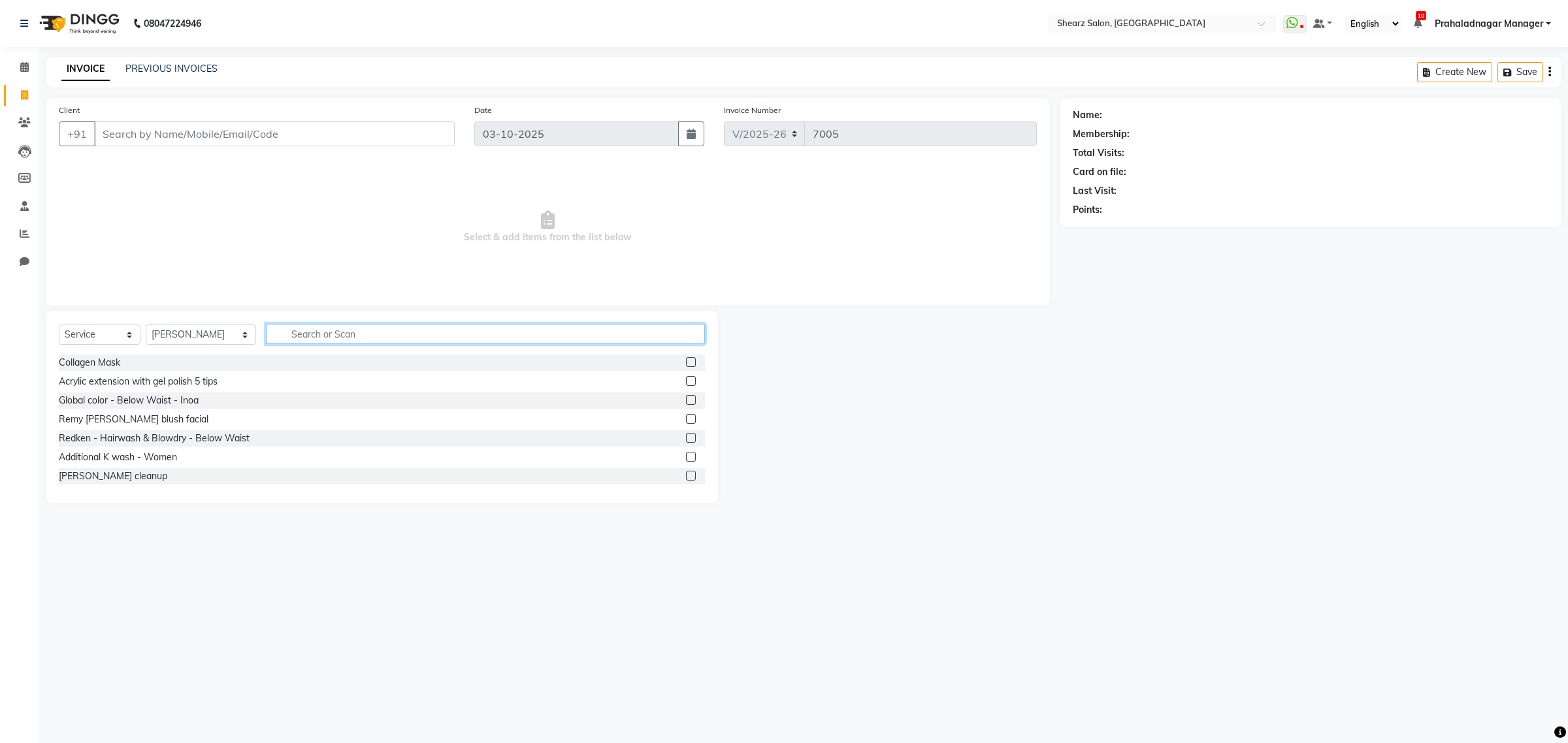
type input "i"
type input "up to waist"
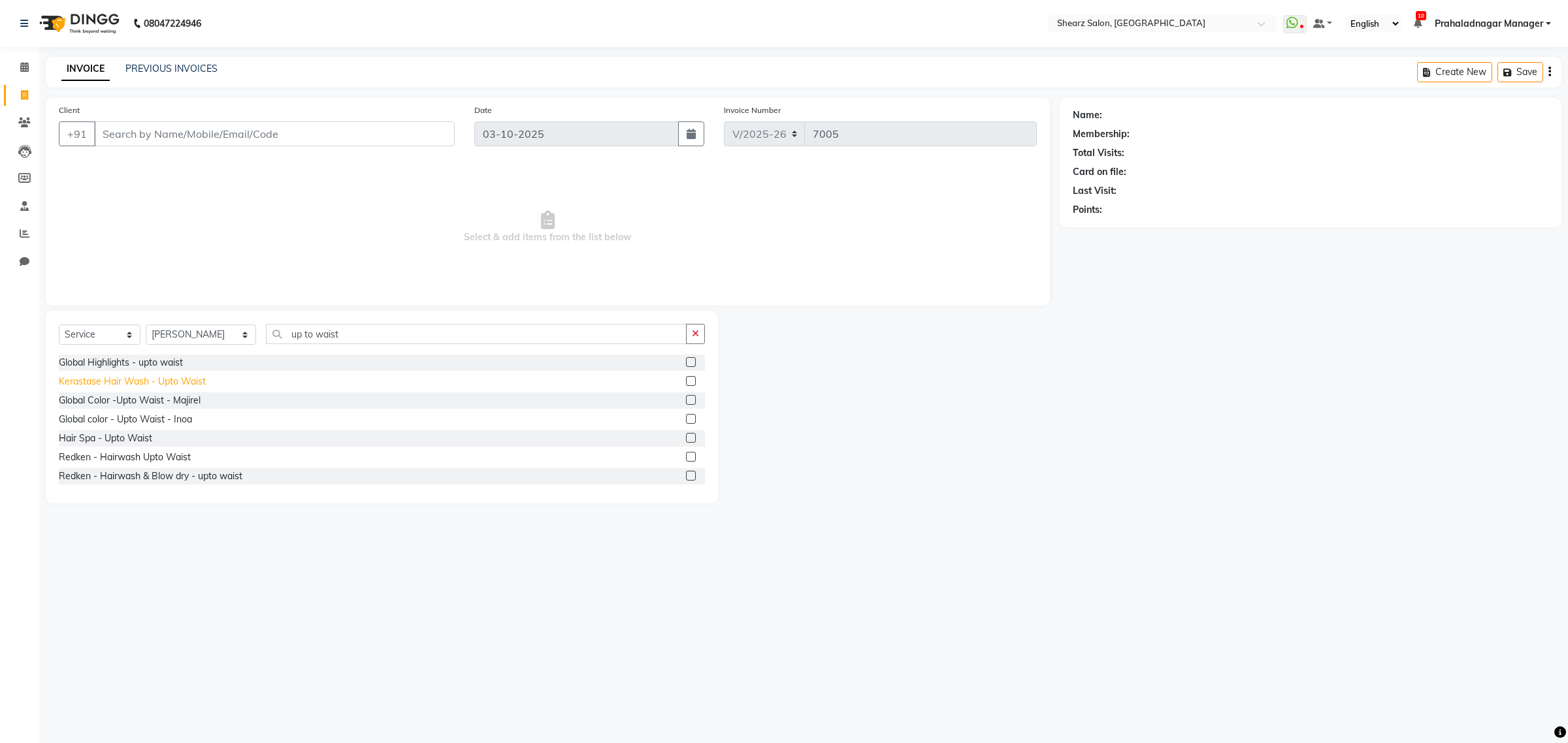
click at [99, 384] on div "Kerastase Hair Wash - Upto Waist" at bounding box center [132, 381] width 147 height 14
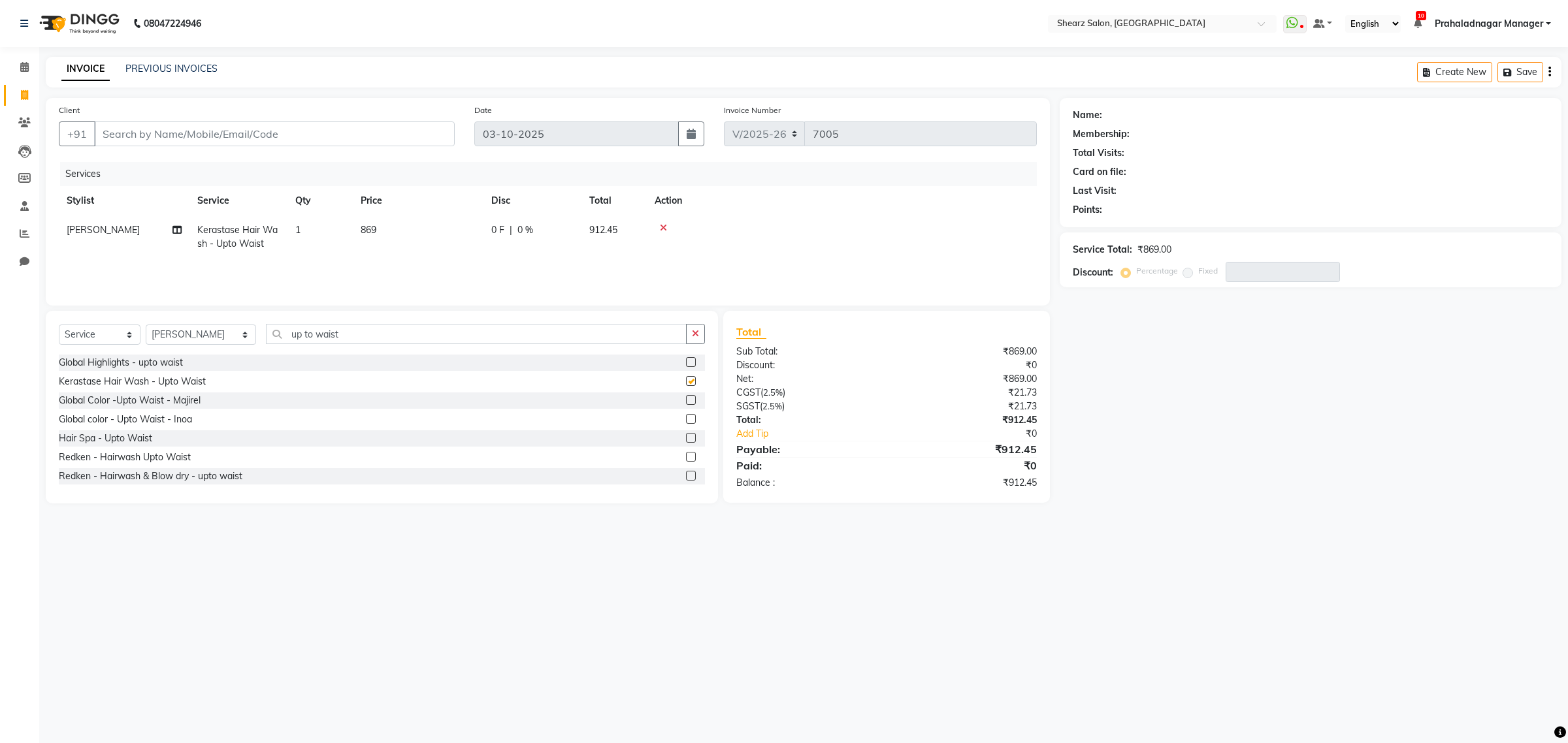
checkbox input "false"
click at [115, 331] on select "Select Service Product Membership Package Voucher Prepaid Gift Card" at bounding box center [100, 334] width 82 height 20
select select "product"
click at [59, 325] on select "Select Service Product Membership Package Voucher Prepaid Gift Card" at bounding box center [100, 334] width 82 height 20
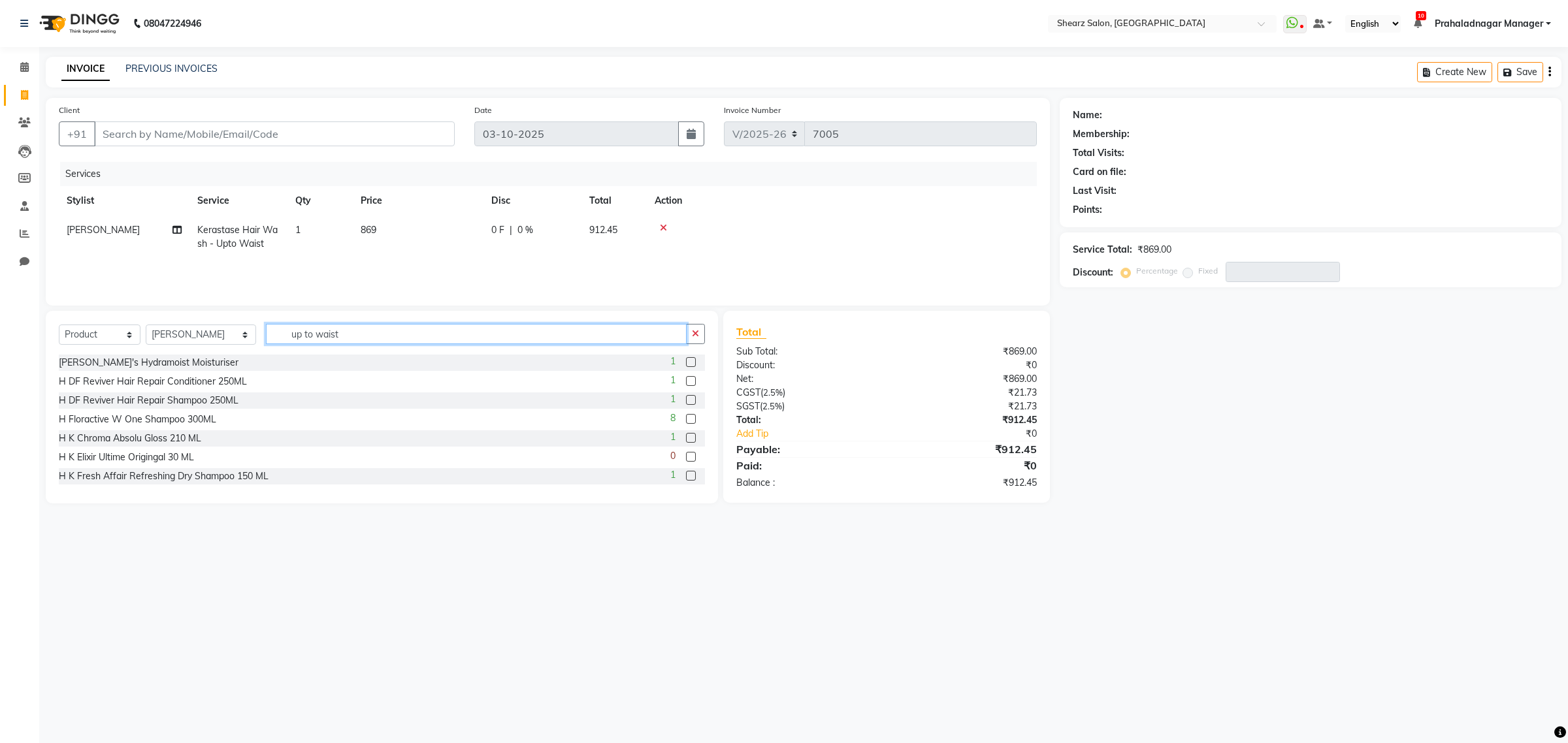
drag, startPoint x: 348, startPoint y: 333, endPoint x: 115, endPoint y: 351, distance: 233.7
click at [115, 351] on div "Select Service Product Membership Package Voucher Prepaid Gift Card Select Styl…" at bounding box center [382, 339] width 646 height 31
type input "g"
type input "gen"
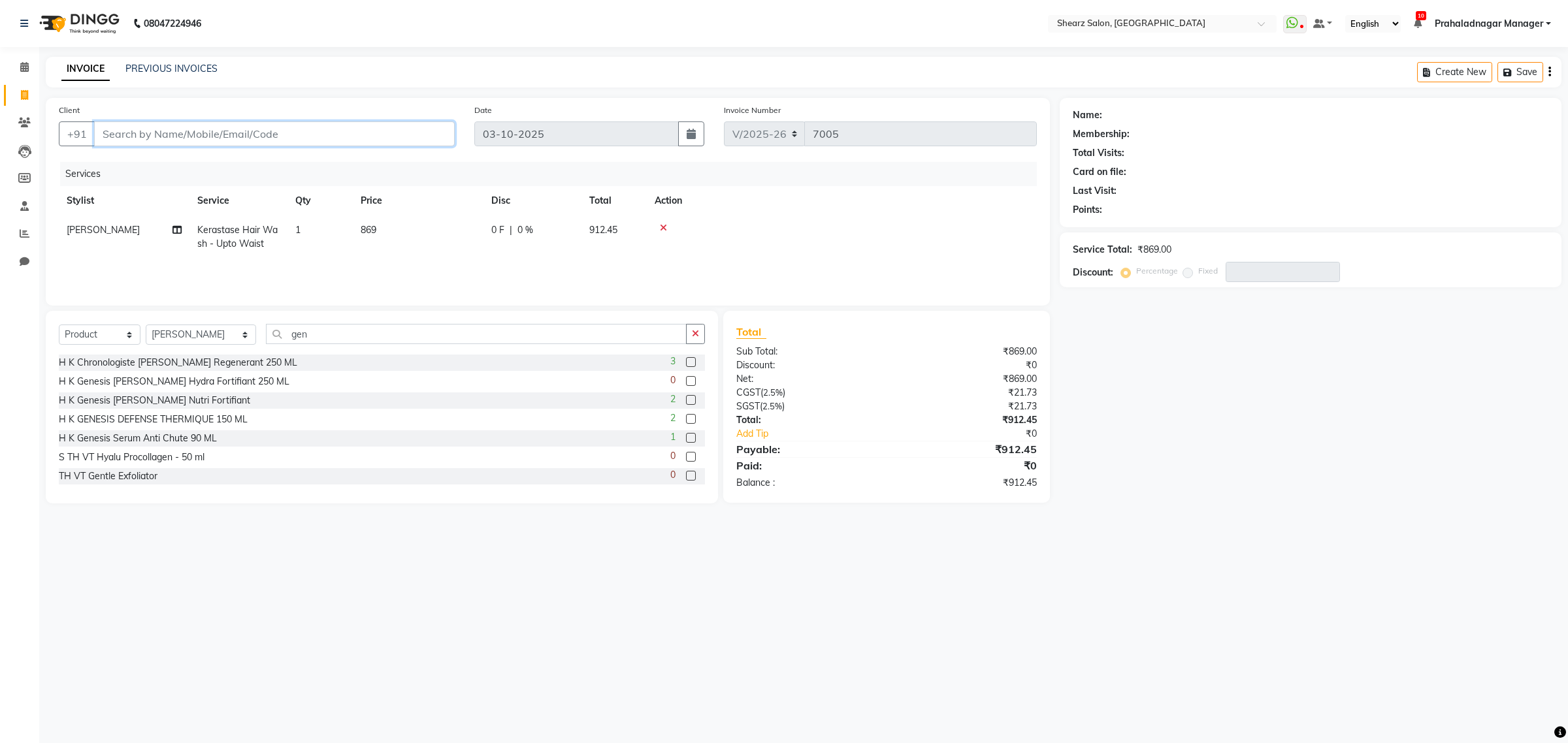
click at [253, 139] on input "Client" at bounding box center [274, 134] width 360 height 25
type input "9"
type input "0"
click at [132, 128] on input "9409446918" at bounding box center [241, 134] width 294 height 25
type input "9409546918"
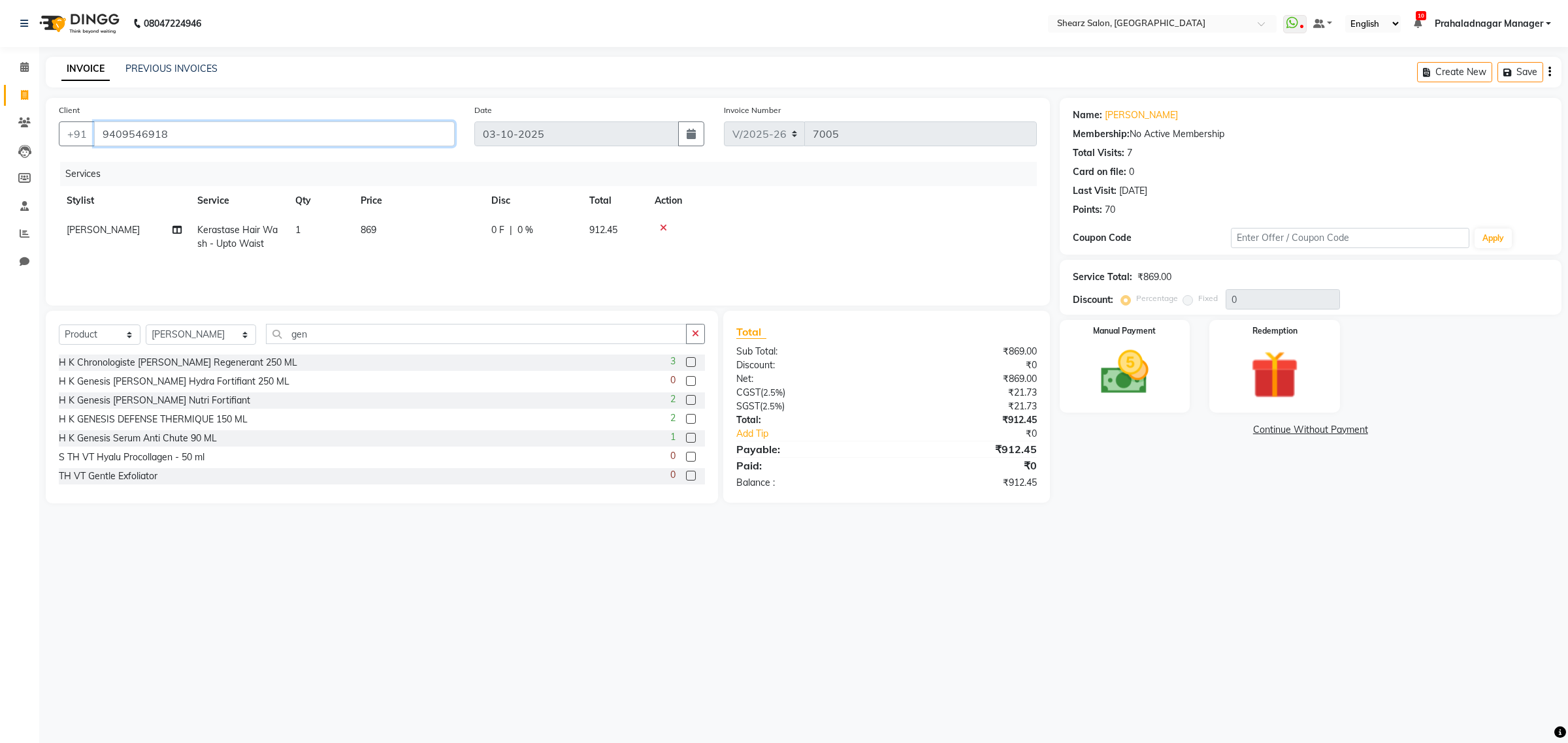
click at [198, 141] on input "9409546918" at bounding box center [274, 134] width 360 height 25
drag, startPoint x: 200, startPoint y: 132, endPoint x: 76, endPoint y: 139, distance: 124.2
click at [76, 139] on div "[PHONE_NUMBER]" at bounding box center [257, 134] width 396 height 25
click at [21, 69] on icon at bounding box center [24, 67] width 8 height 10
click at [27, 69] on icon at bounding box center [24, 67] width 8 height 10
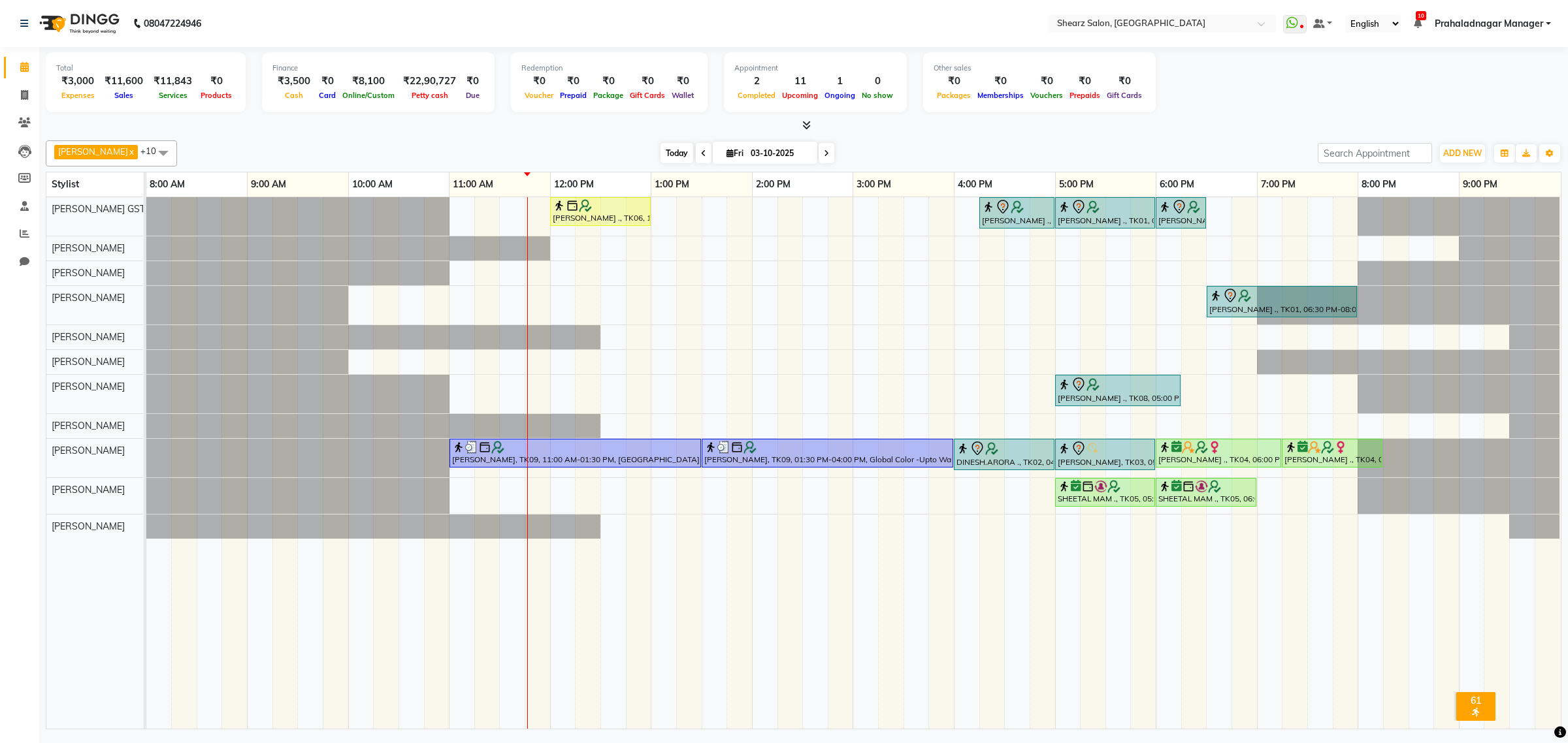
click at [667, 158] on span "Today" at bounding box center [677, 152] width 33 height 20
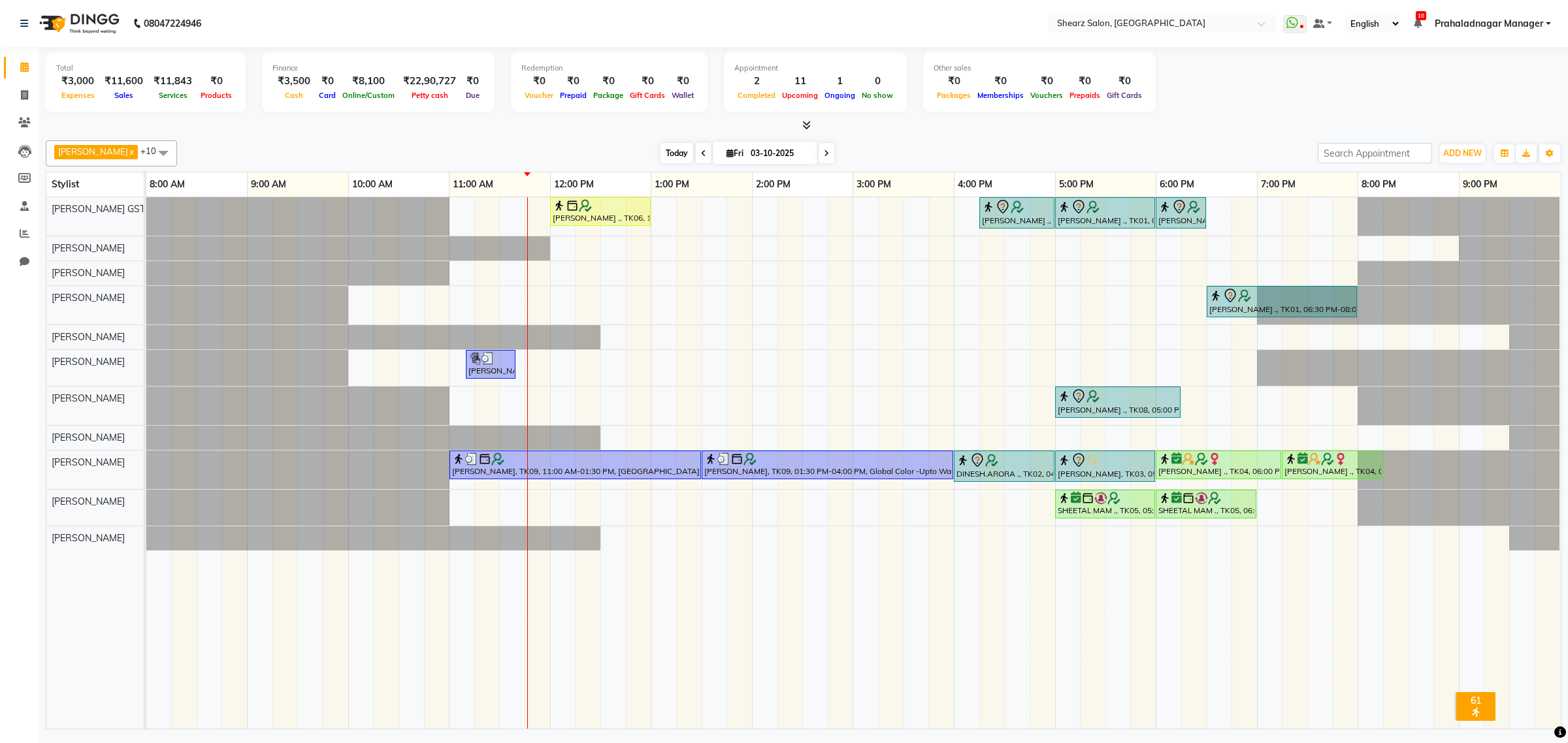
click at [664, 154] on span "Today" at bounding box center [677, 152] width 33 height 20
click at [816, 462] on div at bounding box center [827, 458] width 246 height 13
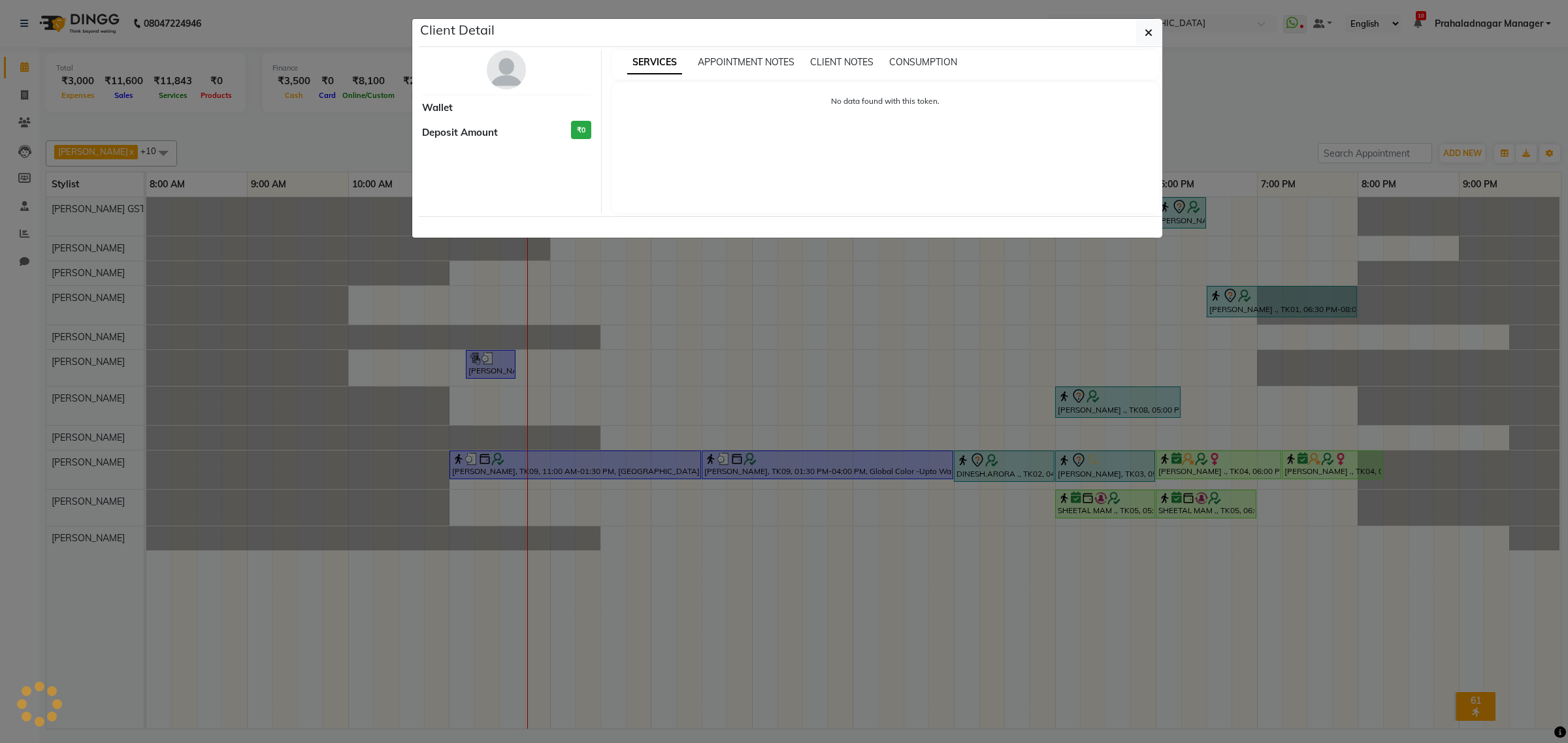
select select "3"
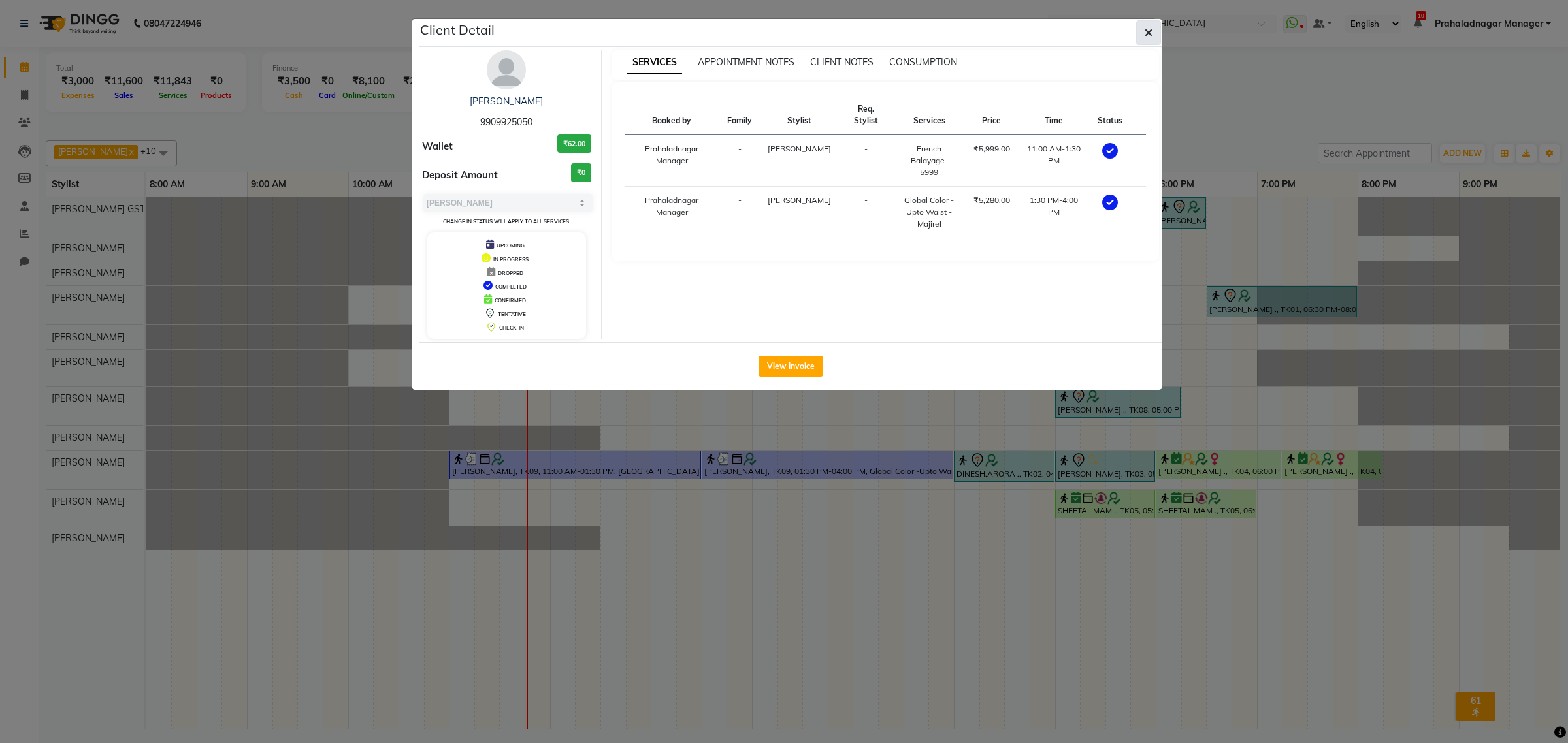
click at [1143, 40] on button "button" at bounding box center [1149, 32] width 25 height 25
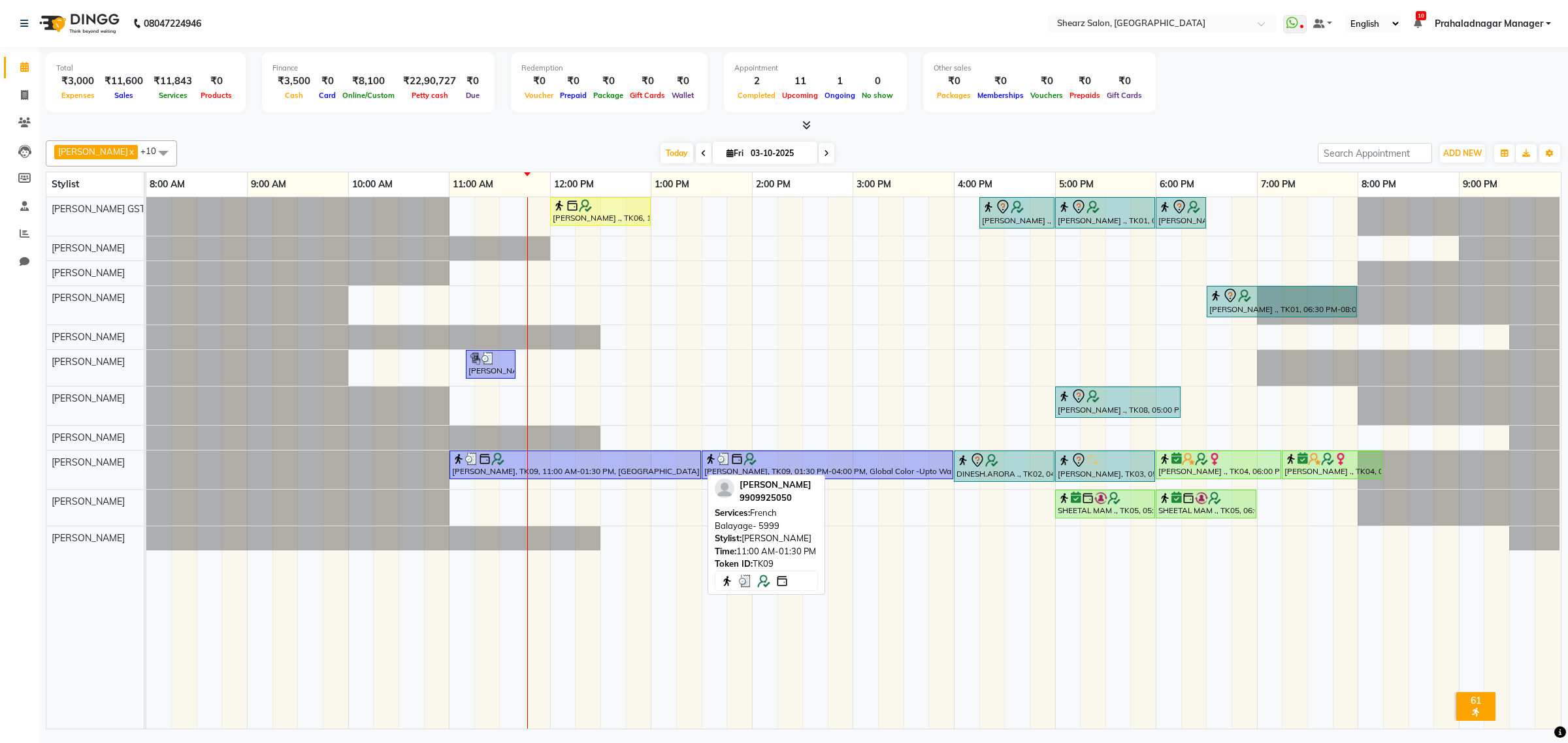
click at [490, 472] on div "[PERSON_NAME], TK09, 11:00 AM-01:30 PM, [GEOGRAPHIC_DATA]- 5999" at bounding box center [575, 464] width 249 height 25
select select "3"
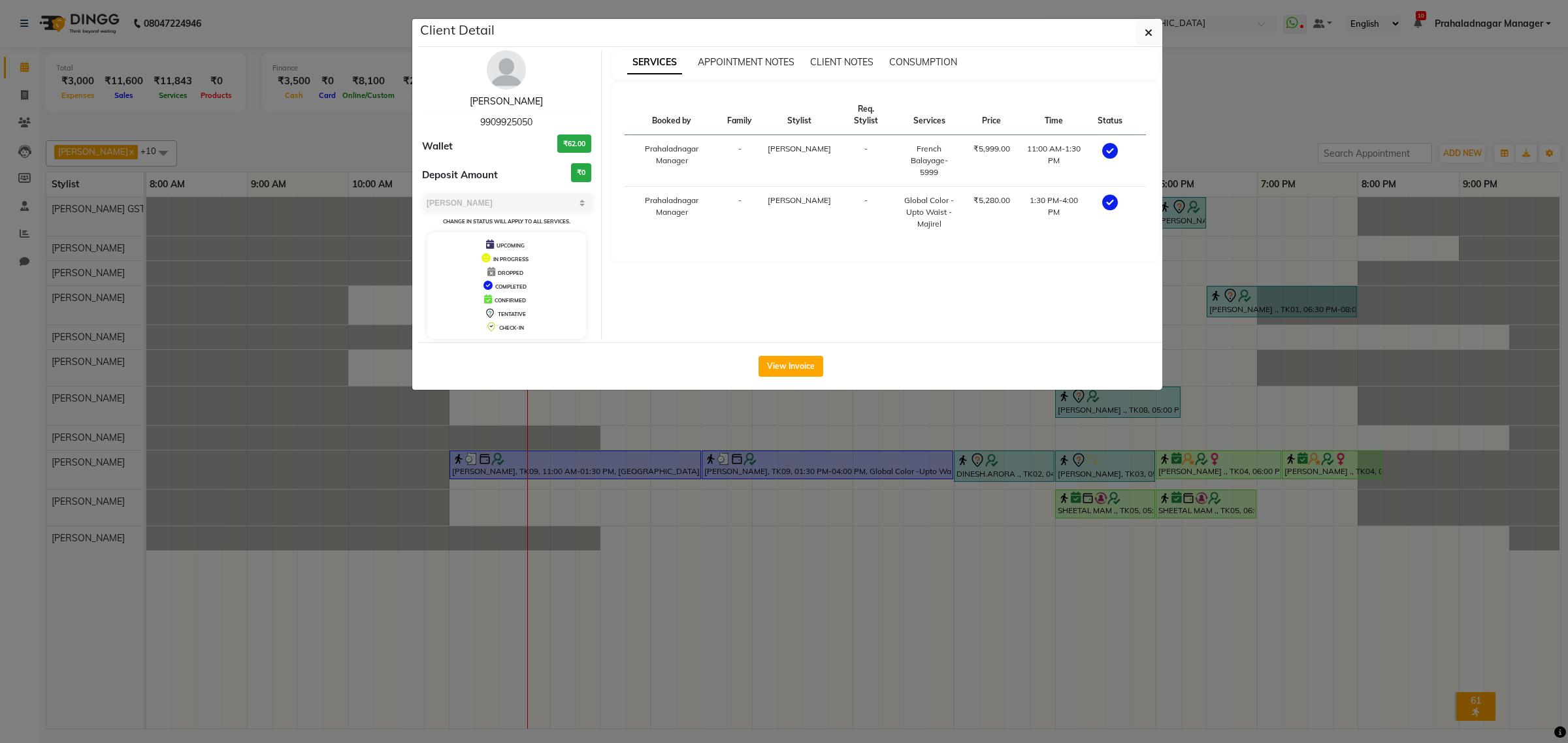
click at [510, 104] on link "Dipak Kaplish" at bounding box center [506, 101] width 73 height 12
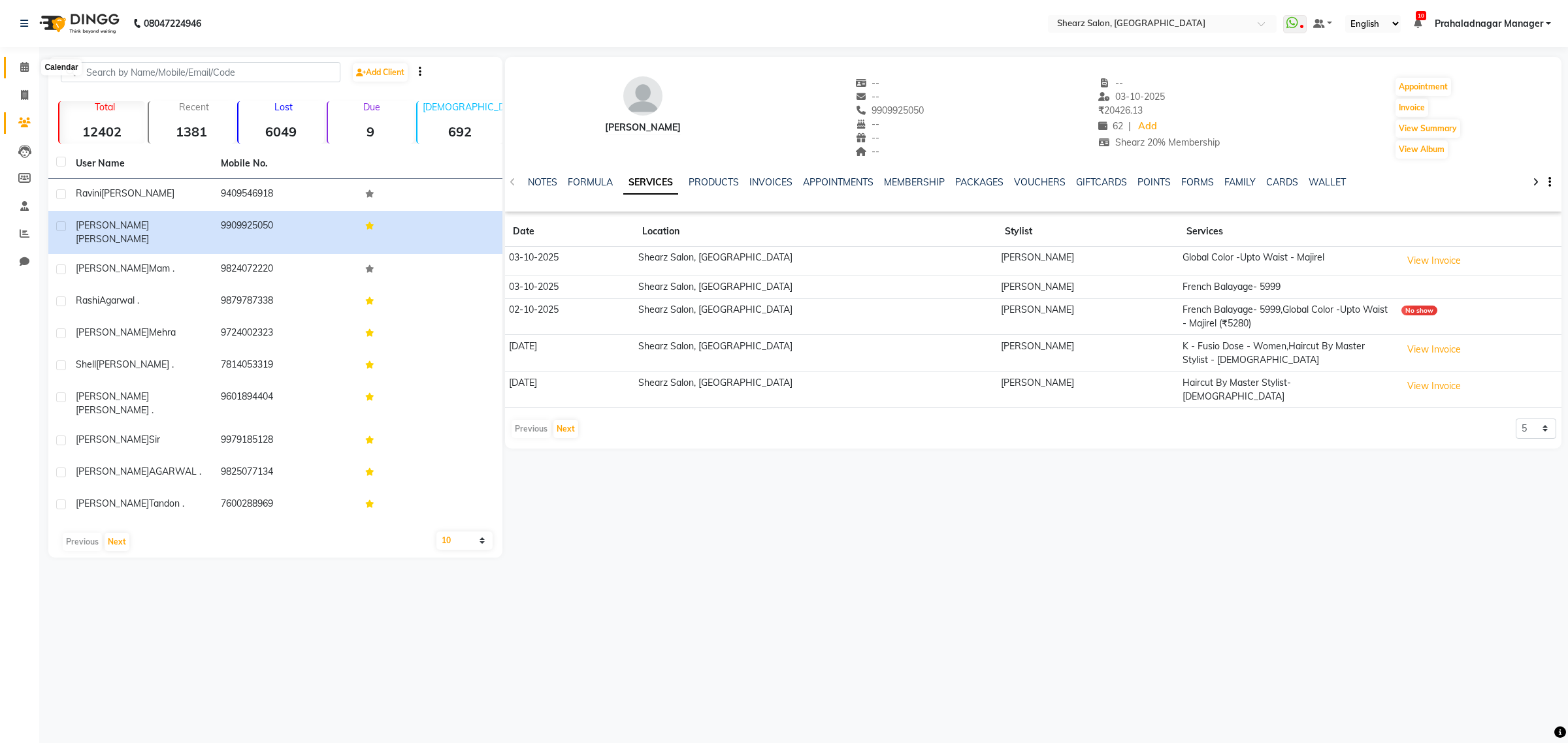
click at [19, 65] on span at bounding box center [24, 68] width 23 height 15
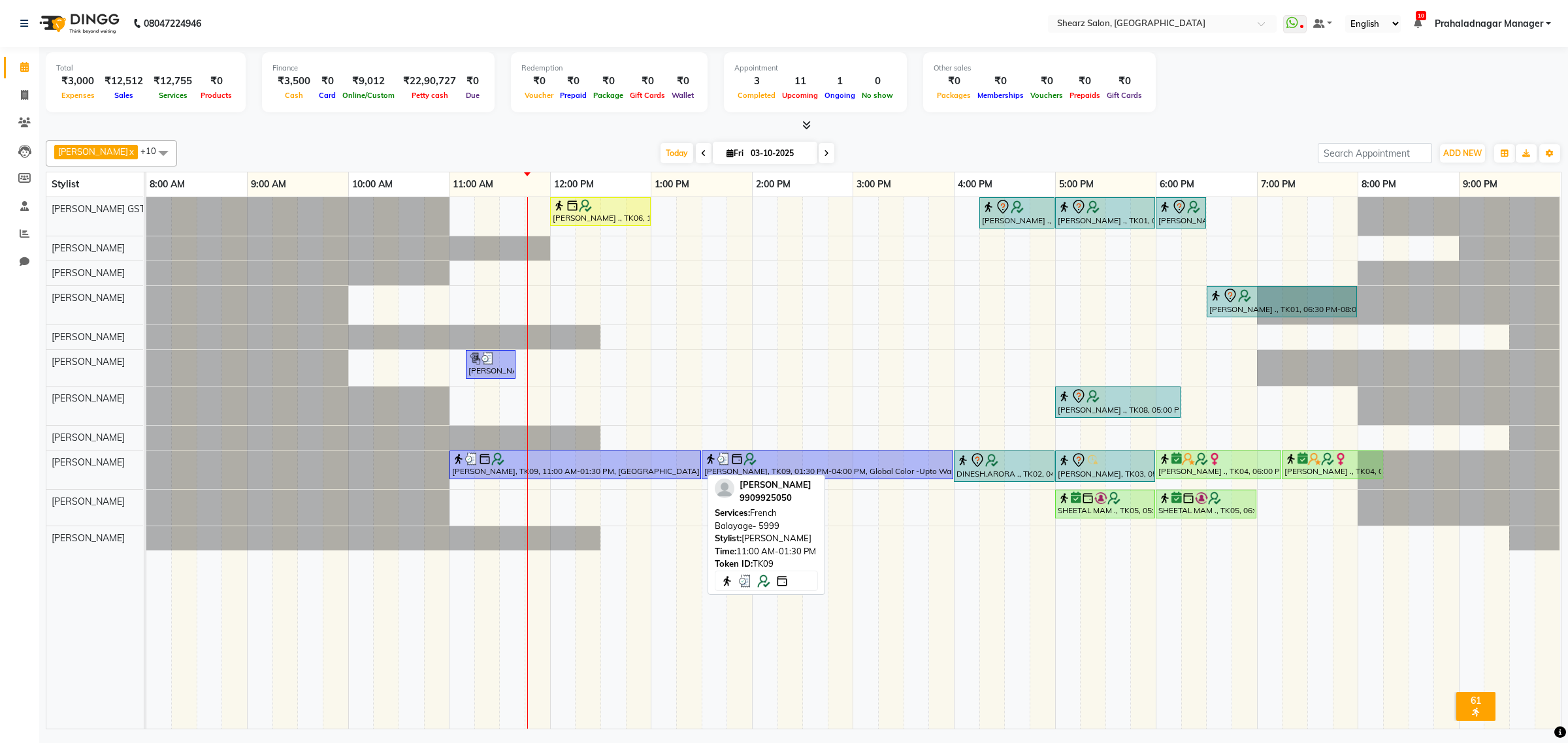
click at [591, 473] on div "[PERSON_NAME], TK09, 11:00 AM-01:30 PM, [GEOGRAPHIC_DATA]- 5999" at bounding box center [575, 464] width 249 height 25
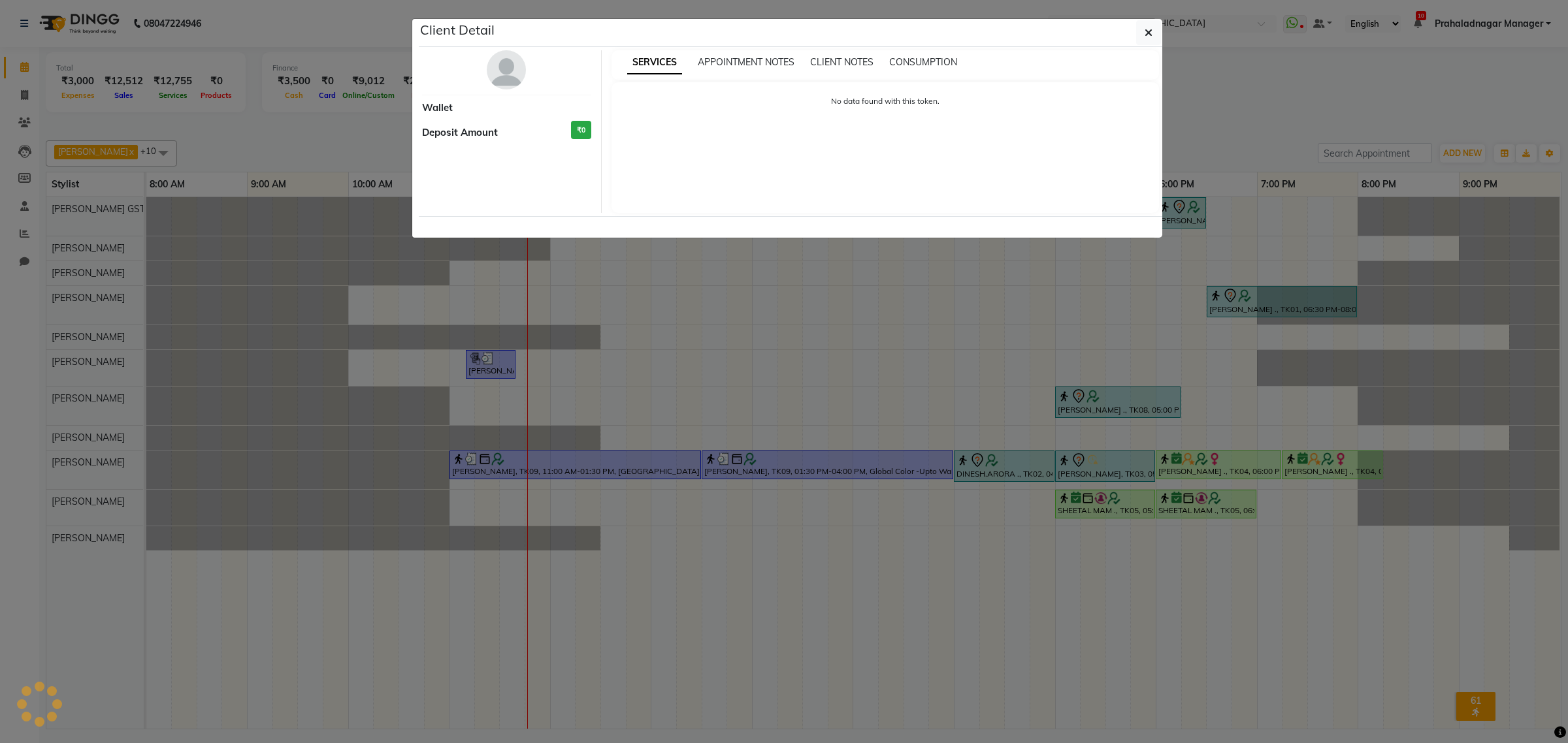
select select "3"
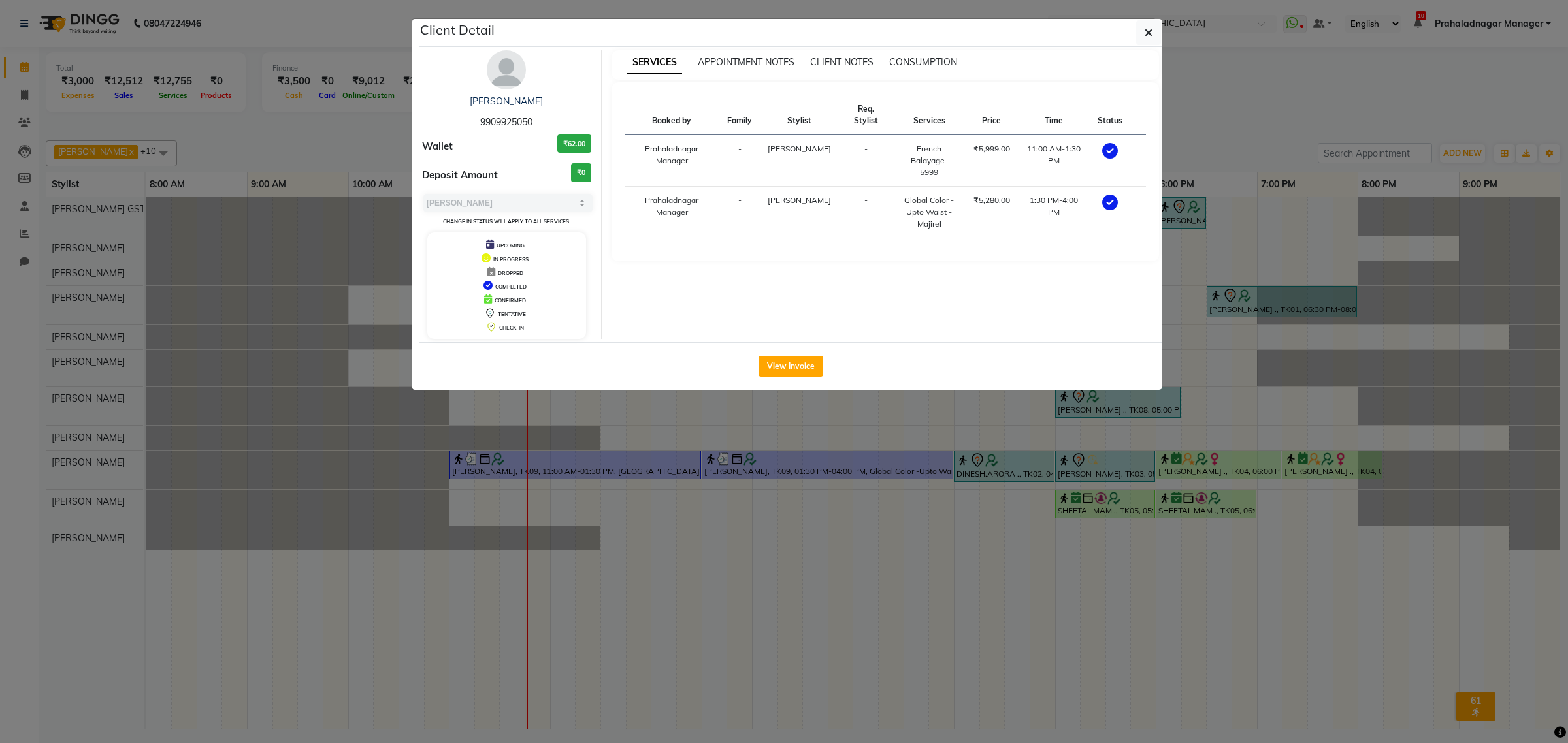
click at [402, 446] on ngb-modal-window "Client Detail Dipak Kaplish 9909925050 Wallet ₹62.00 Deposit Amount ₹0 Select M…" at bounding box center [784, 371] width 1568 height 743
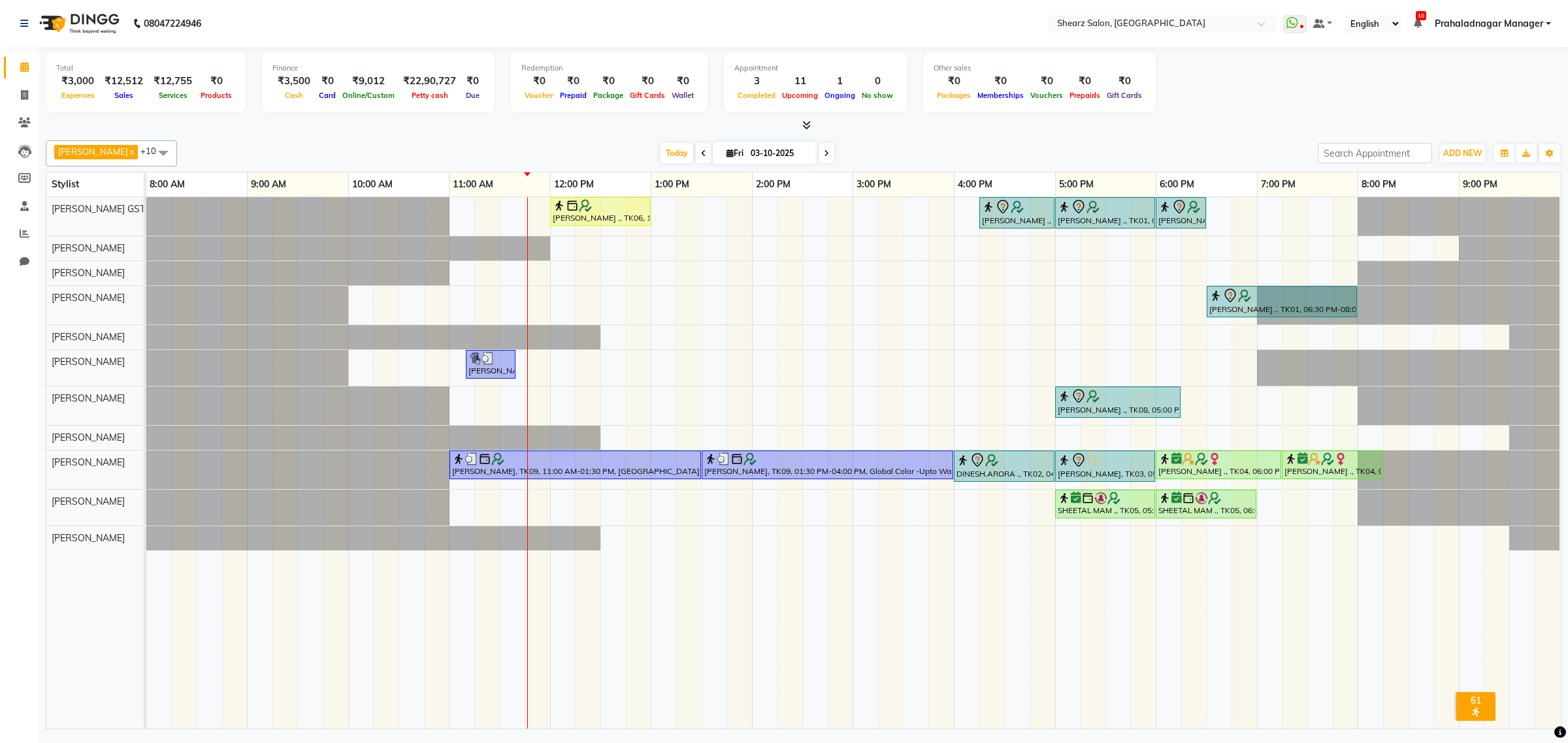
click at [146, 470] on div at bounding box center [146, 470] width 0 height 38
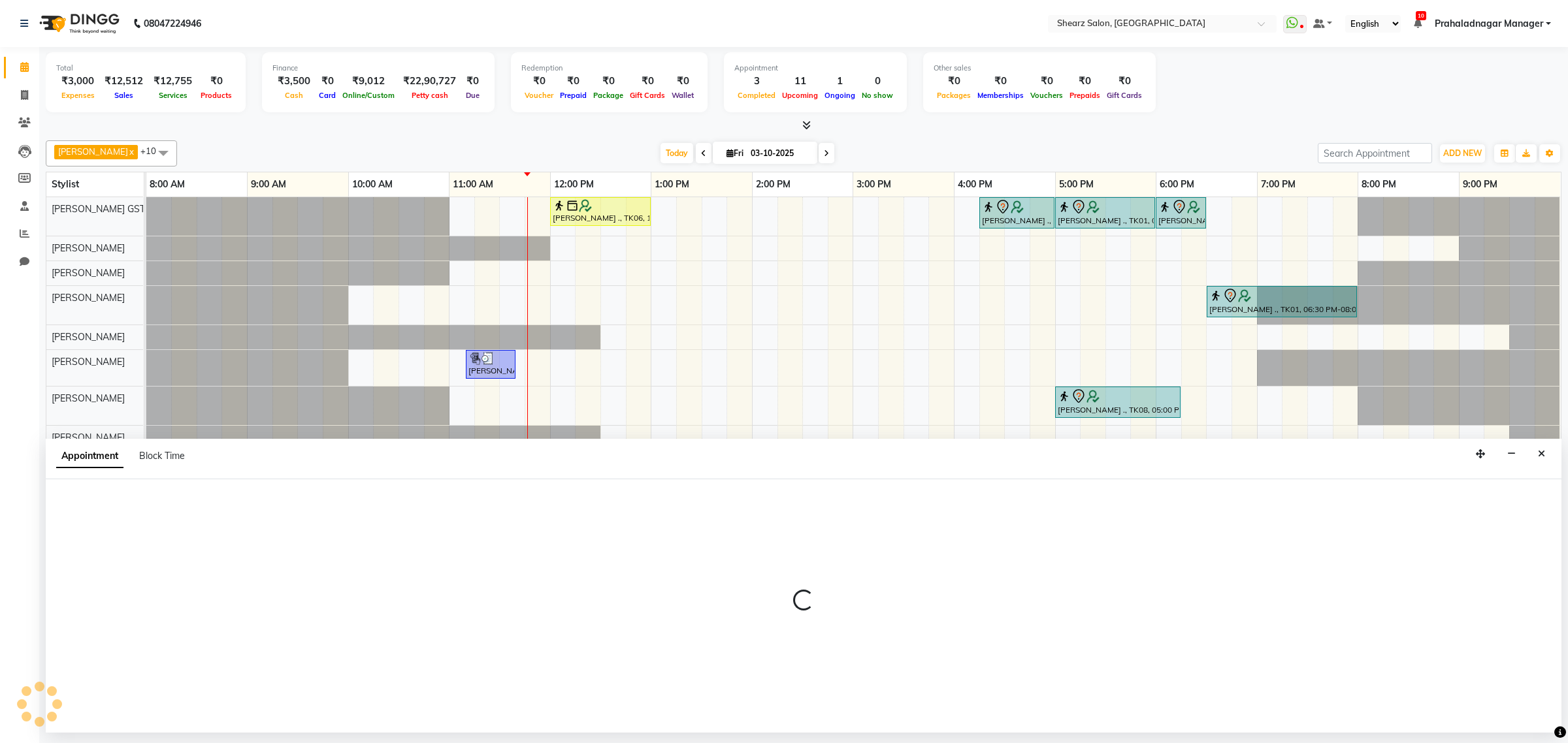
select select "77440"
select select "tentative"
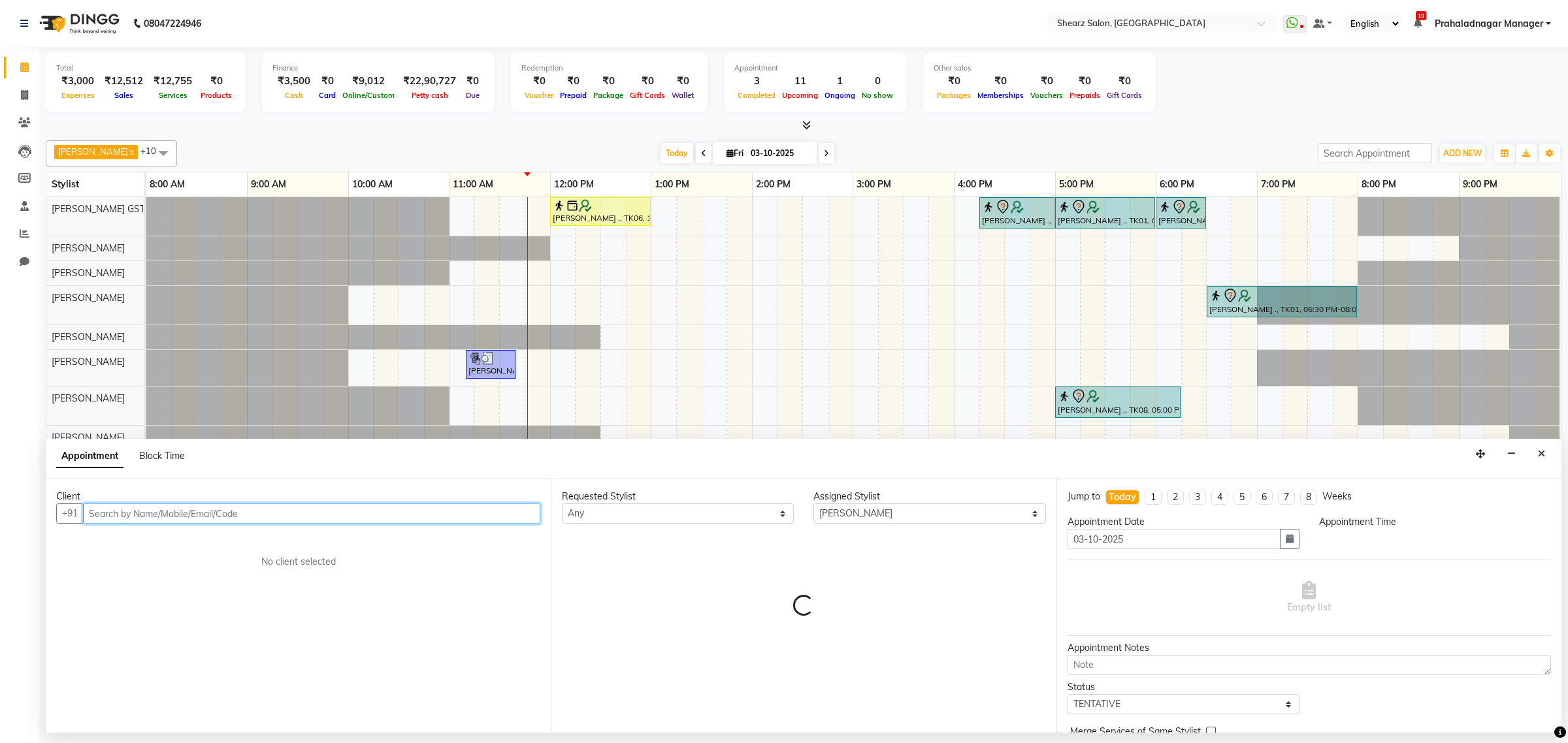
select select "645"
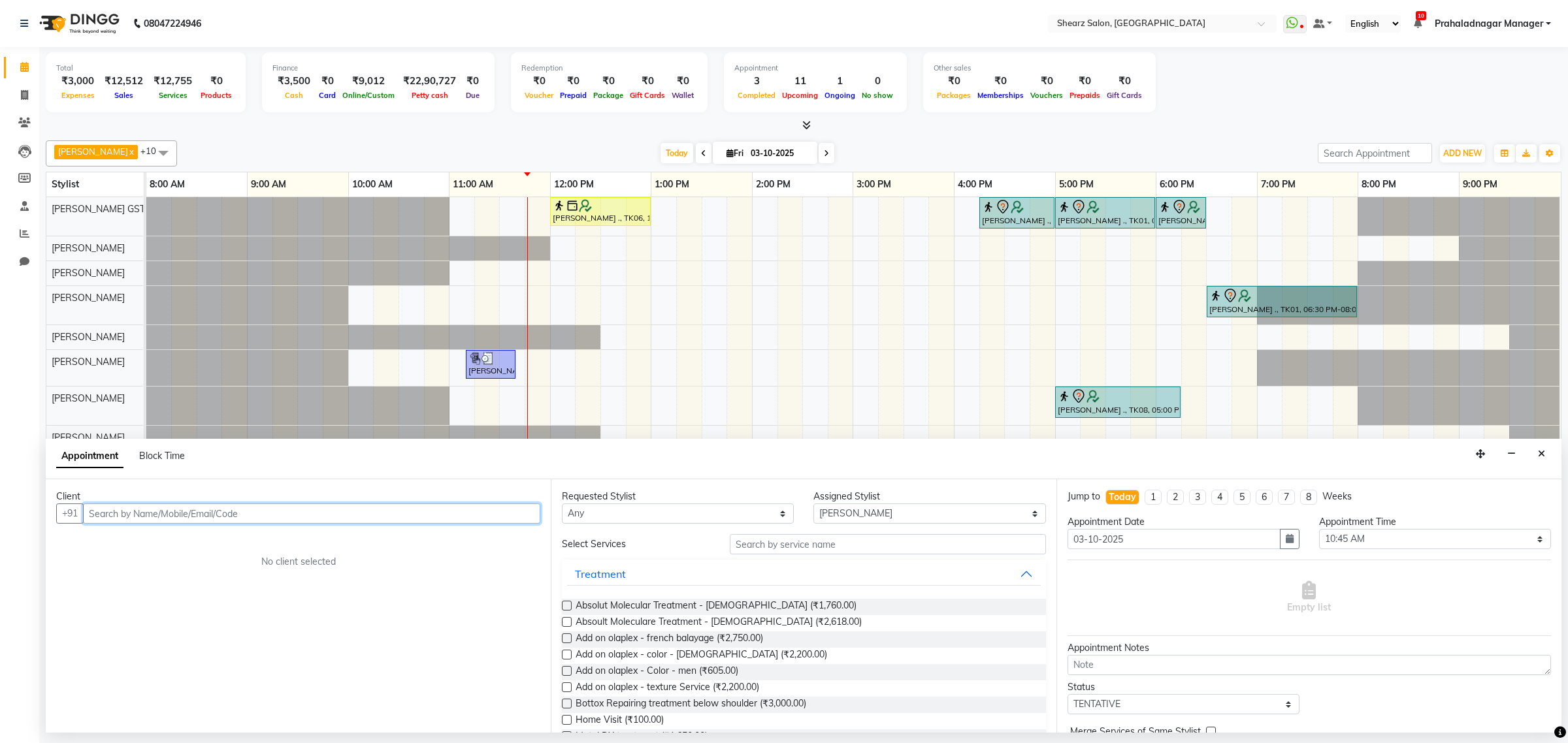
click at [183, 518] on input "text" at bounding box center [312, 513] width 457 height 20
paste input "9409546918"
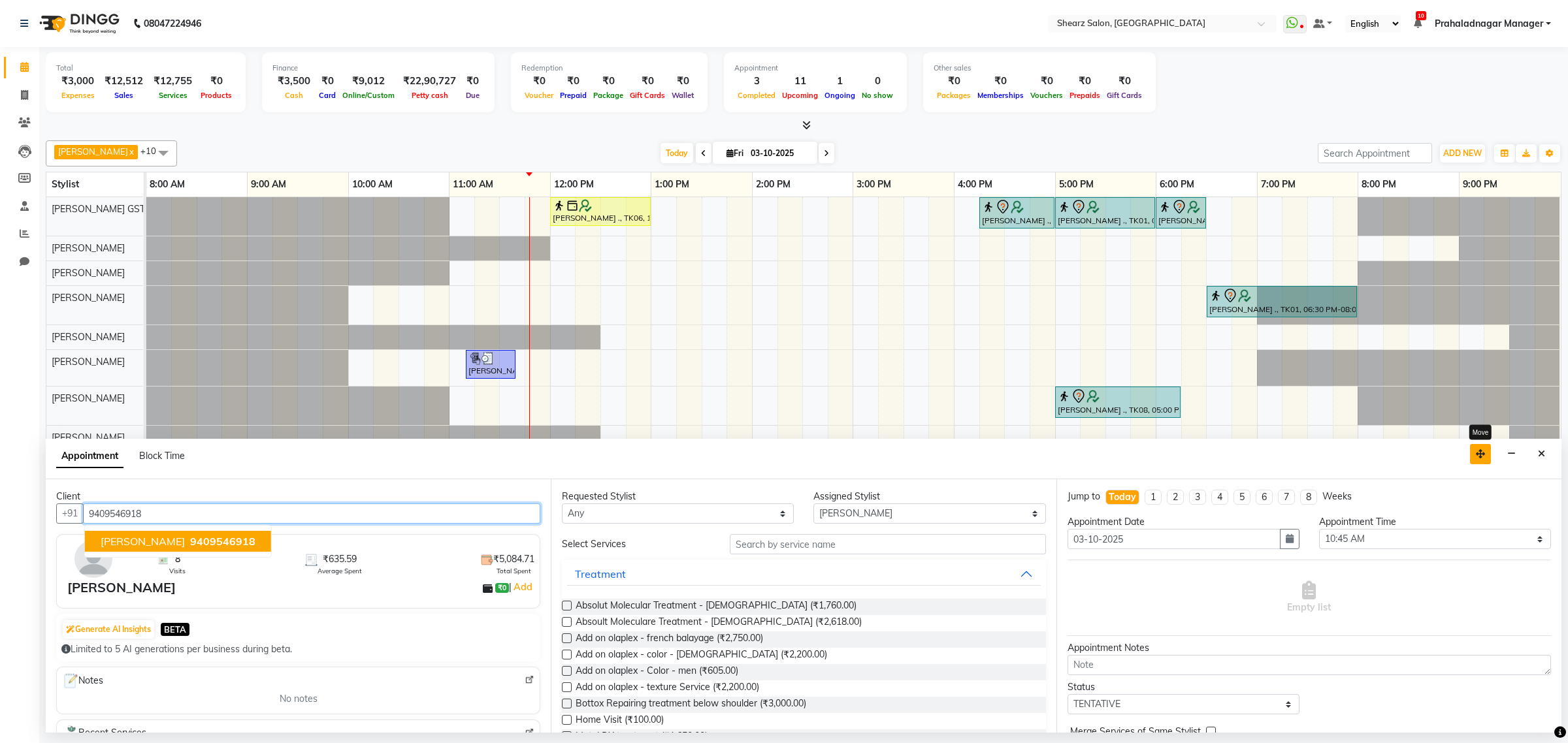
type input "9409546918"
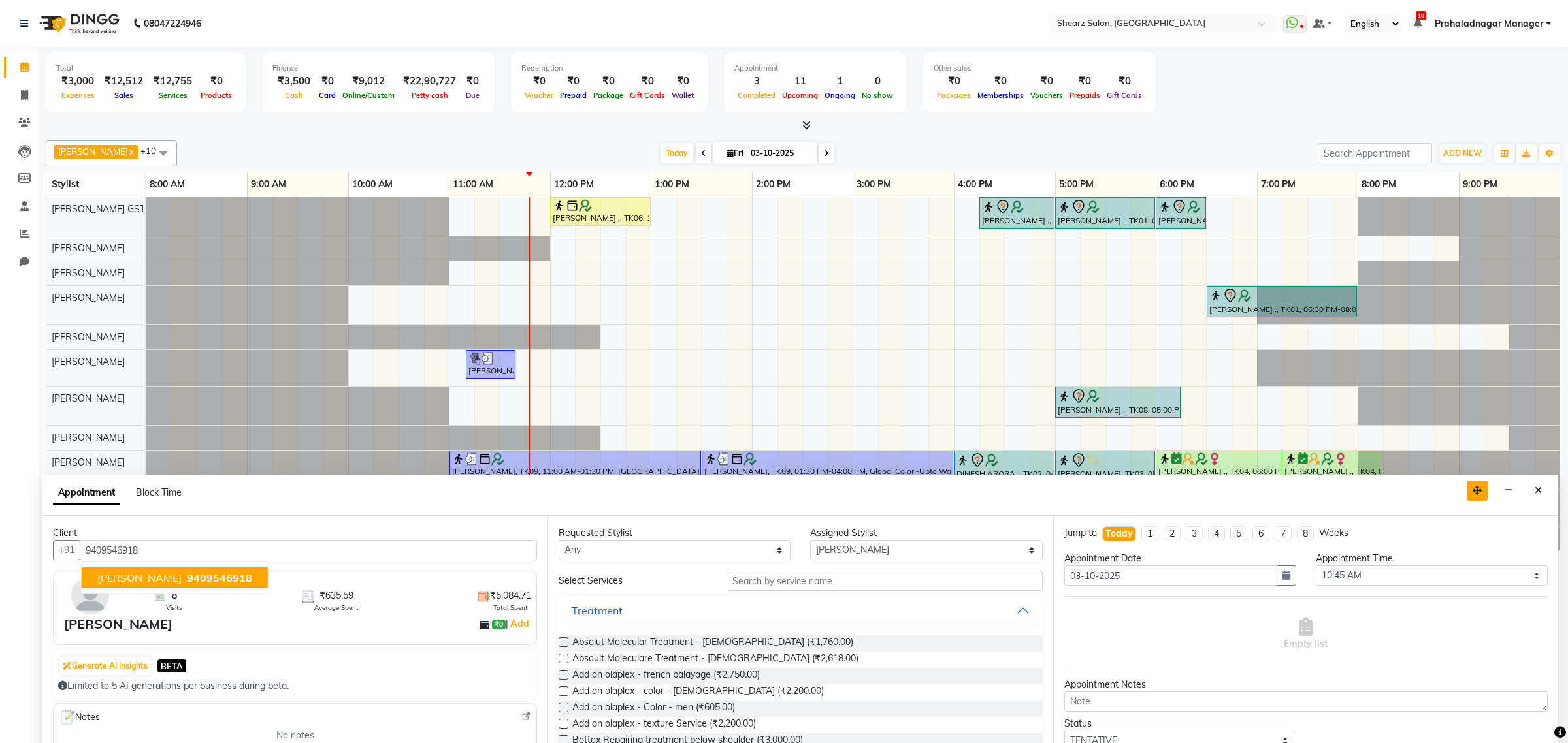
drag, startPoint x: 1478, startPoint y: 451, endPoint x: 1467, endPoint y: 532, distance: 81.7
click at [1473, 495] on icon "button" at bounding box center [1477, 490] width 9 height 9
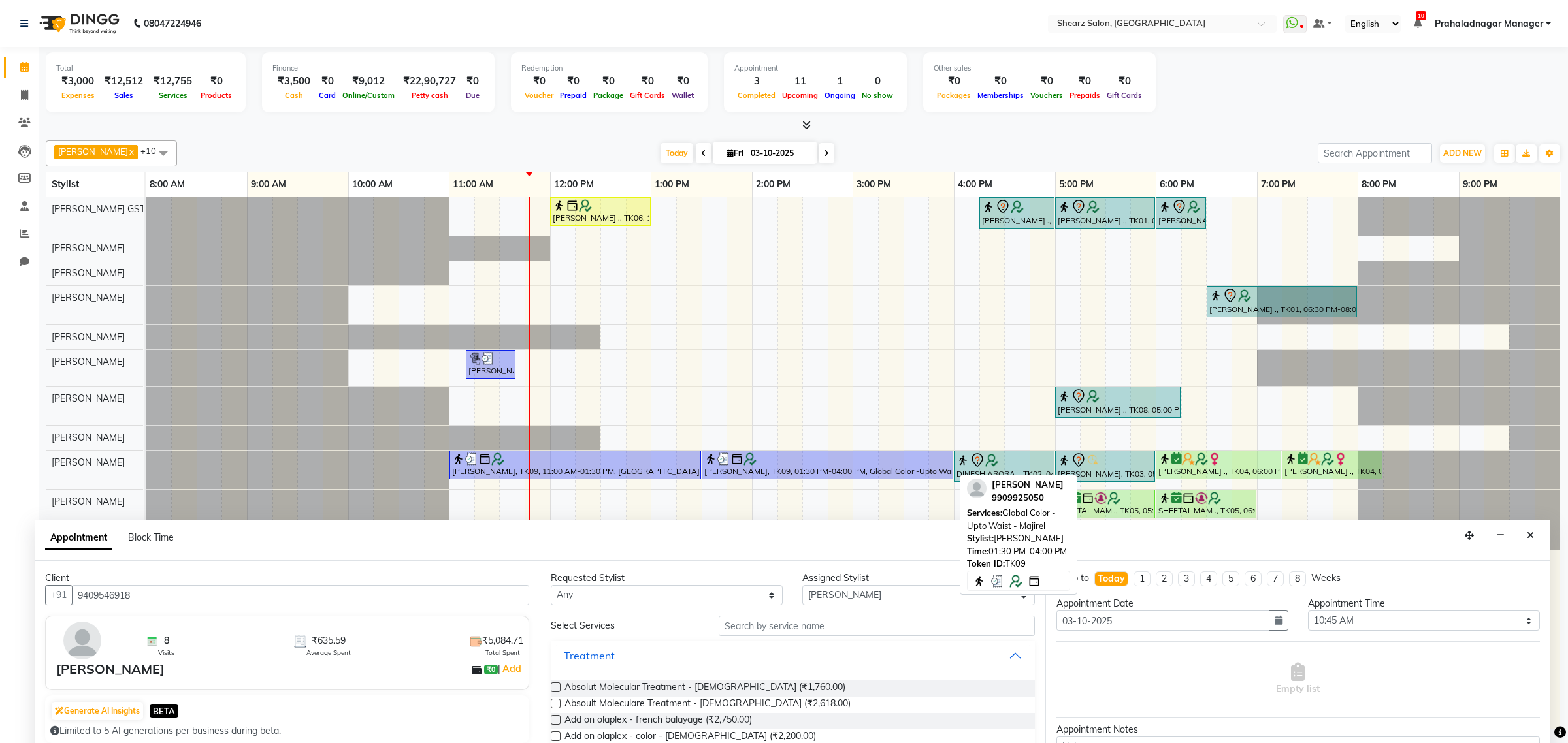
click at [706, 471] on div "[PERSON_NAME], TK09, 01:30 PM-04:00 PM, Global Color -Upto Waist - Majirel" at bounding box center [827, 464] width 249 height 25
select select "3"
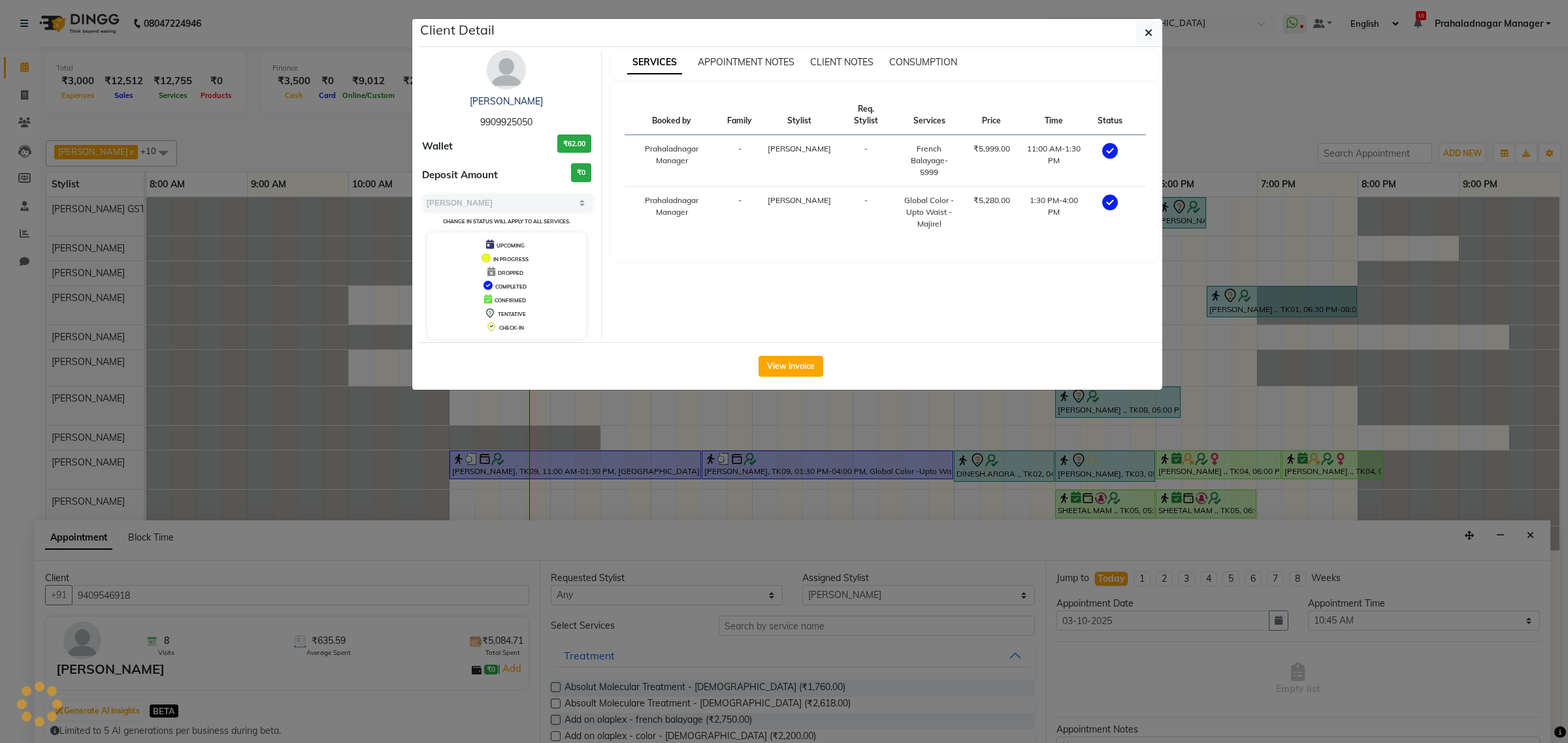
click at [494, 118] on span "9909925050" at bounding box center [506, 121] width 52 height 12
copy span "9909925050"
click at [1139, 32] on button "button" at bounding box center [1149, 32] width 25 height 25
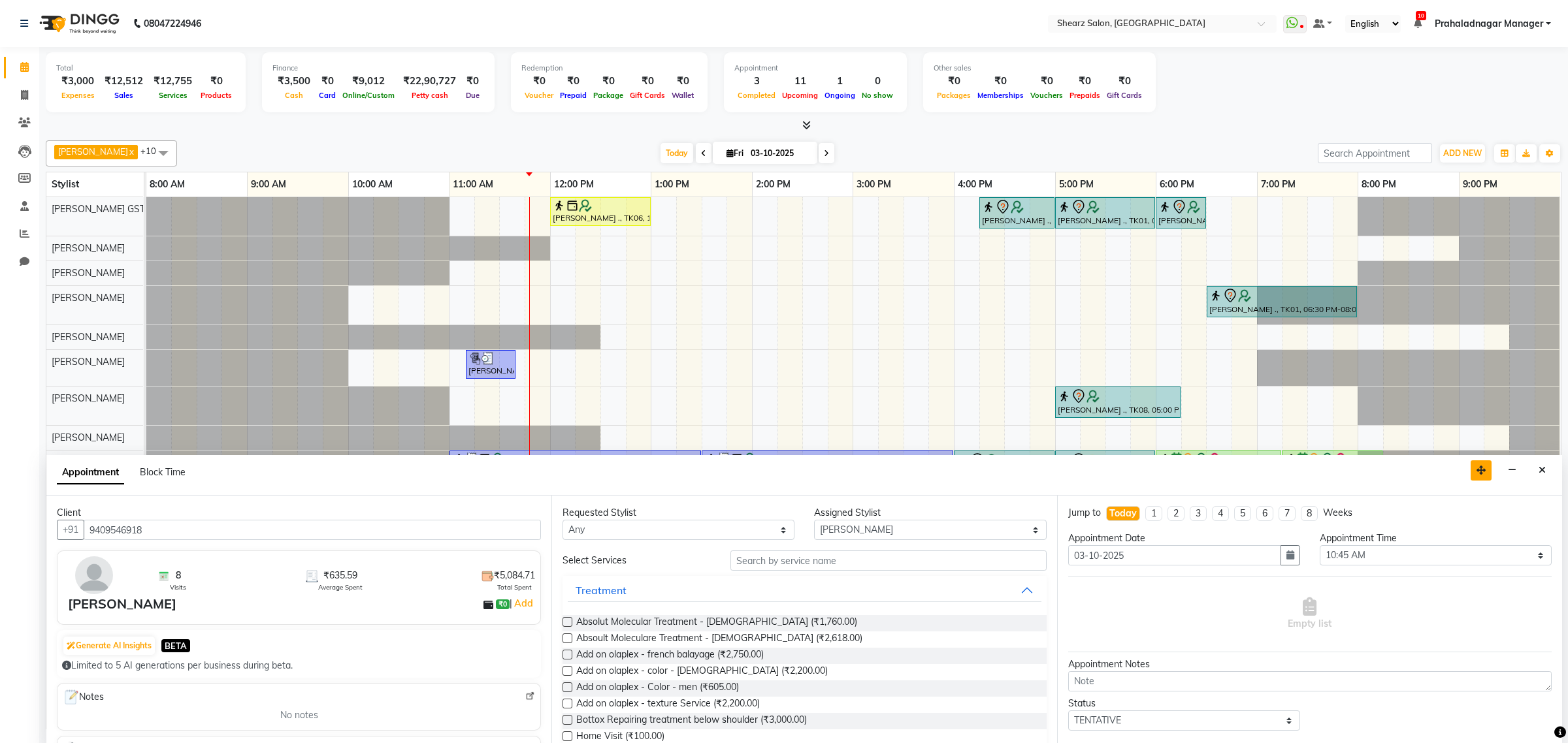
drag, startPoint x: 1466, startPoint y: 531, endPoint x: 1479, endPoint y: 455, distance: 77.1
click at [1479, 465] on icon "button" at bounding box center [1481, 469] width 9 height 9
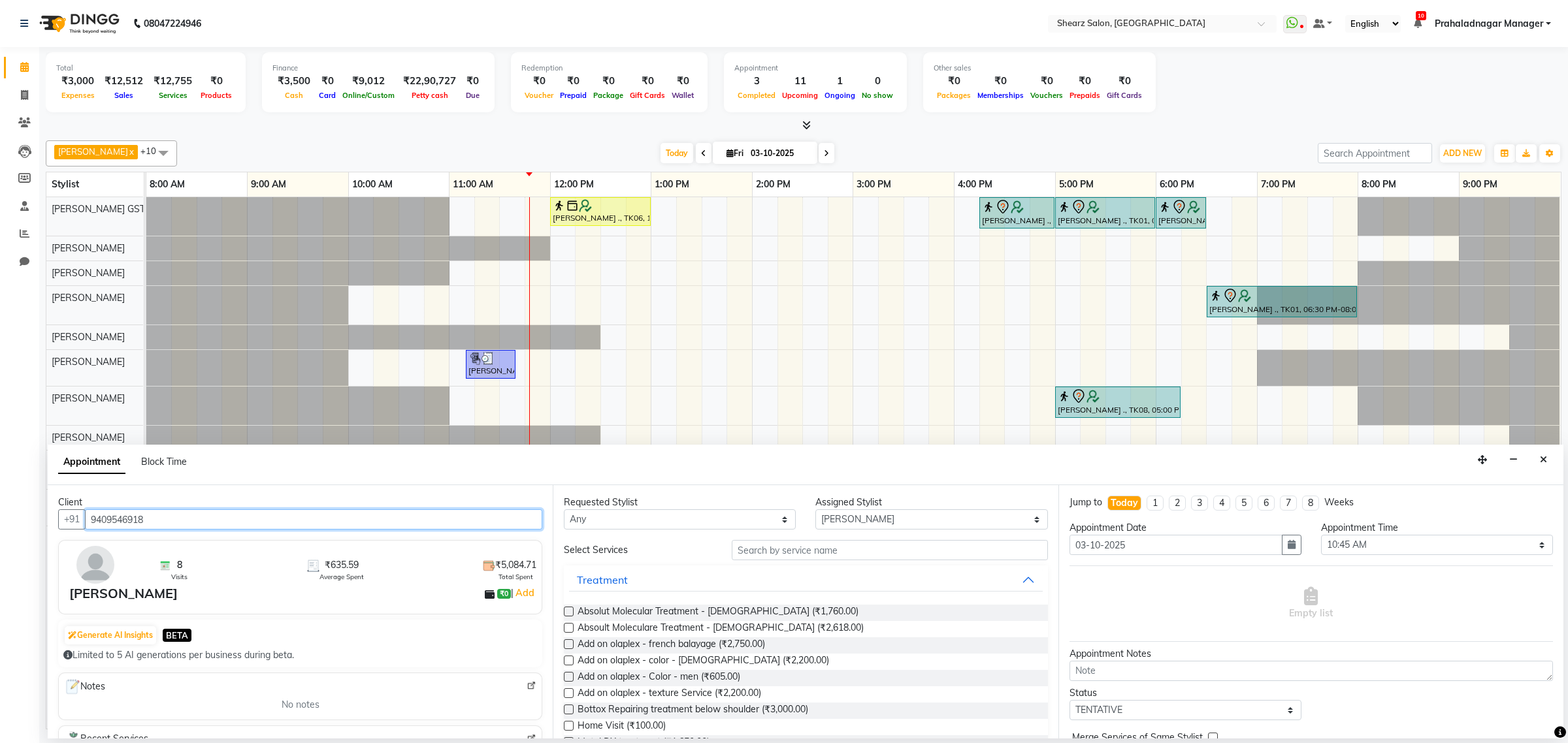
drag, startPoint x: 213, startPoint y: 518, endPoint x: 0, endPoint y: 495, distance: 214.2
click at [0, 495] on app-home "08047224946 Select Location × Shearz Salon, Prahaladnagar WhatsApp Status ✕ Sta…" at bounding box center [784, 366] width 1568 height 733
paste input "909925050"
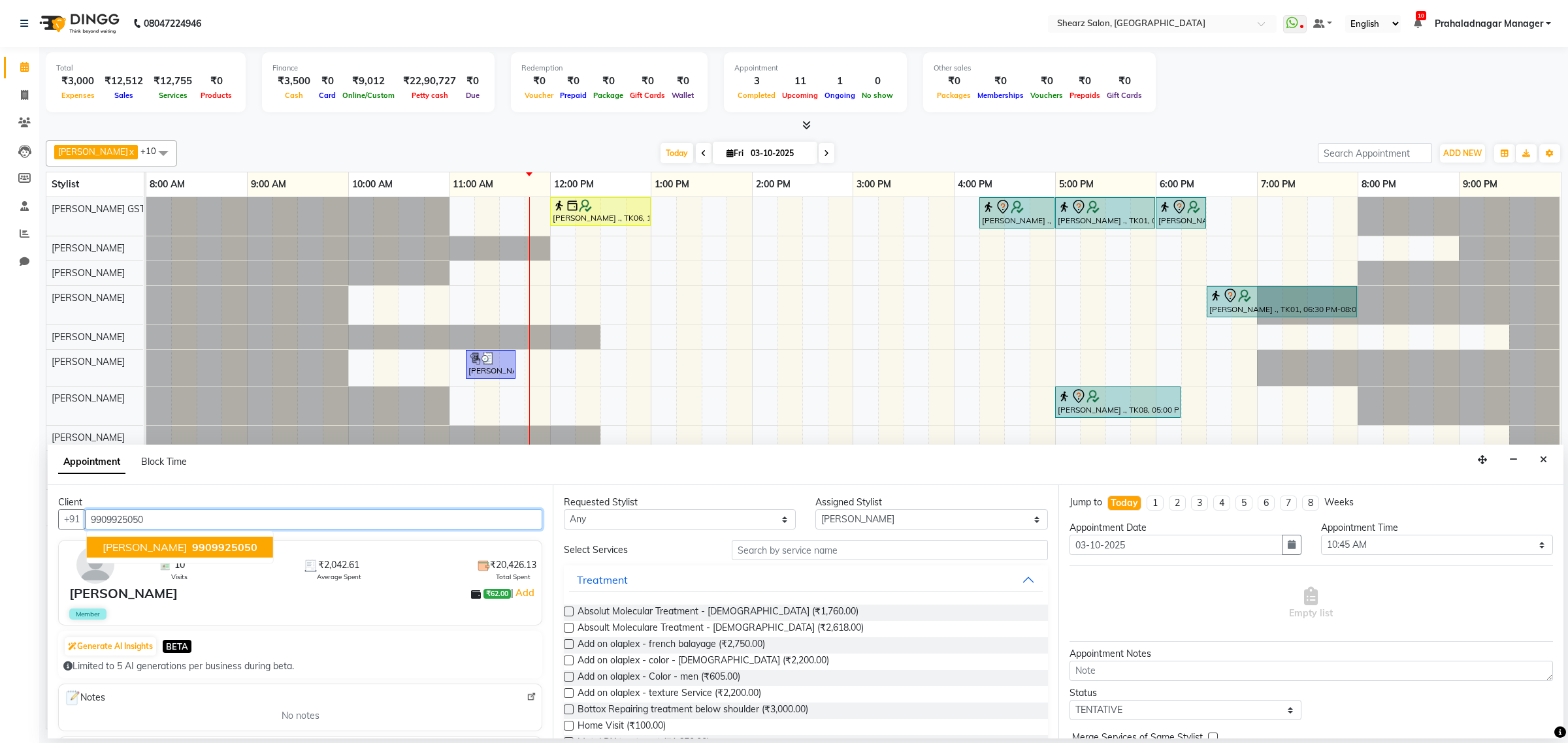
click at [119, 543] on span "Dipak Kaplish" at bounding box center [144, 547] width 84 height 13
type input "9909925050"
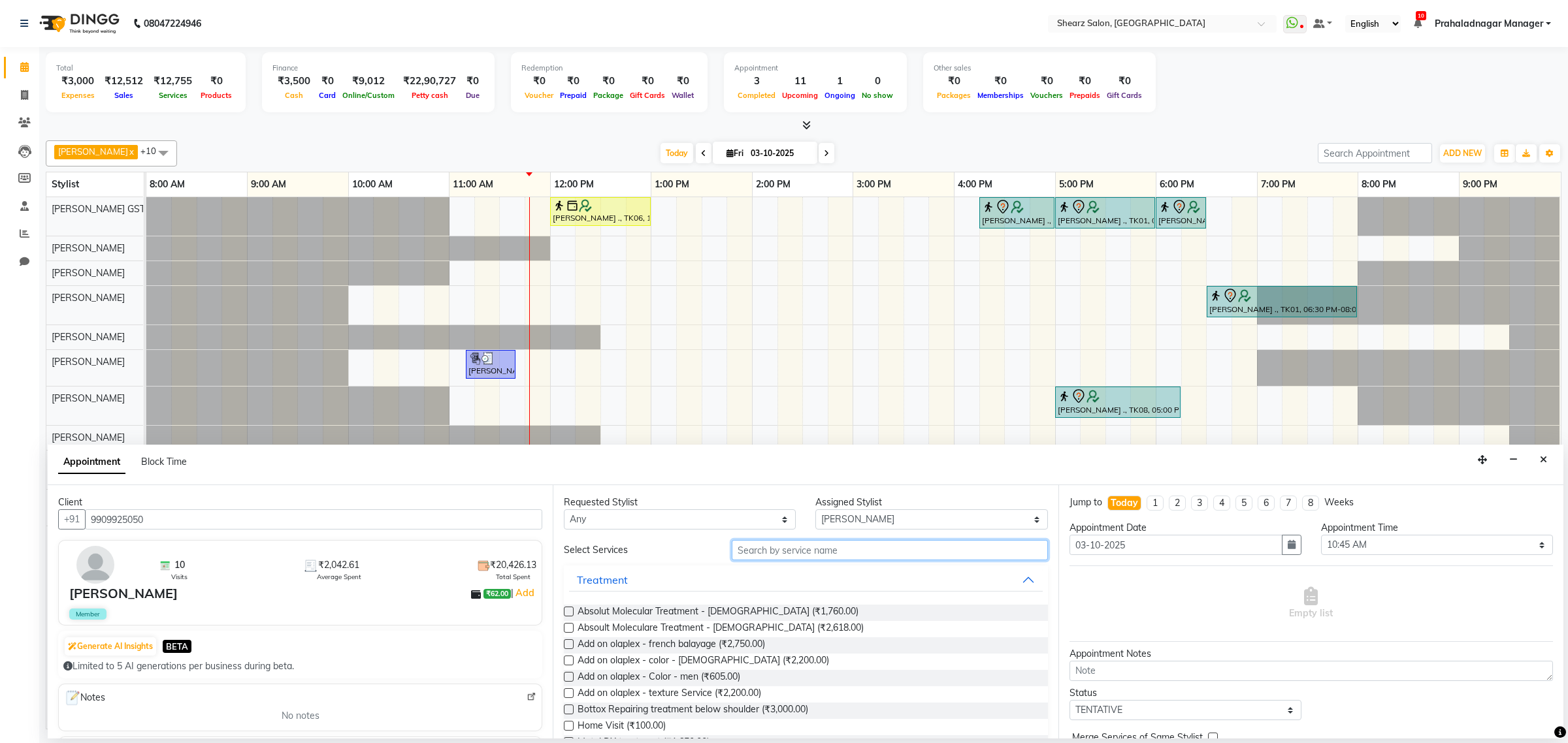
click at [805, 554] on input "text" at bounding box center [890, 550] width 316 height 20
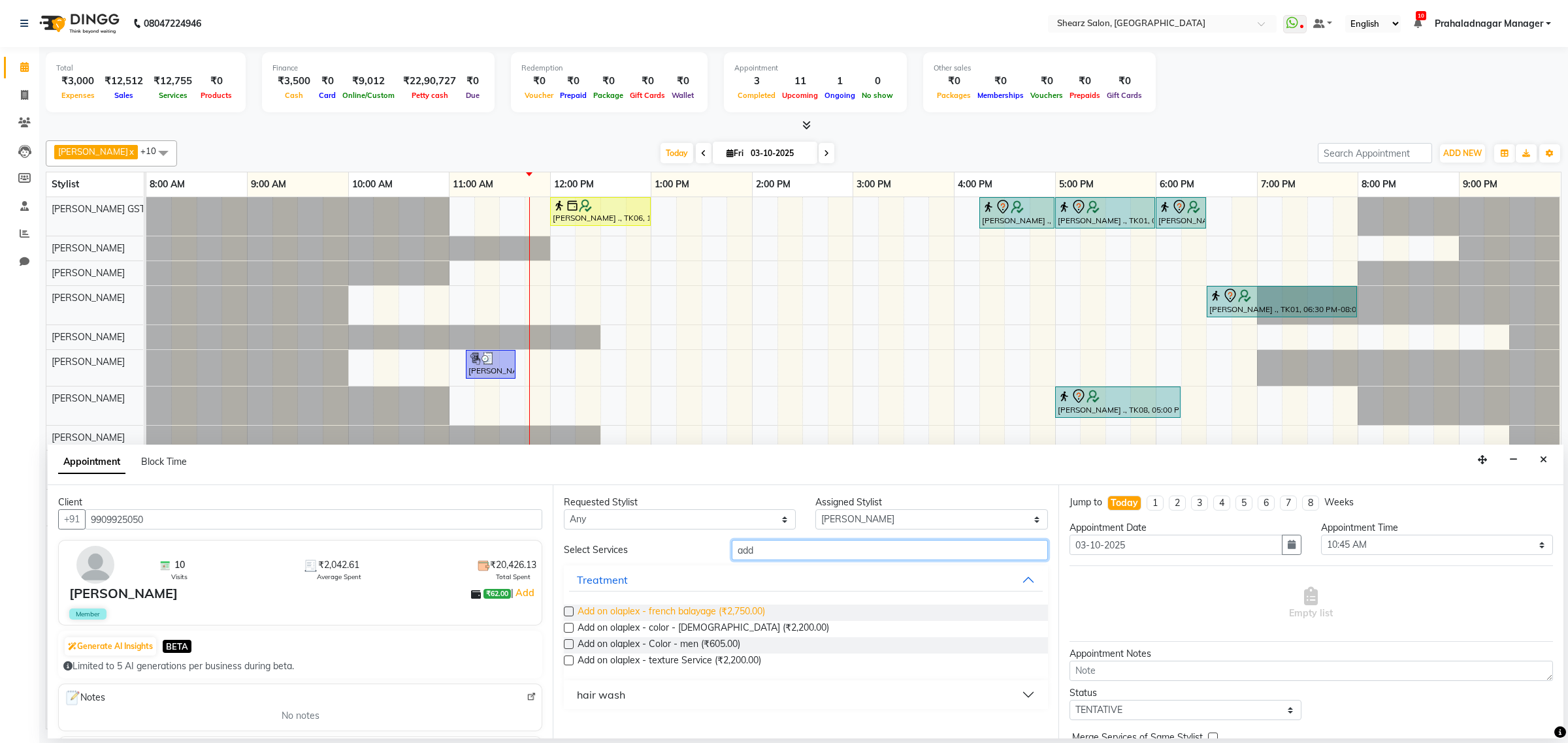
type input "add"
click at [689, 611] on span "Add on olaplex - french balayage (₹2,750.00)" at bounding box center [671, 613] width 187 height 16
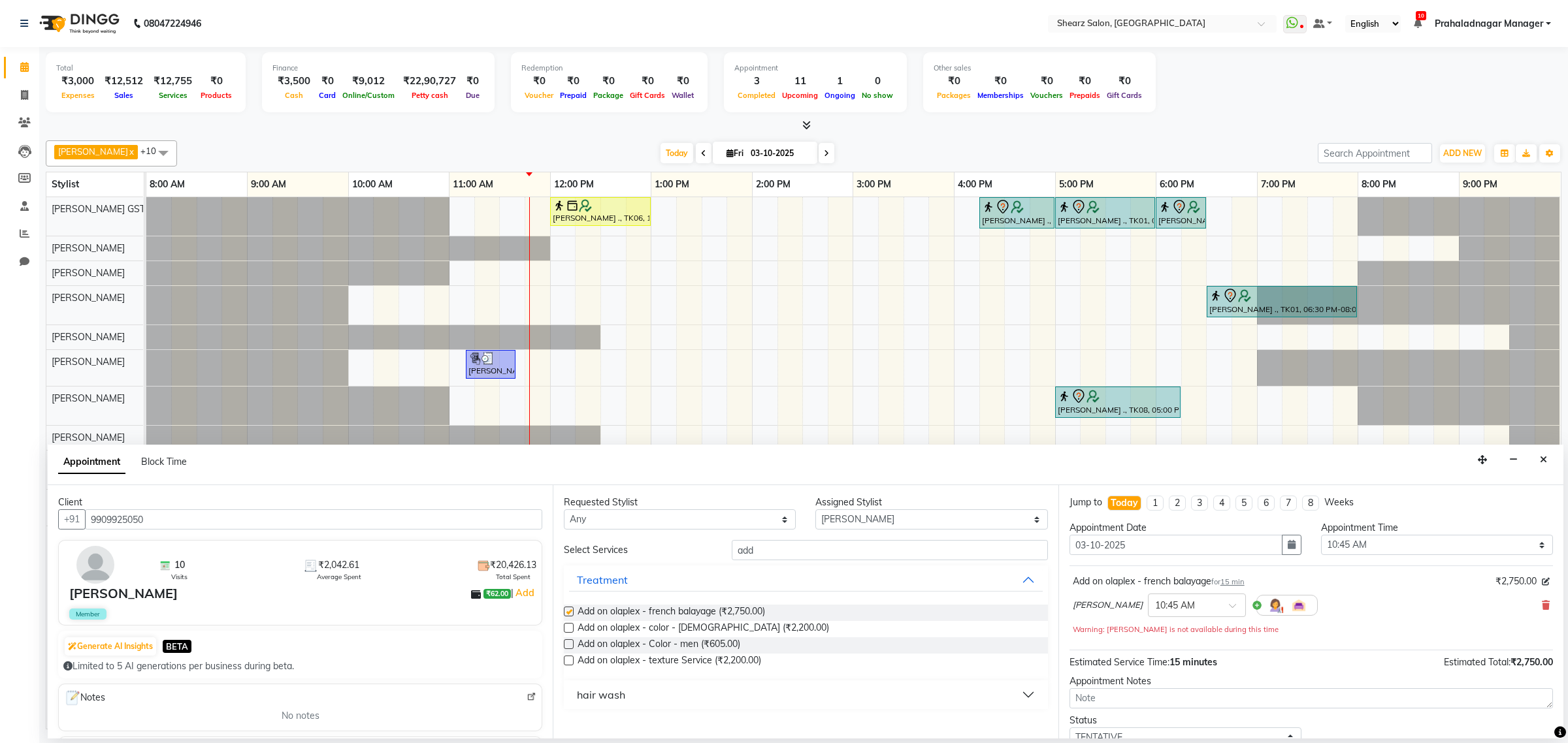
checkbox input "false"
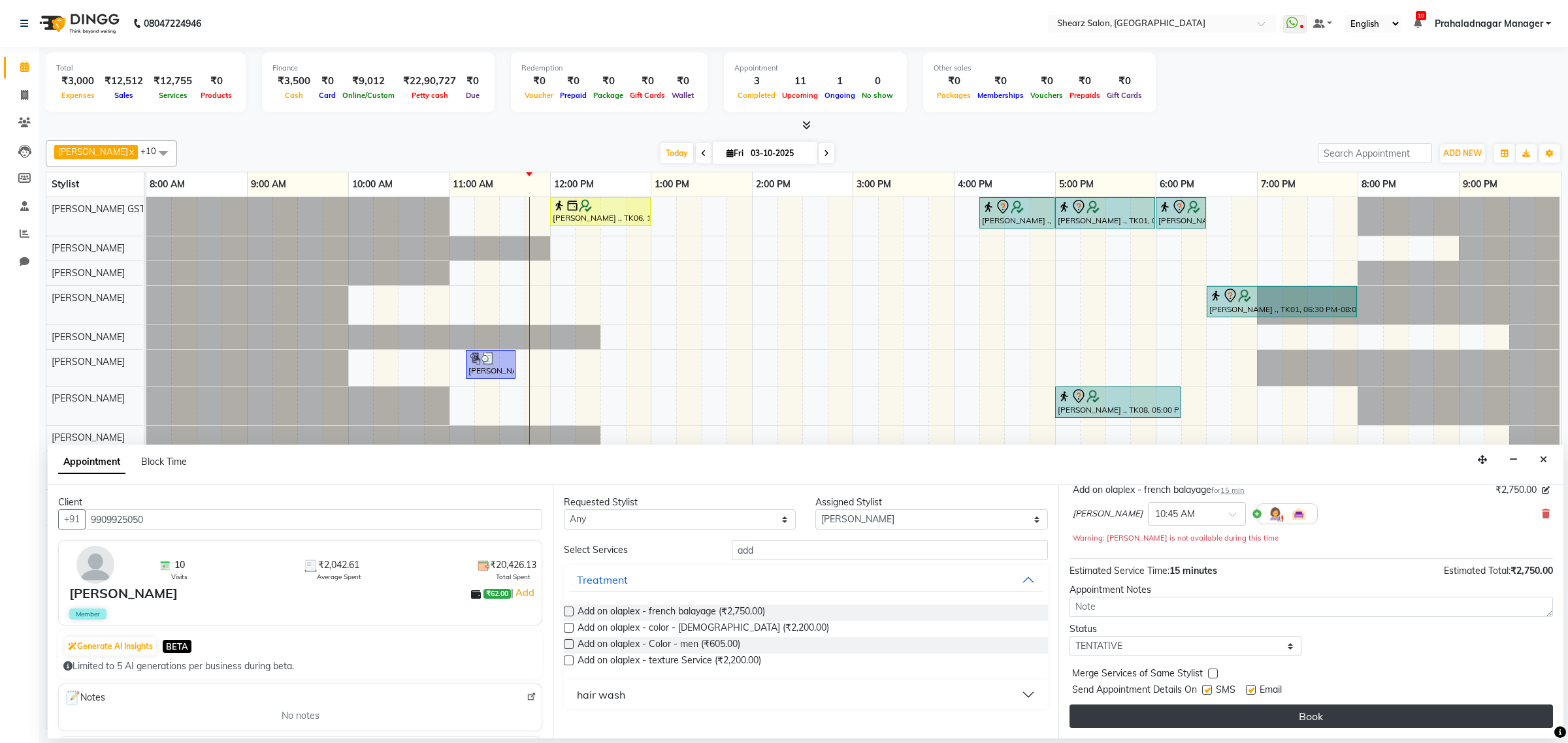
click at [1258, 707] on button "Book" at bounding box center [1311, 716] width 483 height 23
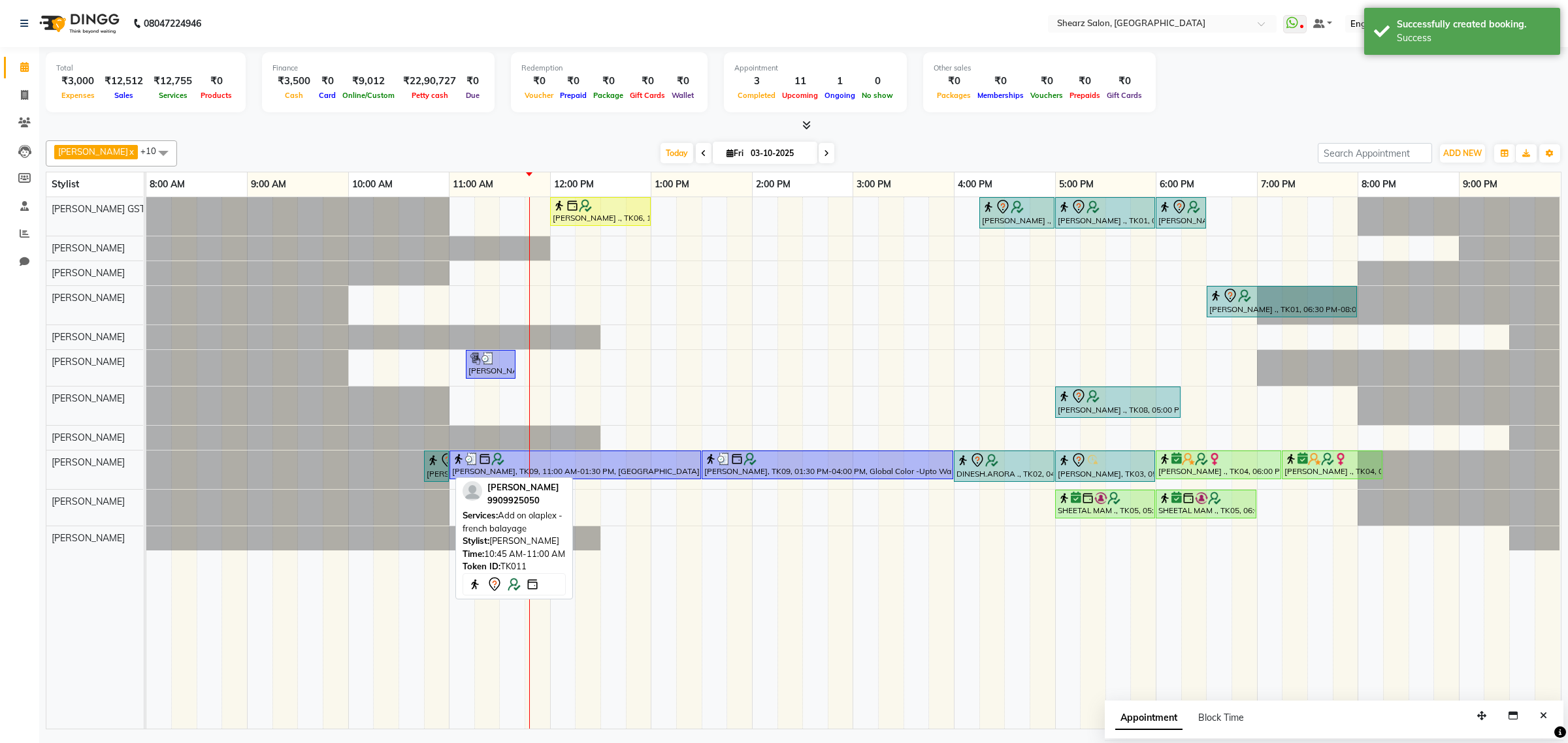
click at [428, 467] on img at bounding box center [433, 460] width 13 height 13
select select "7"
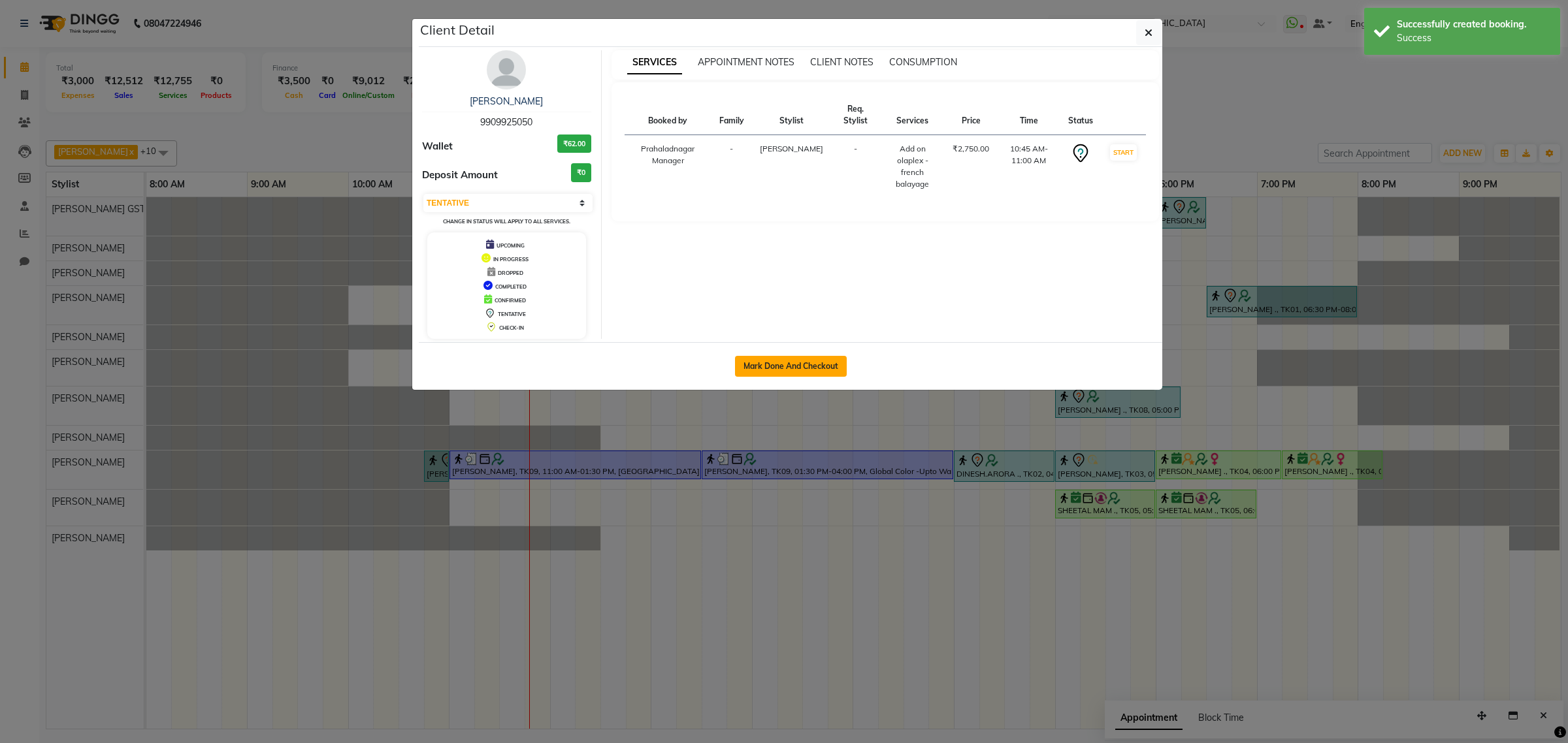
click at [761, 366] on button "Mark Done And Checkout" at bounding box center [791, 366] width 112 height 21
select select "service"
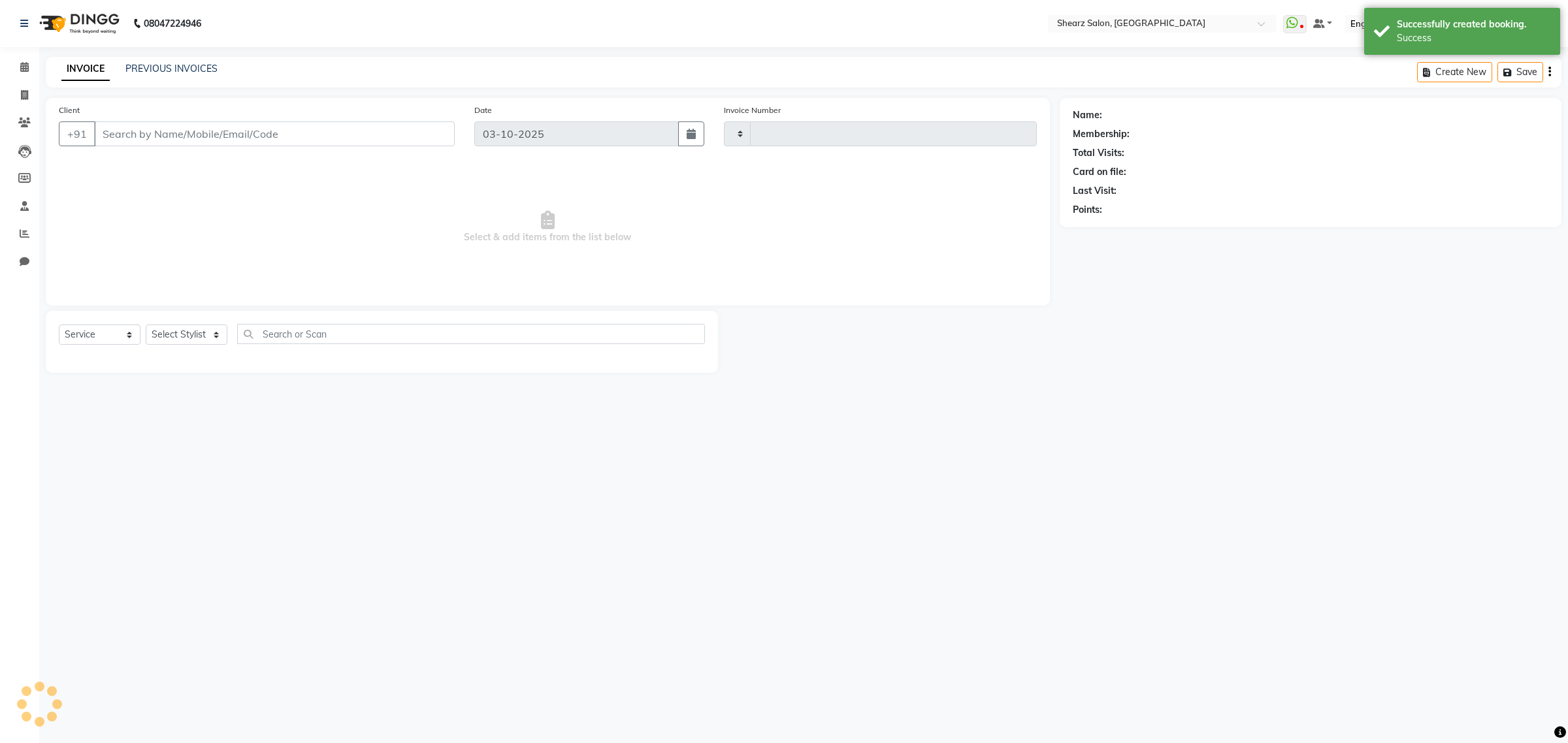
type input "7006"
select select "8157"
type input "9909925050"
select select "77471"
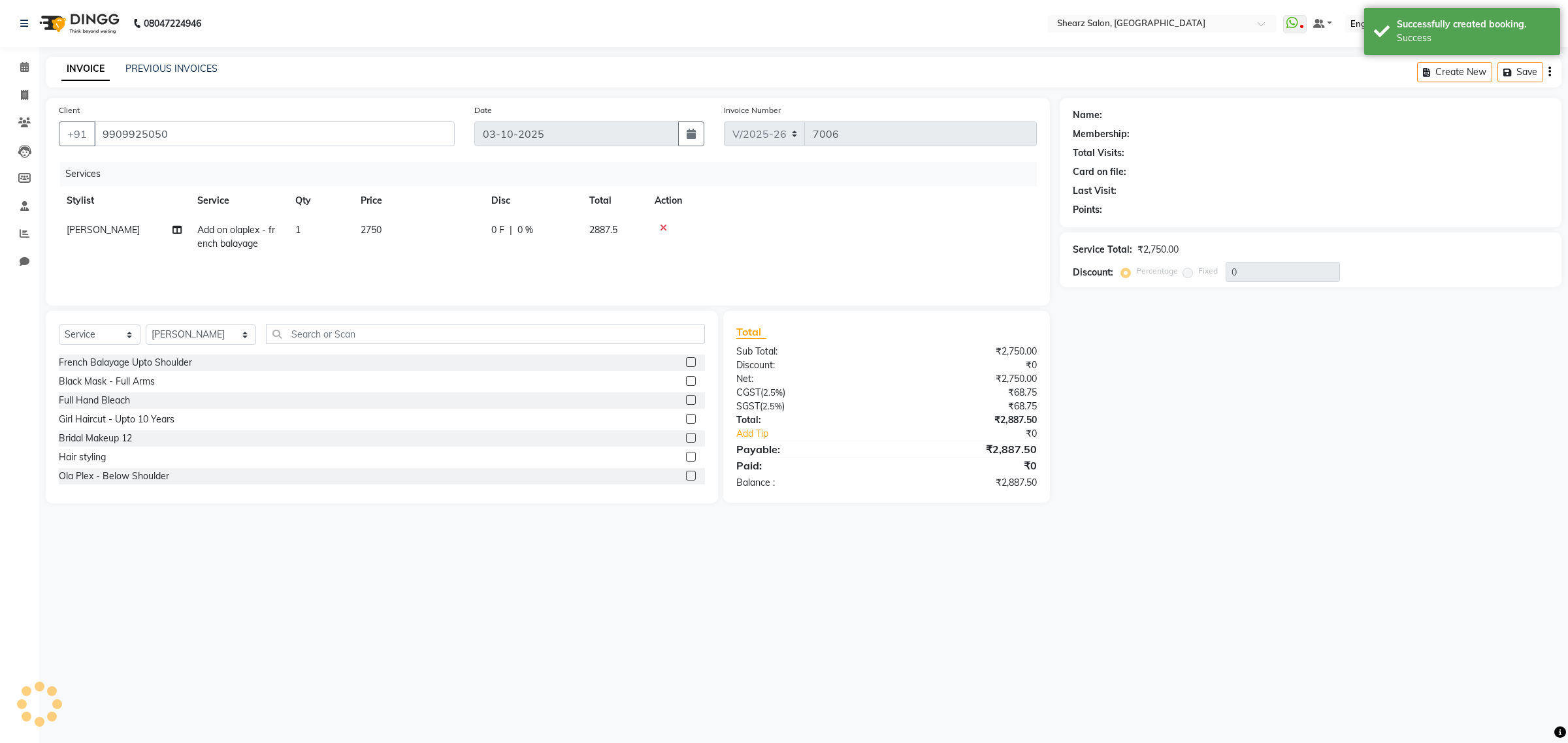
select select "1: Object"
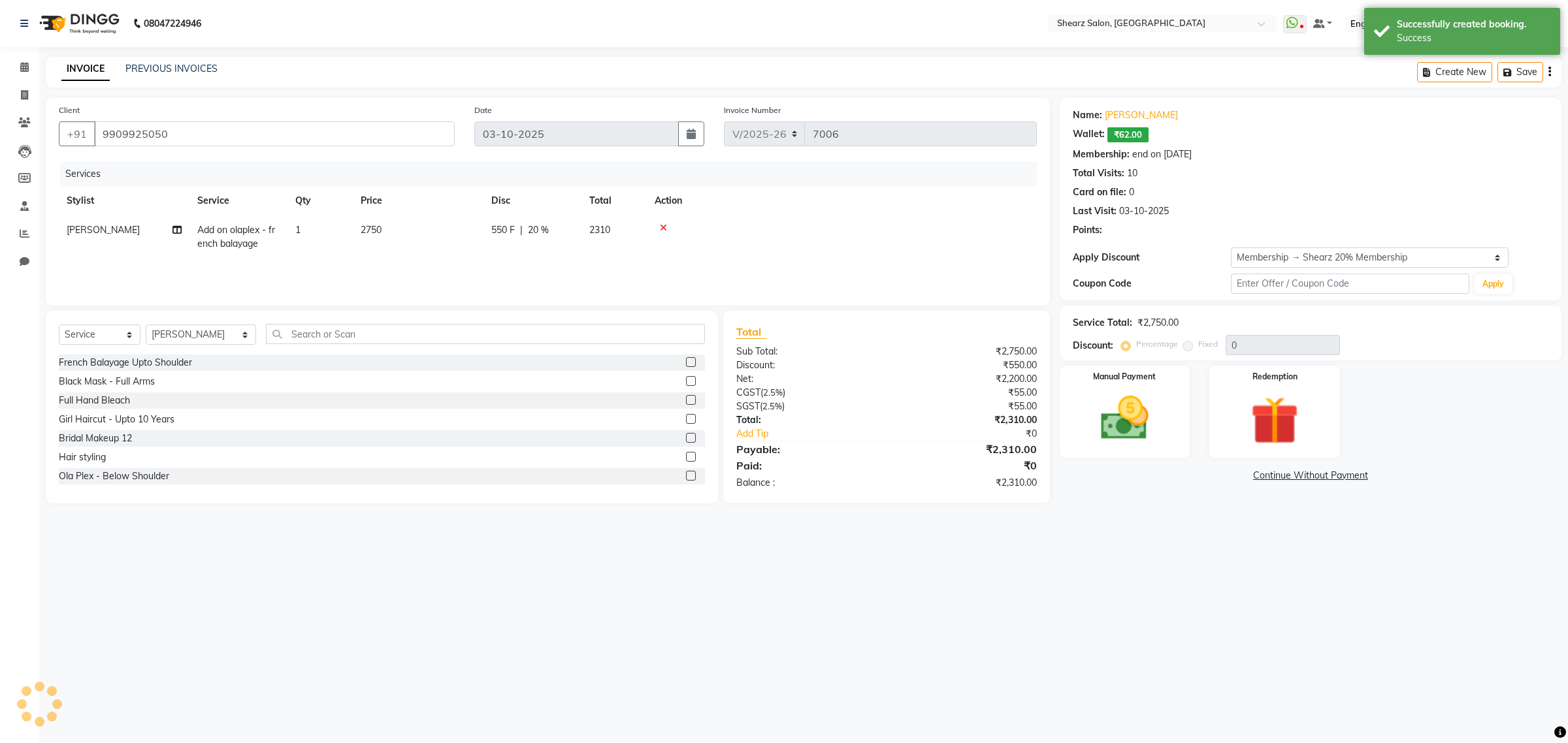
type input "20"
click at [14, 67] on span at bounding box center [24, 68] width 23 height 15
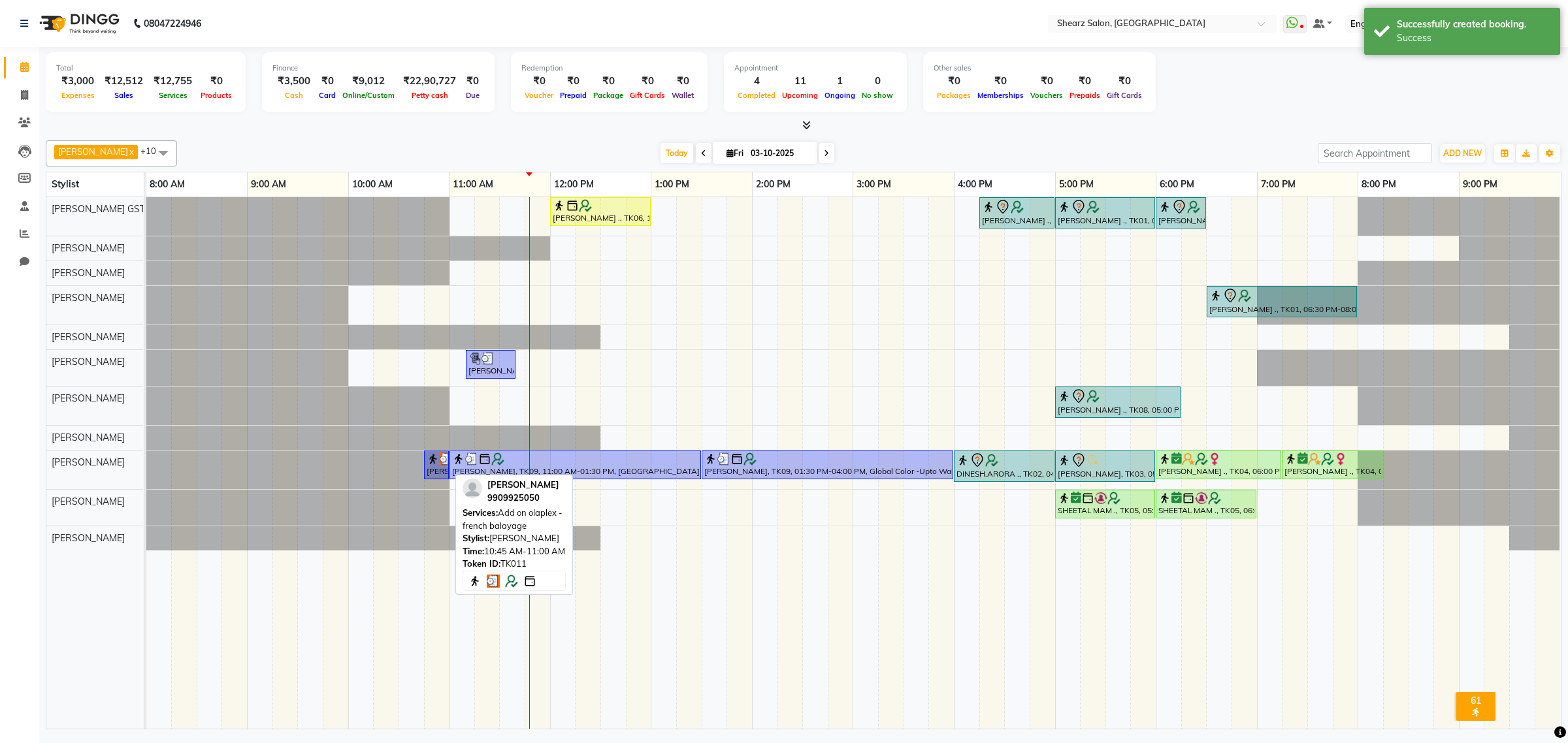
click at [437, 470] on div "Dipak Kaplish, TK11, 10:45 AM-11:00 AM, Add on olaplex - french balayage" at bounding box center [436, 464] width 22 height 25
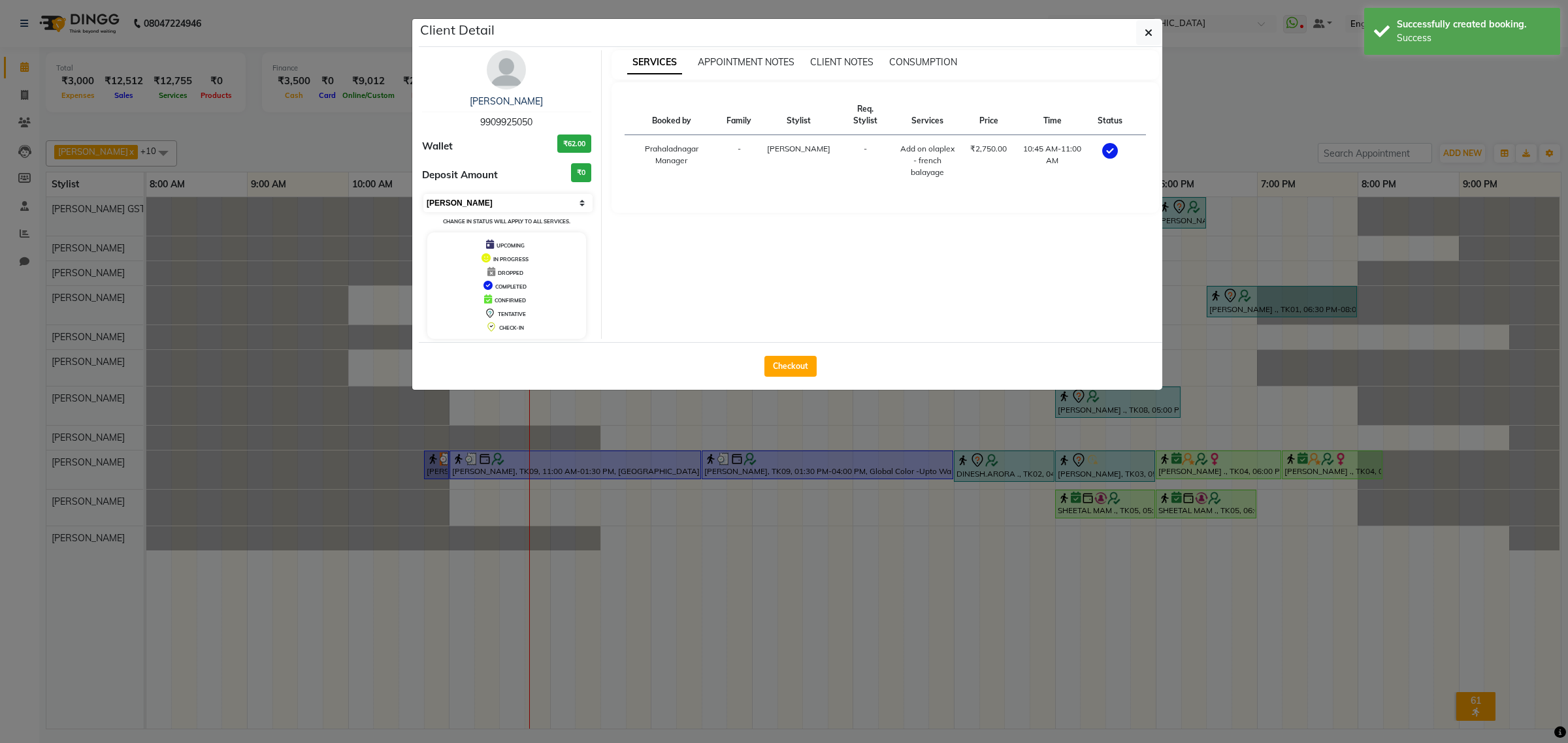
drag, startPoint x: 494, startPoint y: 203, endPoint x: 491, endPoint y: 209, distance: 6.7
click at [494, 203] on select "Select MARK DONE UPCOMING" at bounding box center [508, 203] width 169 height 19
click at [424, 194] on select "Select MARK DONE UPCOMING" at bounding box center [508, 203] width 169 height 19
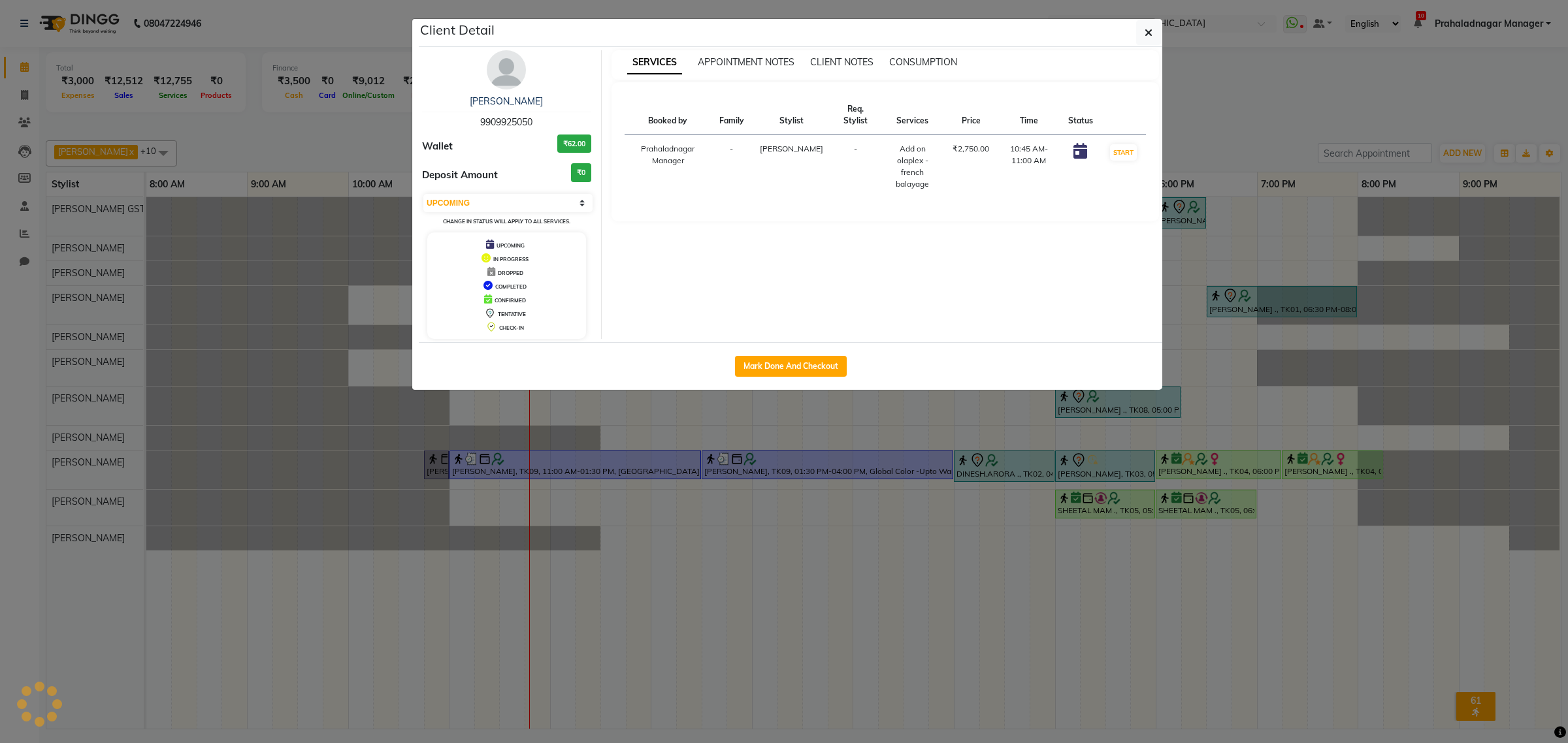
click at [470, 214] on div "Select IN SERVICE CONFIRMED TENTATIVE CHECK IN MARK DONE DROPPED UPCOMING Chang…" at bounding box center [507, 210] width 169 height 34
click at [470, 210] on select "Select IN SERVICE CONFIRMED TENTATIVE CHECK IN MARK DONE DROPPED UPCOMING" at bounding box center [508, 203] width 169 height 19
select select "1"
click at [424, 194] on select "Select IN SERVICE CONFIRMED TENTATIVE CHECK IN MARK DONE DROPPED UPCOMING" at bounding box center [508, 203] width 169 height 19
click at [1145, 36] on icon "button" at bounding box center [1148, 32] width 8 height 10
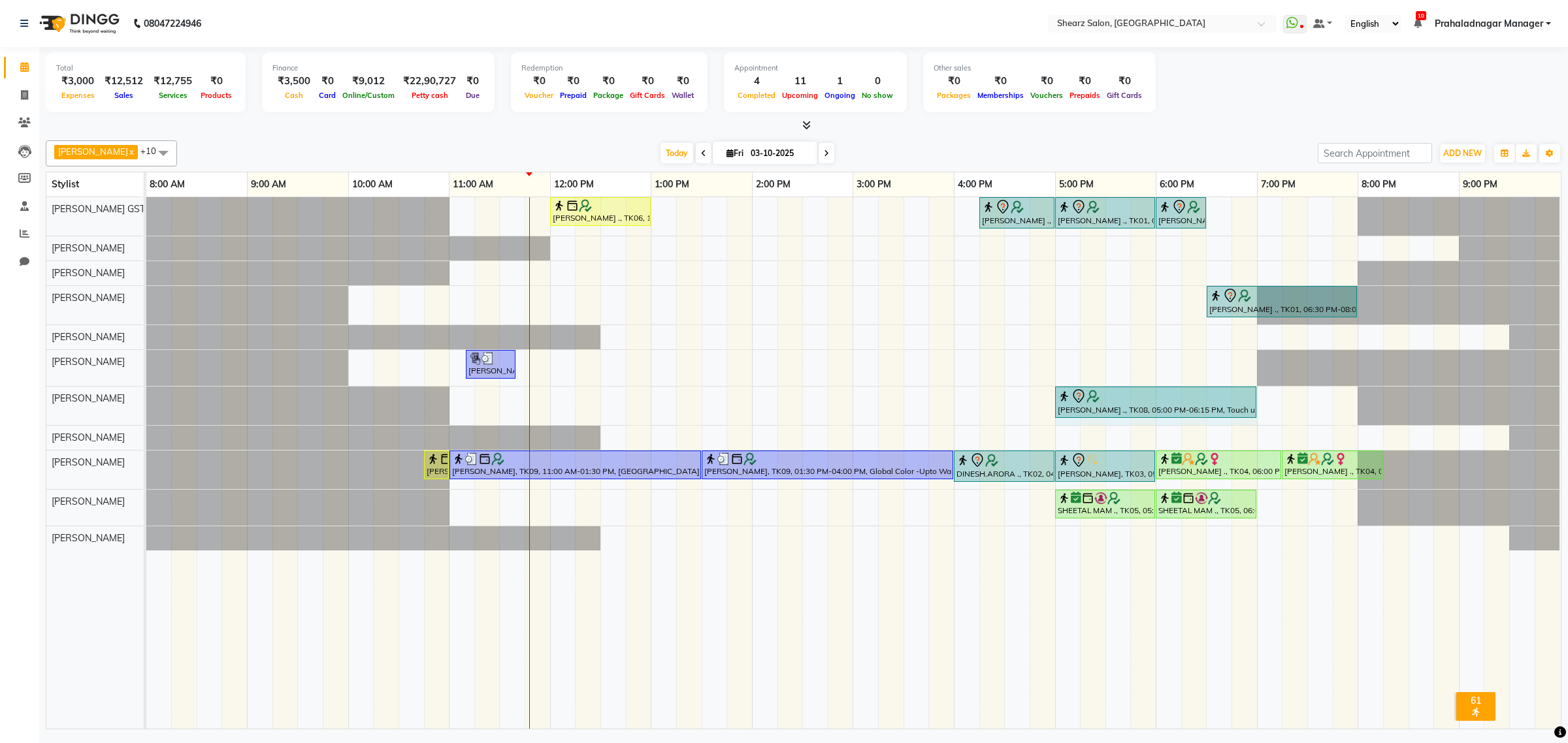
drag, startPoint x: 1186, startPoint y: 405, endPoint x: 1236, endPoint y: 387, distance: 53.1
click at [146, 387] on div "Rashi Agarwal ., TK08, 05:00 PM-06:15 PM, Touch up - upto 2 Inch - Inoa Rashi A…" at bounding box center [146, 405] width 0 height 38
click at [822, 154] on span at bounding box center [826, 152] width 16 height 20
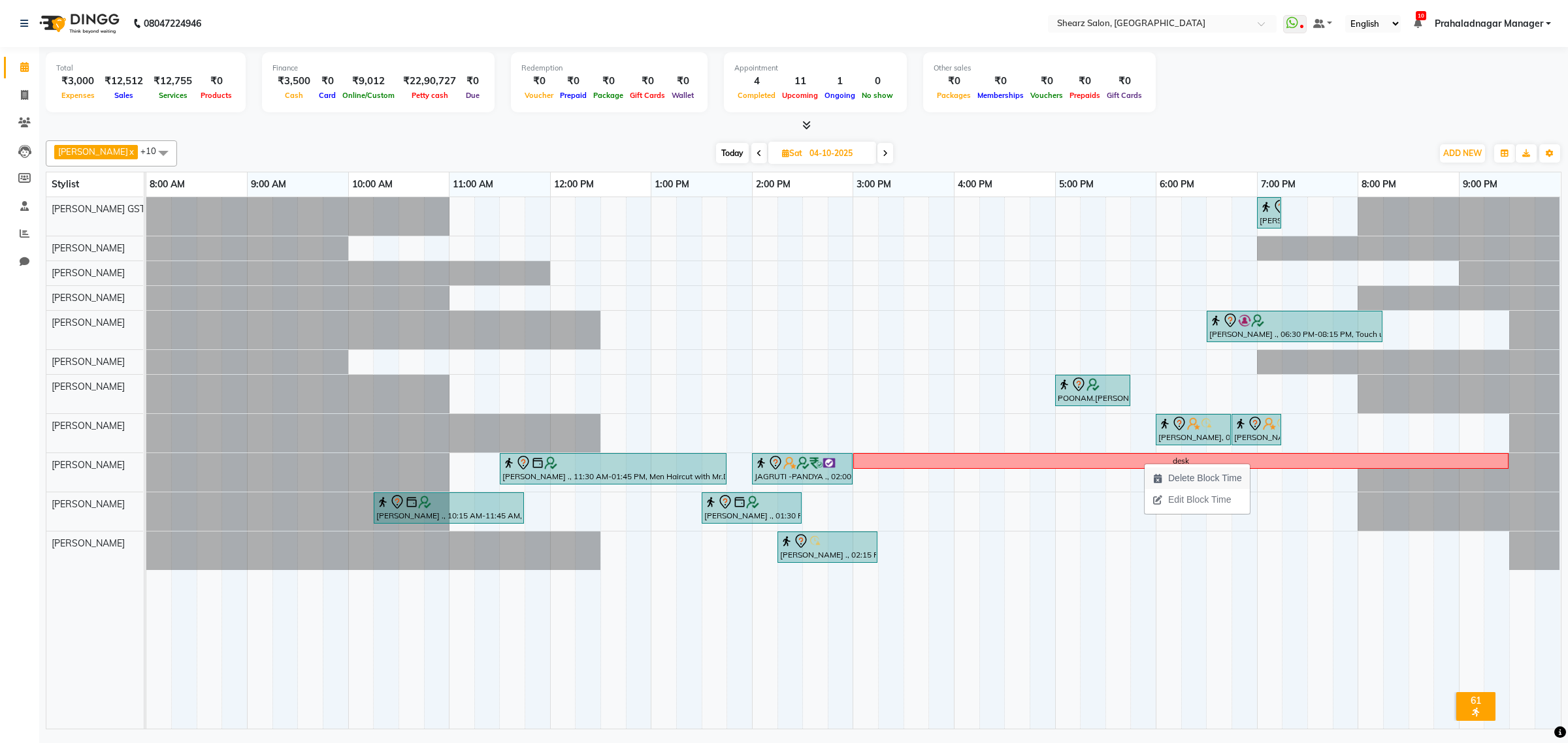
click at [1199, 480] on span "Delete Block Time" at bounding box center [1205, 478] width 74 height 14
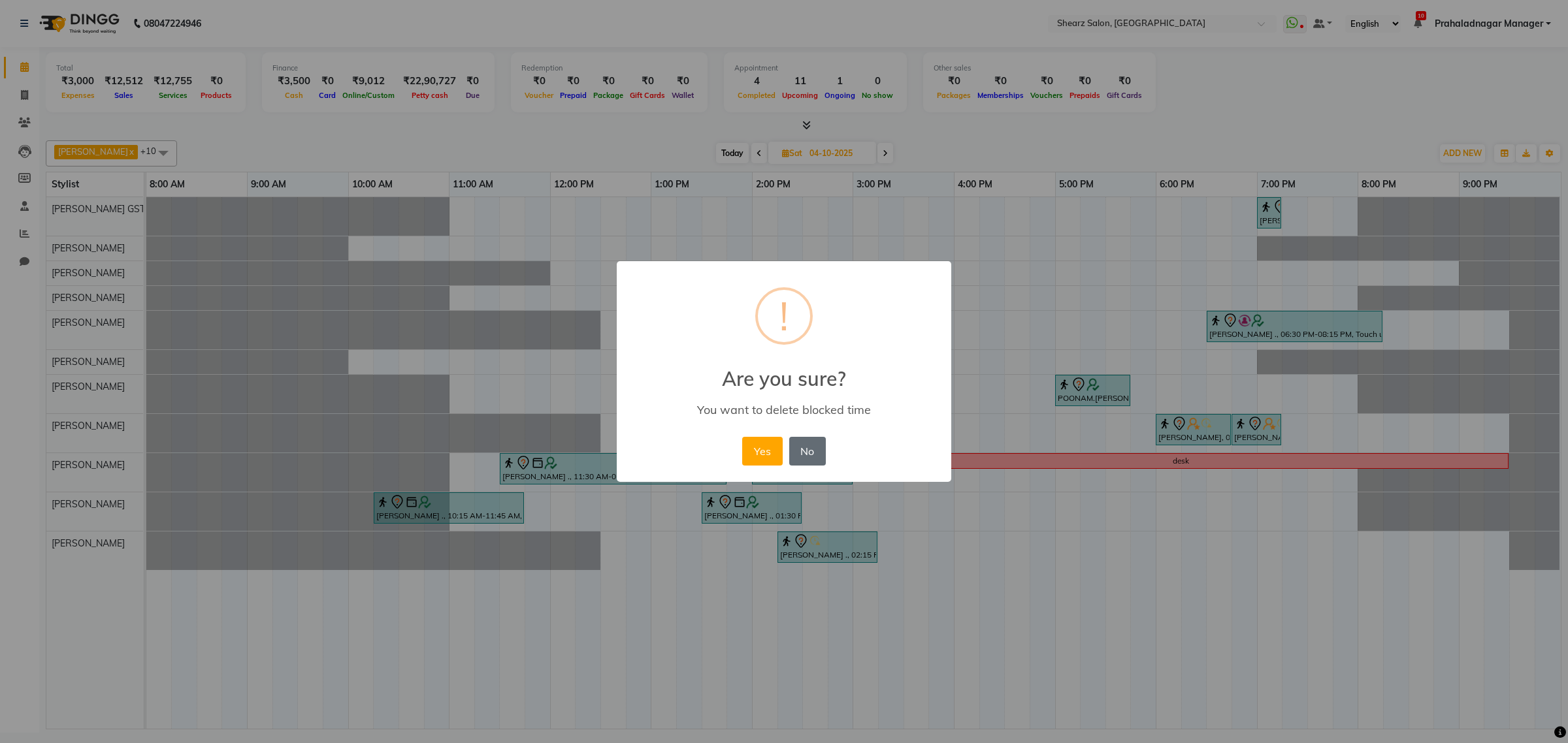
click at [803, 451] on button "No" at bounding box center [807, 451] width 36 height 29
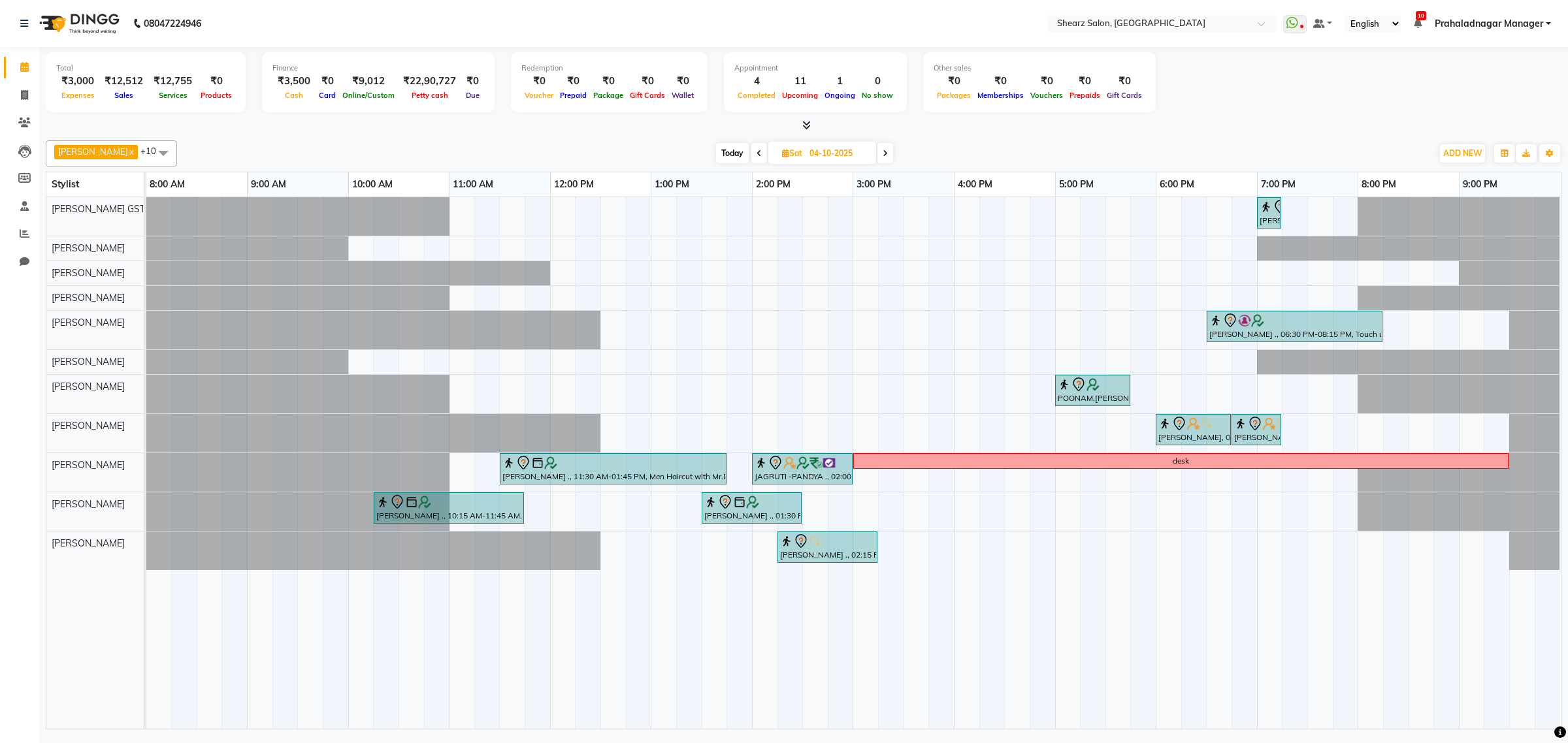
click at [726, 155] on span "Today" at bounding box center [733, 152] width 33 height 20
type input "03-10-2025"
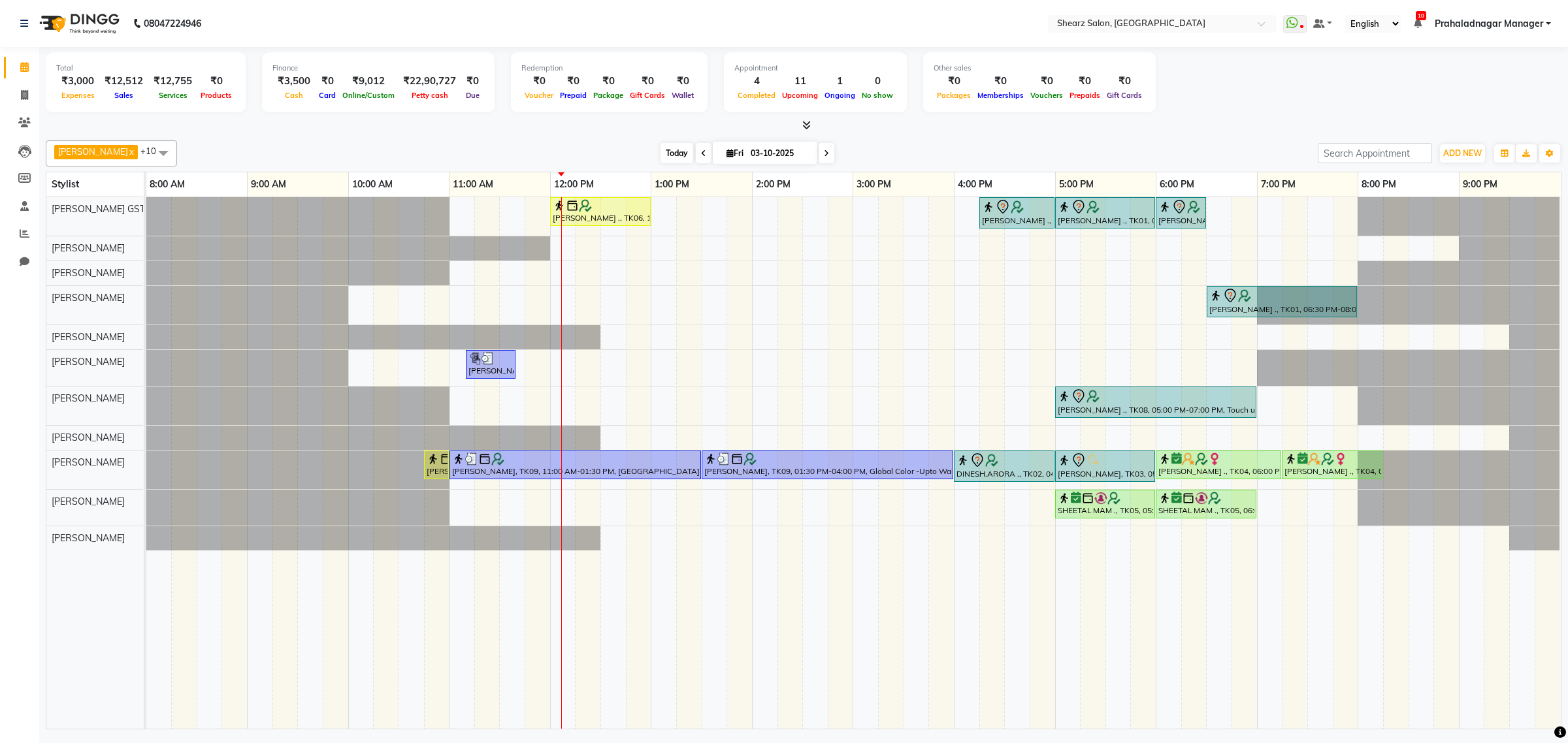
click at [660, 152] on span "Today" at bounding box center [677, 152] width 33 height 20
click at [664, 152] on span "Today" at bounding box center [677, 152] width 33 height 20
click at [673, 147] on span "Today" at bounding box center [677, 152] width 33 height 20
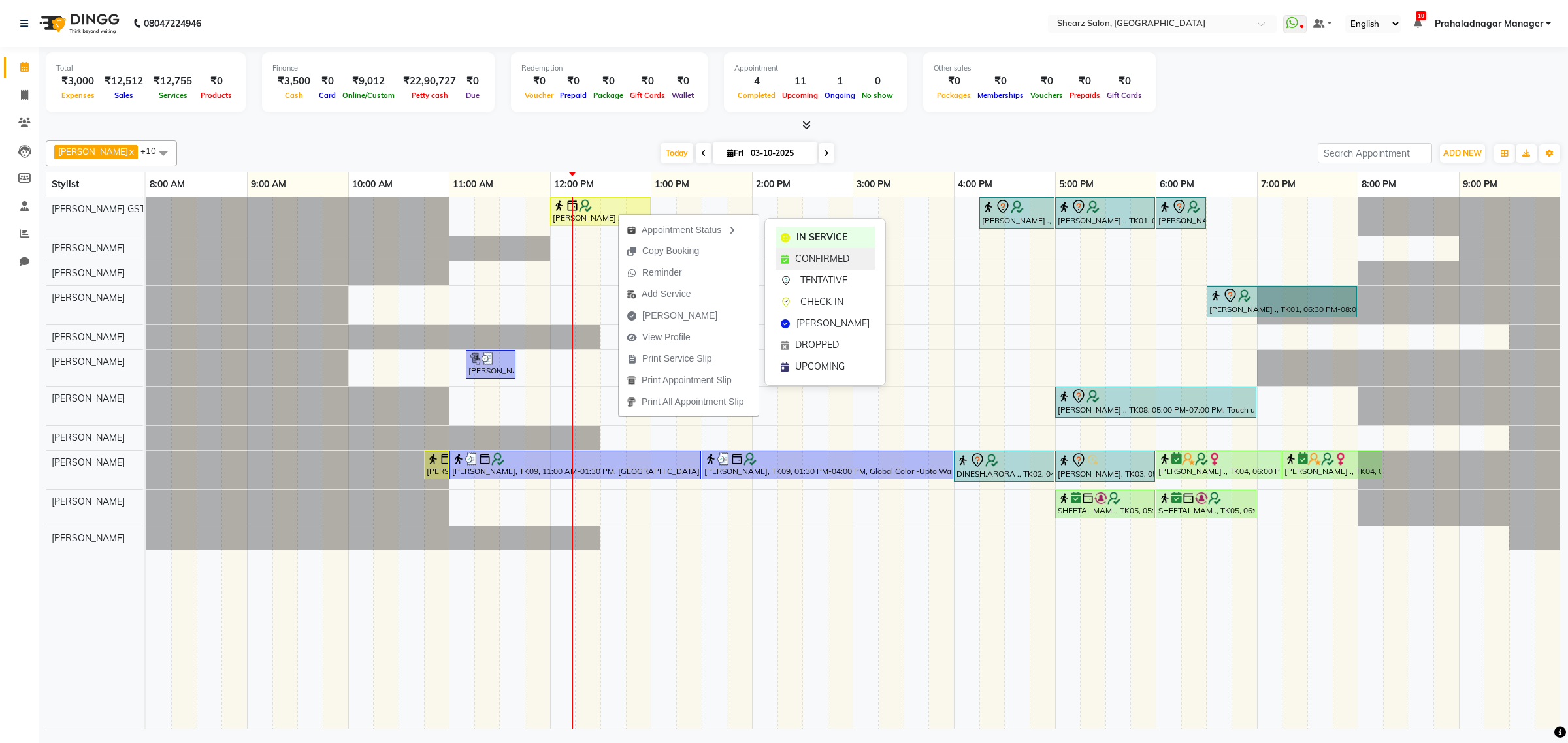
click at [794, 253] on div "CONFIRMED" at bounding box center [825, 259] width 100 height 21
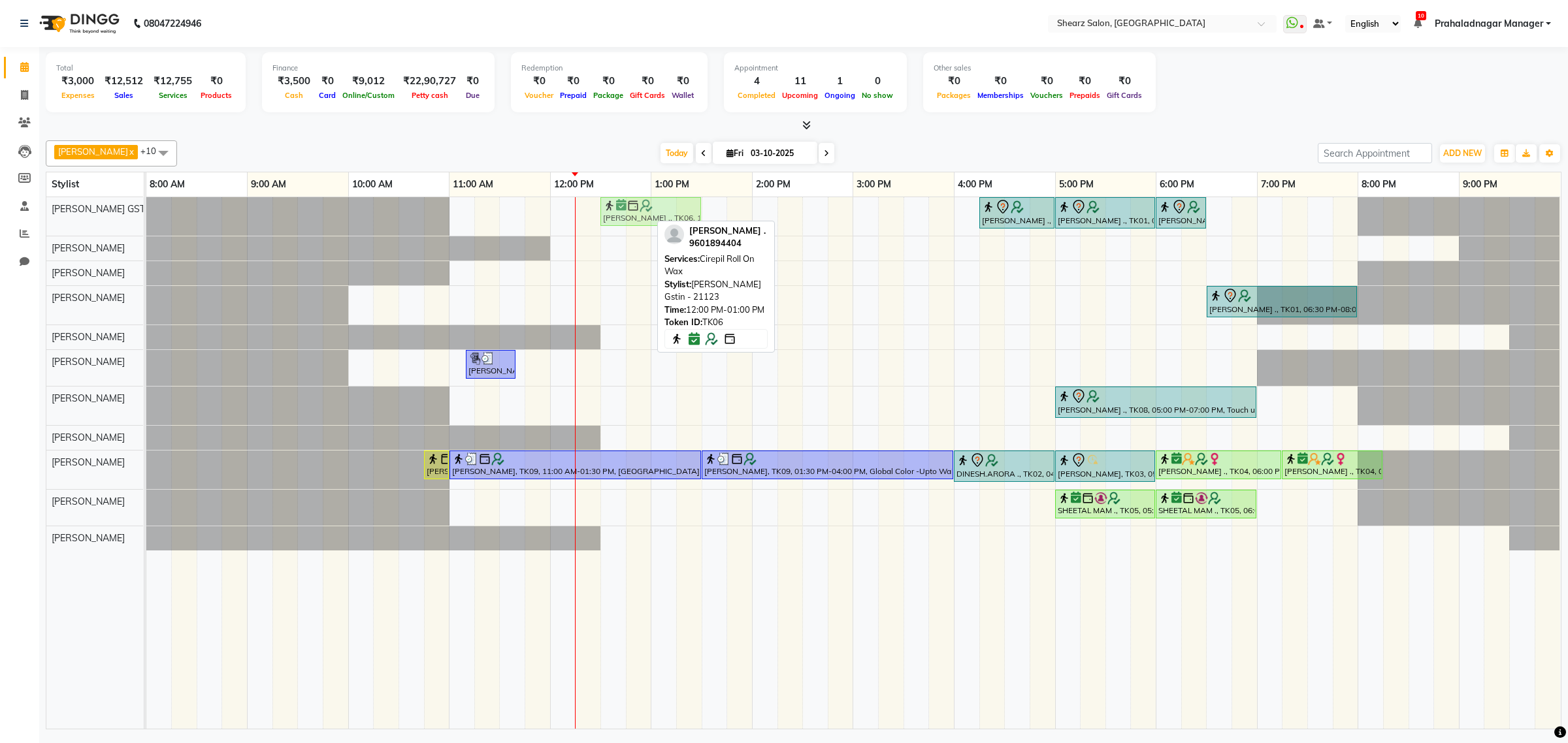
drag, startPoint x: 599, startPoint y: 207, endPoint x: 639, endPoint y: 210, distance: 40.1
click at [146, 210] on div "Sushma Marothi ., TK06, 12:00 PM-01:00 PM, Cirepil Roll On Wax Rashi Agarwal .,…" at bounding box center [146, 216] width 0 height 38
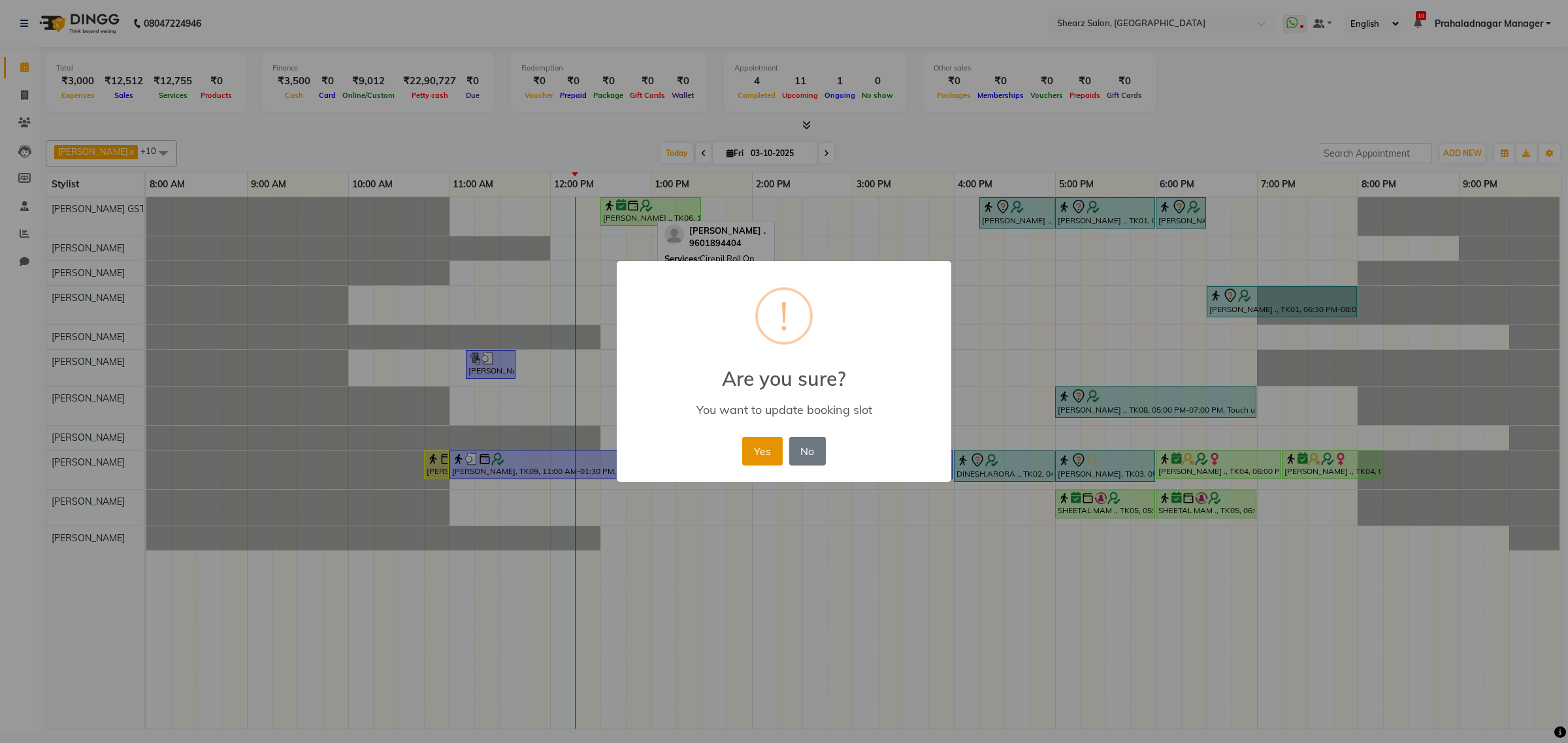
click at [752, 445] on button "Yes" at bounding box center [762, 451] width 40 height 29
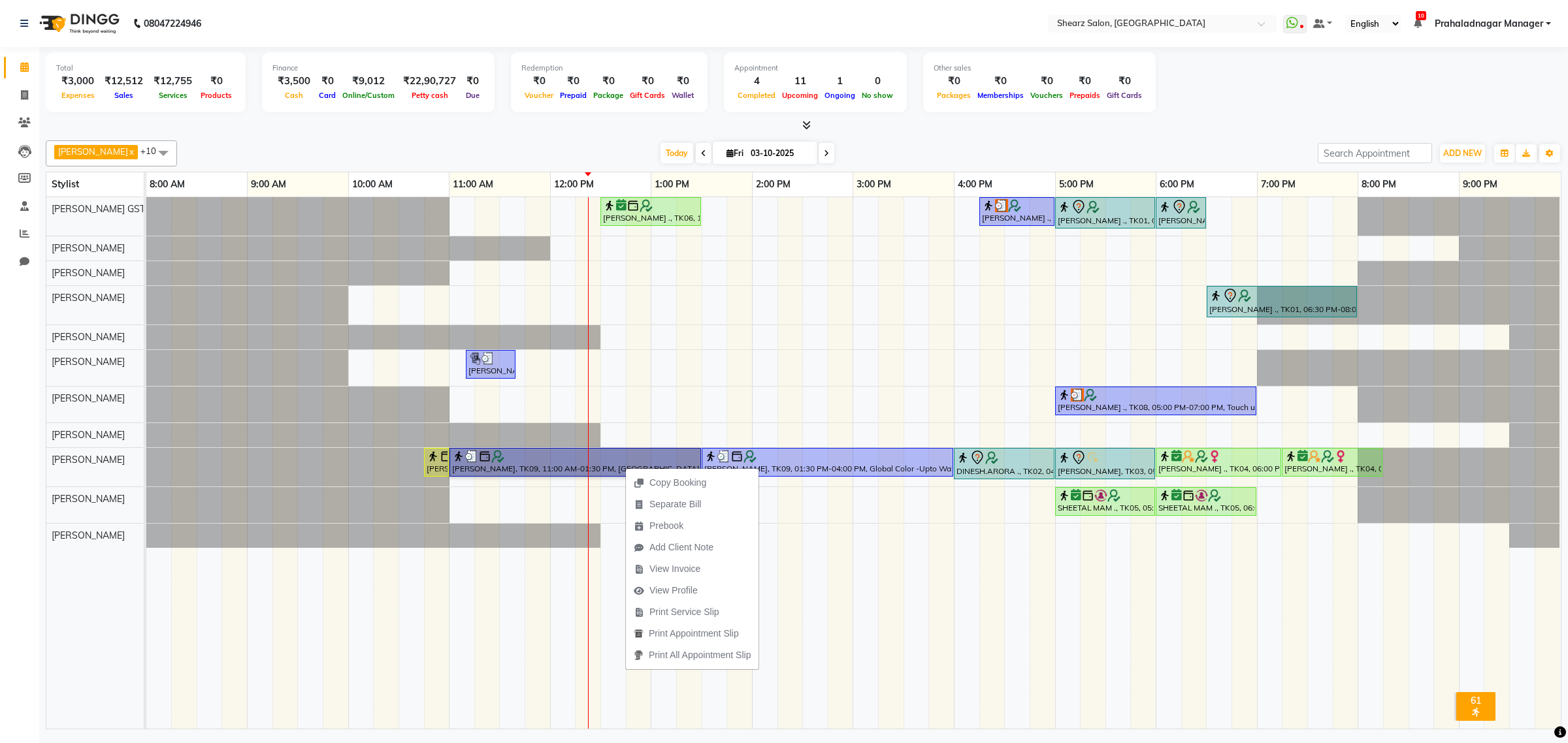
click at [530, 560] on td at bounding box center [538, 462] width 25 height 532
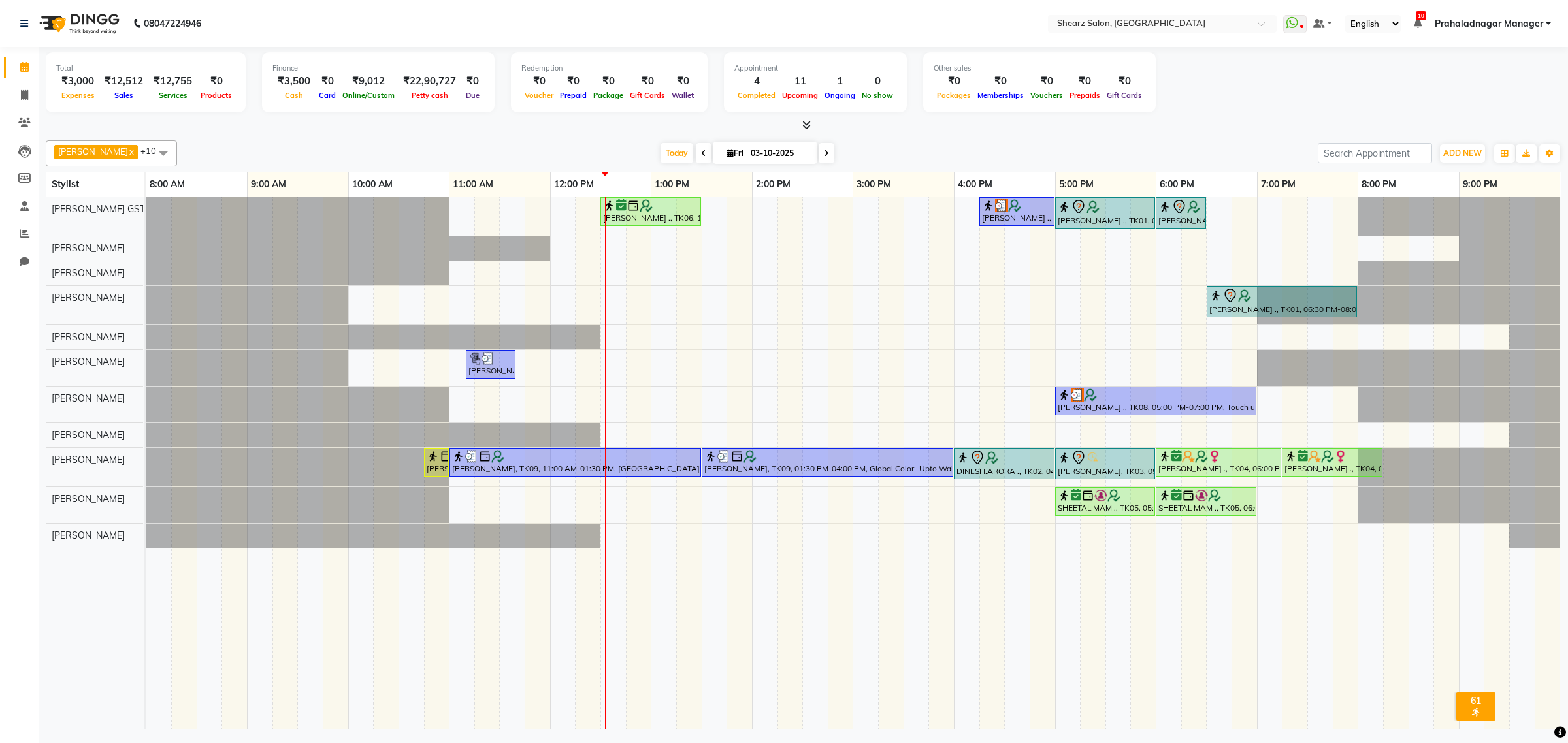
click at [1544, 27] on link "Prahaladnagar Manager" at bounding box center [1492, 24] width 116 height 14
click at [1503, 84] on link "Sign out" at bounding box center [1484, 89] width 119 height 20
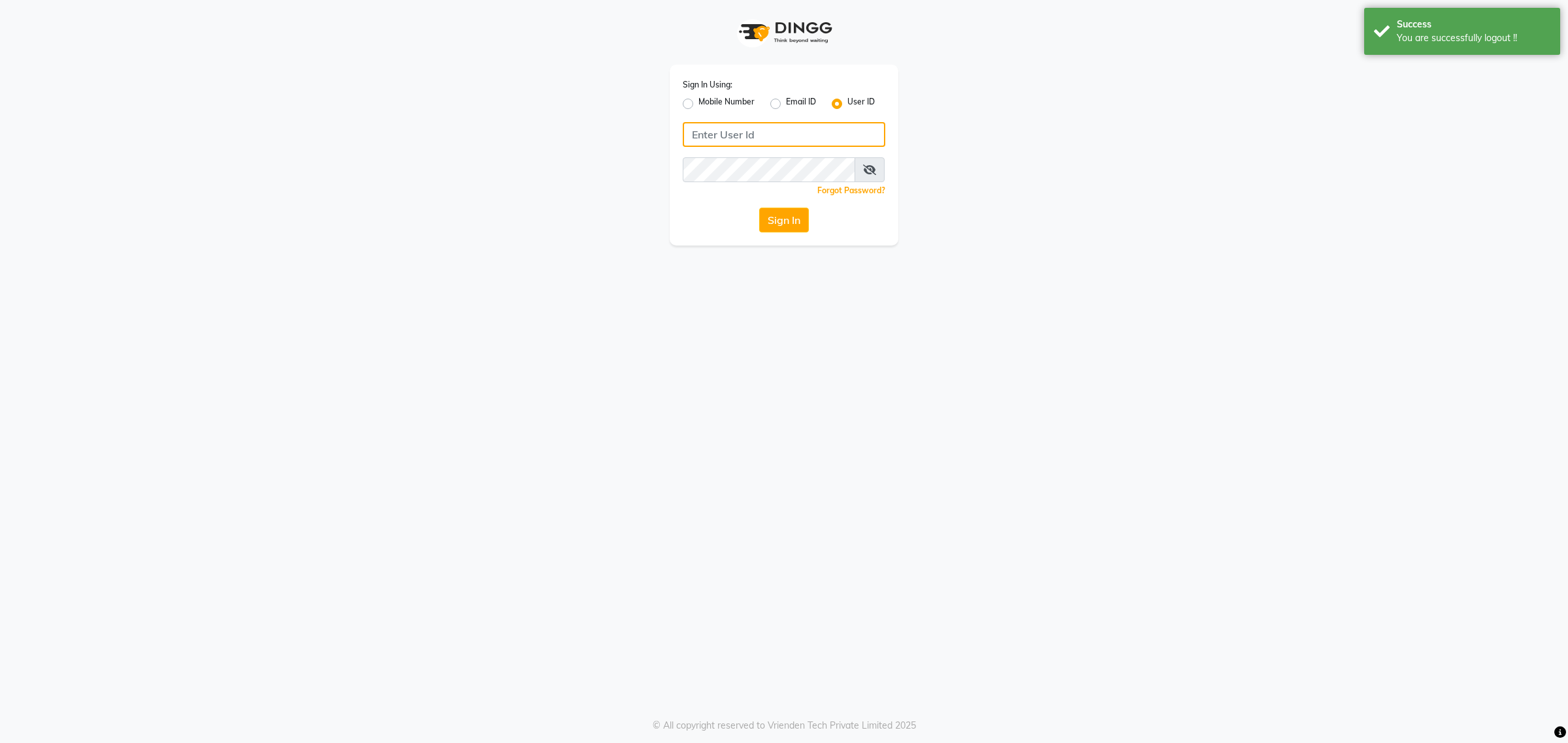
type input "9104334891"
click at [682, 93] on div "Sign In Using: Mobile Number Email ID User ID" at bounding box center [783, 94] width 203 height 34
click at [684, 96] on div "Mobile Number" at bounding box center [718, 104] width 72 height 16
click at [698, 103] on label "Mobile Number" at bounding box center [726, 104] width 56 height 16
click at [698, 103] on input "Mobile Number" at bounding box center [702, 100] width 8 height 8
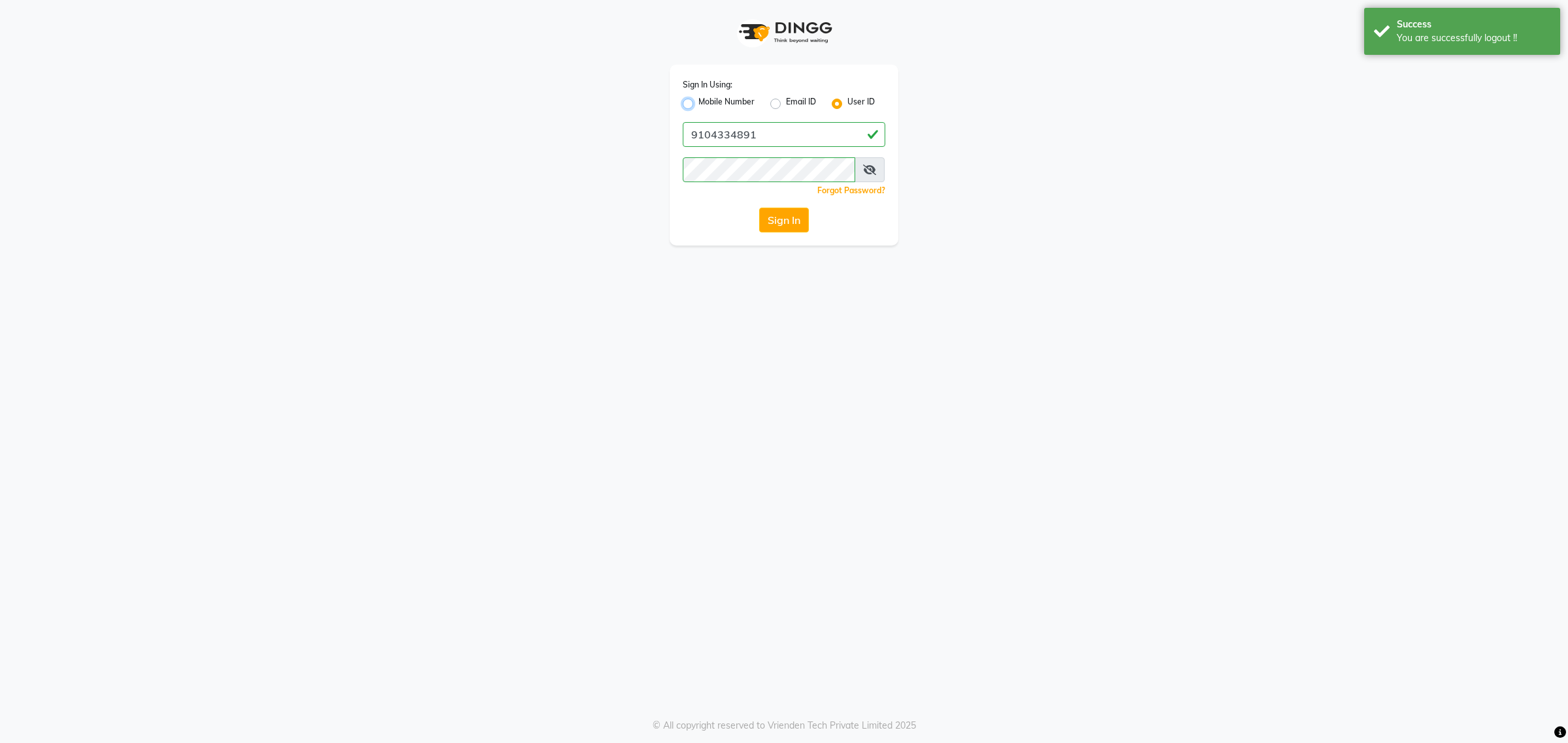
radio input "true"
radio input "false"
click at [772, 134] on input "Username" at bounding box center [805, 134] width 159 height 25
type input "7788994224"
click at [784, 221] on button "Sign In" at bounding box center [784, 220] width 49 height 25
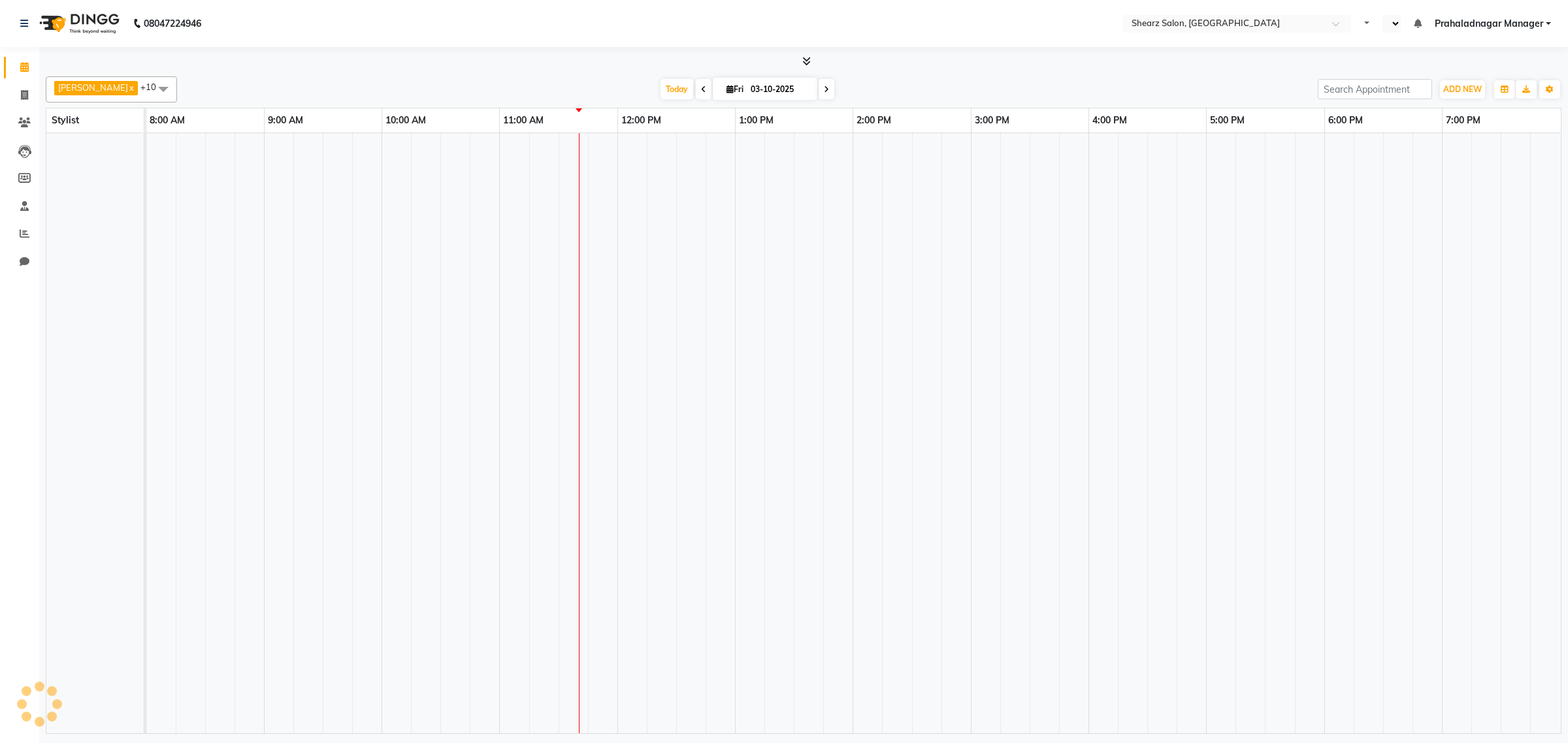
select select "en"
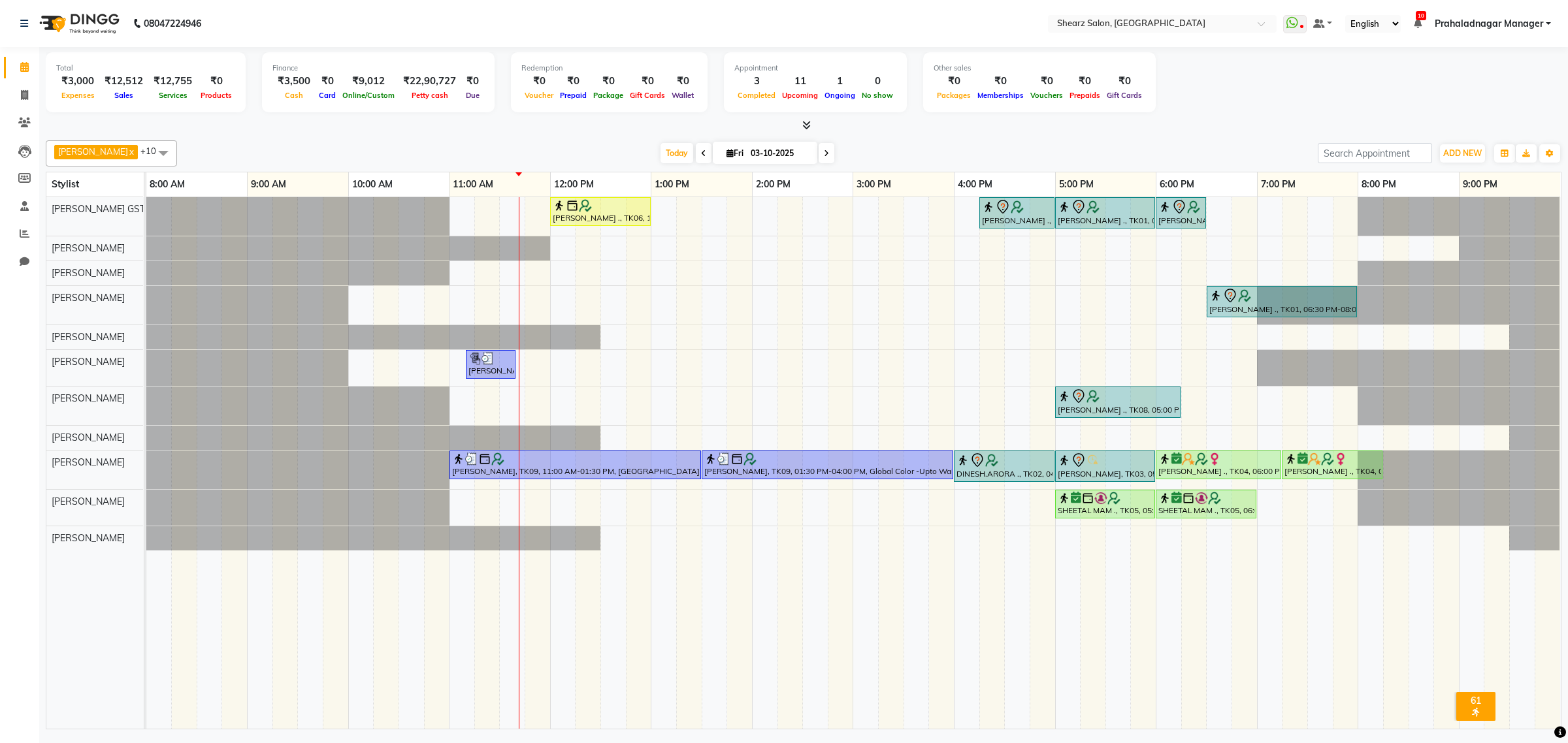
click at [755, 161] on input "03-10-2025" at bounding box center [779, 153] width 65 height 20
select select "10"
select select "2025"
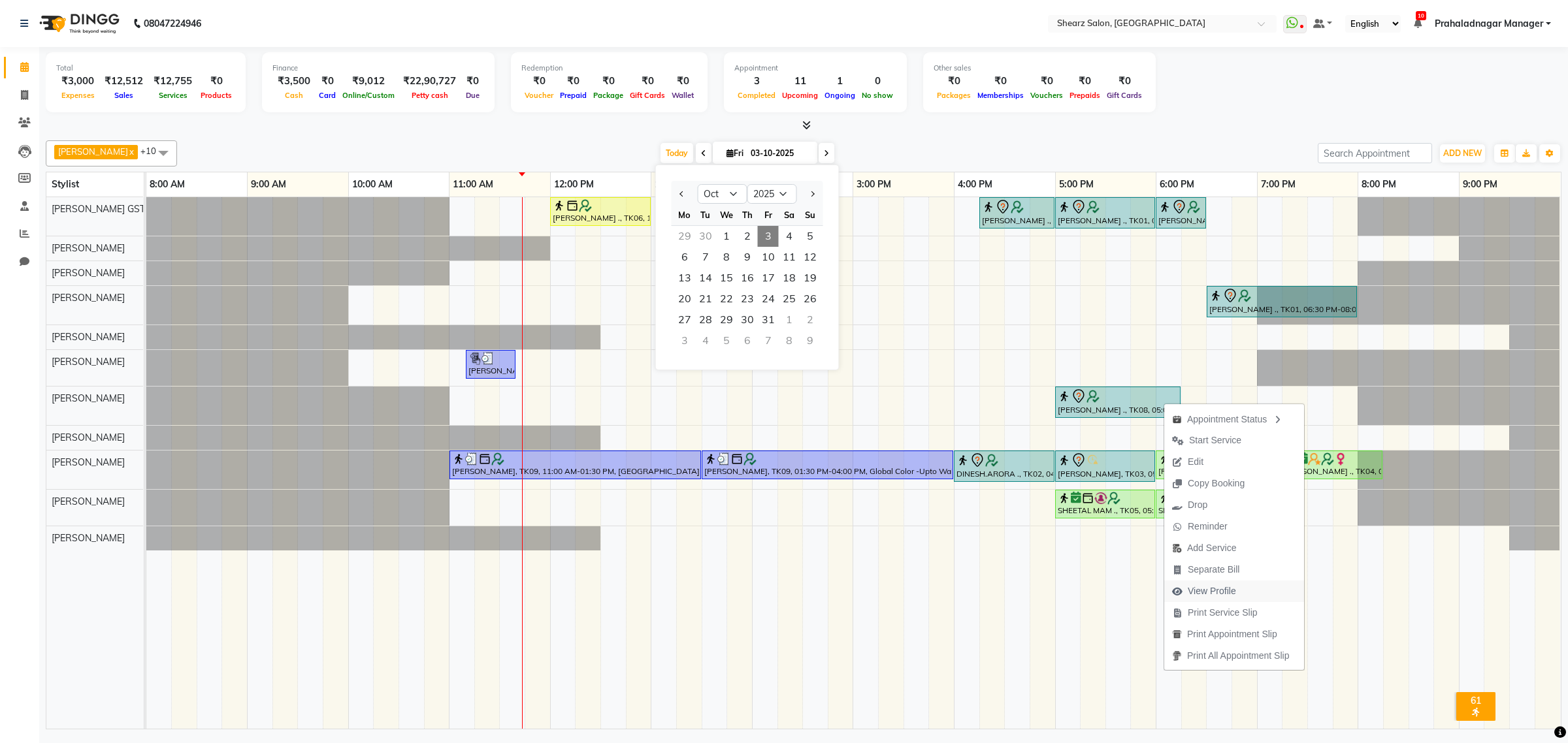
click at [1199, 594] on span "View Profile" at bounding box center [1212, 591] width 48 height 14
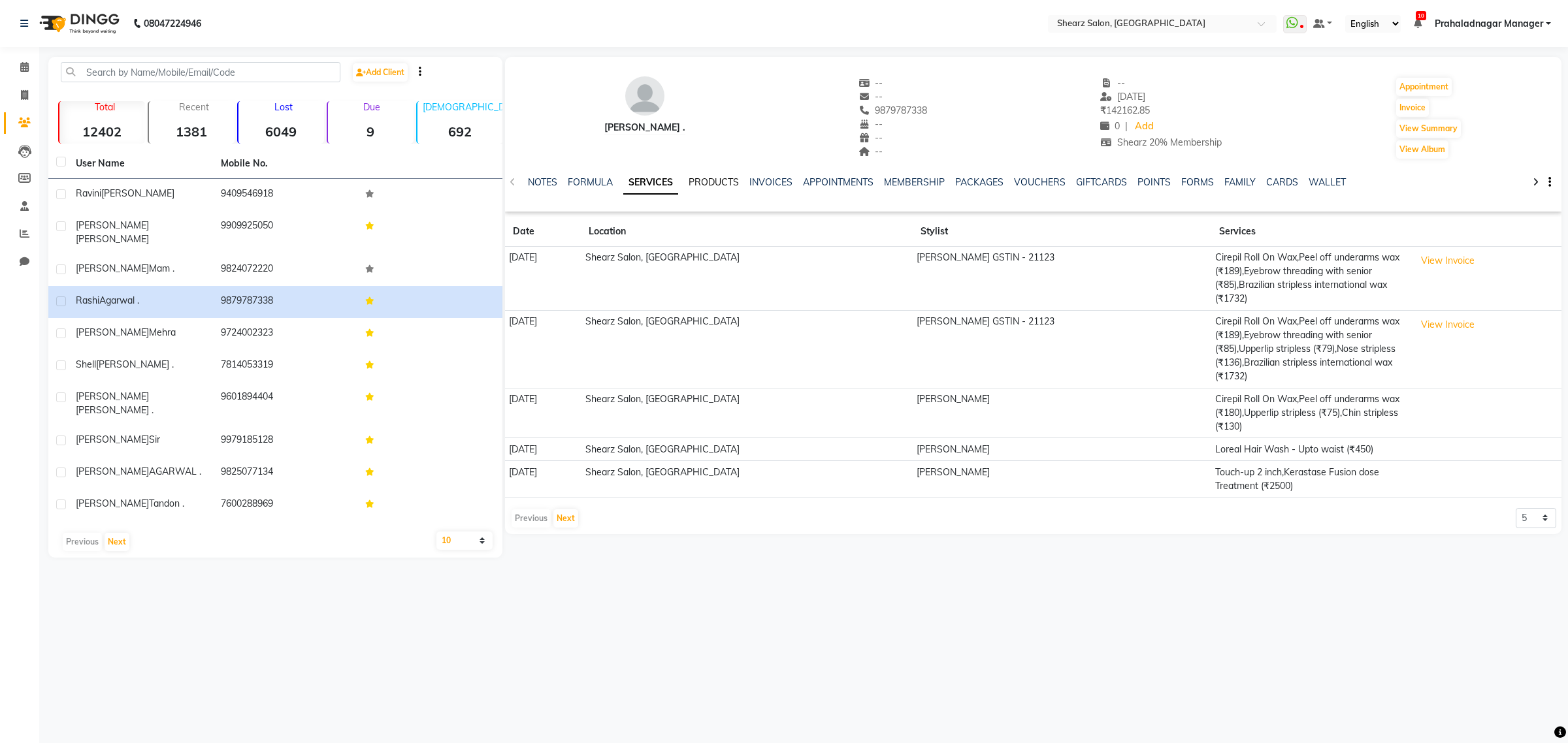
click at [714, 180] on link "PRODUCTS" at bounding box center [713, 182] width 50 height 12
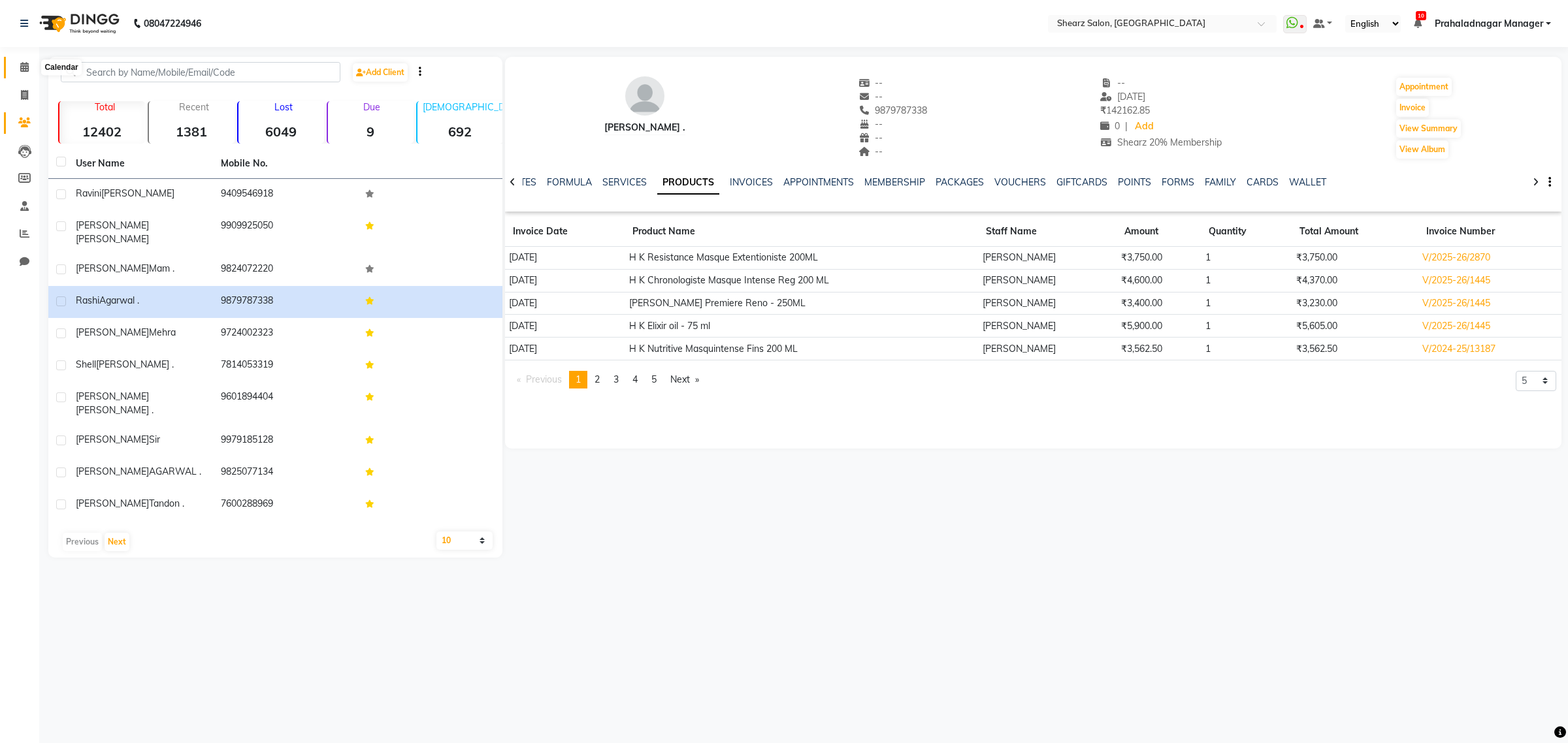
click at [14, 63] on span at bounding box center [24, 68] width 23 height 15
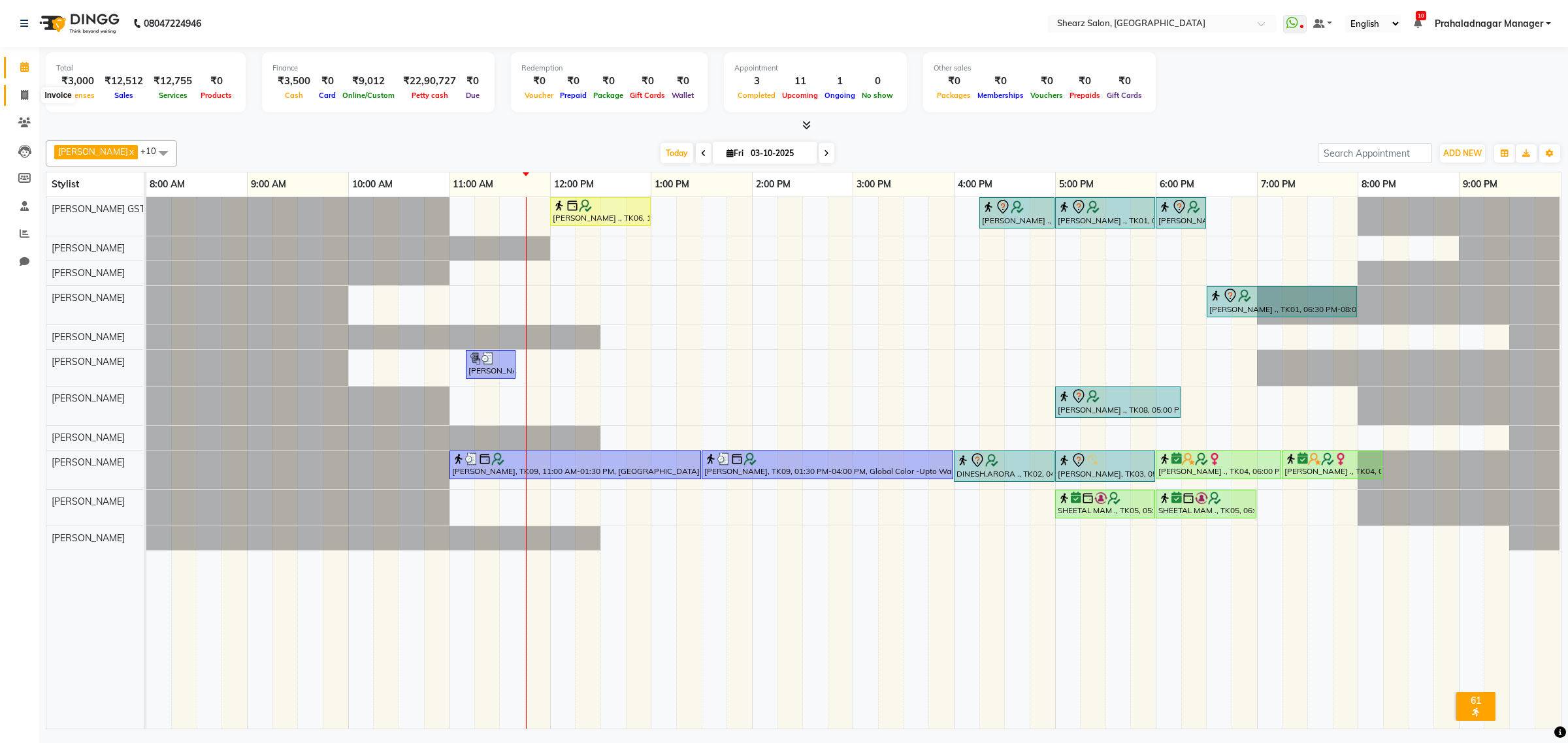
click at [18, 97] on span at bounding box center [24, 95] width 23 height 15
select select "8157"
select select "service"
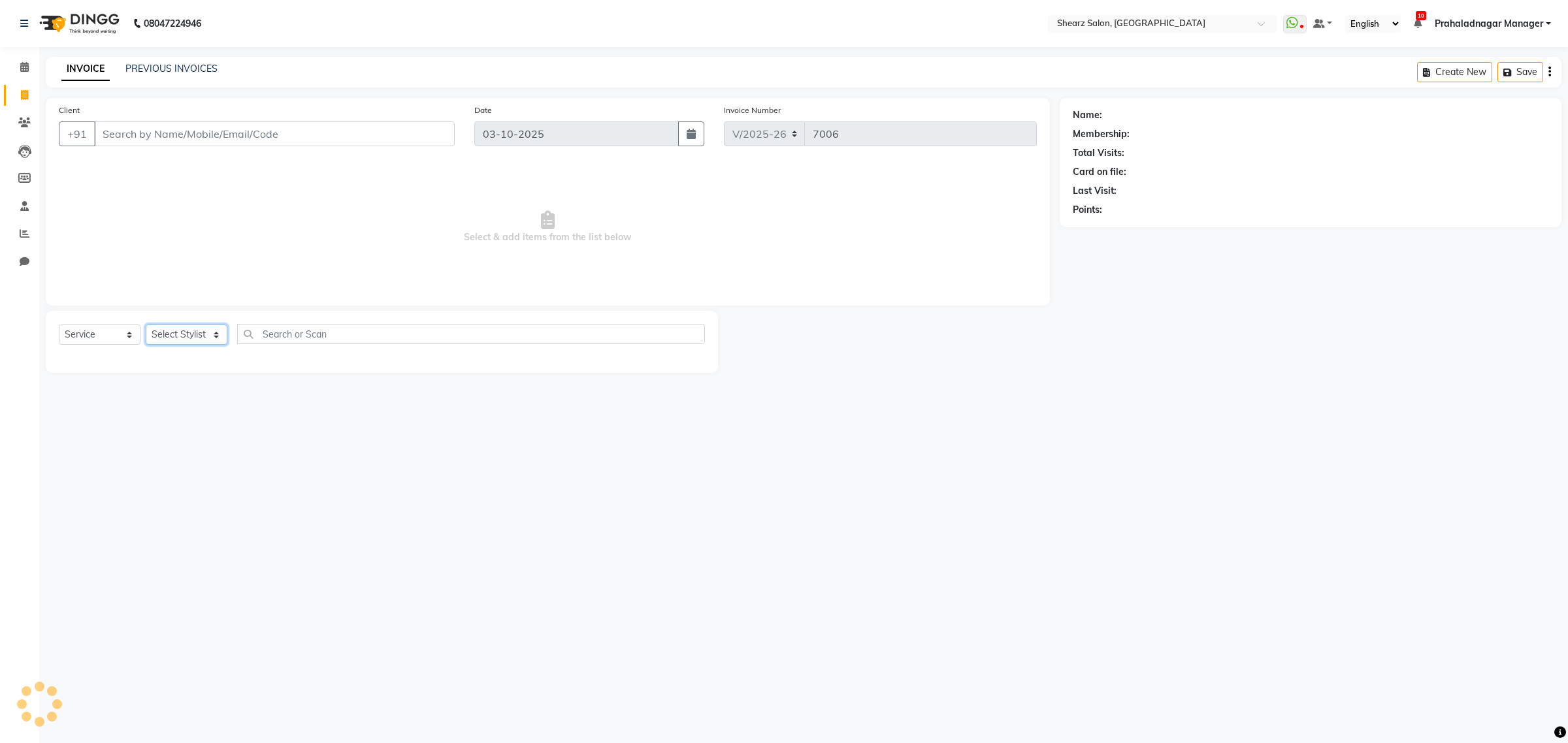
click at [196, 336] on select "Select Stylist" at bounding box center [186, 334] width 82 height 20
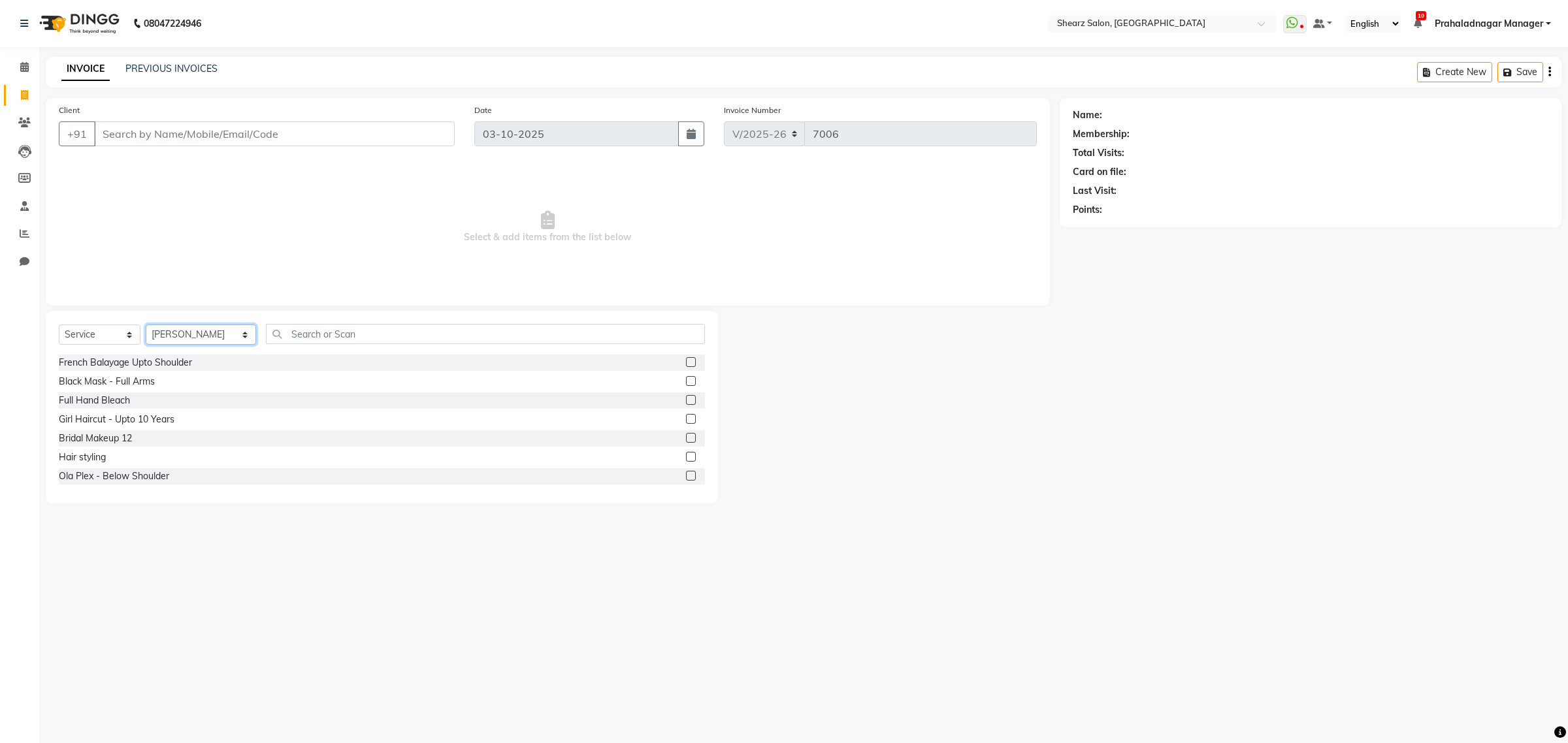
select select "77440"
click at [146, 325] on select "Select Stylist Admin A General [PERSON_NAME] Asha Chavariya [PERSON_NAME] Cente…" at bounding box center [200, 334] width 111 height 20
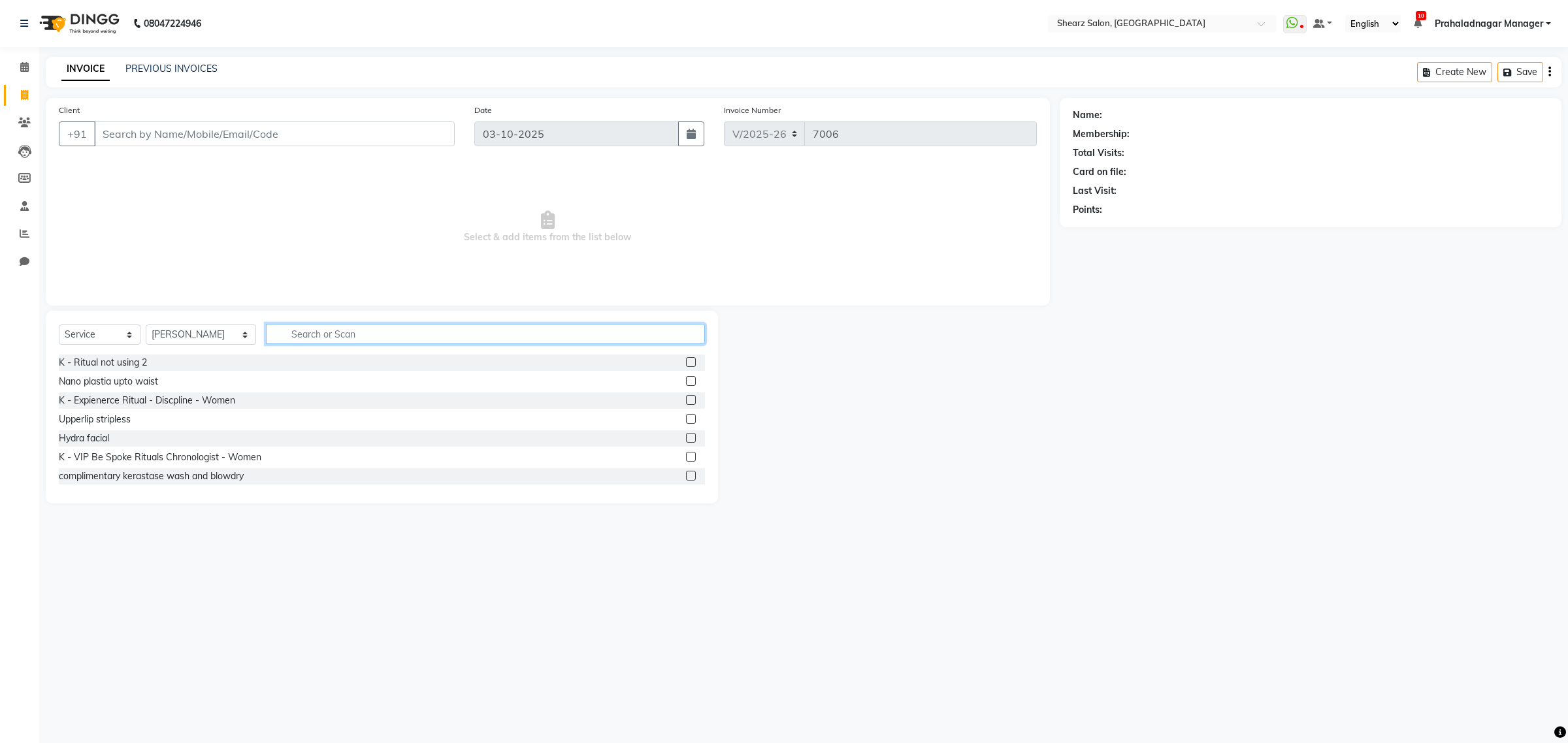
click at [276, 336] on input "text" at bounding box center [485, 333] width 439 height 20
type input "add"
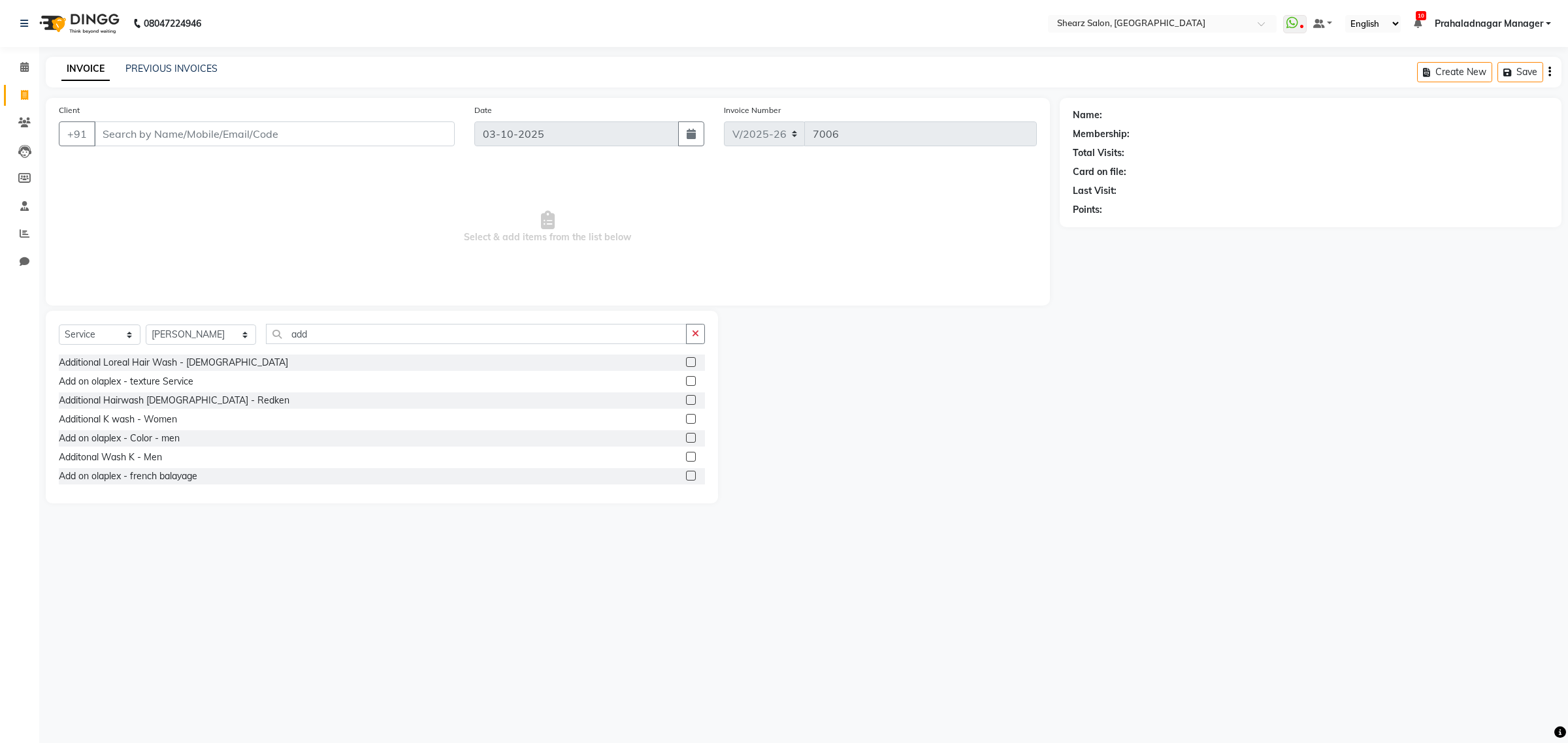
click at [686, 381] on label at bounding box center [691, 381] width 10 height 10
click at [686, 381] on input "checkbox" at bounding box center [690, 381] width 8 height 8
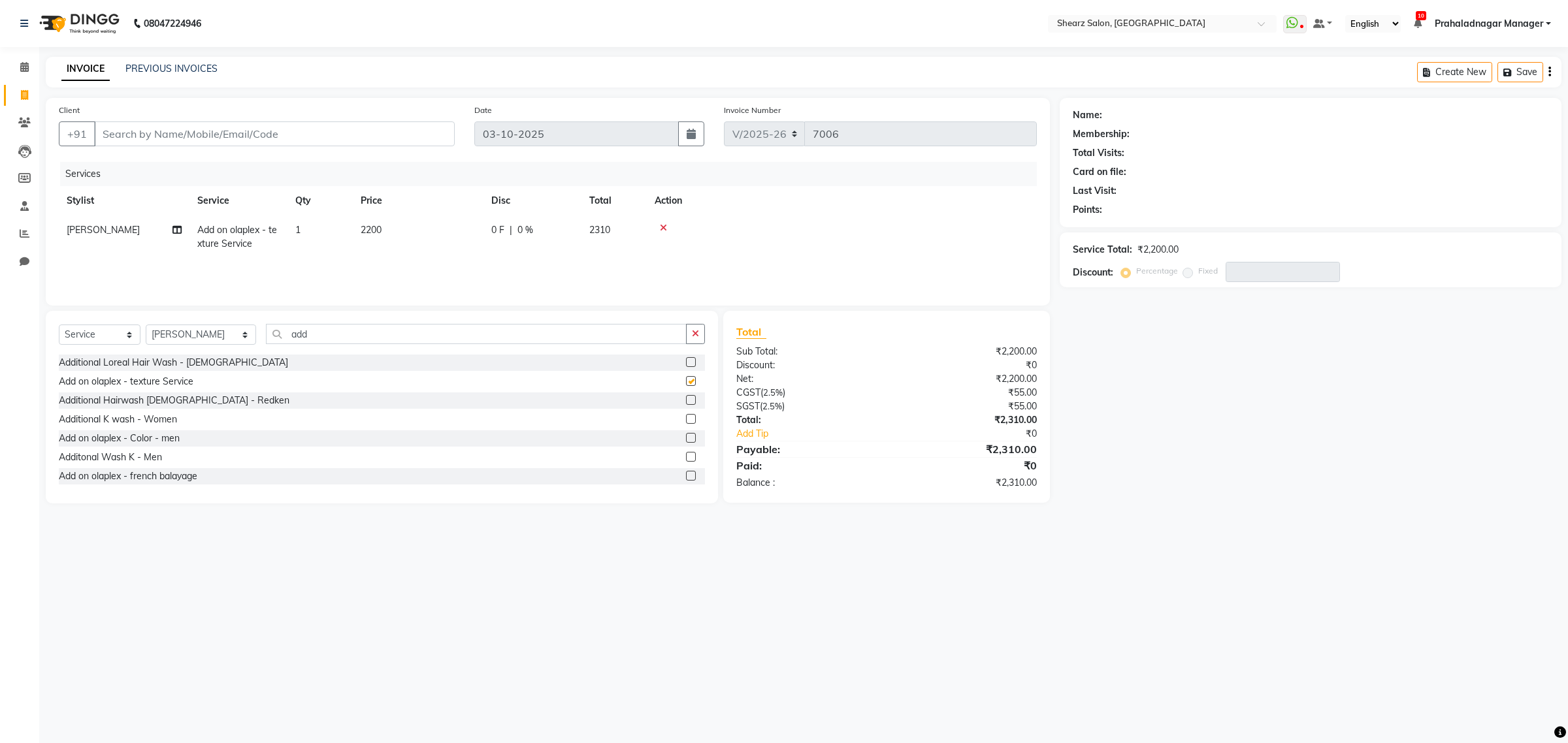
checkbox input "false"
click at [686, 475] on label at bounding box center [691, 475] width 10 height 10
click at [686, 475] on input "checkbox" at bounding box center [690, 476] width 8 height 8
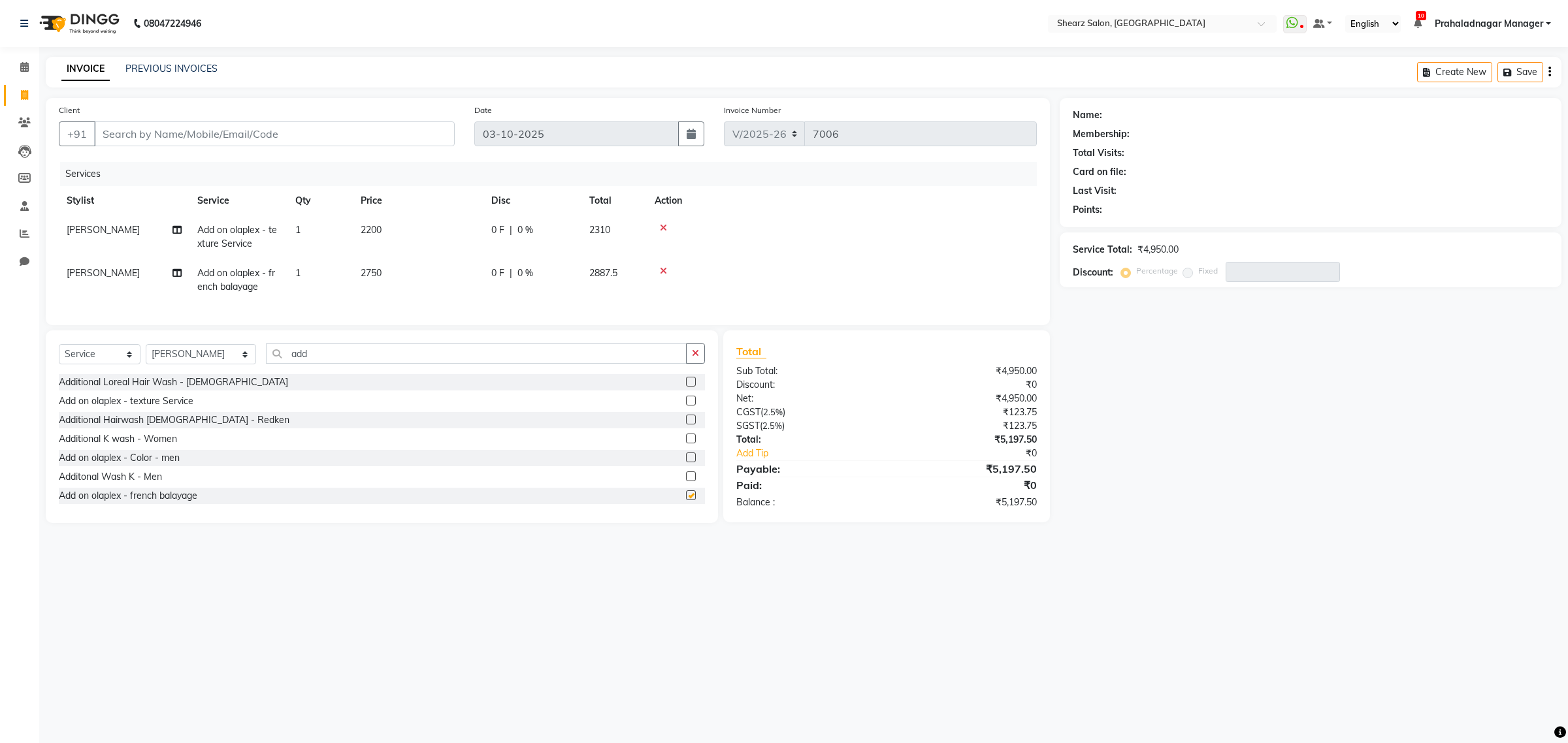
checkbox input "false"
